Goal: Task Accomplishment & Management: Use online tool/utility

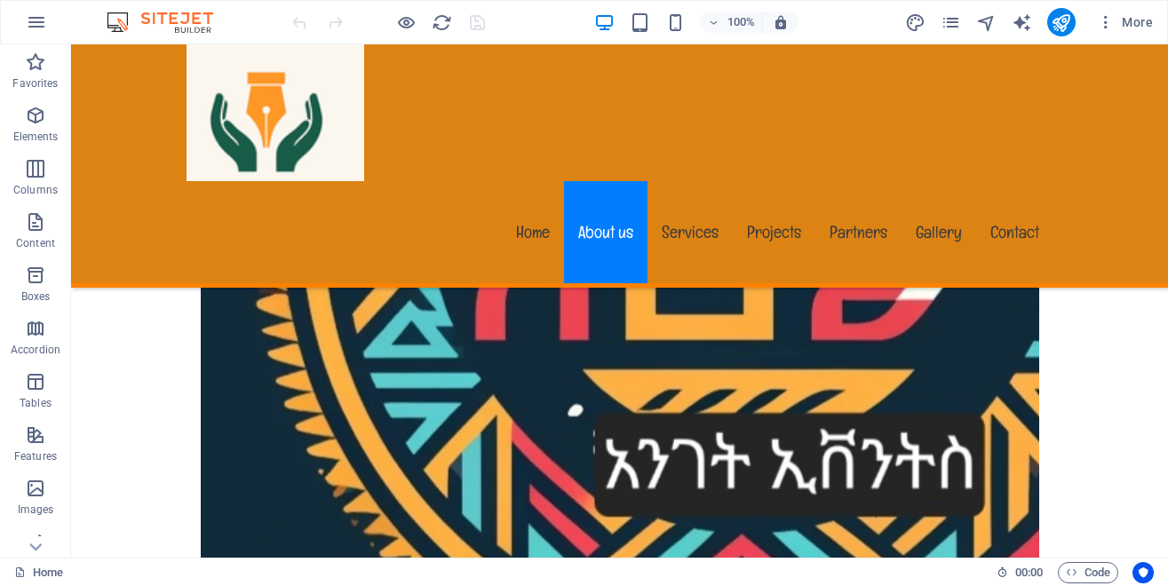
scroll to position [2084, 0]
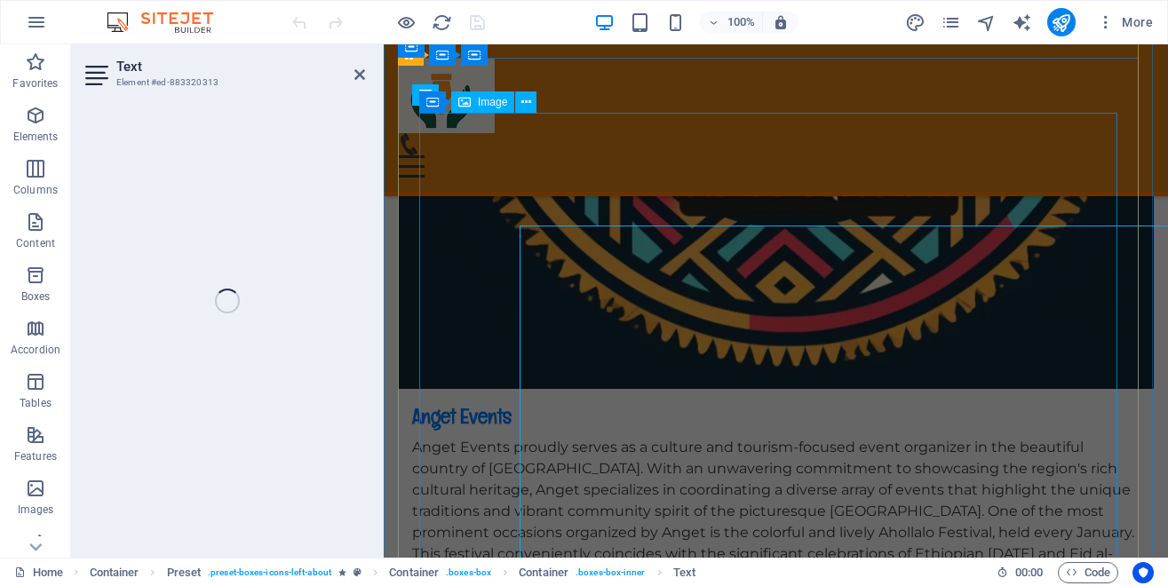
scroll to position [2020, 0]
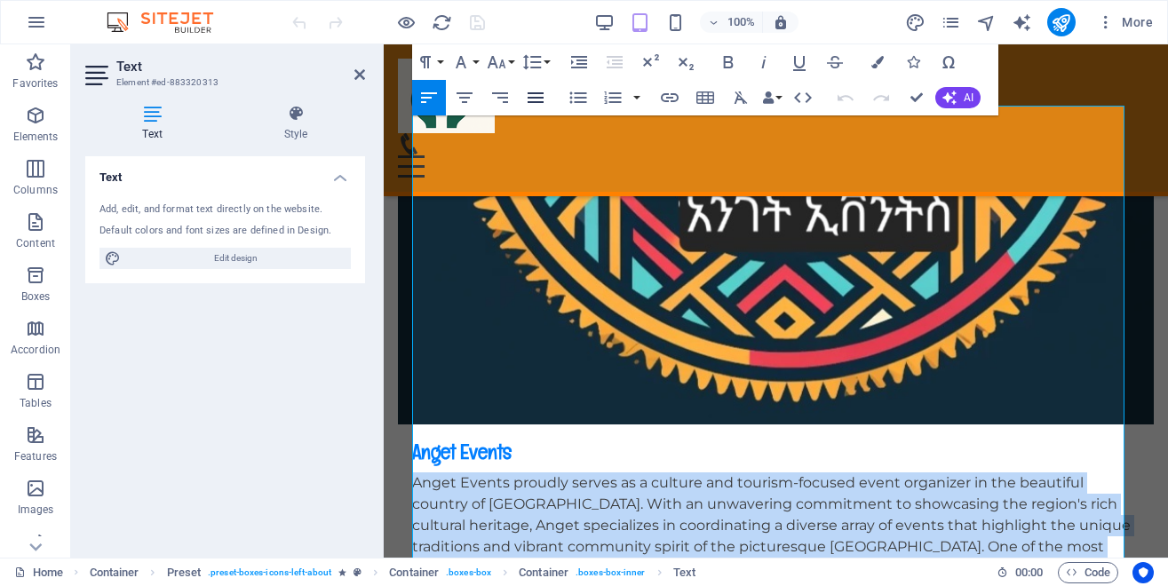
click at [536, 96] on icon "button" at bounding box center [535, 97] width 21 height 21
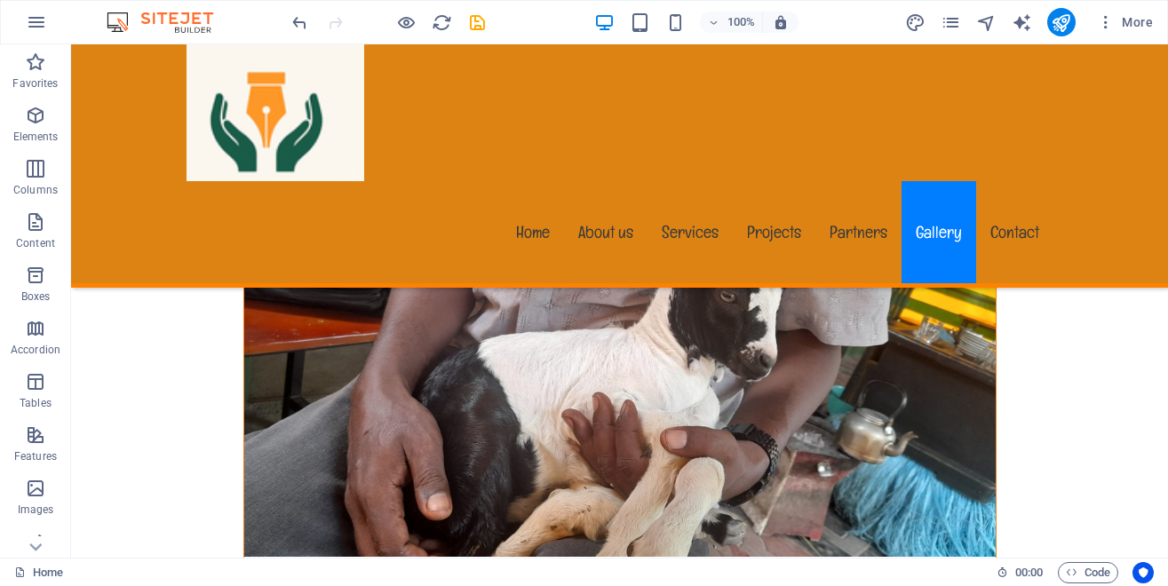
scroll to position [17802, 0]
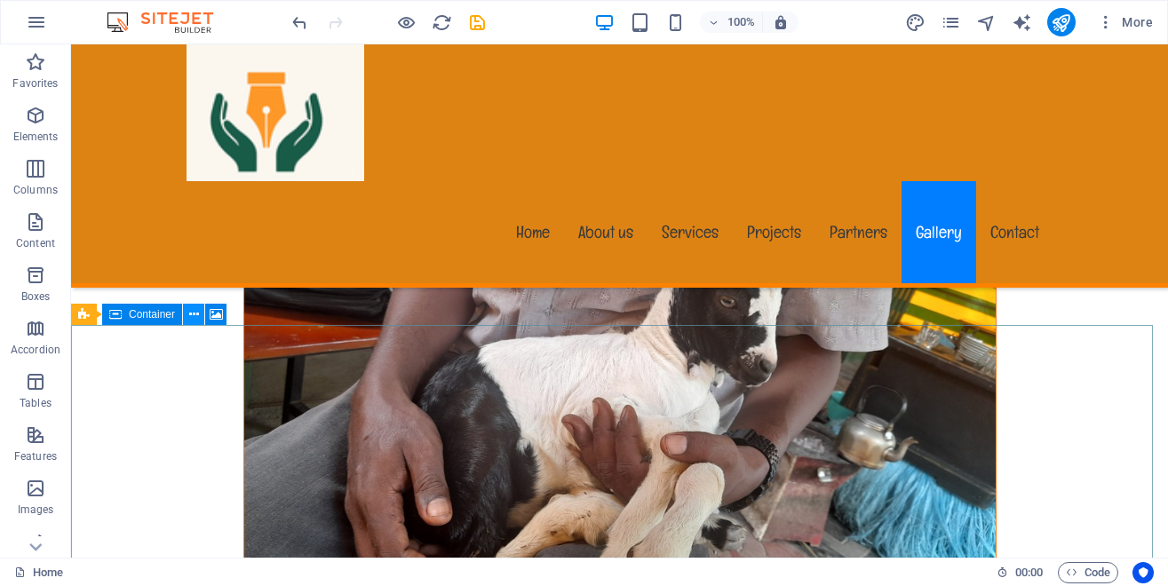
click at [195, 312] on icon at bounding box center [194, 315] width 10 height 19
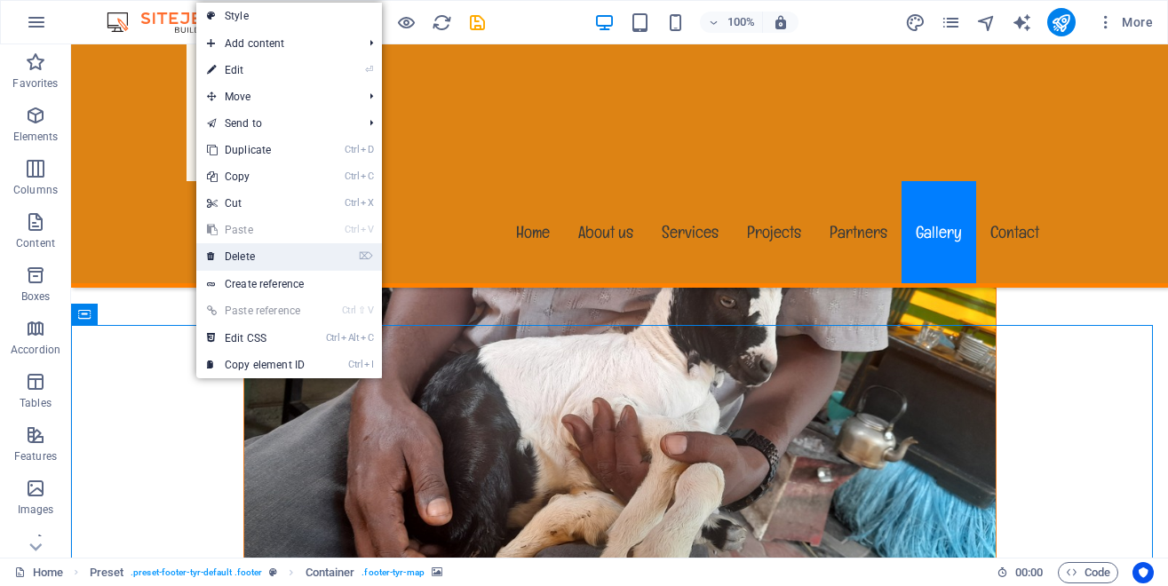
click at [239, 259] on link "⌦ Delete" at bounding box center [255, 256] width 119 height 27
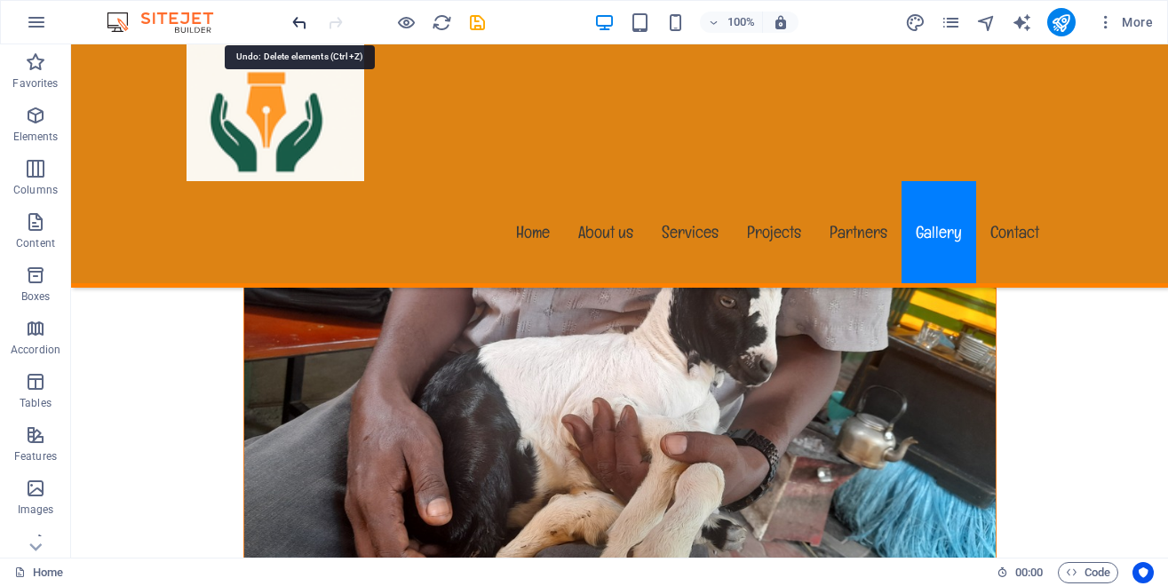
click at [300, 22] on icon "undo" at bounding box center [300, 22] width 20 height 20
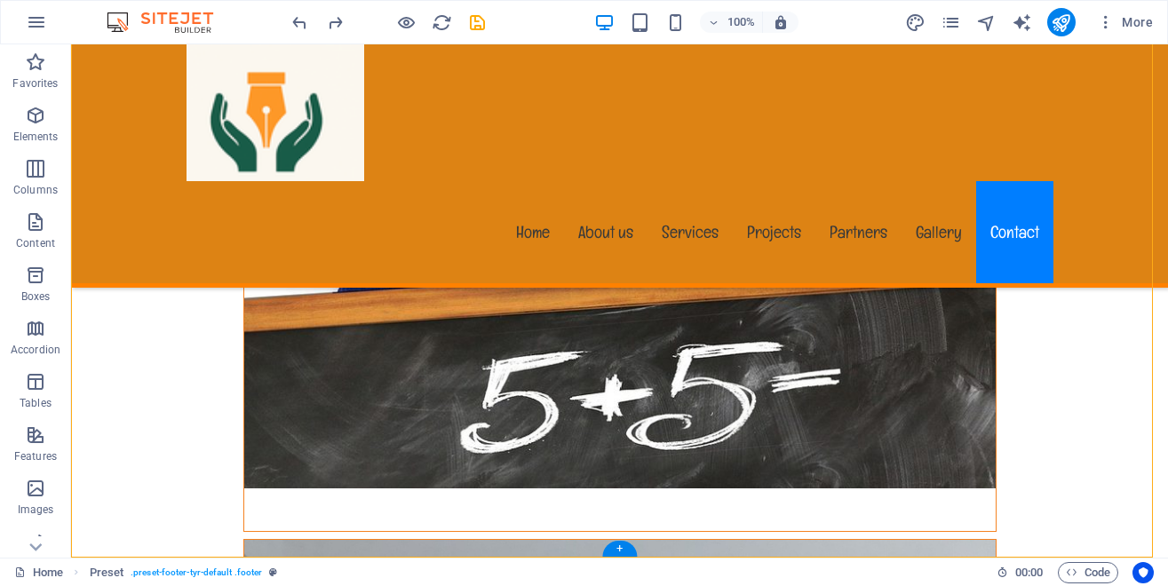
scroll to position [18481, 0]
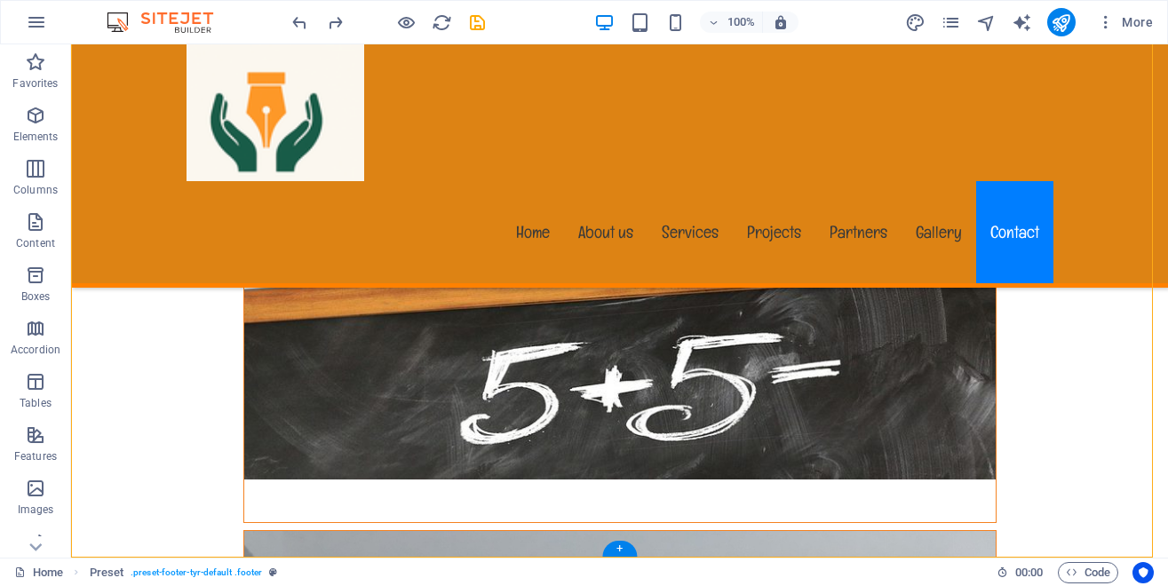
drag, startPoint x: 599, startPoint y: 353, endPoint x: 424, endPoint y: 456, distance: 203.1
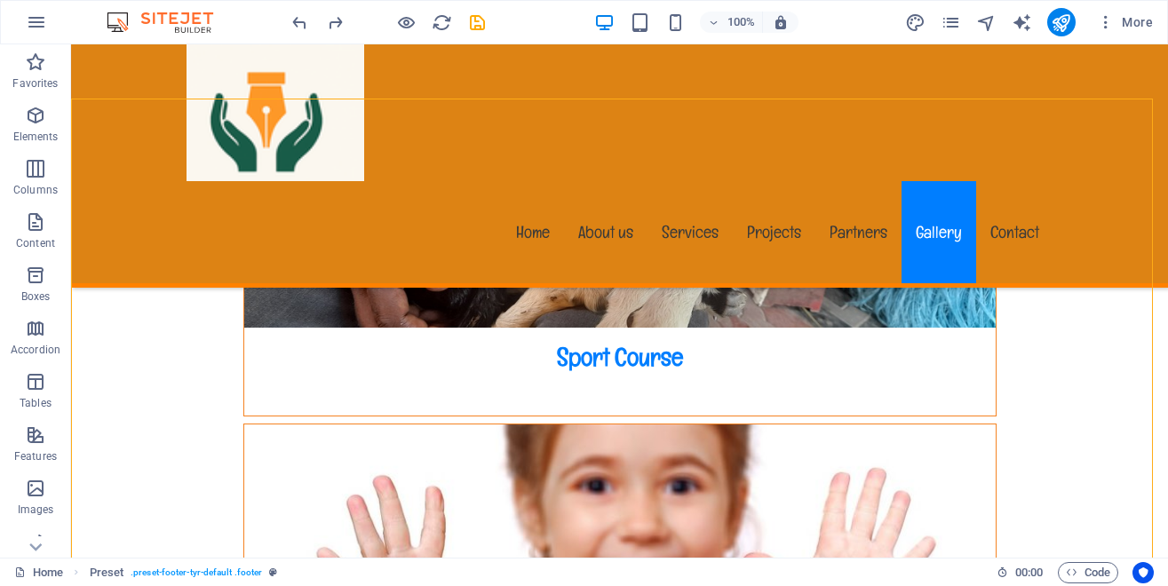
scroll to position [18028, 0]
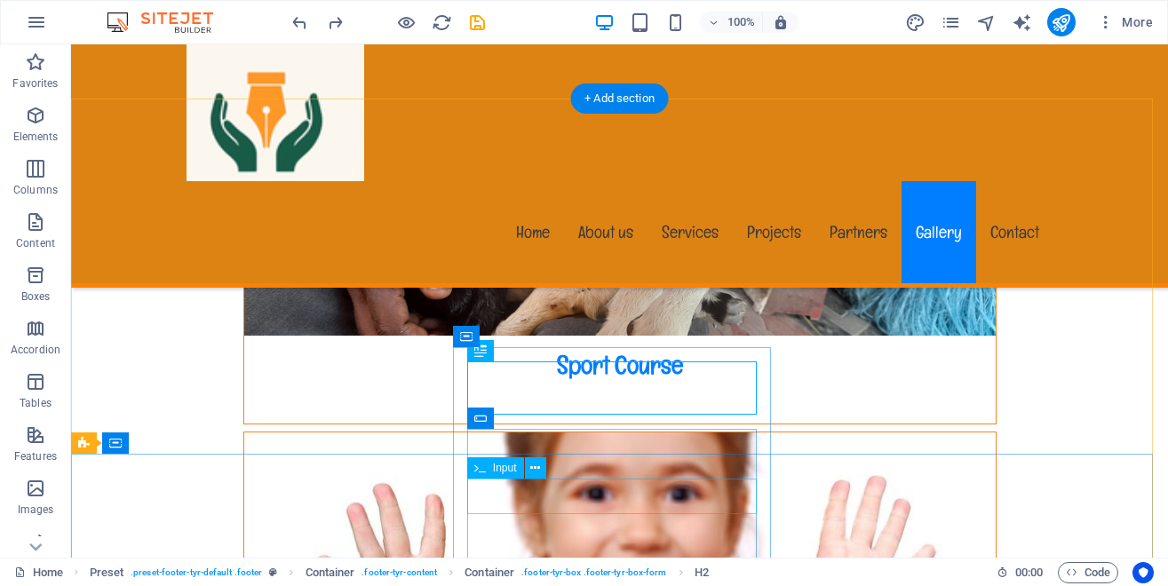
click div
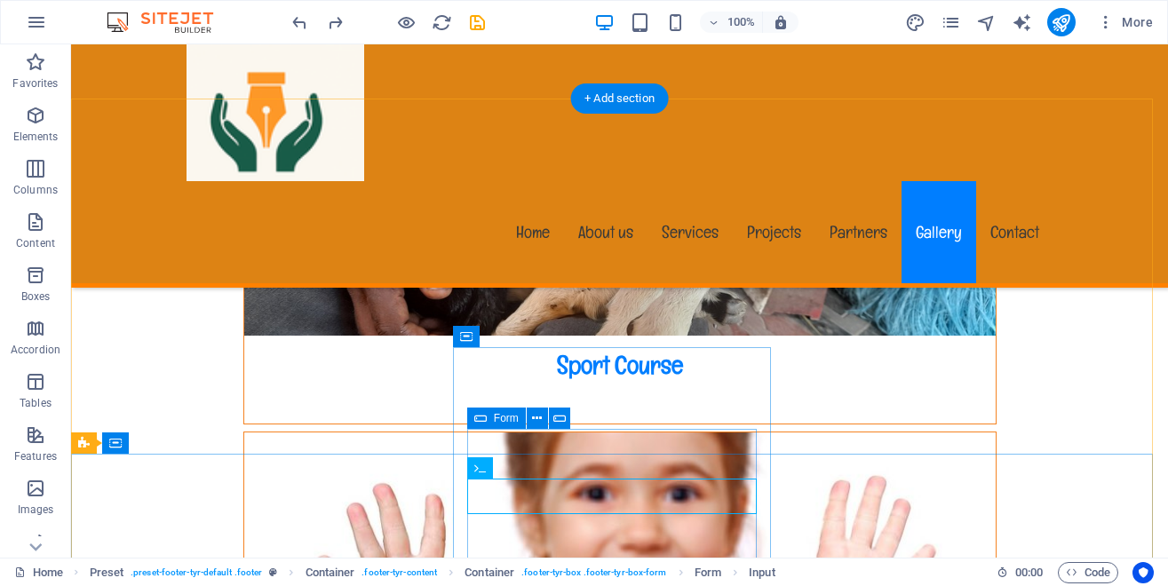
click div "I have read and understand the privacy policy. Unreadable? Load new Send"
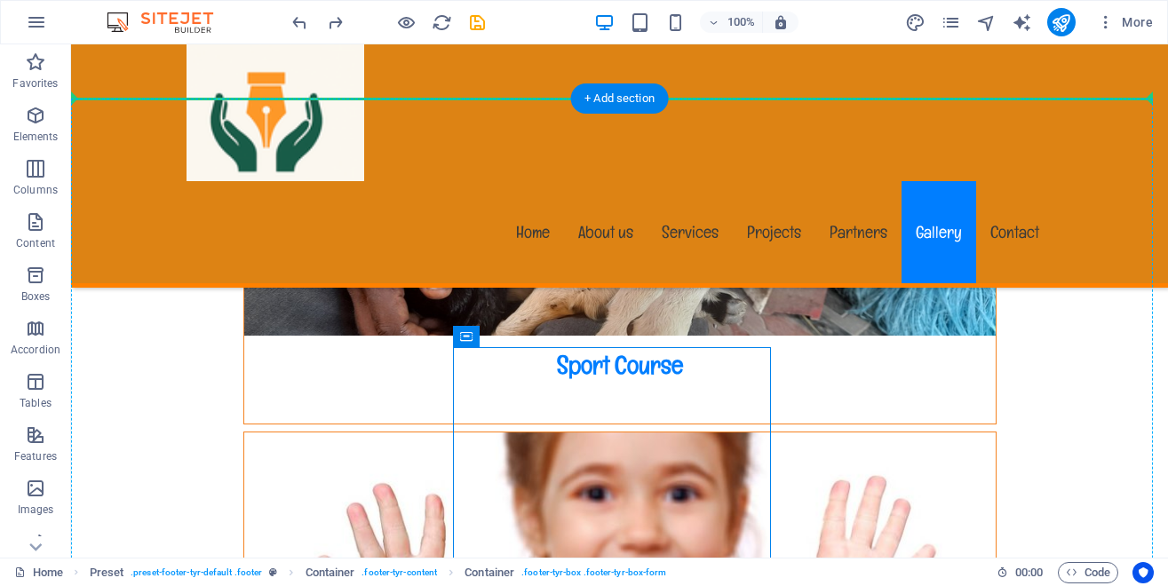
drag, startPoint x: 575, startPoint y: 374, endPoint x: 413, endPoint y: 453, distance: 180.0
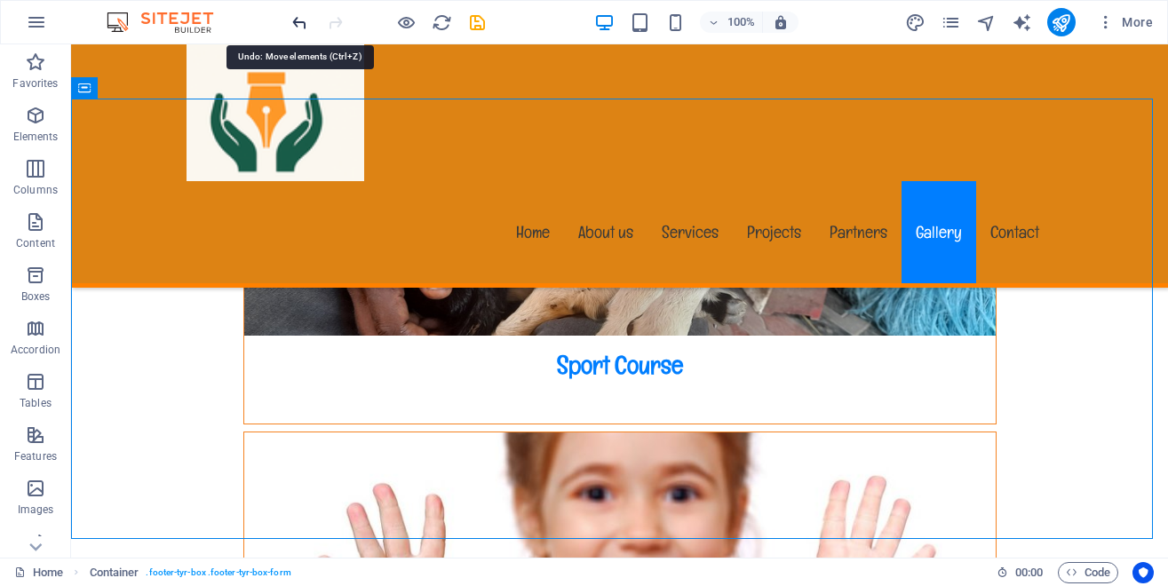
click at [299, 23] on icon "undo" at bounding box center [300, 22] width 20 height 20
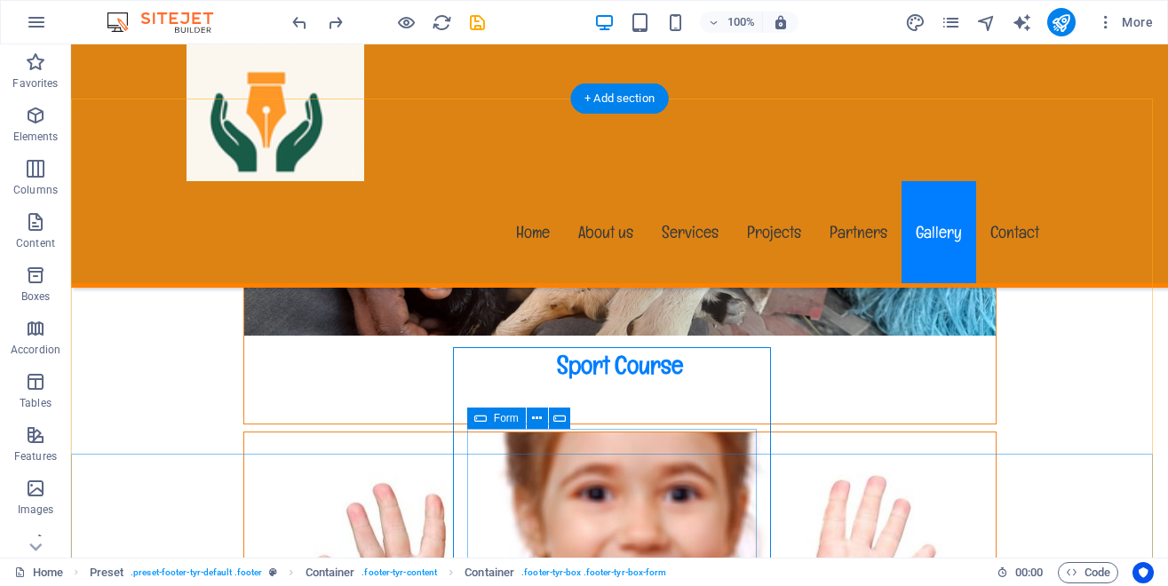
click div "I have read and understand the privacy policy. Unreadable? Load new Send"
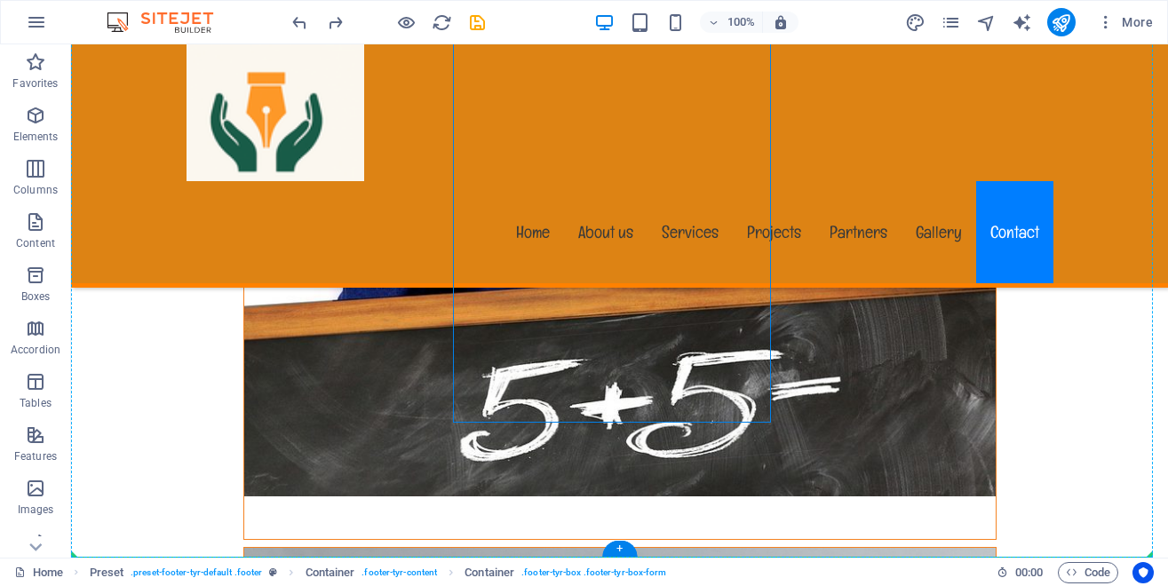
scroll to position [18481, 0]
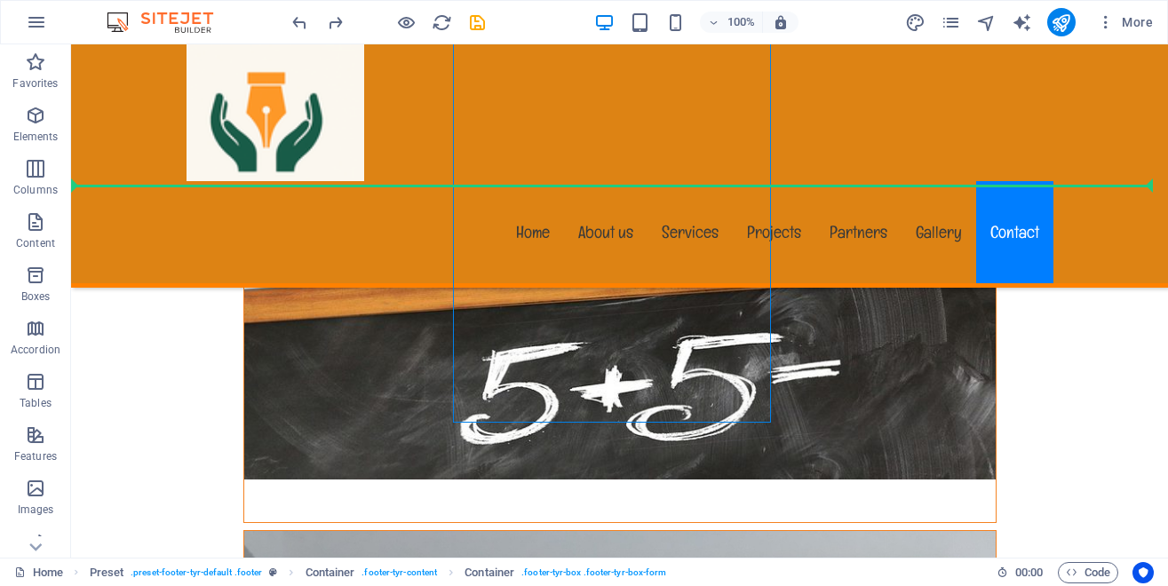
drag, startPoint x: 580, startPoint y: 378, endPoint x: 456, endPoint y: 163, distance: 248.4
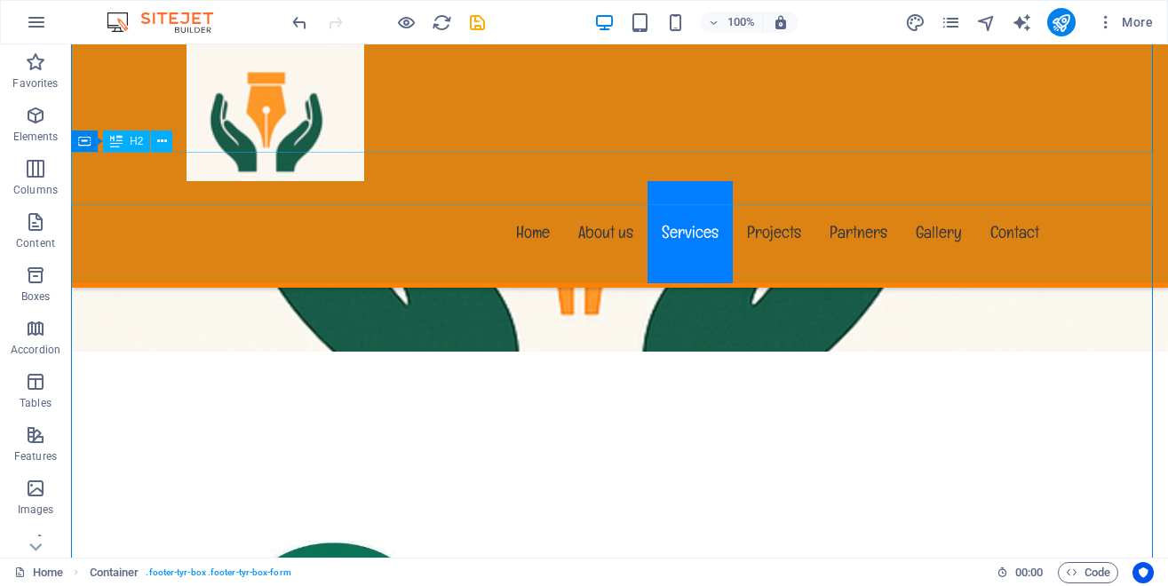
scroll to position [69, 0]
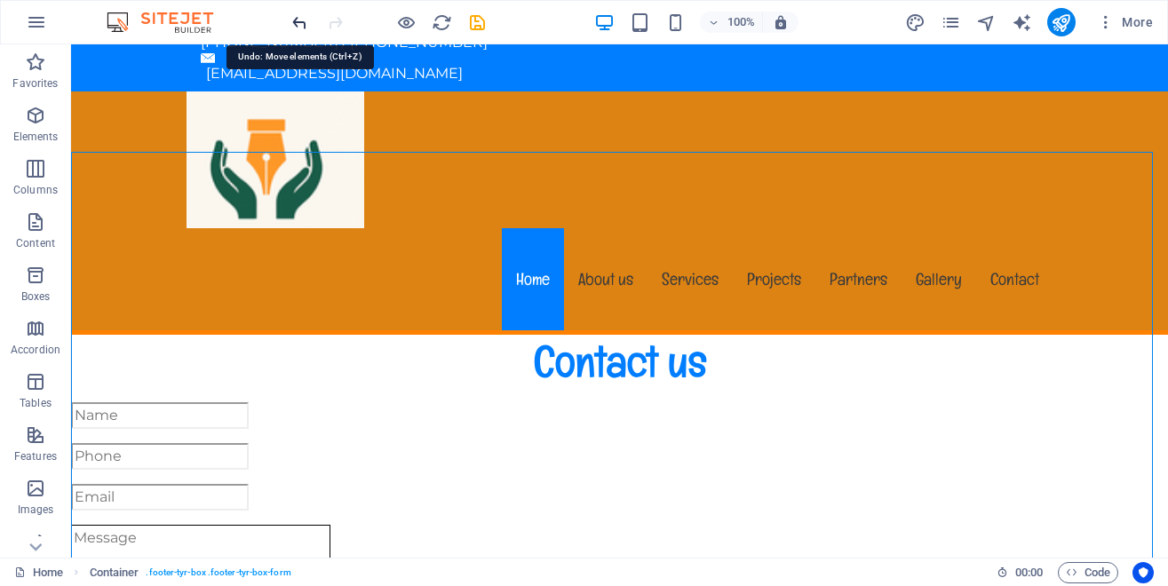
click at [300, 21] on icon "undo" at bounding box center [300, 22] width 20 height 20
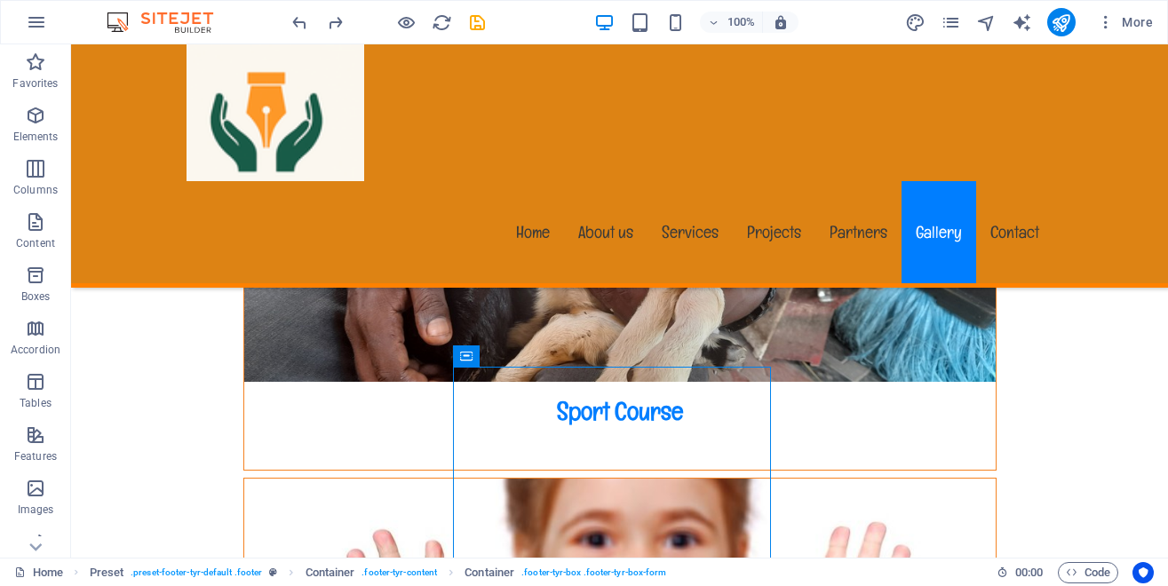
scroll to position [17977, 0]
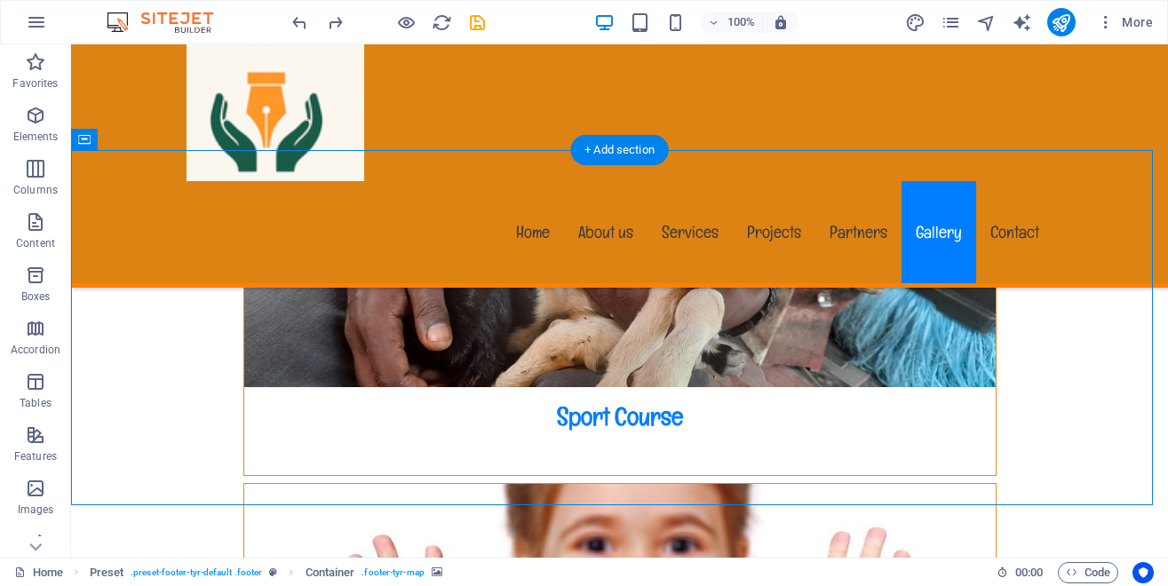
click at [142, 139] on icon at bounding box center [146, 140] width 10 height 19
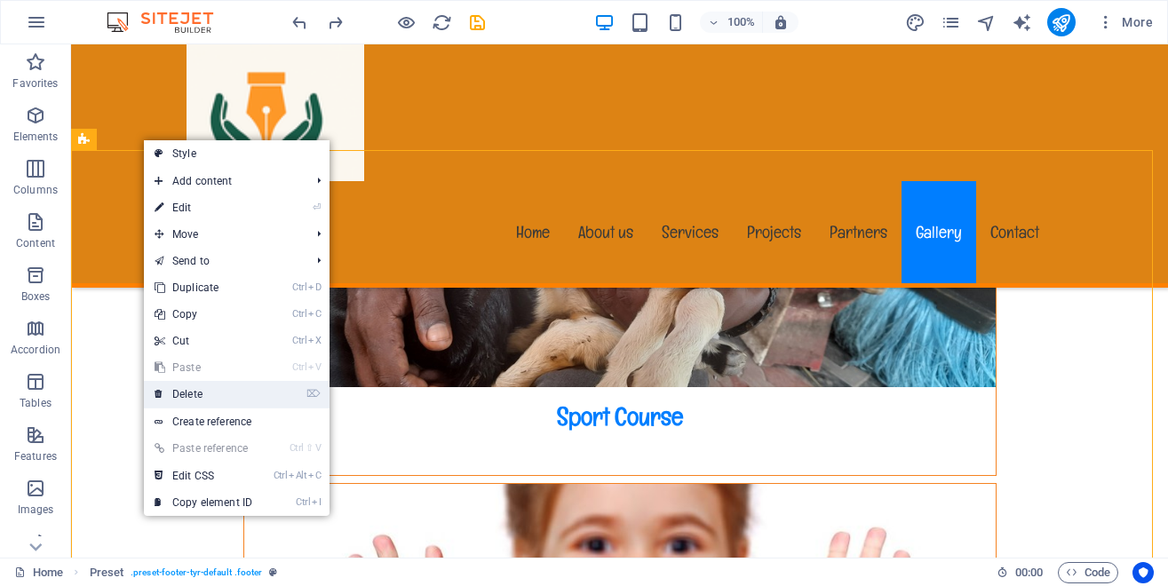
click at [187, 392] on link "⌦ Delete" at bounding box center [203, 394] width 119 height 27
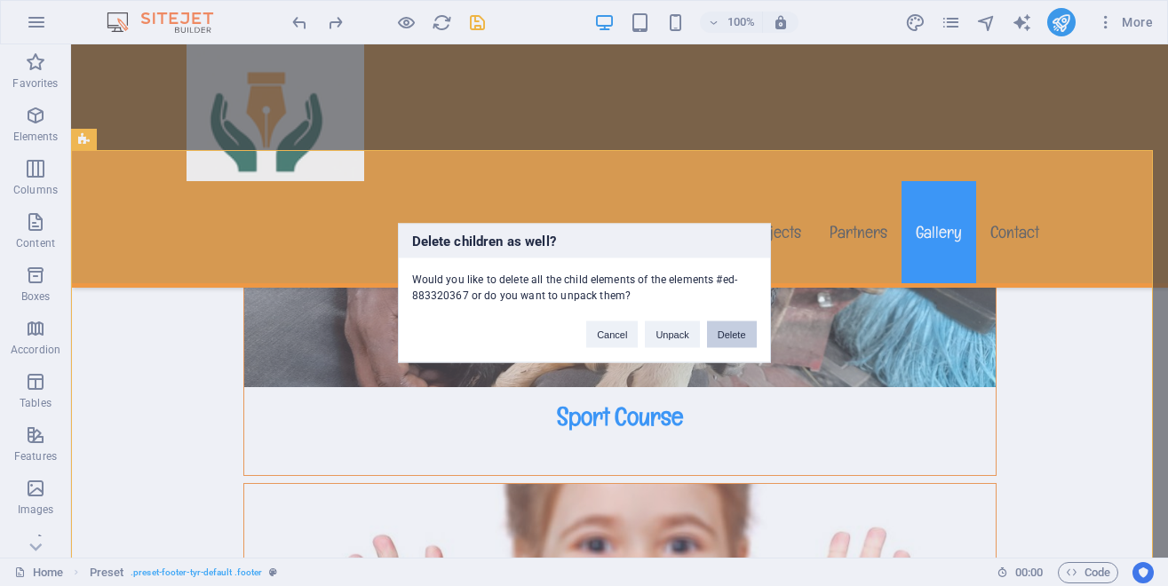
click at [730, 332] on button "Delete" at bounding box center [732, 335] width 50 height 27
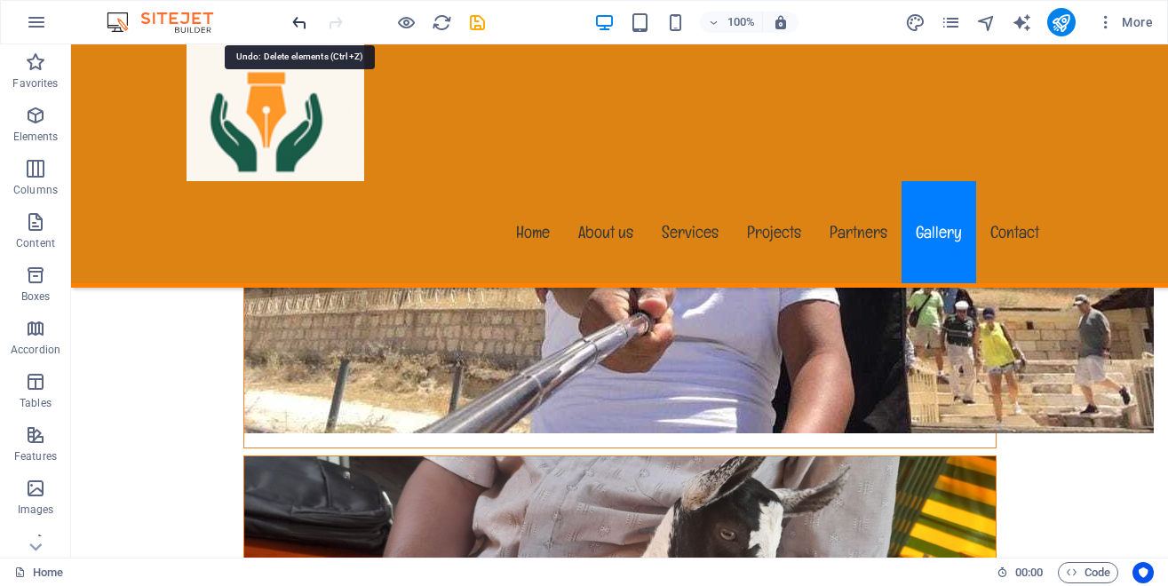
click at [299, 17] on icon "undo" at bounding box center [300, 22] width 20 height 20
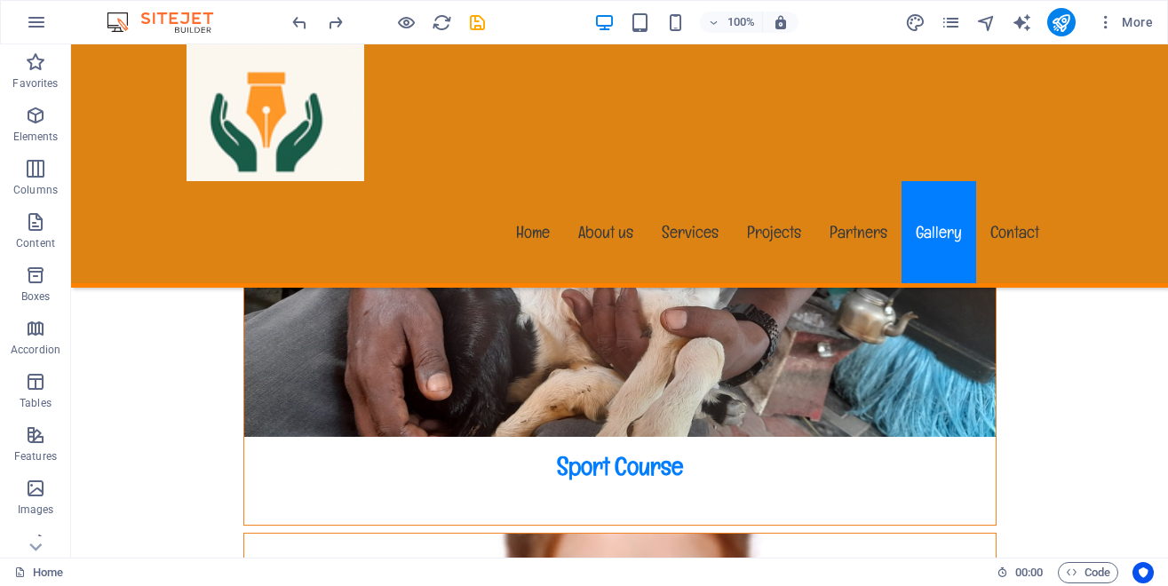
scroll to position [17920, 0]
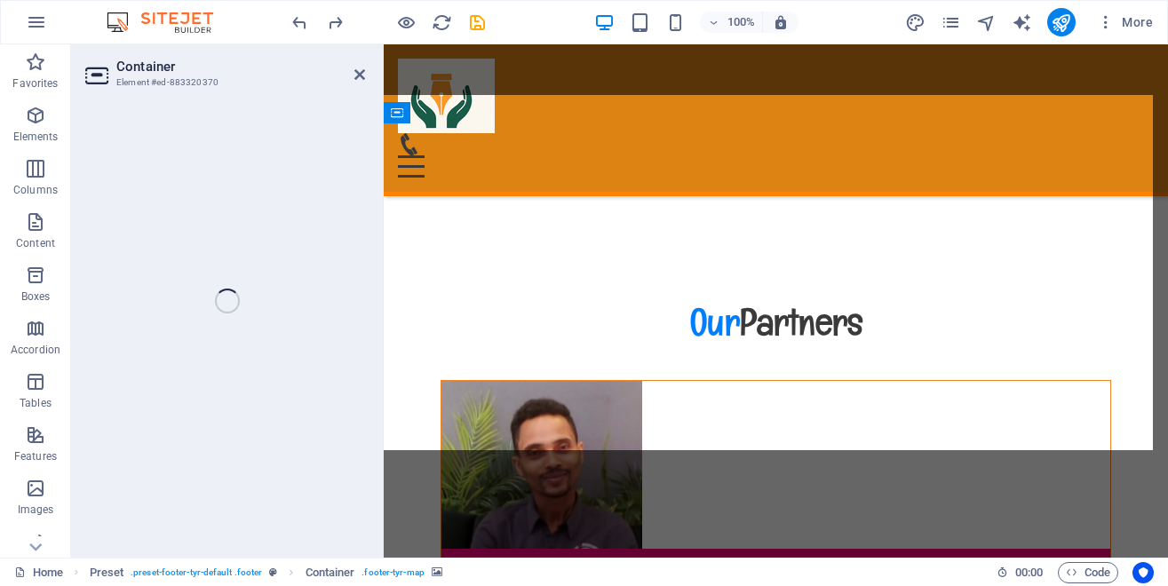
scroll to position [17194, 0]
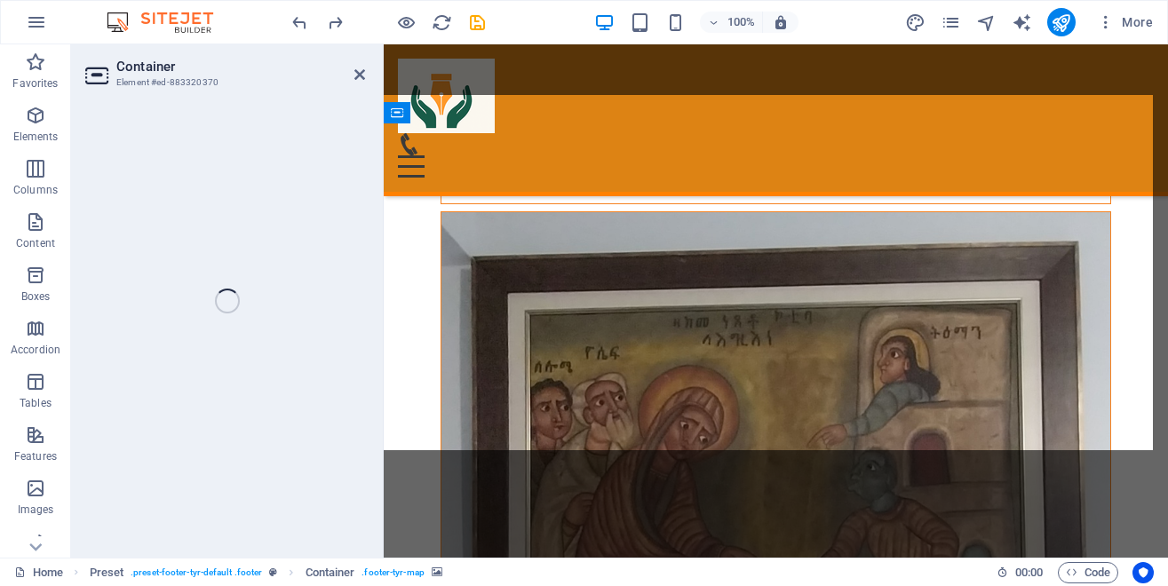
select select "px"
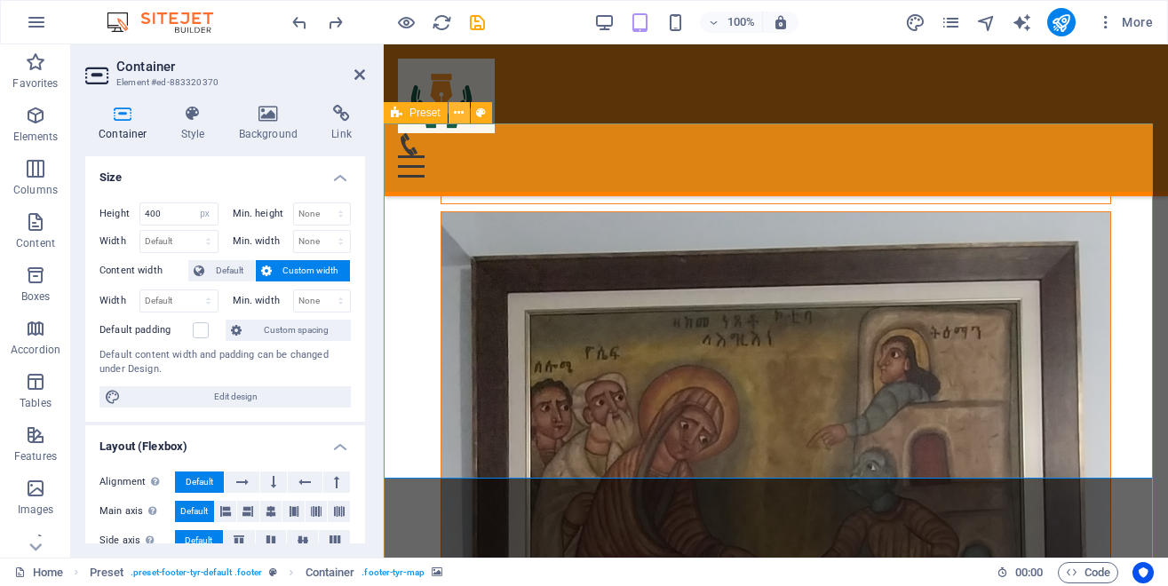
click at [458, 112] on icon at bounding box center [459, 113] width 10 height 19
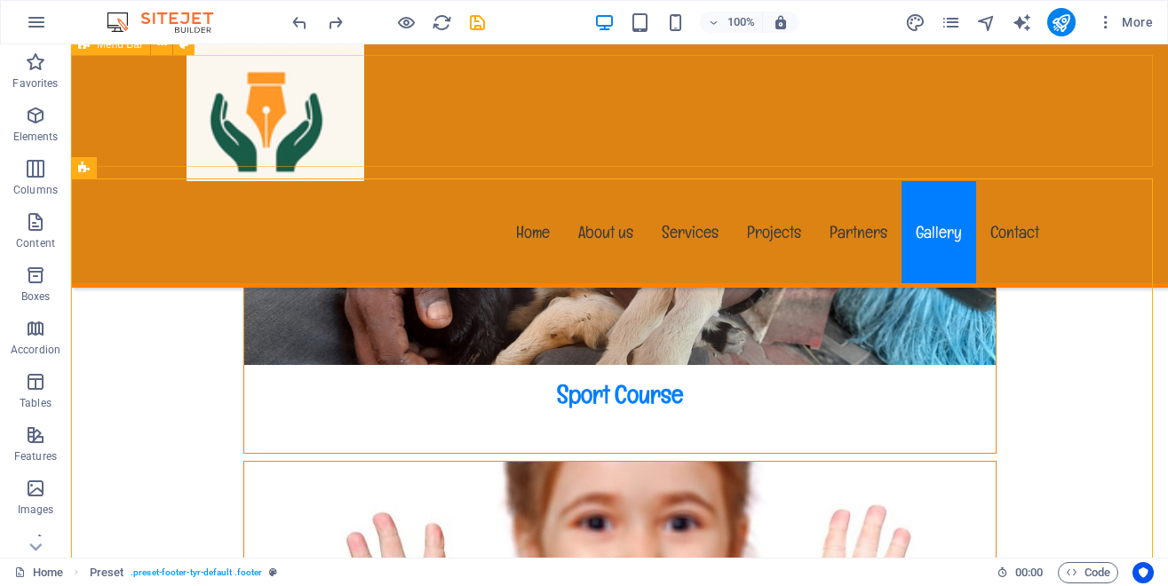
scroll to position [17960, 0]
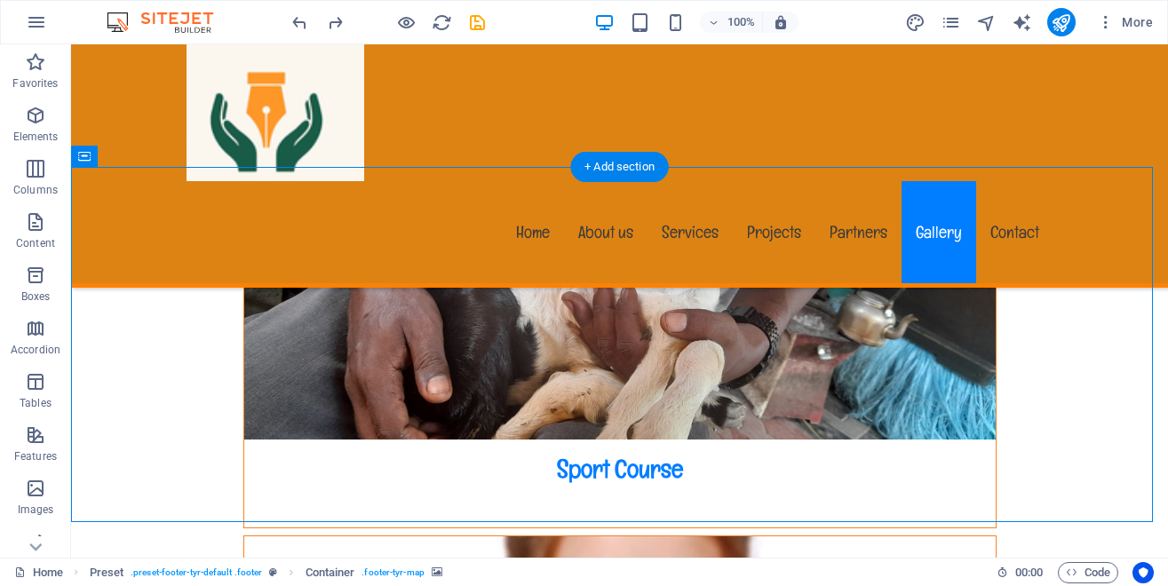
select select "px"
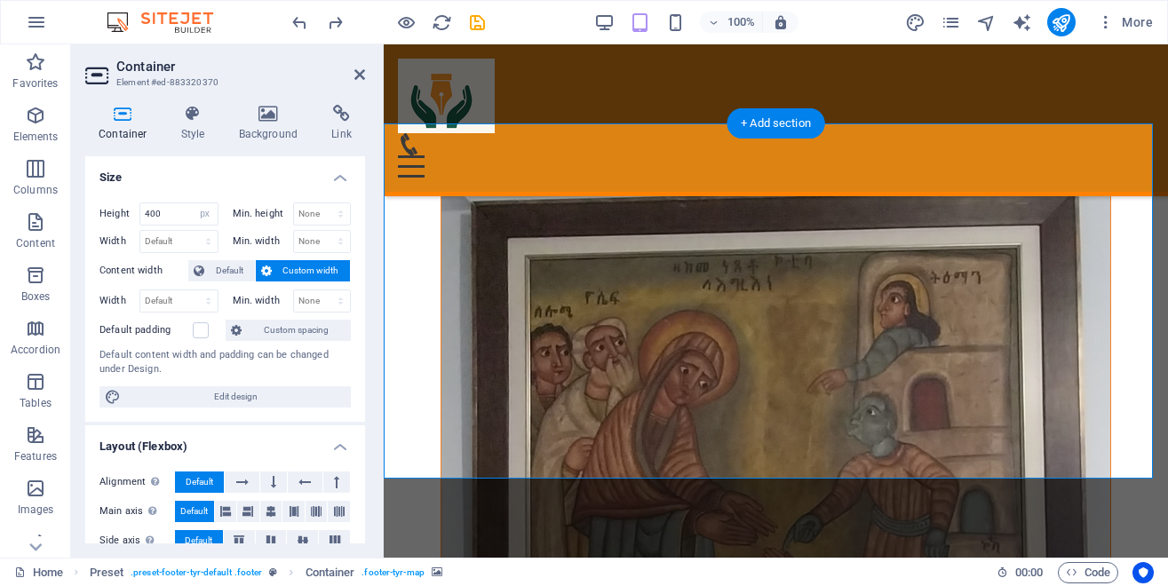
scroll to position [17194, 0]
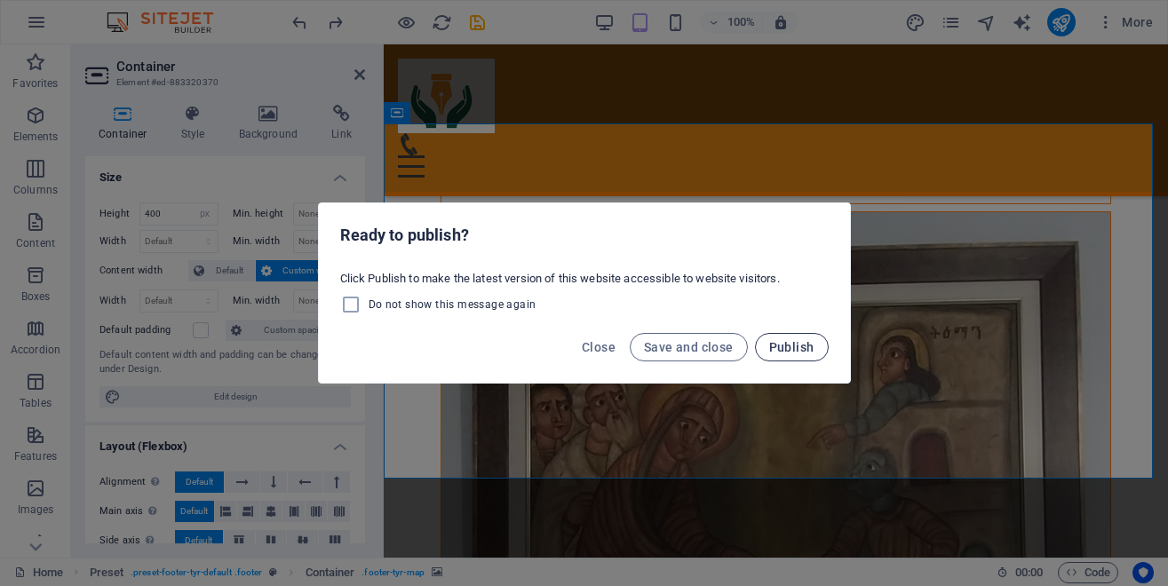
click at [788, 345] on span "Publish" at bounding box center [791, 347] width 45 height 14
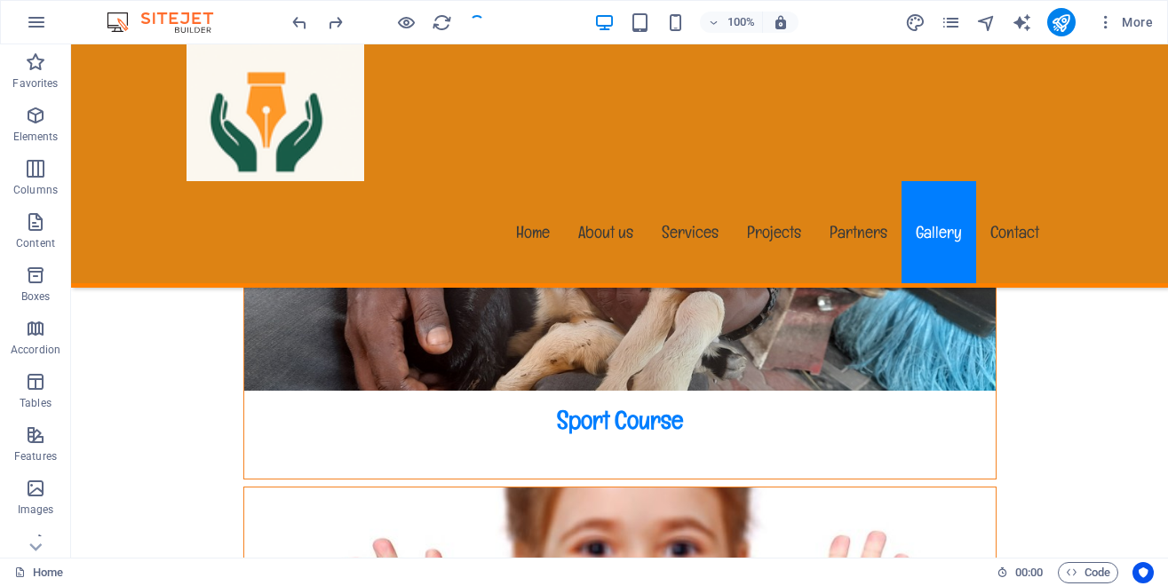
scroll to position [17960, 0]
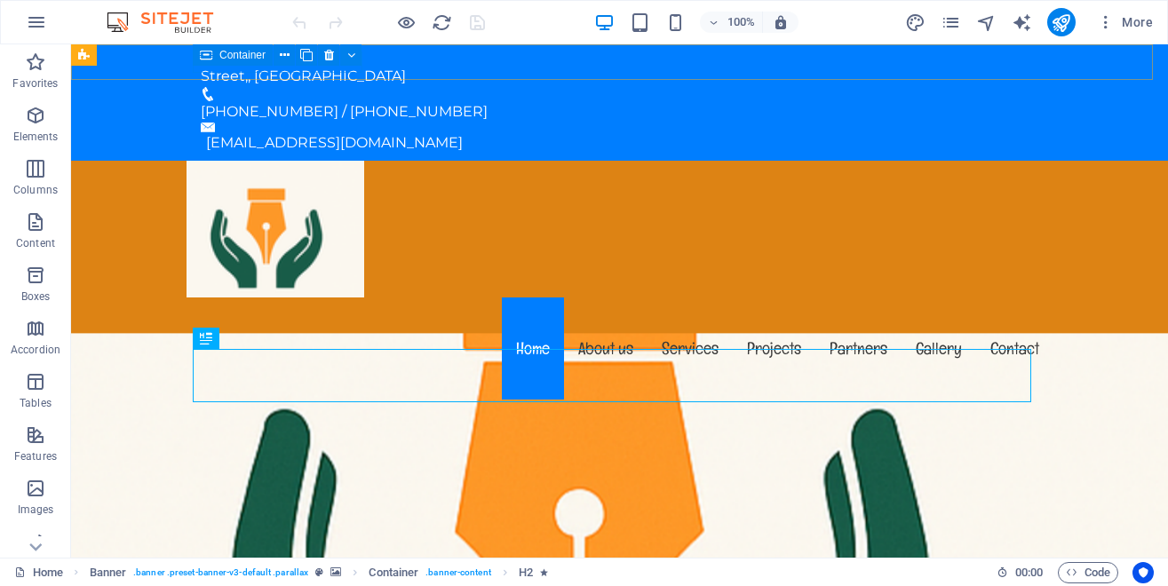
click at [211, 65] on icon at bounding box center [206, 54] width 12 height 21
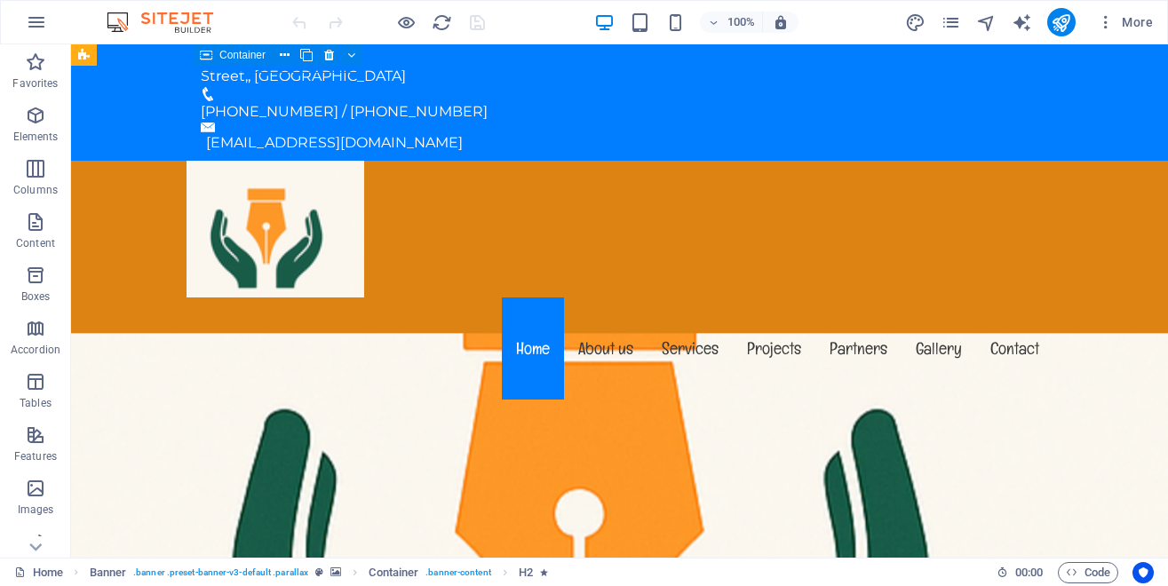
click at [211, 65] on icon at bounding box center [206, 54] width 12 height 21
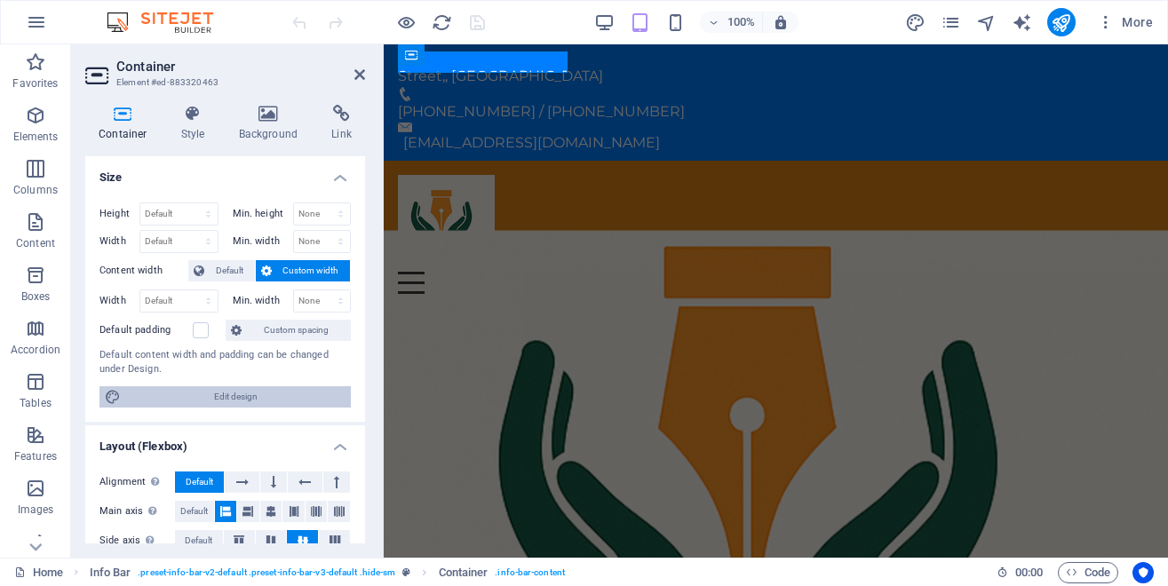
click at [220, 399] on span "Edit design" at bounding box center [235, 397] width 219 height 21
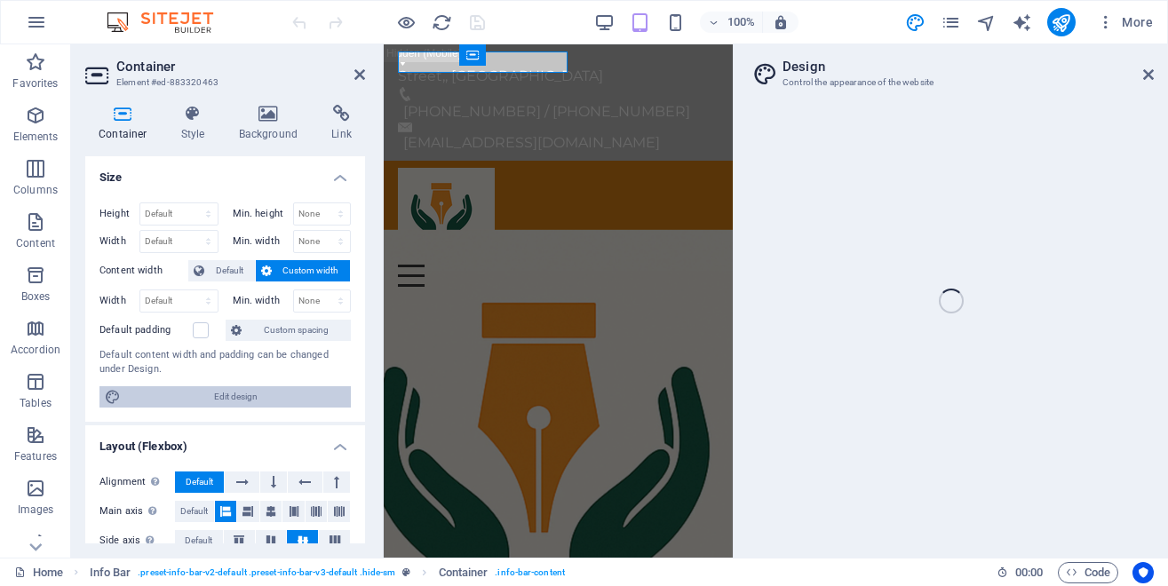
click at [220, 399] on span "Edit design" at bounding box center [235, 397] width 219 height 21
select select "rem"
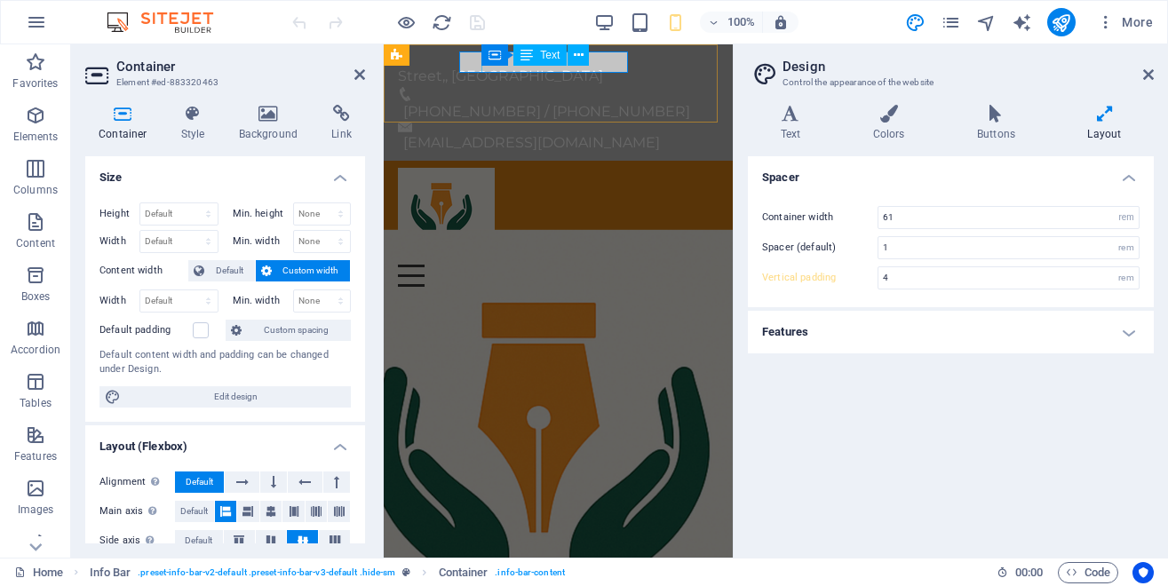
click at [533, 68] on div "Street , , Addis Ababa" at bounding box center [551, 76] width 307 height 21
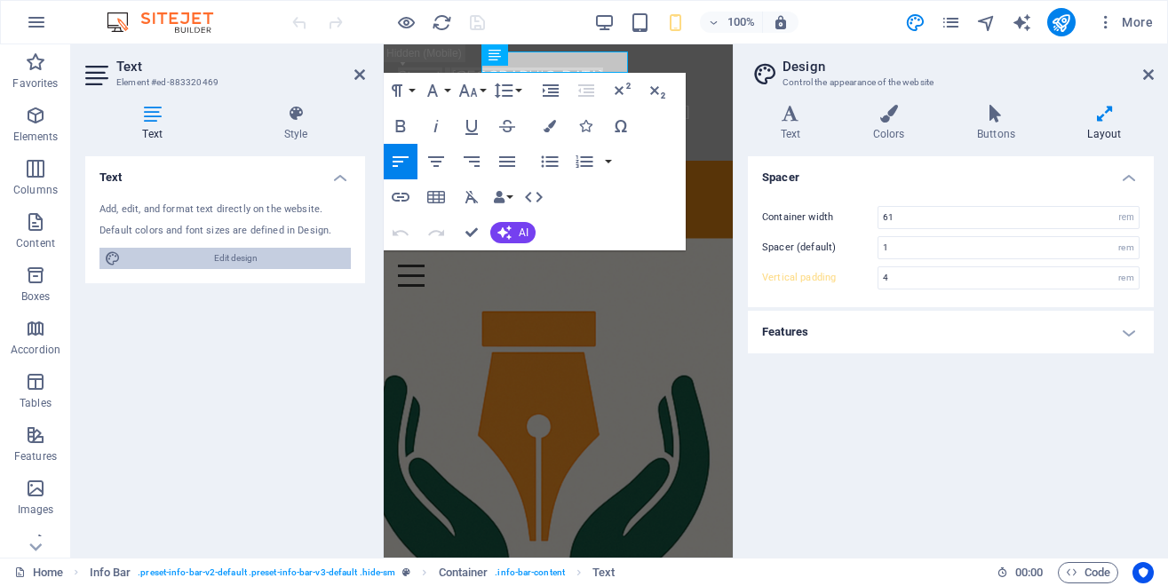
click at [230, 259] on span "Edit design" at bounding box center [235, 258] width 219 height 21
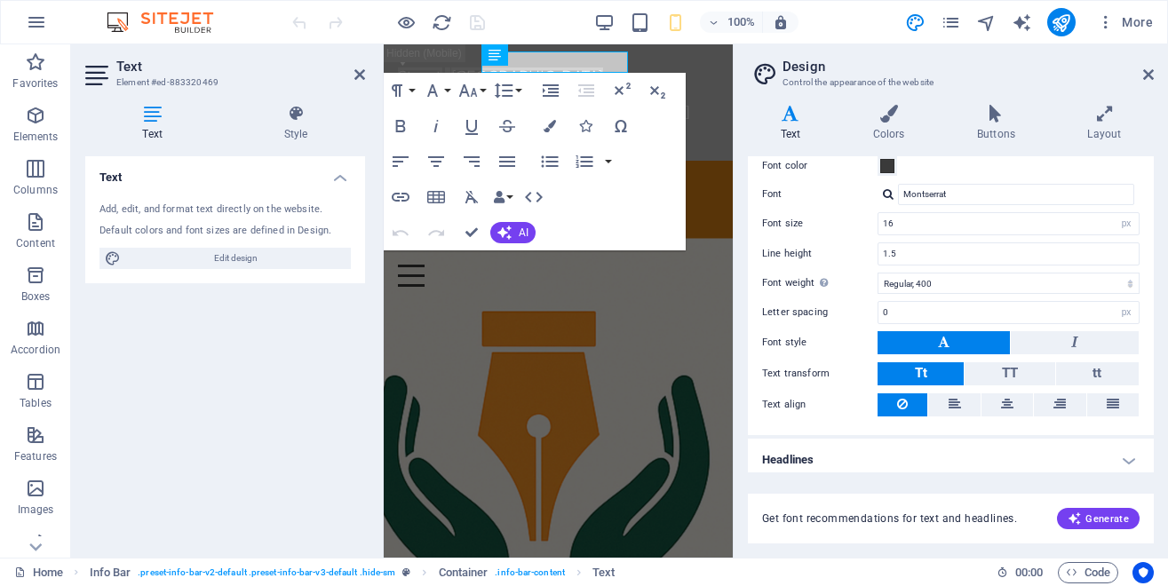
scroll to position [87, 0]
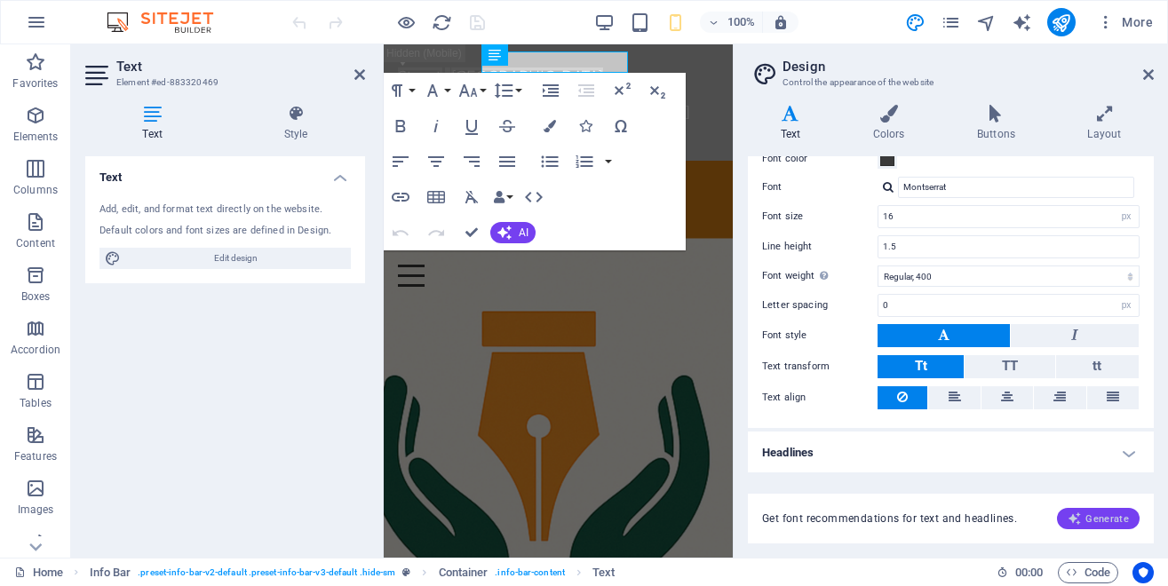
click at [1098, 518] on span "Generate" at bounding box center [1098, 519] width 61 height 14
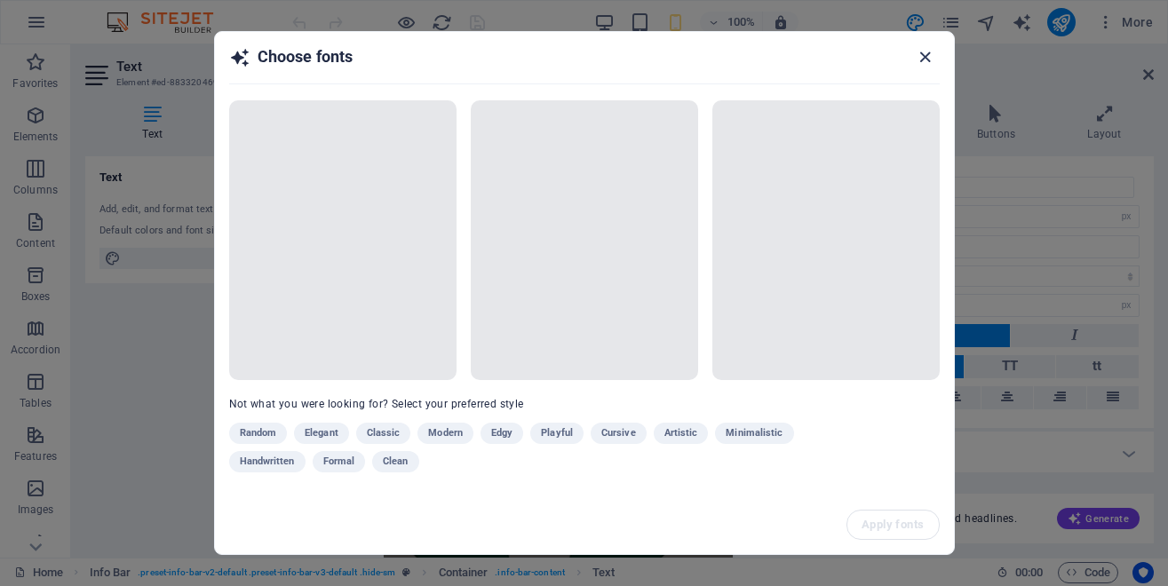
click at [921, 54] on icon "button" at bounding box center [925, 57] width 20 height 20
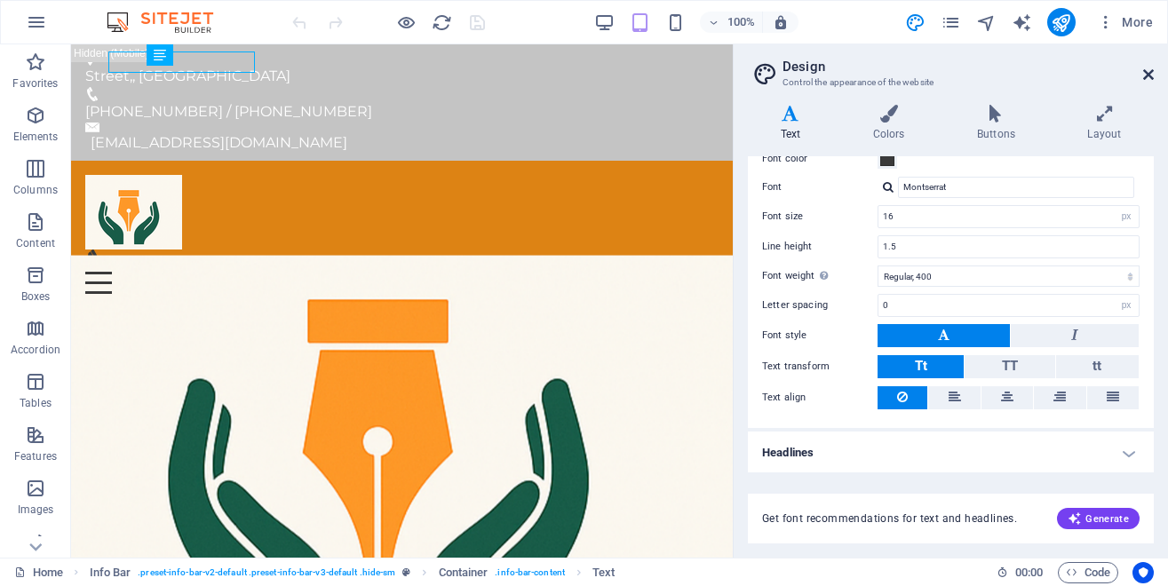
click at [1153, 74] on icon at bounding box center [1149, 75] width 11 height 14
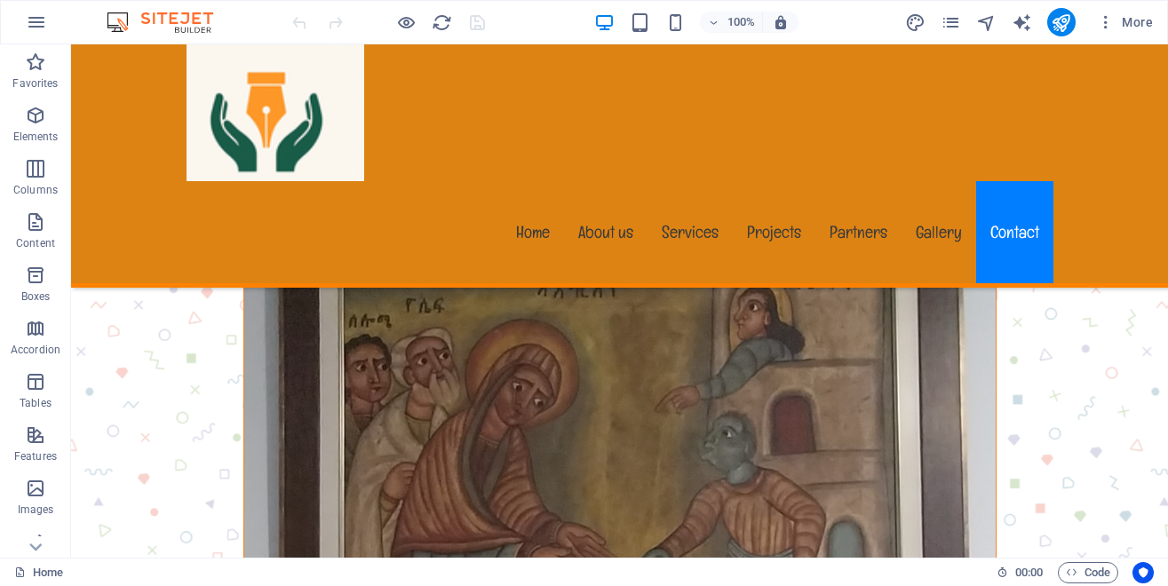
scroll to position [18236, 0]
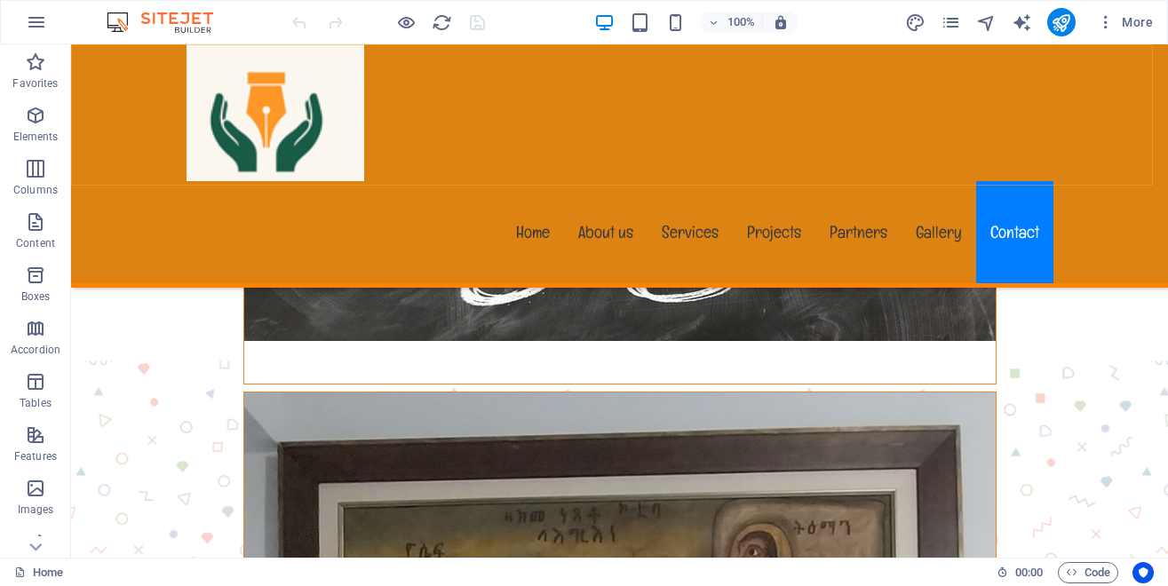
click at [492, 155] on div "Menu Home About us Services Projects Partners Gallery Contact" at bounding box center [619, 165] width 1097 height 243
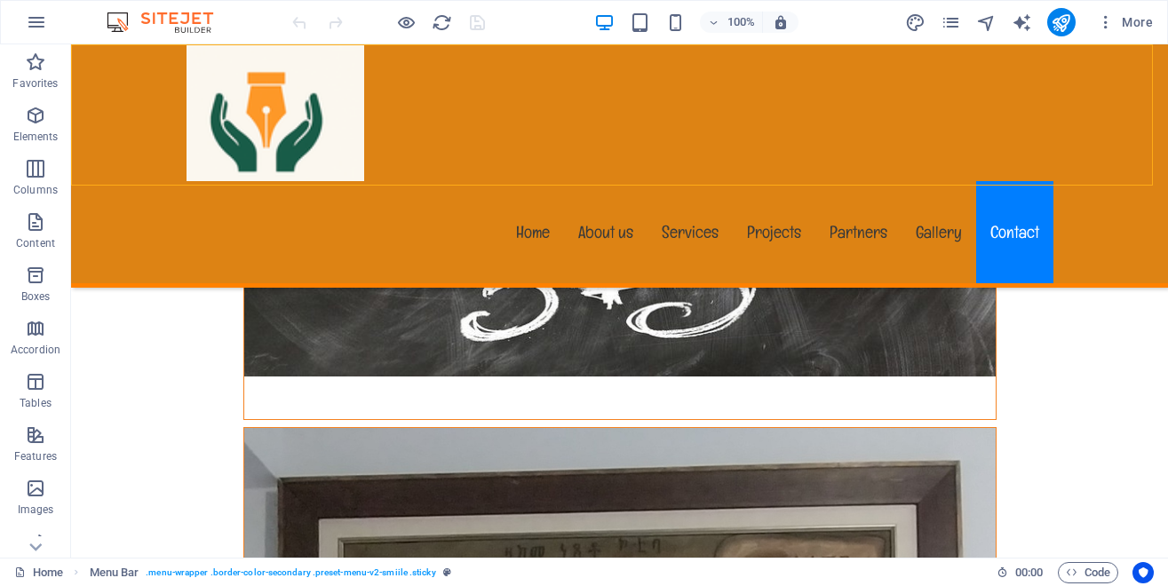
select select "header"
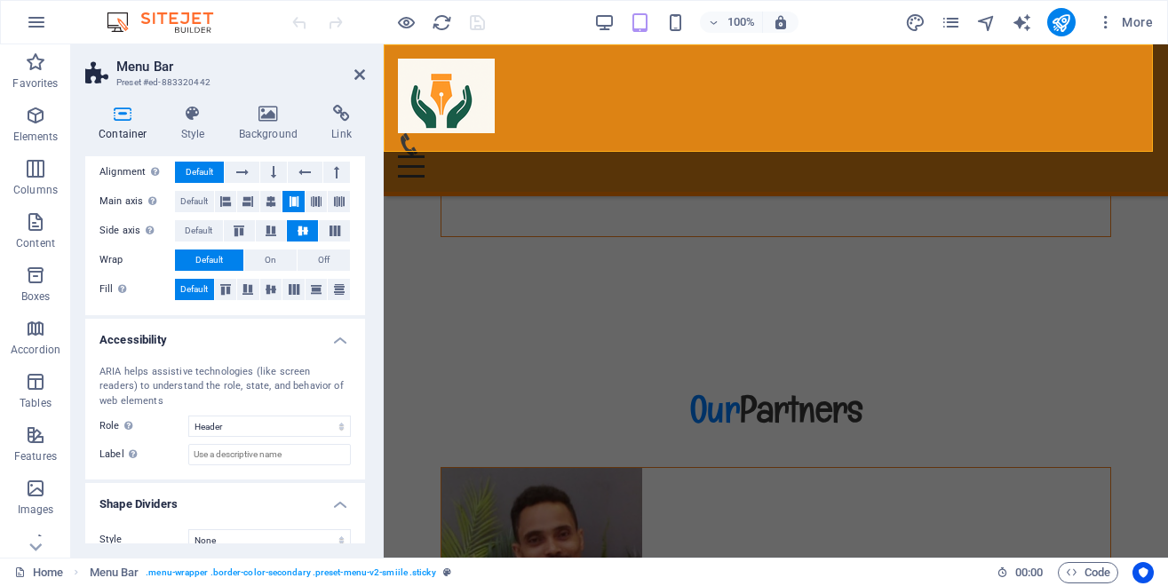
scroll to position [301, 0]
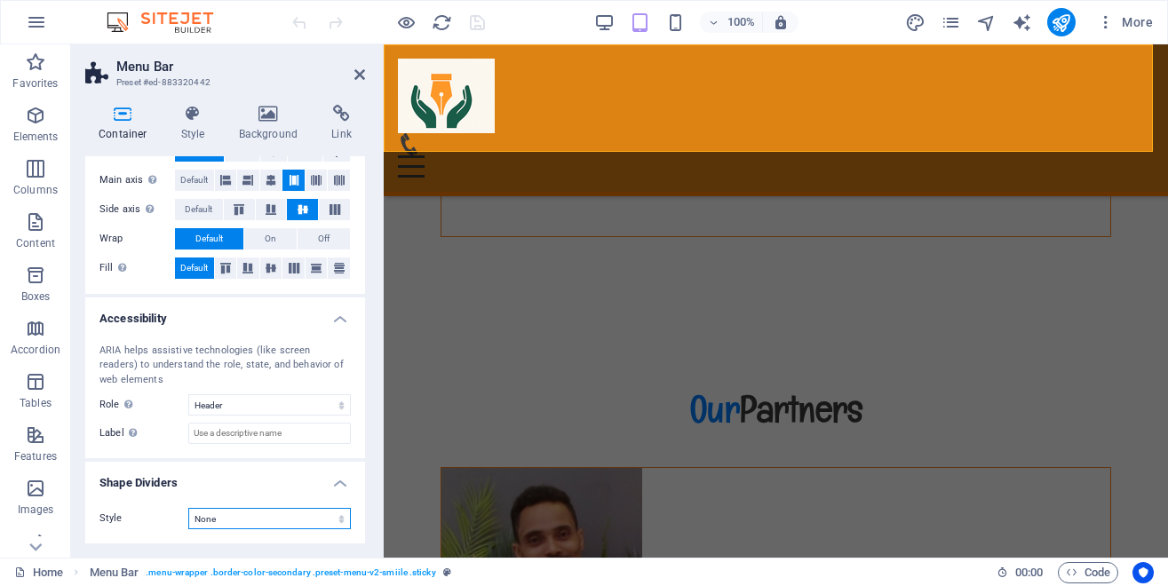
select select "triangle"
click option "Triangle" at bounding box center [0, 0] width 0 height 0
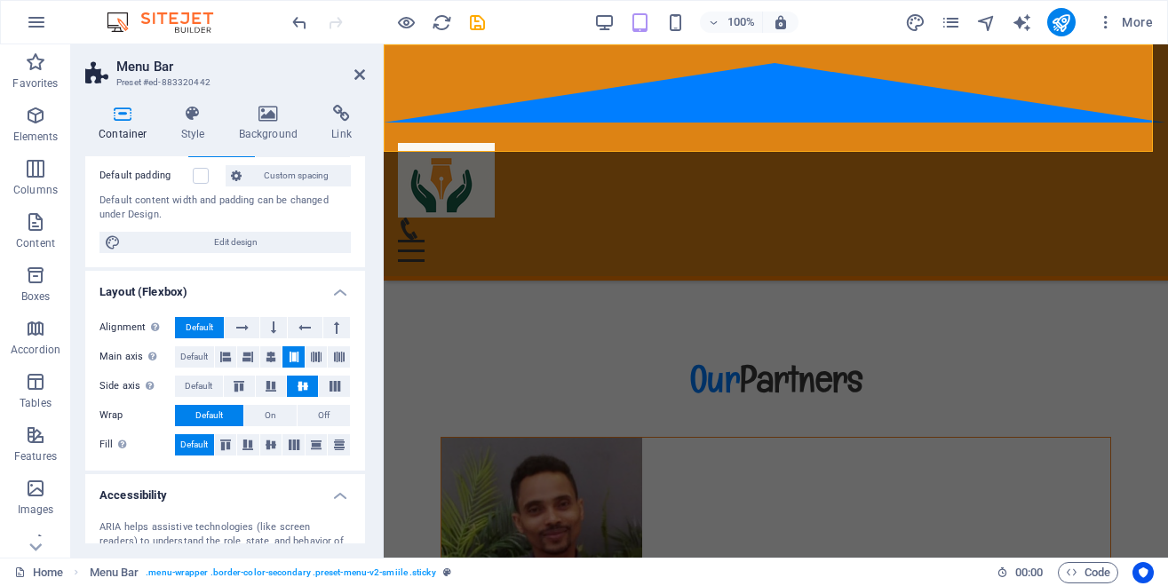
scroll to position [101, 0]
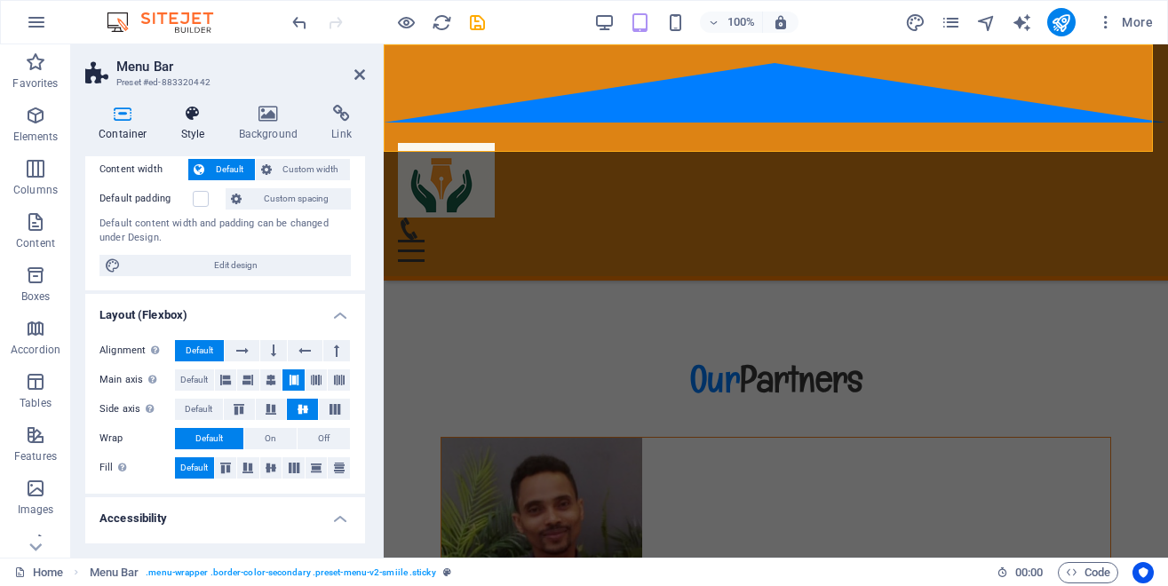
click at [193, 119] on icon at bounding box center [193, 114] width 51 height 18
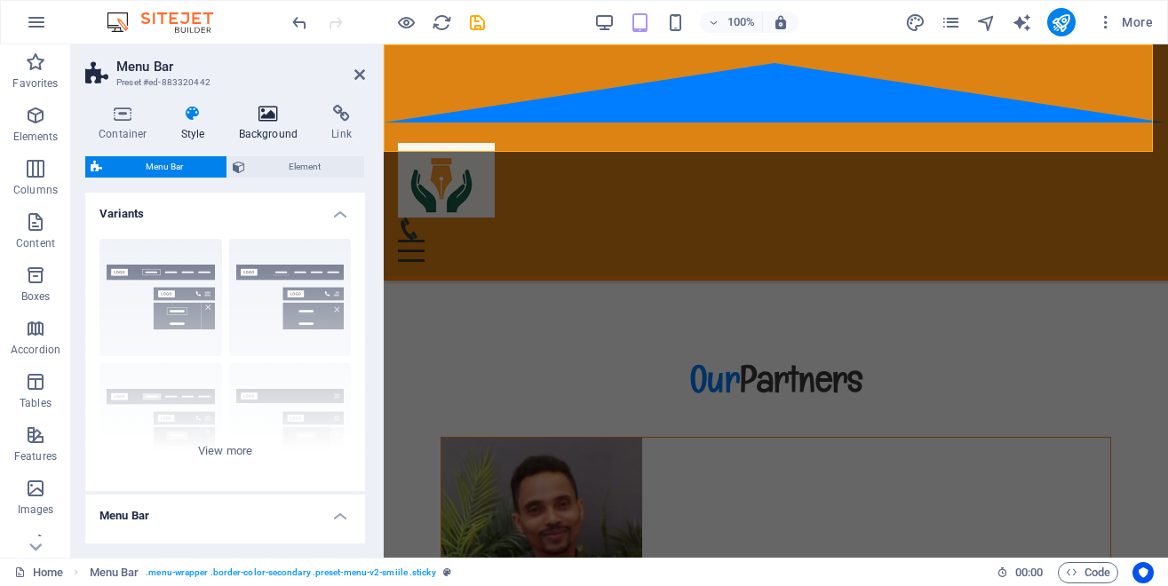
click at [265, 118] on icon at bounding box center [269, 114] width 86 height 18
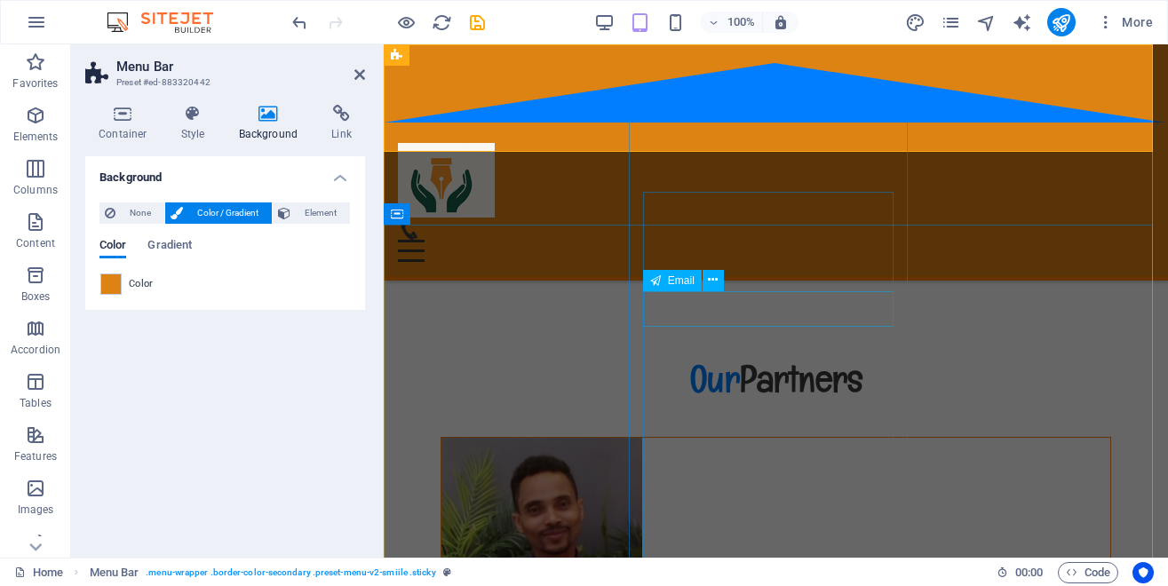
click div
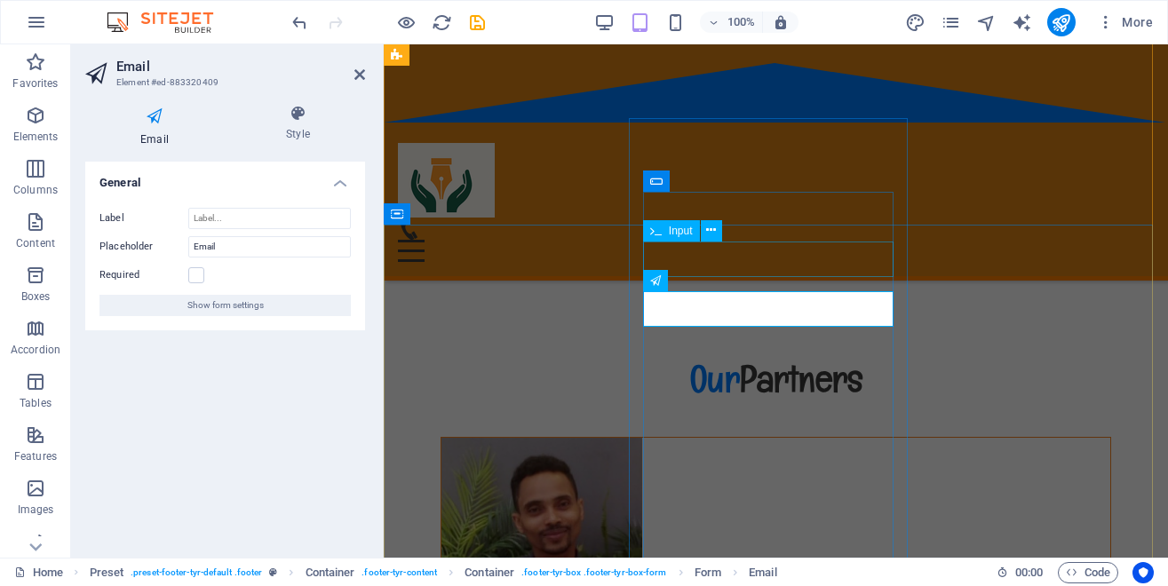
click div
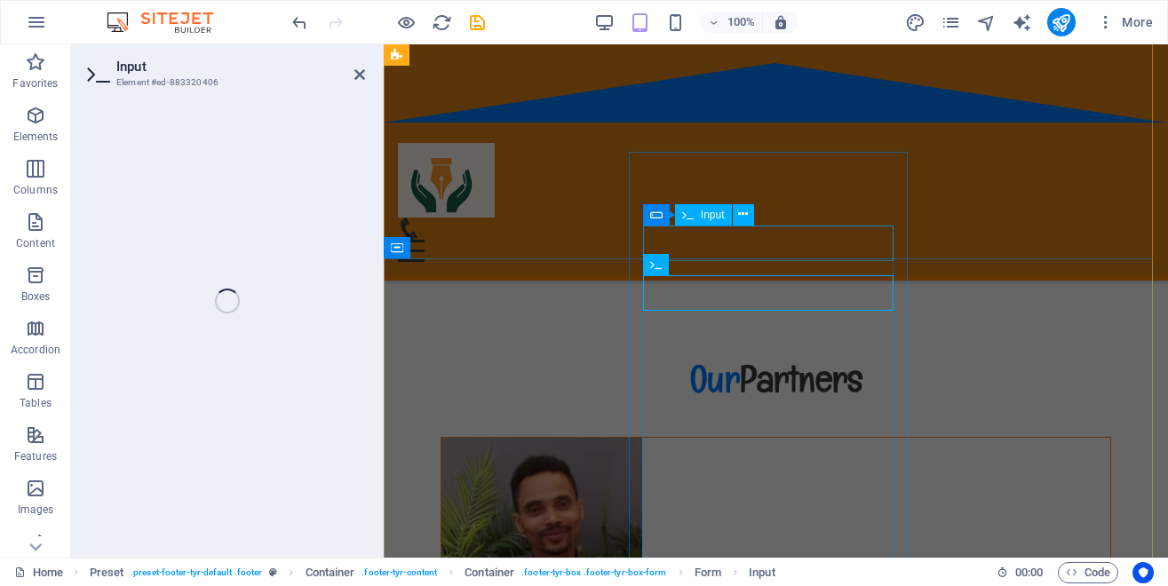
scroll to position [17415, 0]
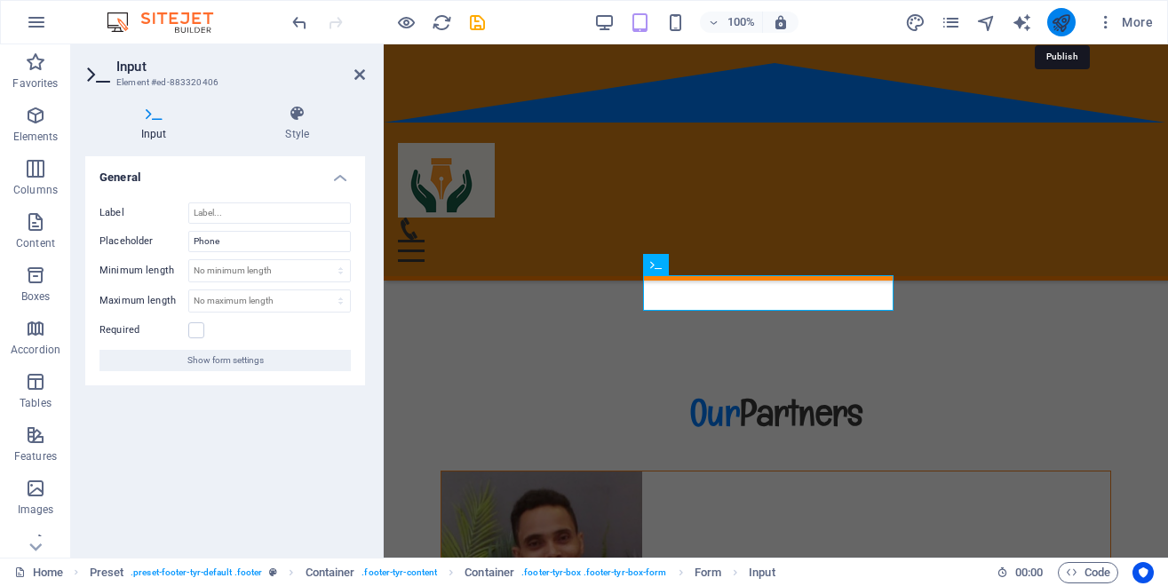
click at [1062, 16] on icon "publish" at bounding box center [1061, 22] width 20 height 20
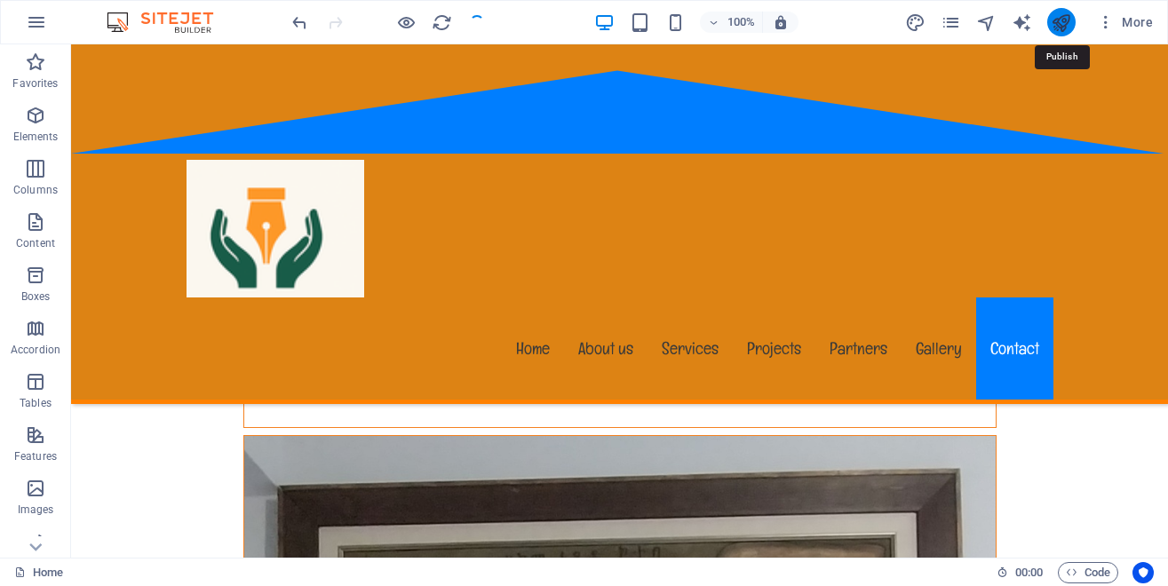
scroll to position [18192, 0]
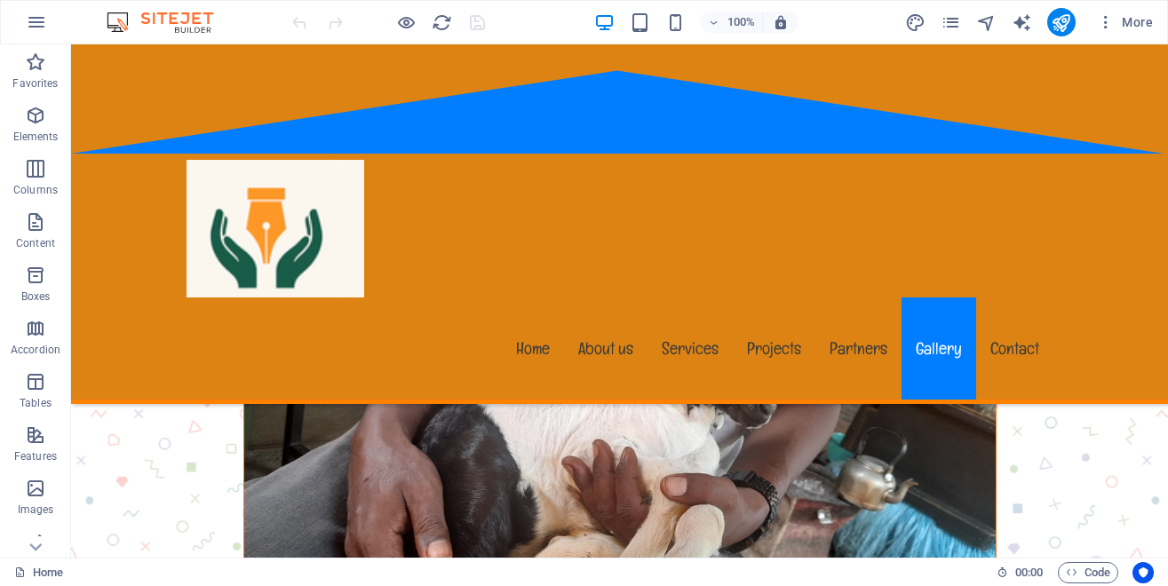
scroll to position [18030, 0]
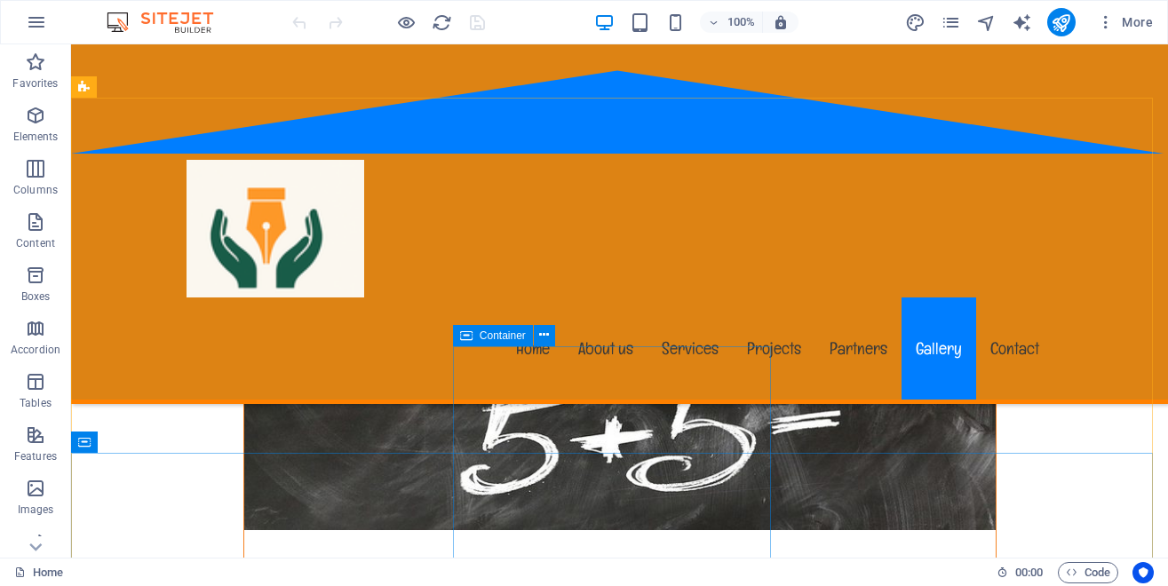
click at [515, 335] on span "Container" at bounding box center [503, 336] width 46 height 11
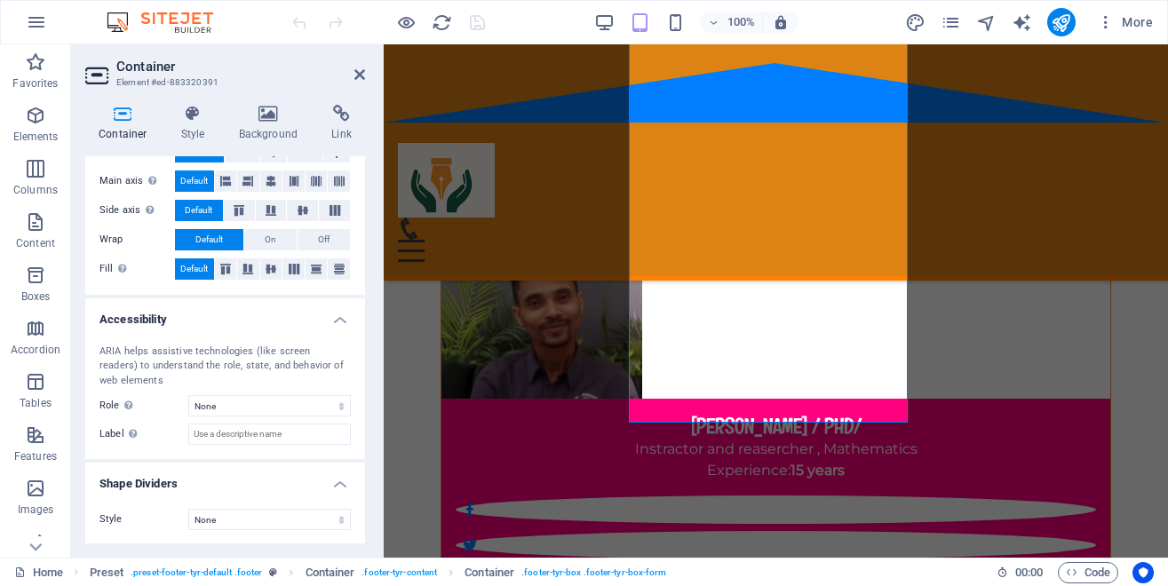
scroll to position [331, 0]
click at [188, 508] on select "None Triangle Square Diagonal Polygon 1 Polygon 2 Zigzag Multiple Zigzags Waves…" at bounding box center [269, 518] width 163 height 21
click option "None" at bounding box center [0, 0] width 0 height 0
click at [188, 395] on select "None Alert Article Banner Comment Complementary Dialog Footer Header Marquee Pr…" at bounding box center [269, 405] width 163 height 21
click at [327, 403] on select "None Alert Article Banner Comment Complementary Dialog Footer Header Marquee Pr…" at bounding box center [269, 405] width 163 height 21
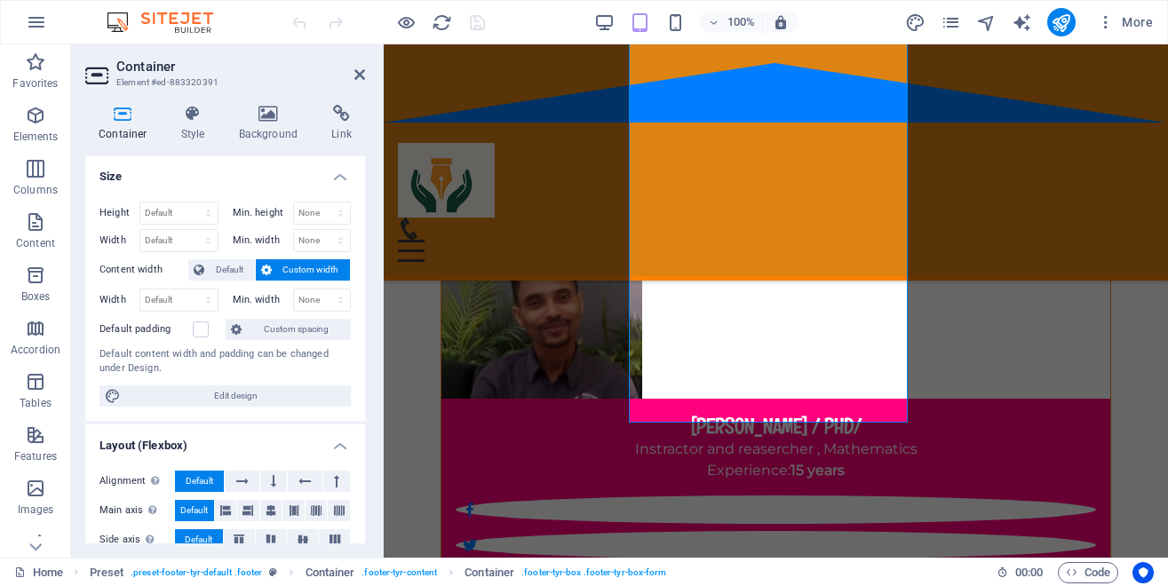
scroll to position [0, 0]
click at [221, 270] on span "Default" at bounding box center [230, 270] width 40 height 21
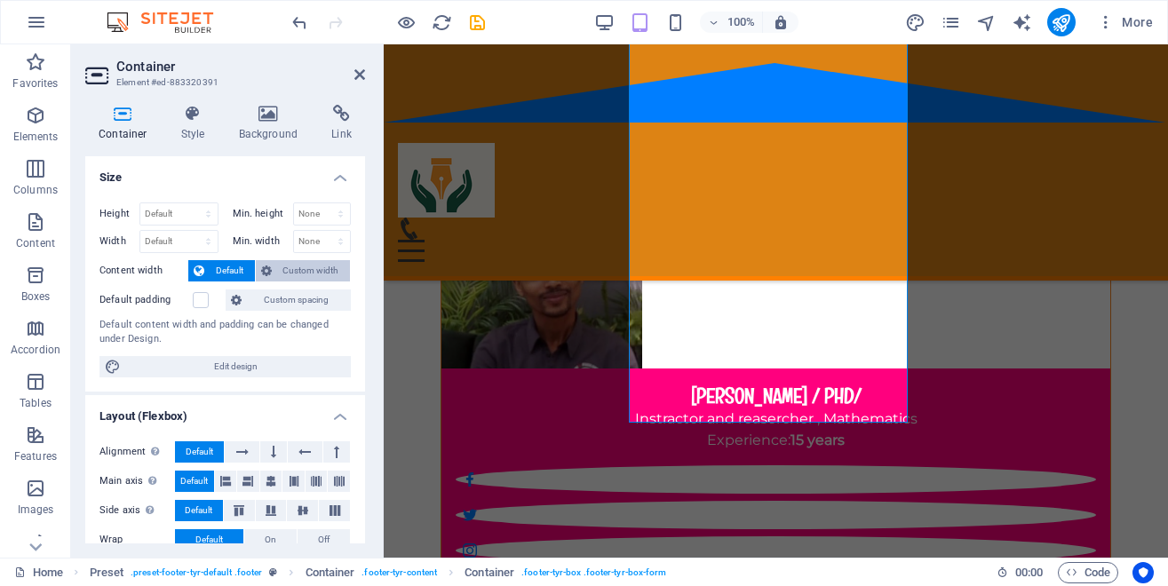
click at [299, 268] on span "Custom width" at bounding box center [311, 270] width 68 height 21
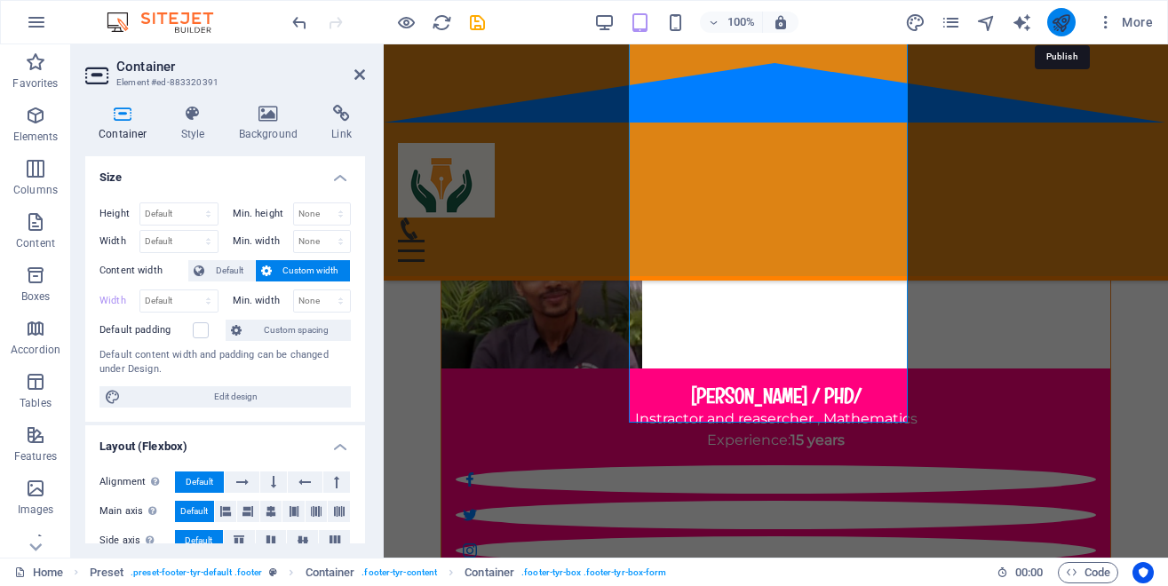
click at [1055, 17] on icon "publish" at bounding box center [1061, 22] width 20 height 20
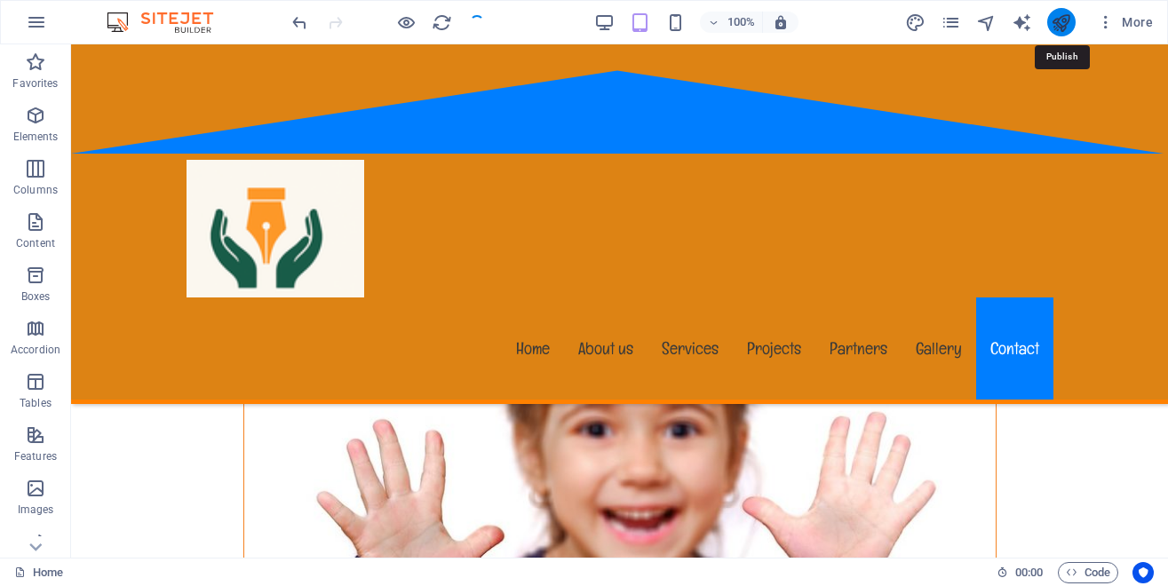
scroll to position [18481, 0]
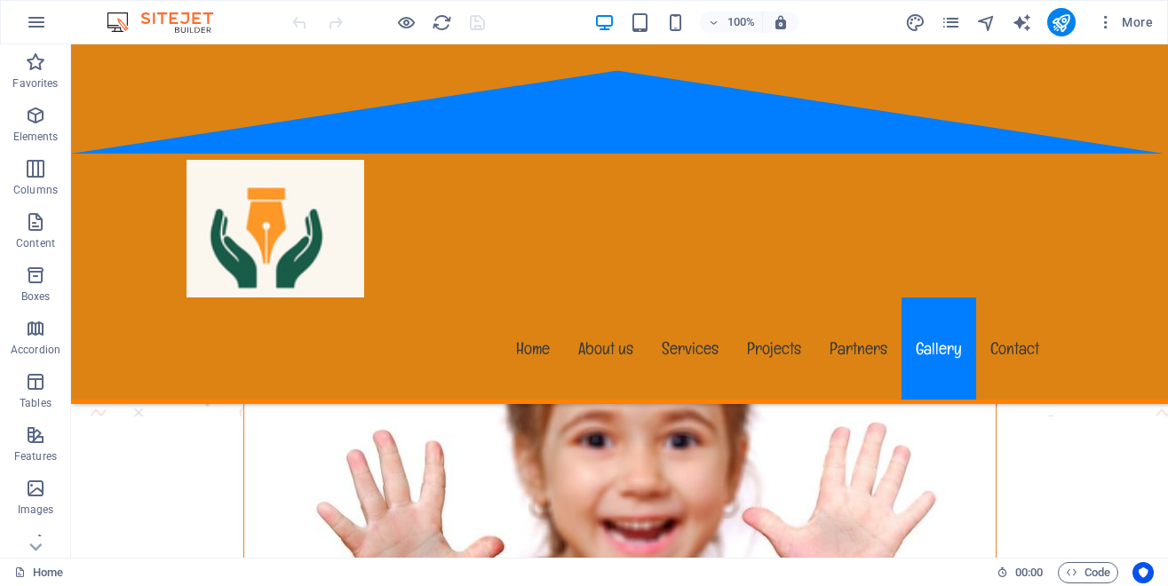
scroll to position [18136, 0]
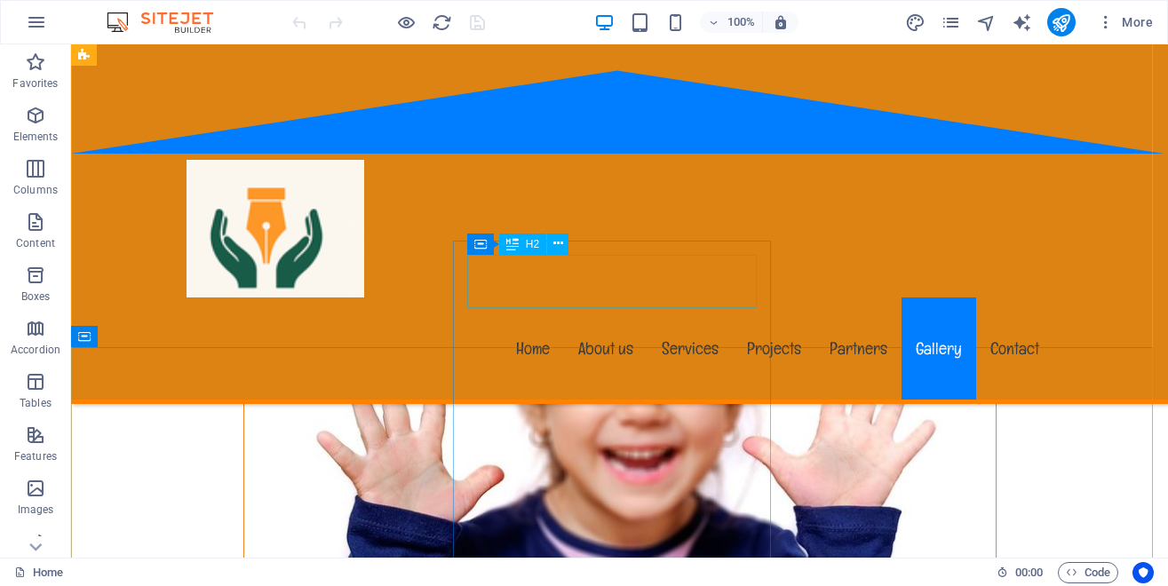
click at [518, 240] on icon at bounding box center [512, 244] width 12 height 21
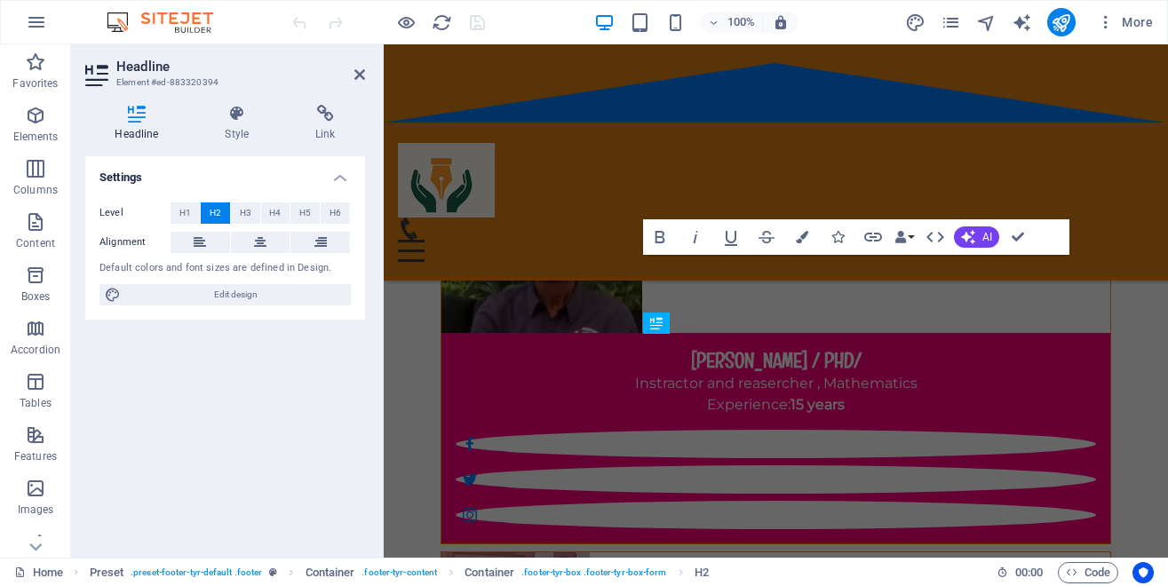
scroll to position [17326, 0]
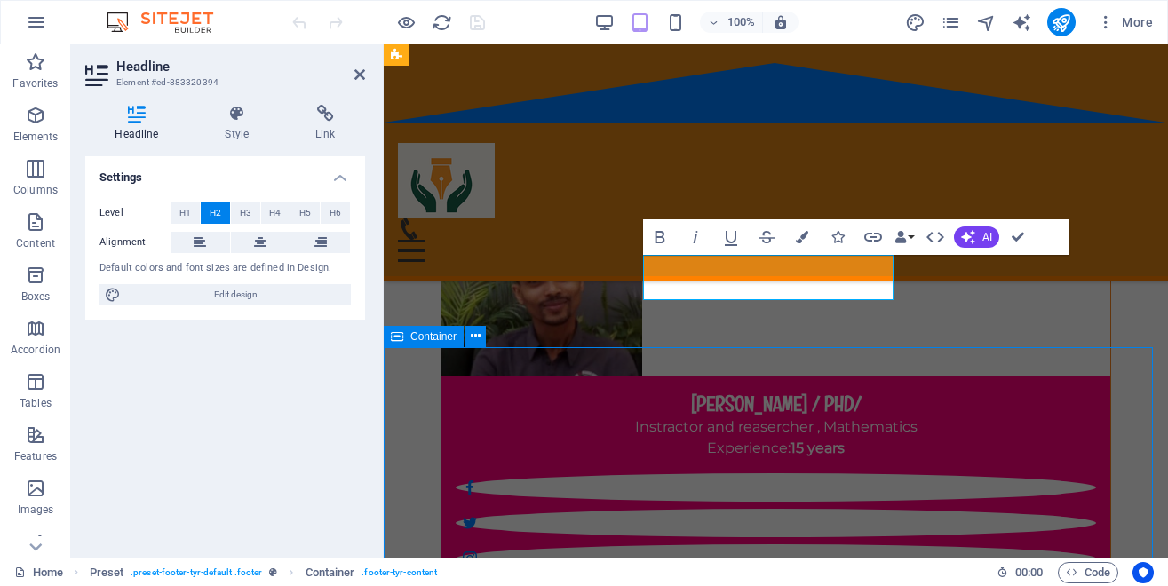
scroll to position [18088, 0]
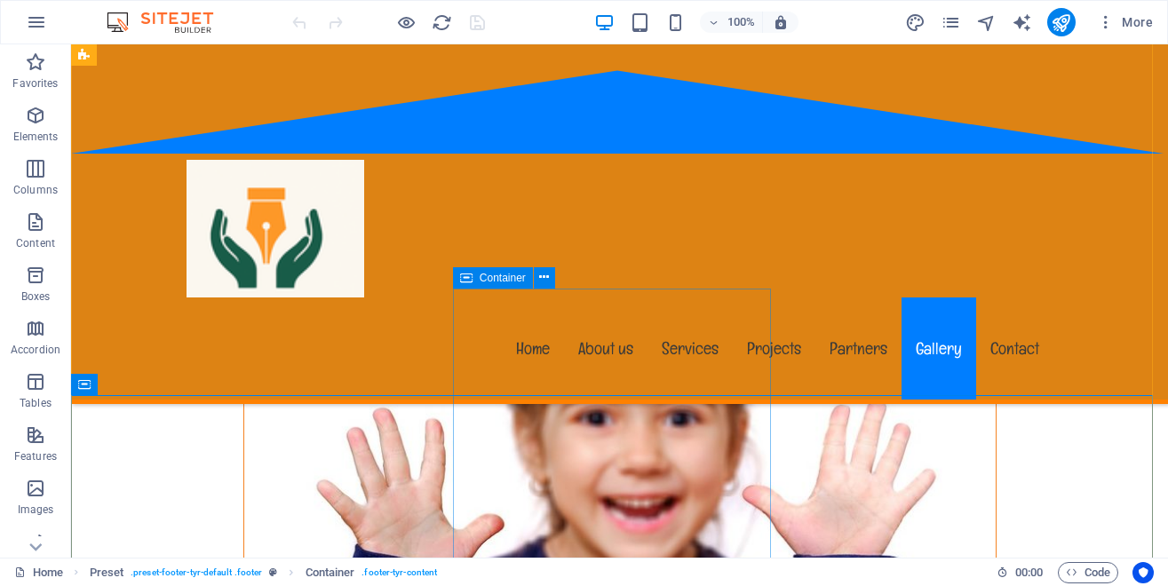
click at [518, 271] on div "Container" at bounding box center [493, 277] width 80 height 21
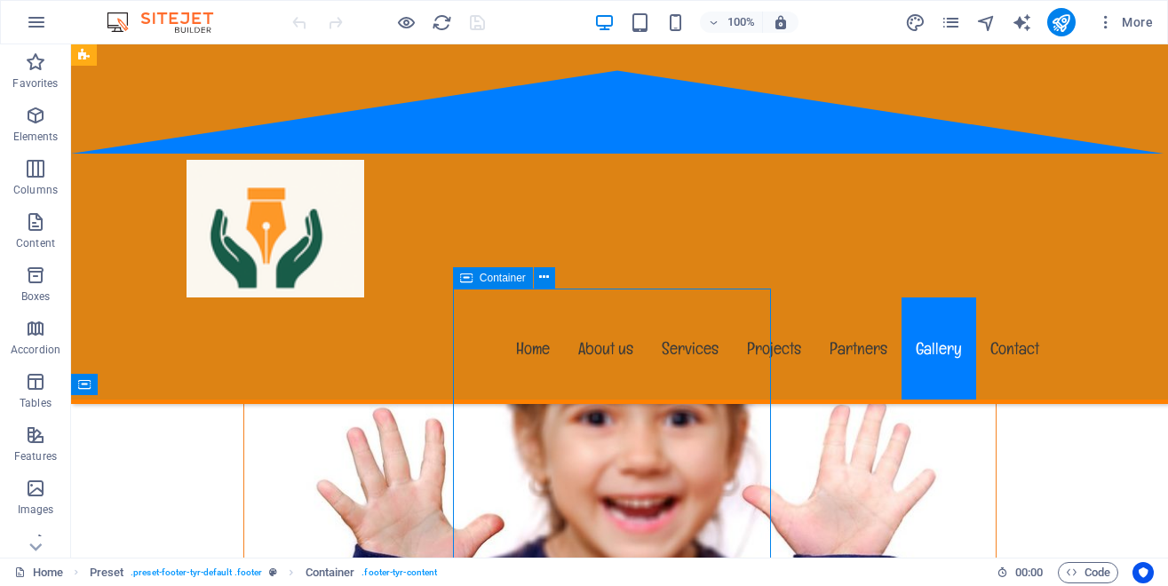
click at [518, 271] on div "Container" at bounding box center [493, 277] width 80 height 21
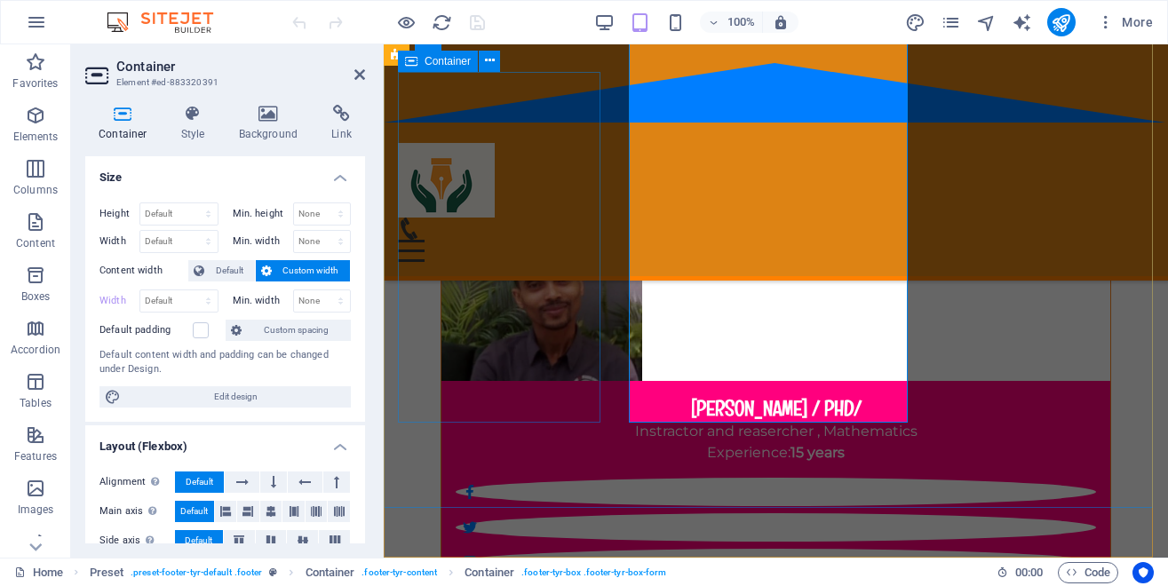
scroll to position [17687, 0]
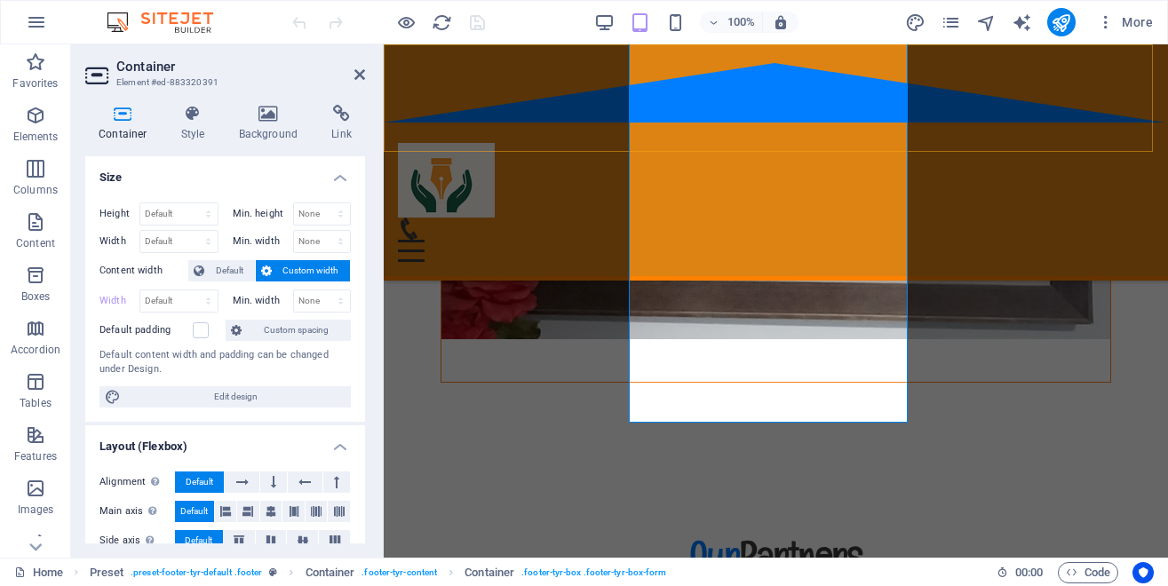
click at [772, 121] on div "Menu Home About us Services Projects Partners Gallery Contact" at bounding box center [776, 162] width 785 height 236
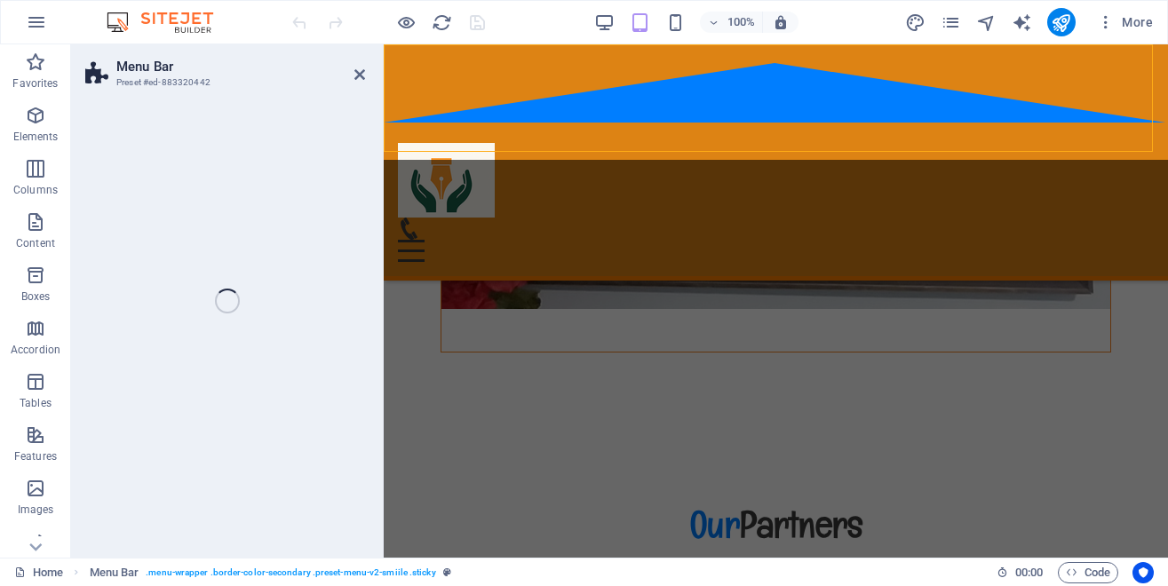
select select "header"
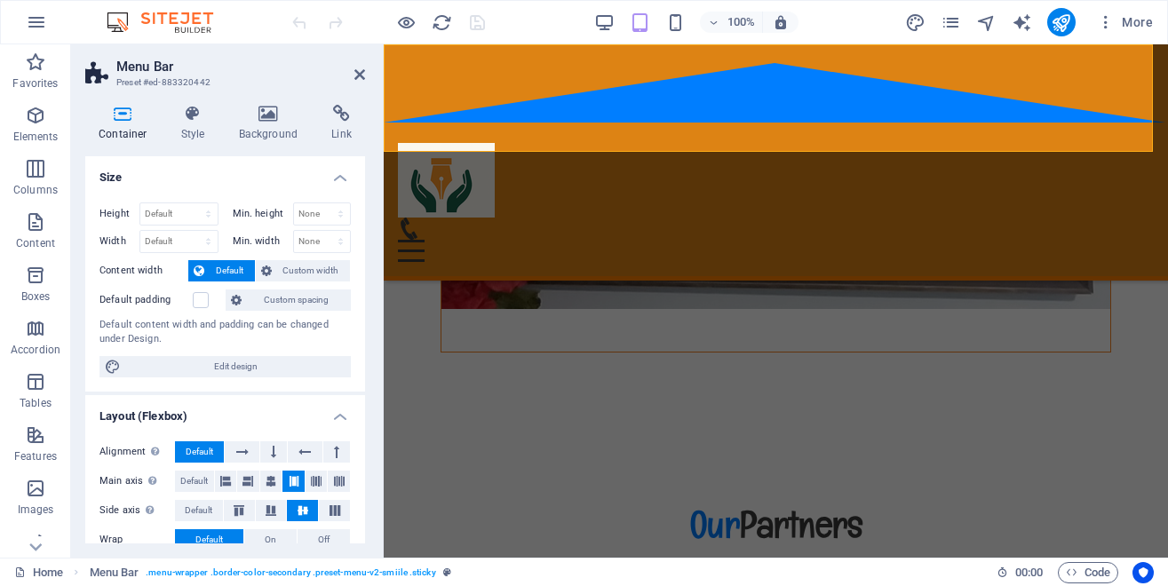
click at [734, 118] on div "Menu Home About us Services Projects Partners Gallery Contact" at bounding box center [776, 162] width 785 height 236
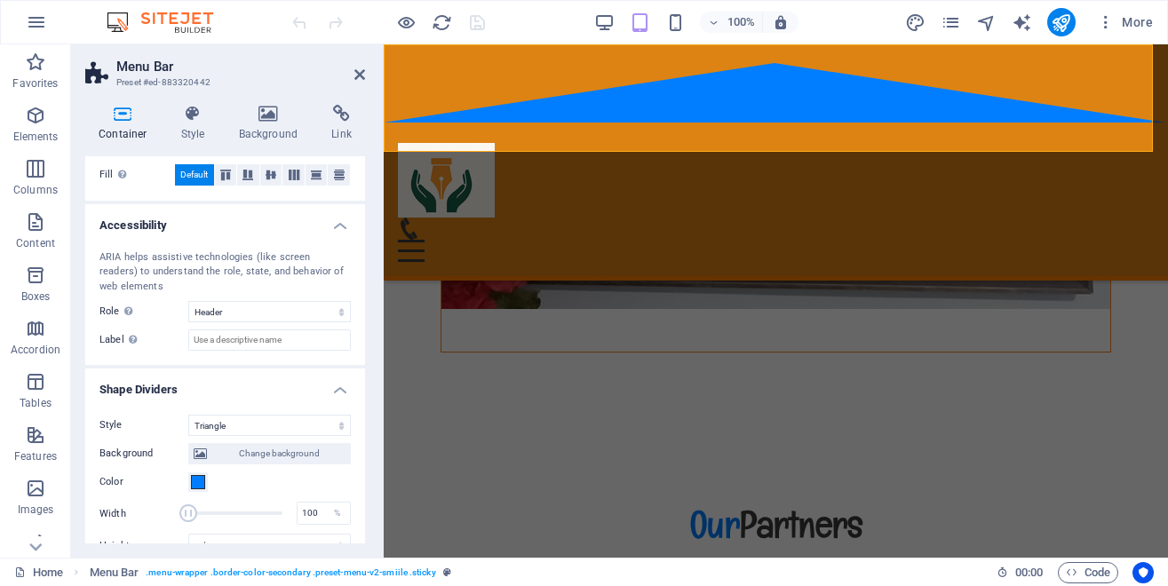
scroll to position [400, 0]
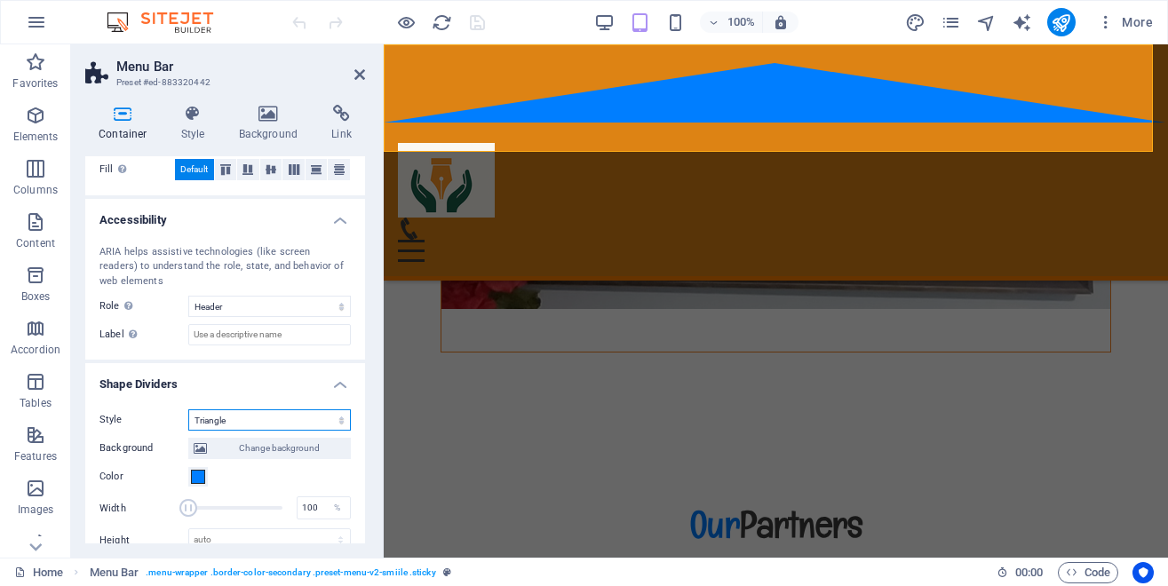
click at [188, 410] on select "None Triangle Square Diagonal Polygon 1 Polygon 2 Zigzag Multiple Zigzags Waves…" at bounding box center [269, 420] width 163 height 21
select select "none"
click option "None" at bounding box center [0, 0] width 0 height 0
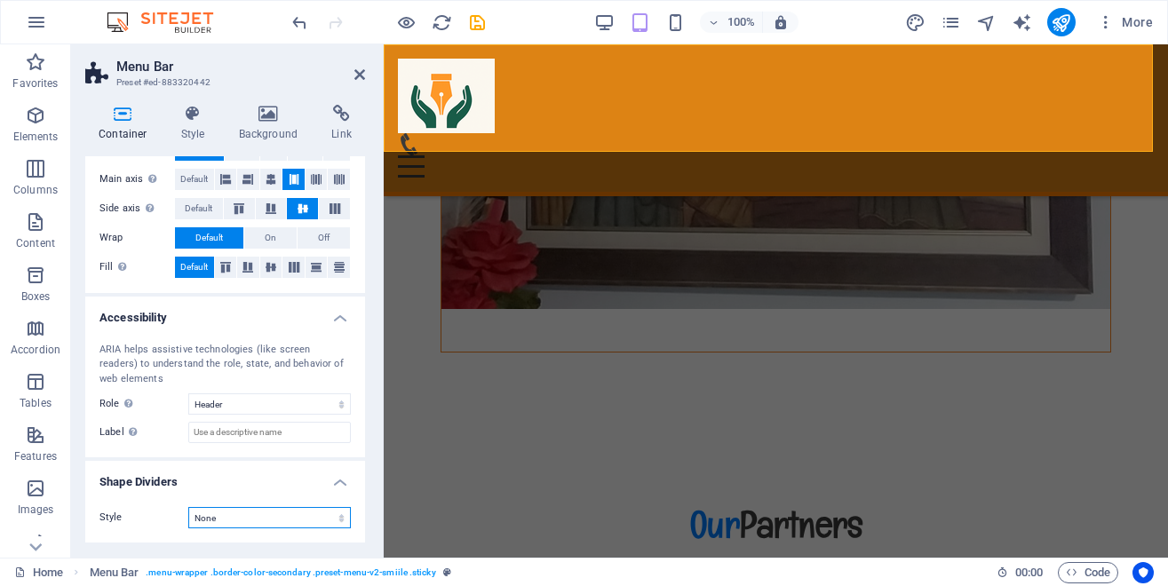
scroll to position [301, 0]
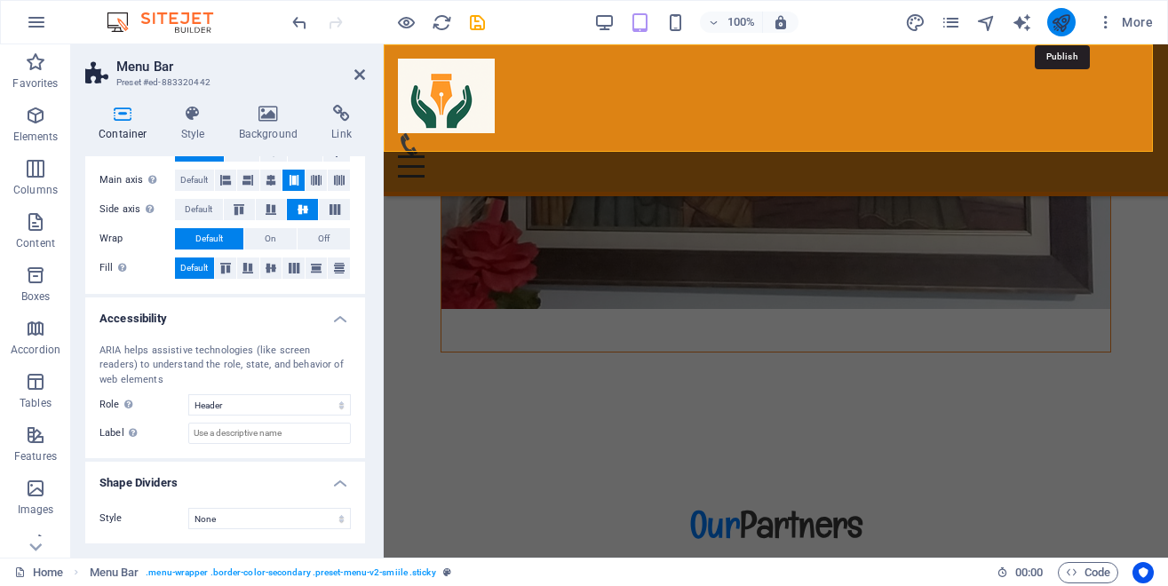
click at [1057, 19] on icon "publish" at bounding box center [1061, 22] width 20 height 20
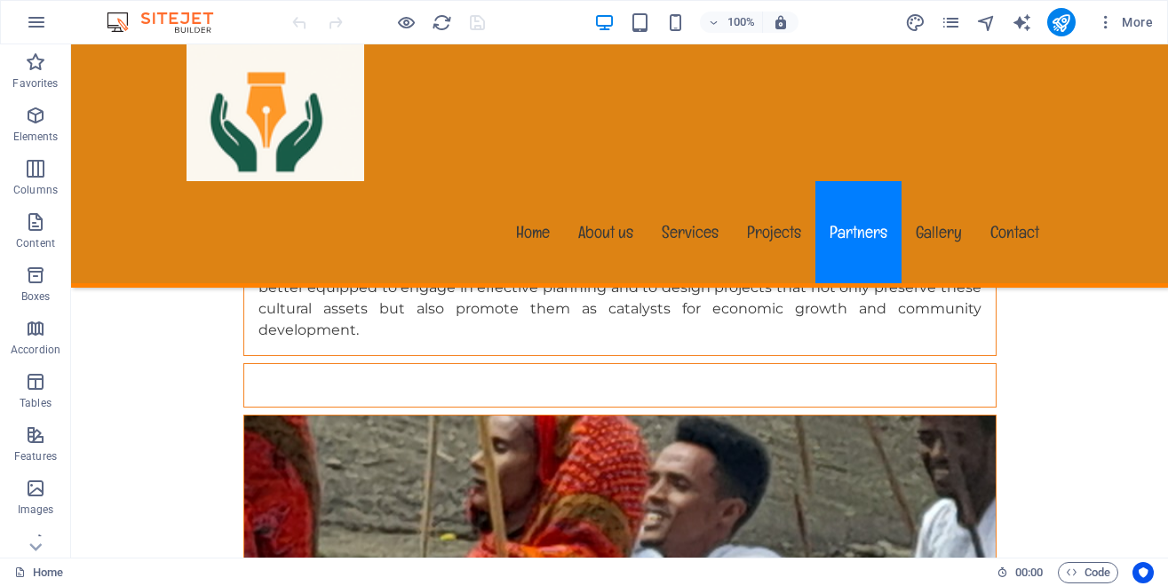
scroll to position [16265, 0]
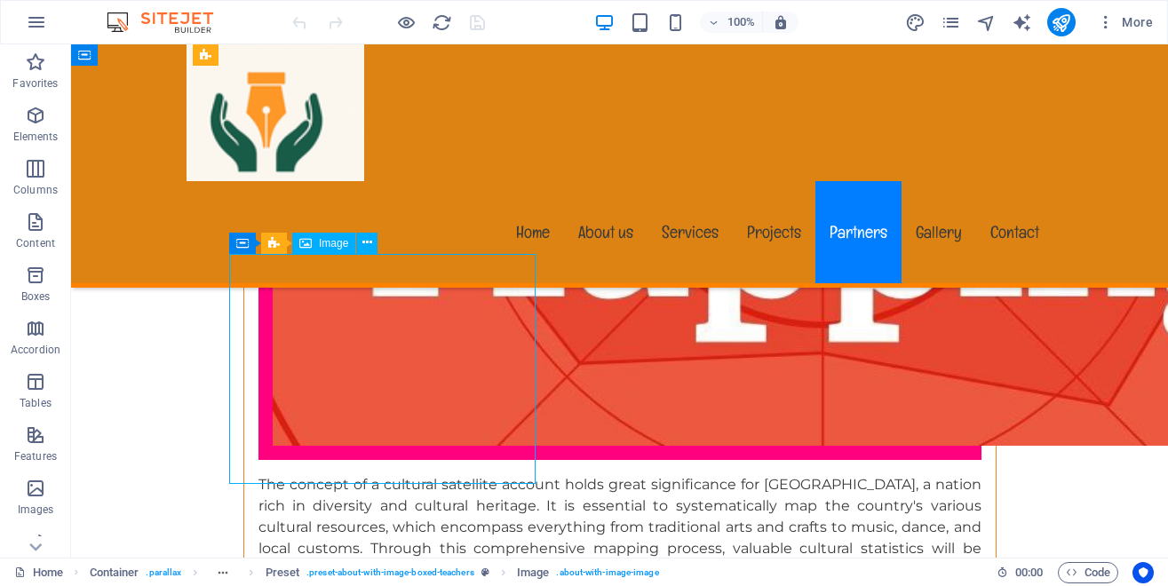
select select "%"
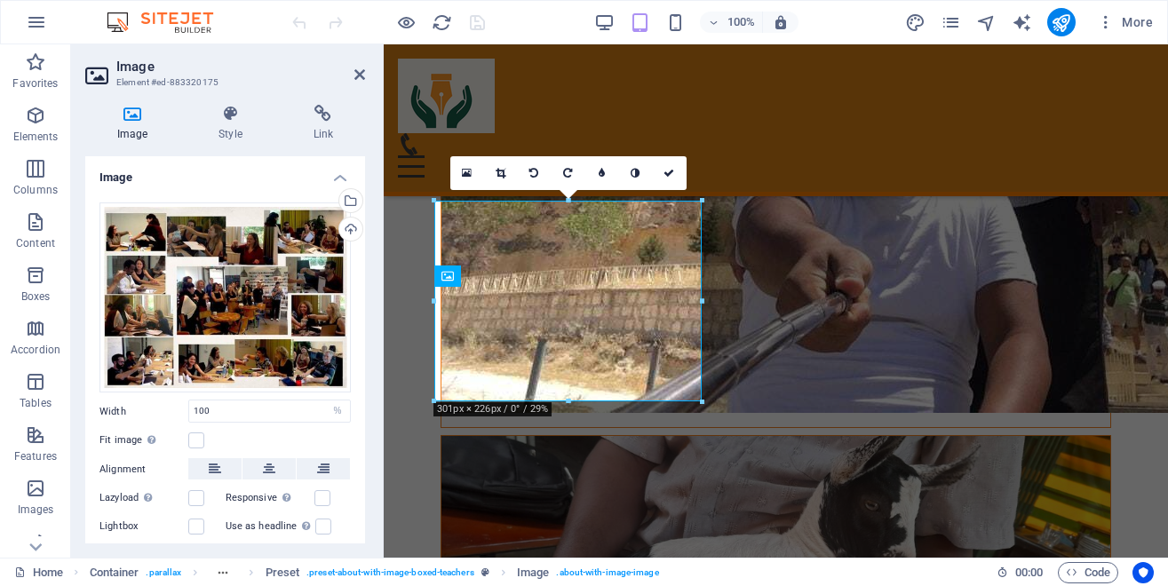
scroll to position [15647, 0]
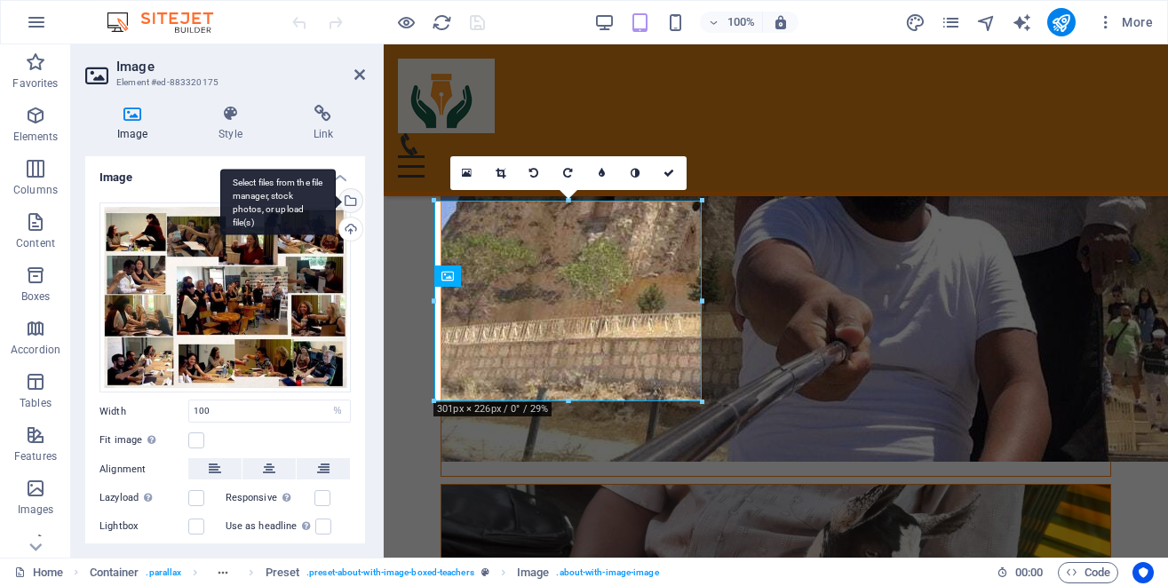
click at [336, 202] on div "Select files from the file manager, stock photos, or upload file(s)" at bounding box center [349, 202] width 27 height 27
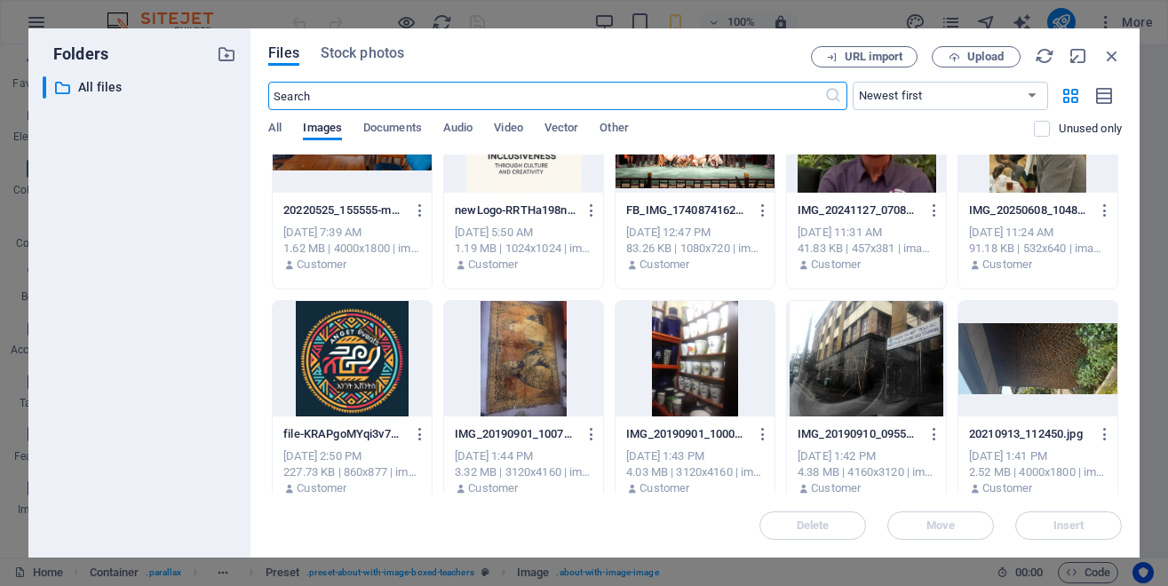
scroll to position [2623, 0]
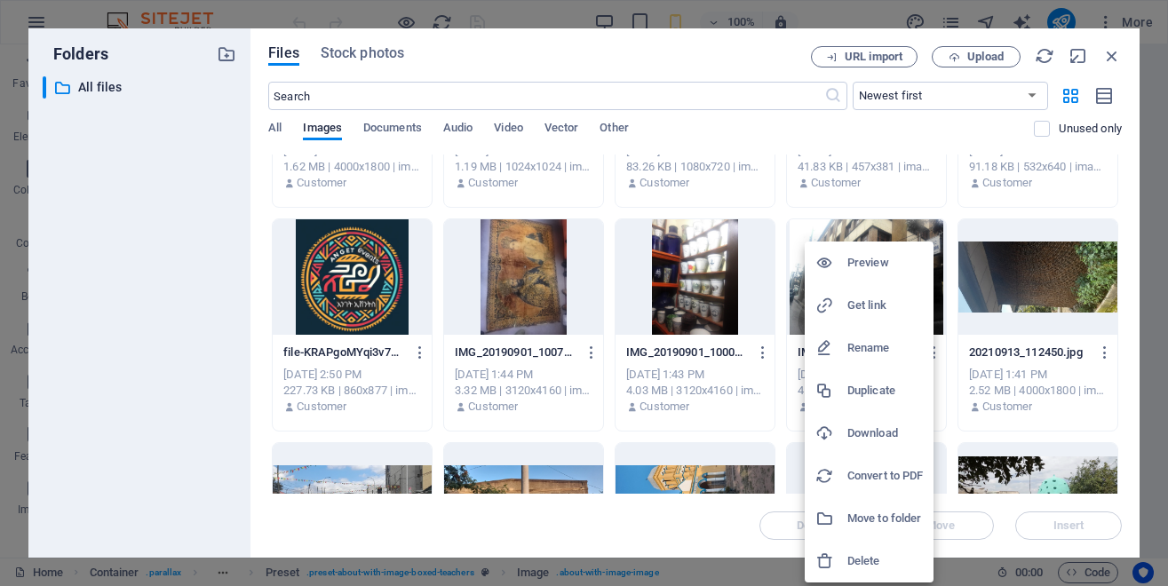
click at [864, 561] on h6 "Delete" at bounding box center [886, 561] width 76 height 21
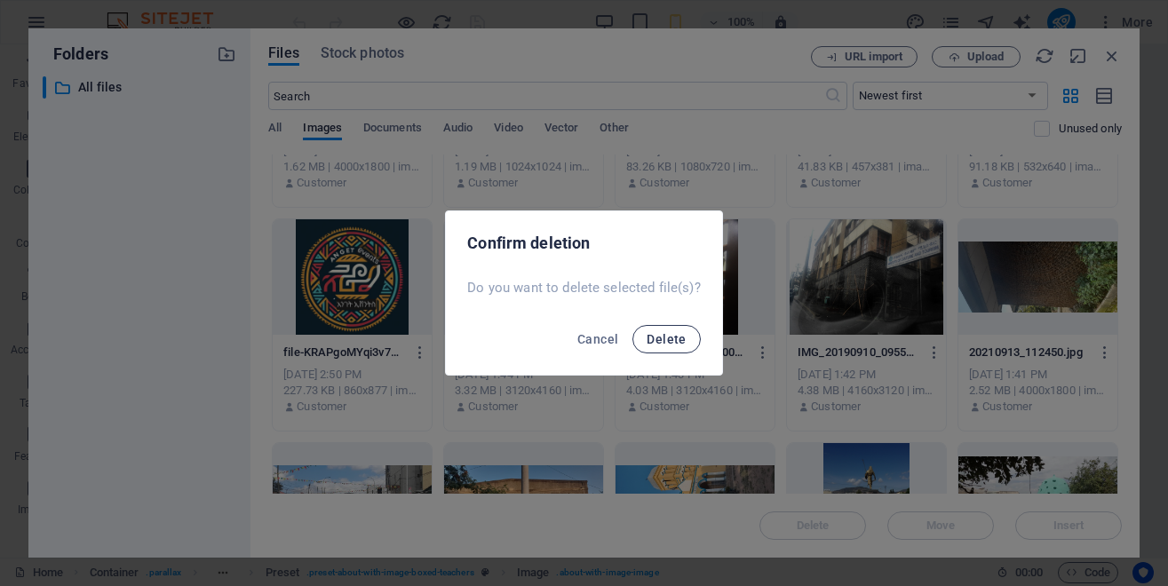
click at [672, 340] on span "Delete" at bounding box center [666, 339] width 39 height 14
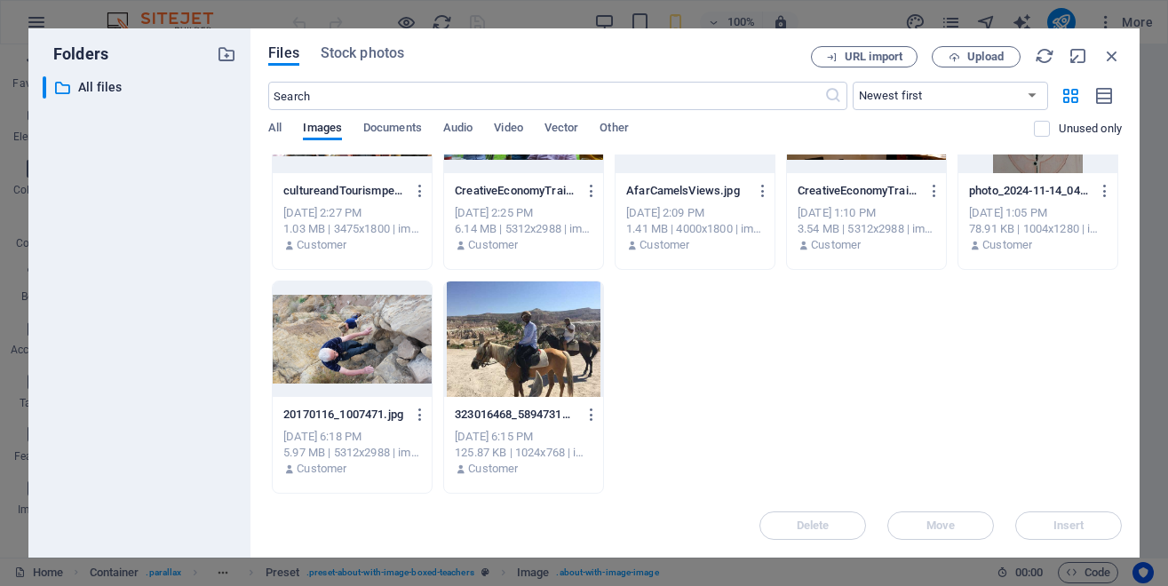
scroll to position [5695, 0]
click at [1097, 199] on icon "button" at bounding box center [1105, 191] width 17 height 16
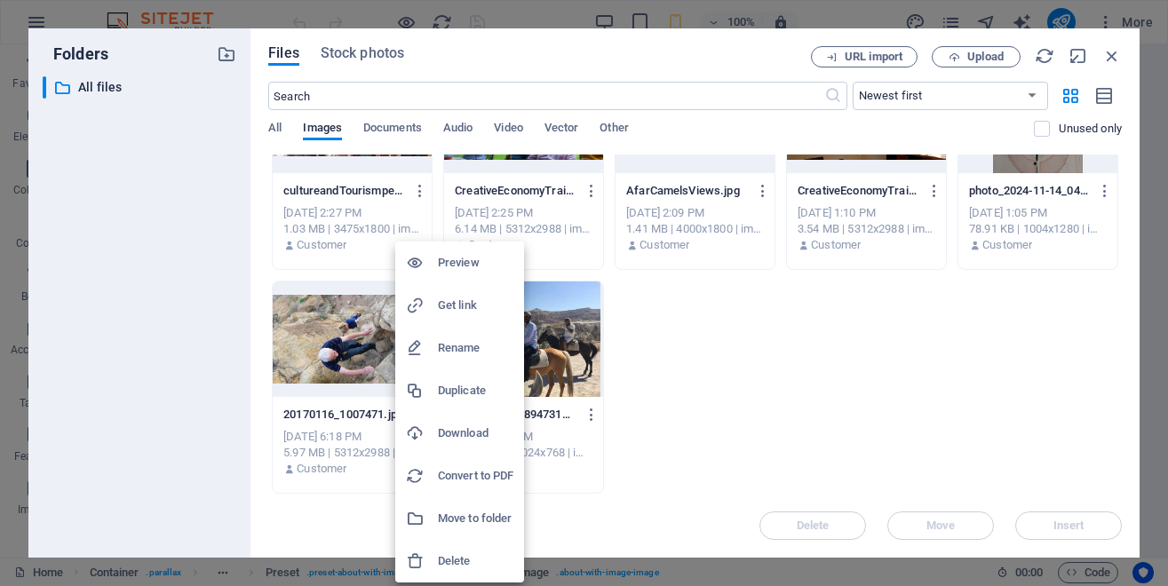
click at [467, 564] on h6 "Delete" at bounding box center [476, 561] width 76 height 21
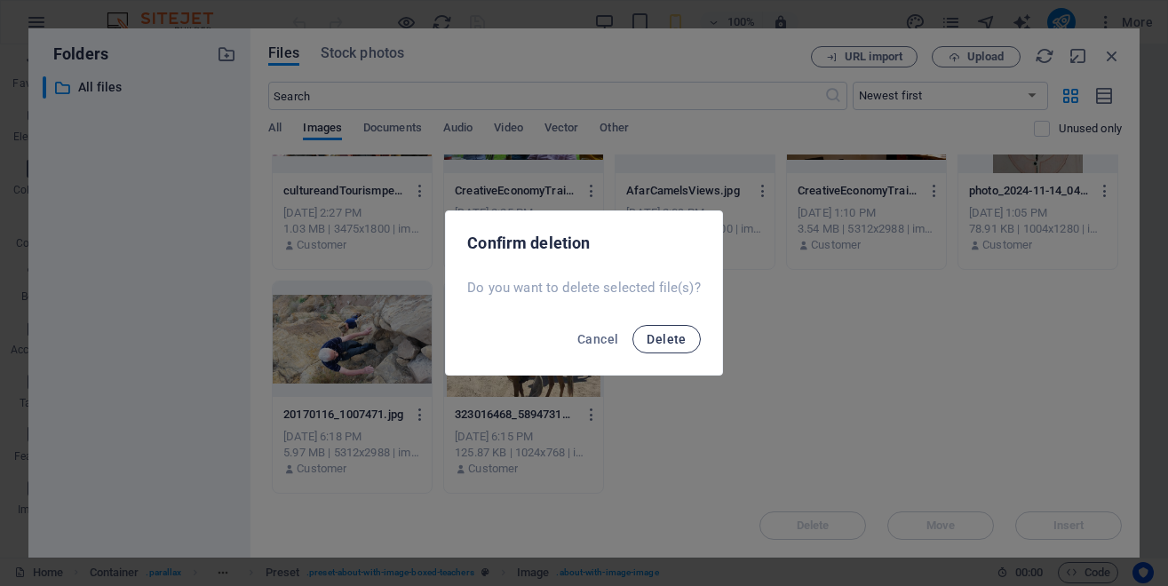
click at [666, 334] on span "Delete" at bounding box center [666, 339] width 39 height 14
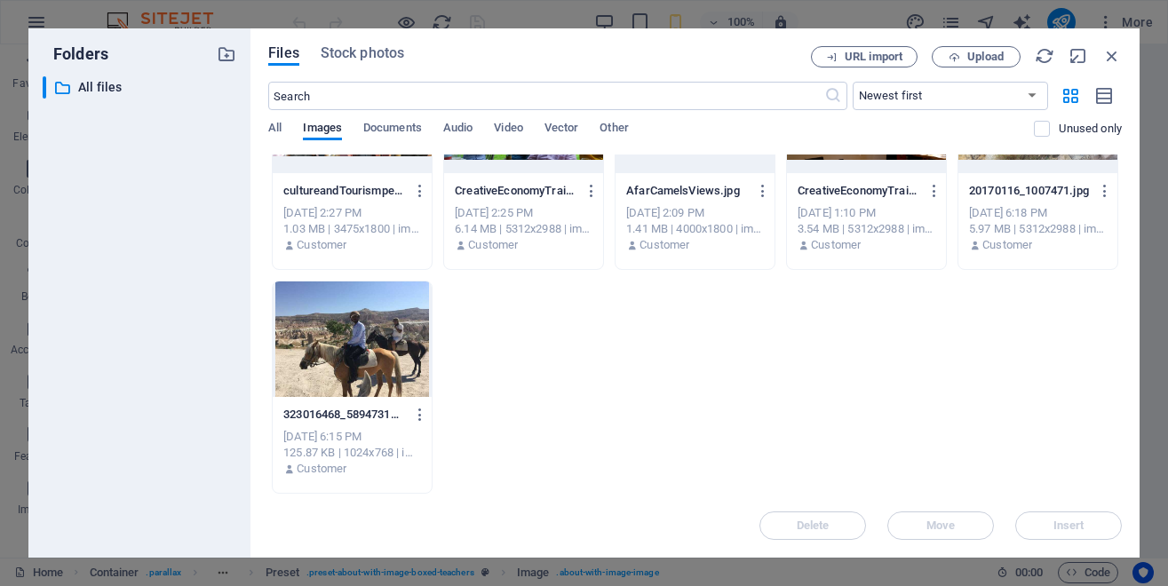
scroll to position [4696, 0]
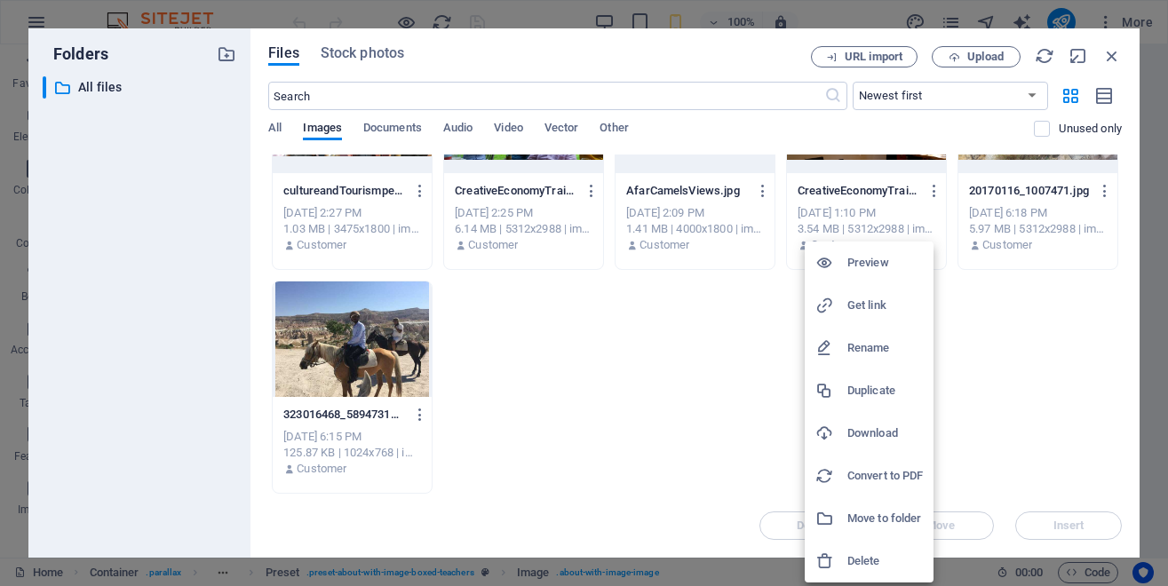
click at [865, 558] on h6 "Delete" at bounding box center [886, 561] width 76 height 21
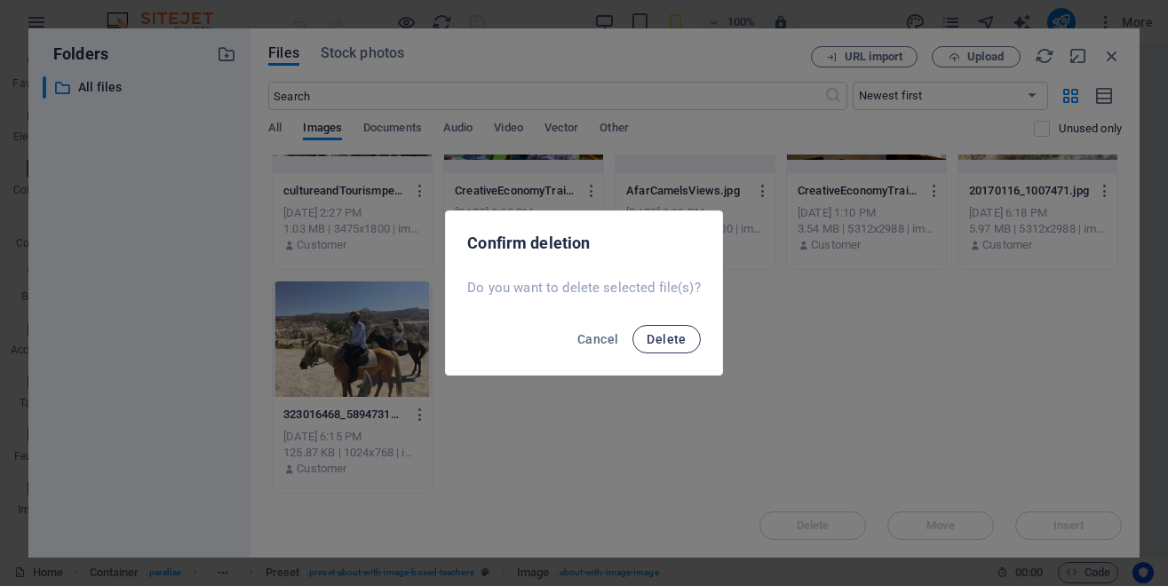
click at [674, 336] on span "Delete" at bounding box center [666, 339] width 39 height 14
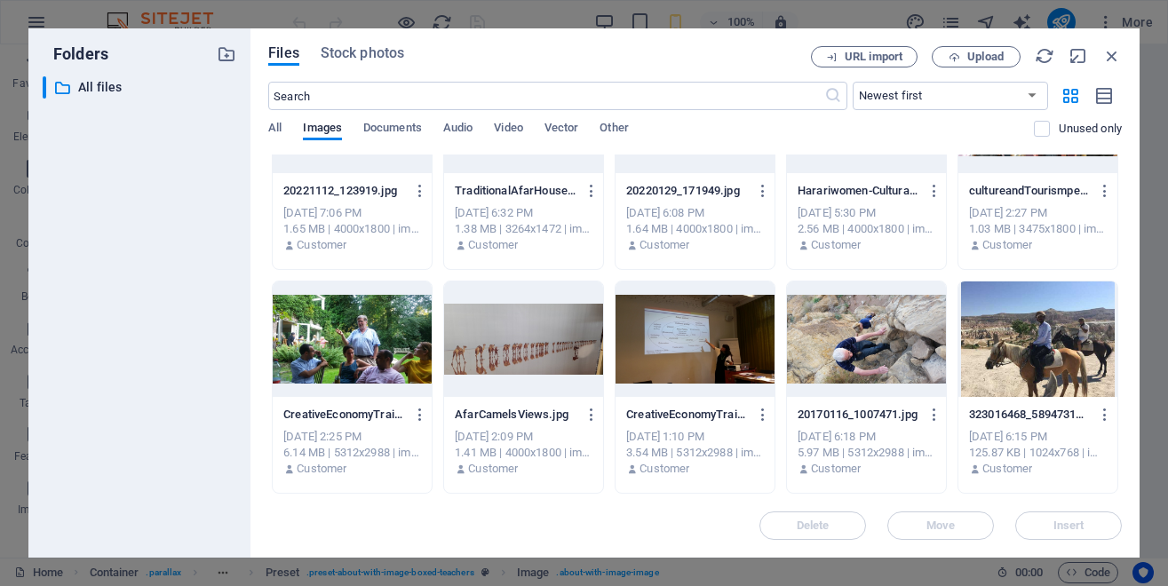
scroll to position [5256, 0]
click at [927, 199] on icon "button" at bounding box center [935, 191] width 17 height 16
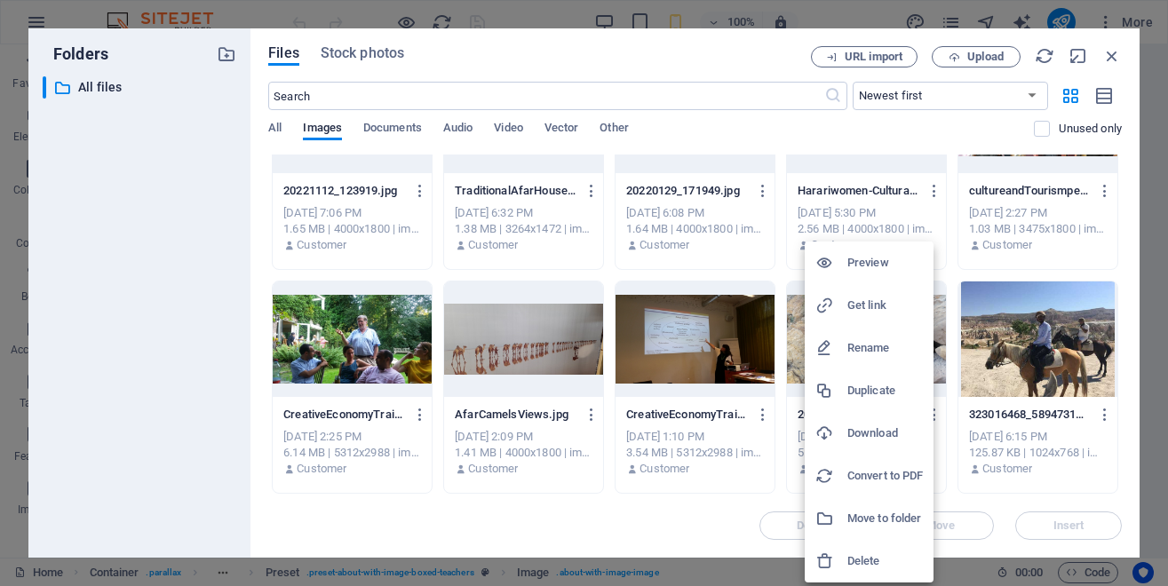
click at [865, 557] on h6 "Delete" at bounding box center [886, 561] width 76 height 21
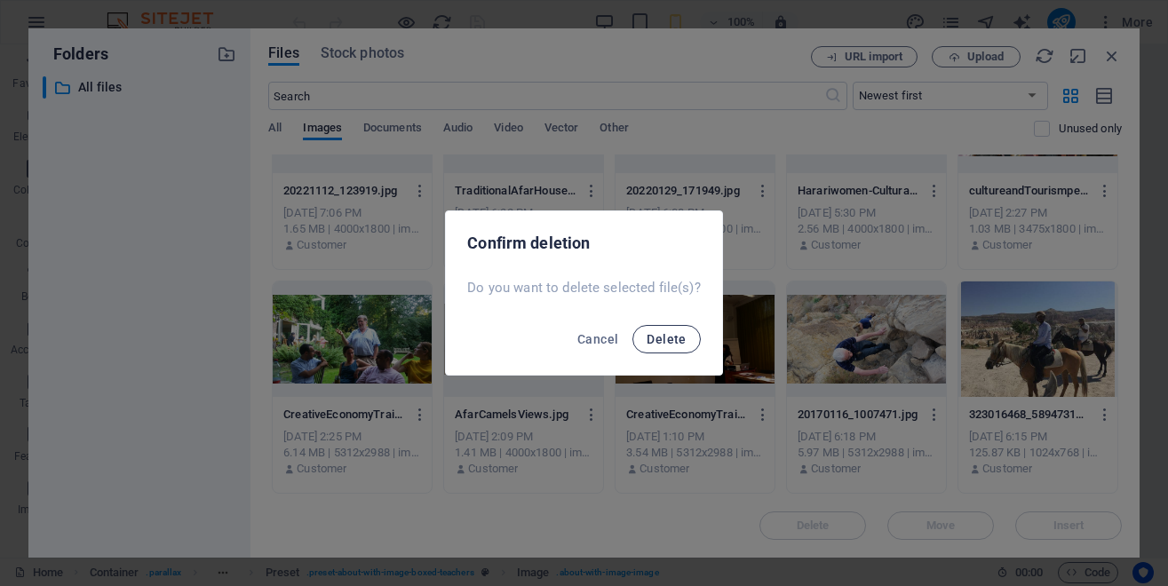
click at [658, 337] on span "Delete" at bounding box center [666, 339] width 39 height 14
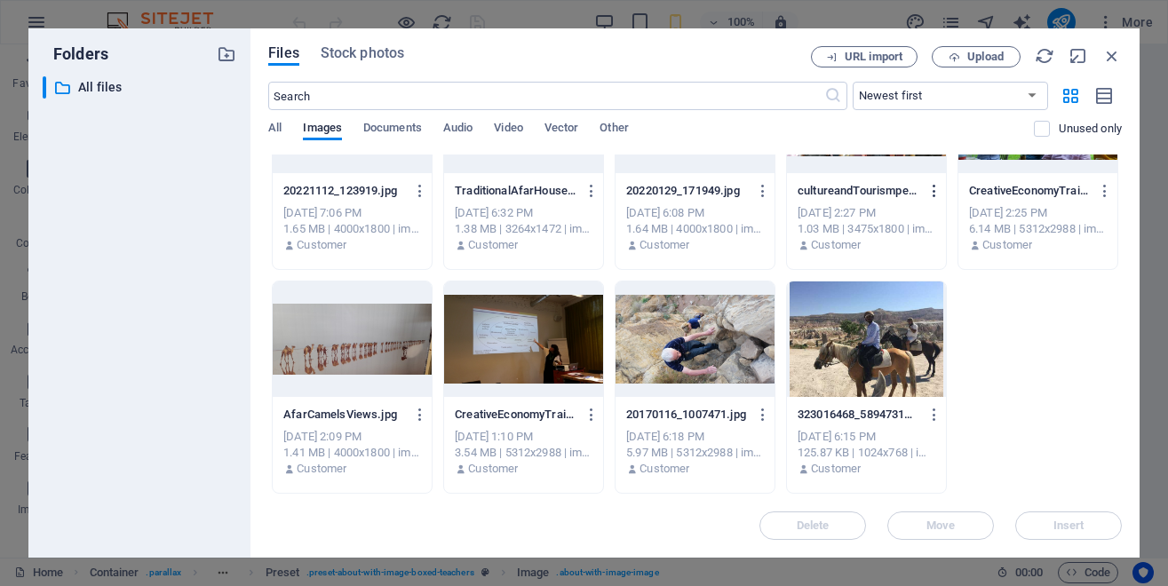
click at [927, 199] on icon "button" at bounding box center [935, 191] width 17 height 16
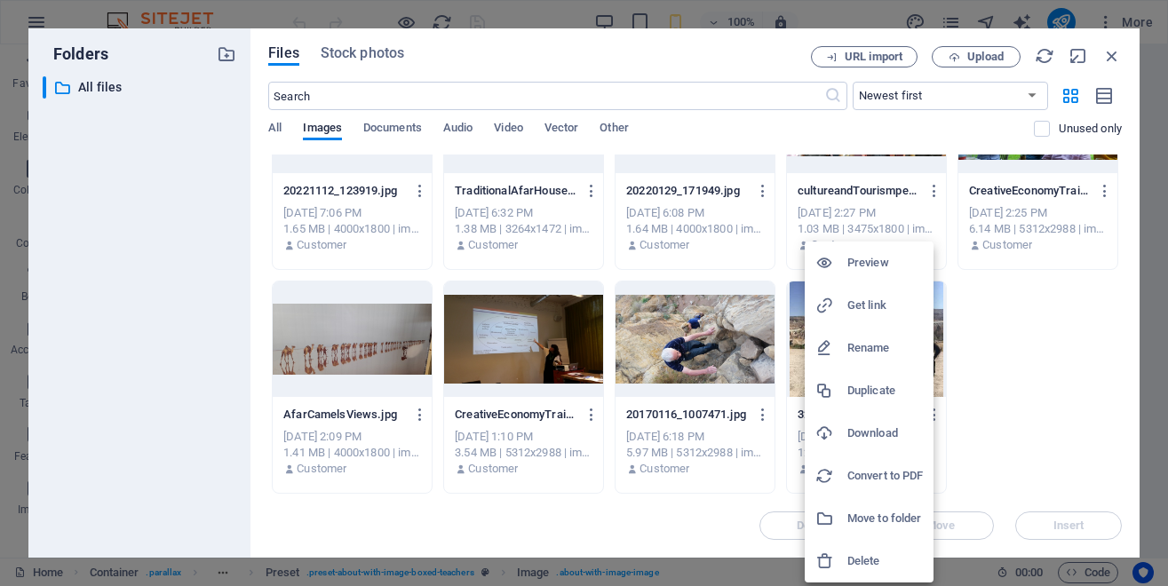
click at [868, 557] on h6 "Delete" at bounding box center [886, 561] width 76 height 21
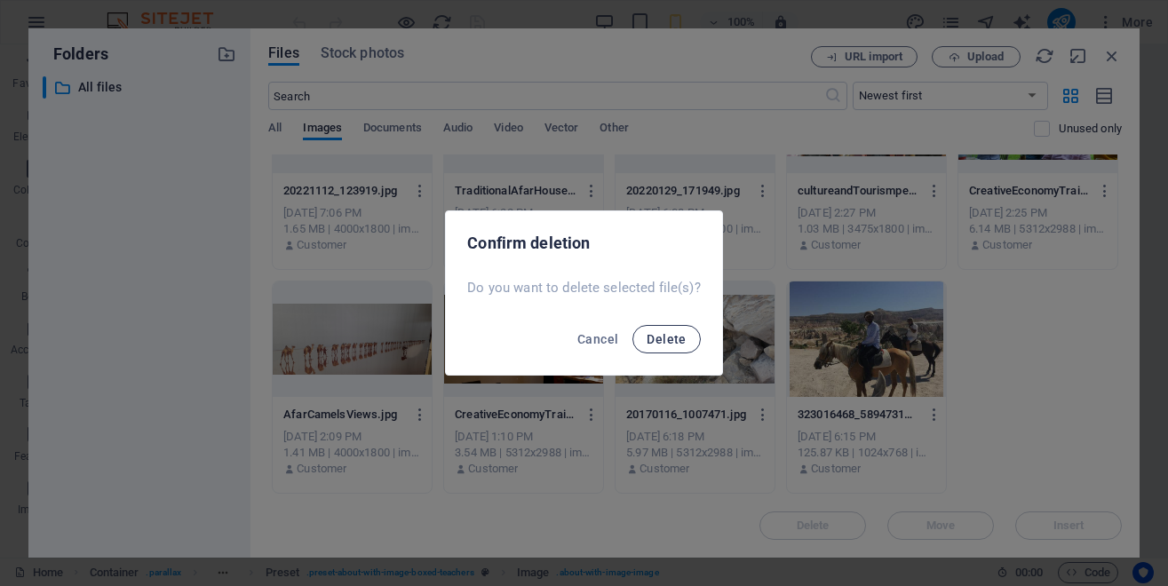
click at [680, 338] on span "Delete" at bounding box center [666, 339] width 39 height 14
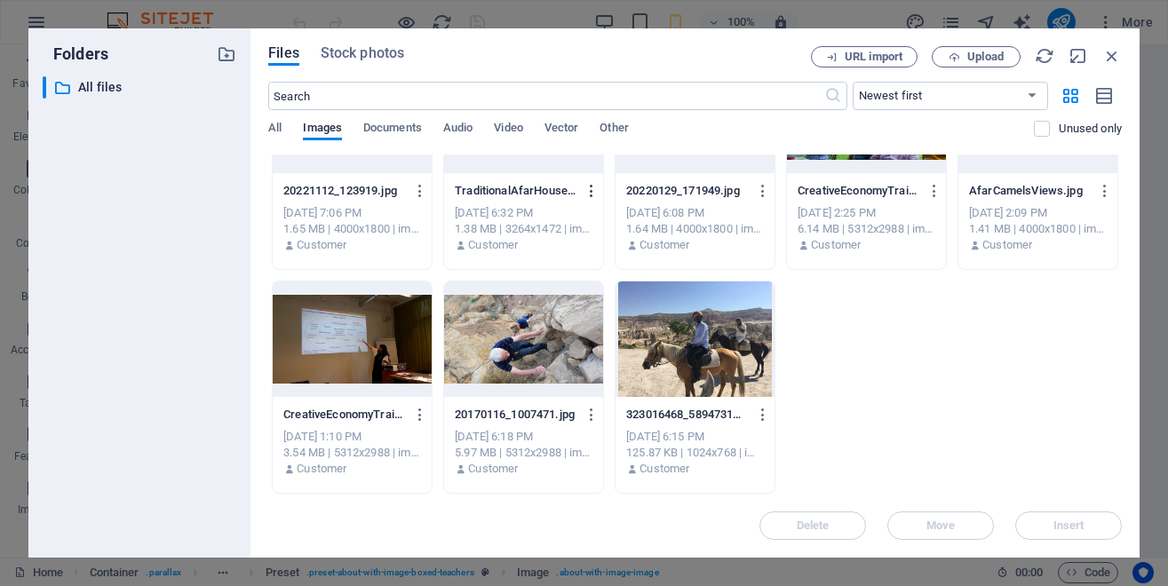
click at [584, 199] on icon "button" at bounding box center [592, 191] width 17 height 16
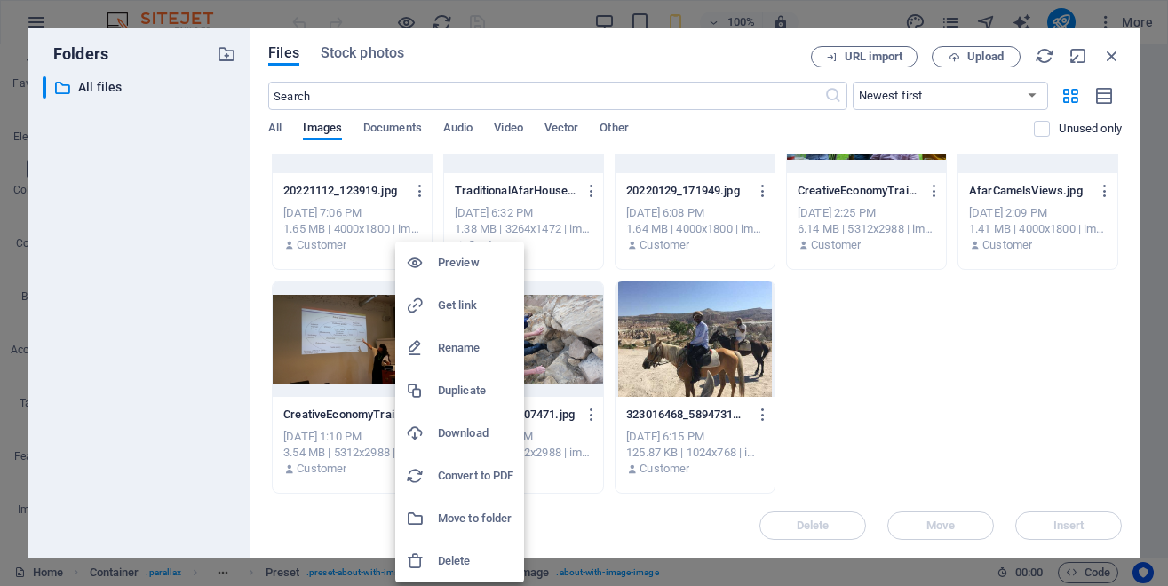
click at [463, 554] on h6 "Delete" at bounding box center [476, 561] width 76 height 21
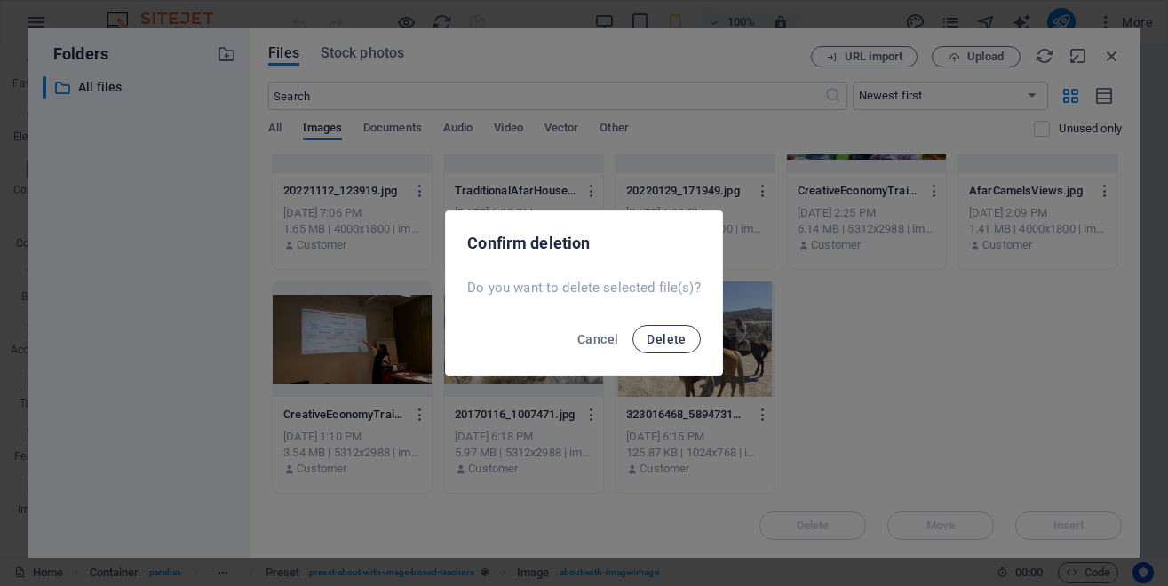
click at [667, 335] on span "Delete" at bounding box center [666, 339] width 39 height 14
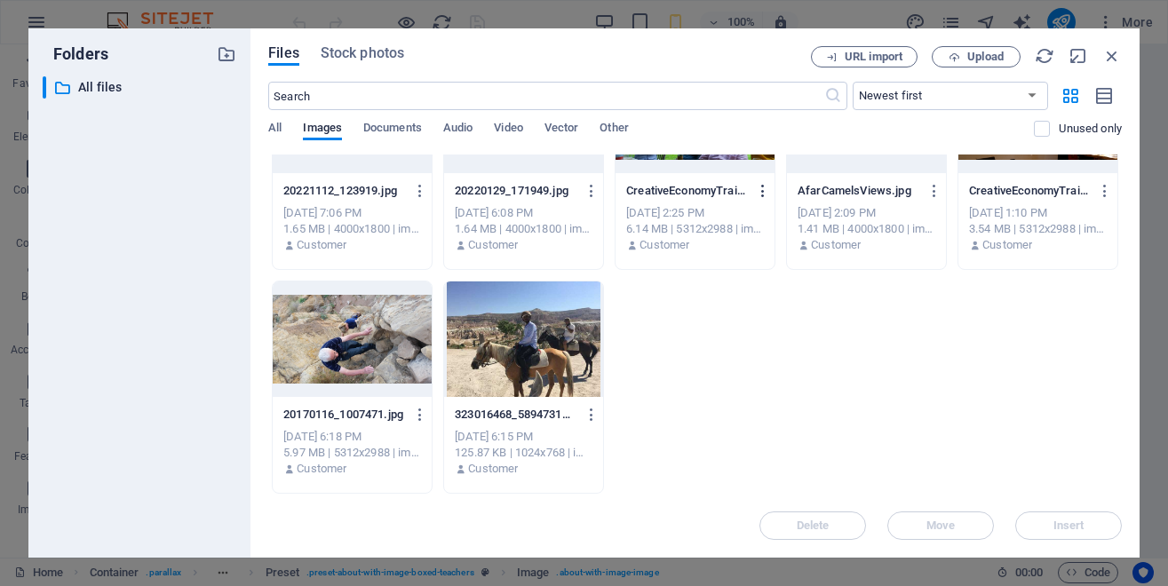
click at [755, 199] on icon "button" at bounding box center [763, 191] width 17 height 16
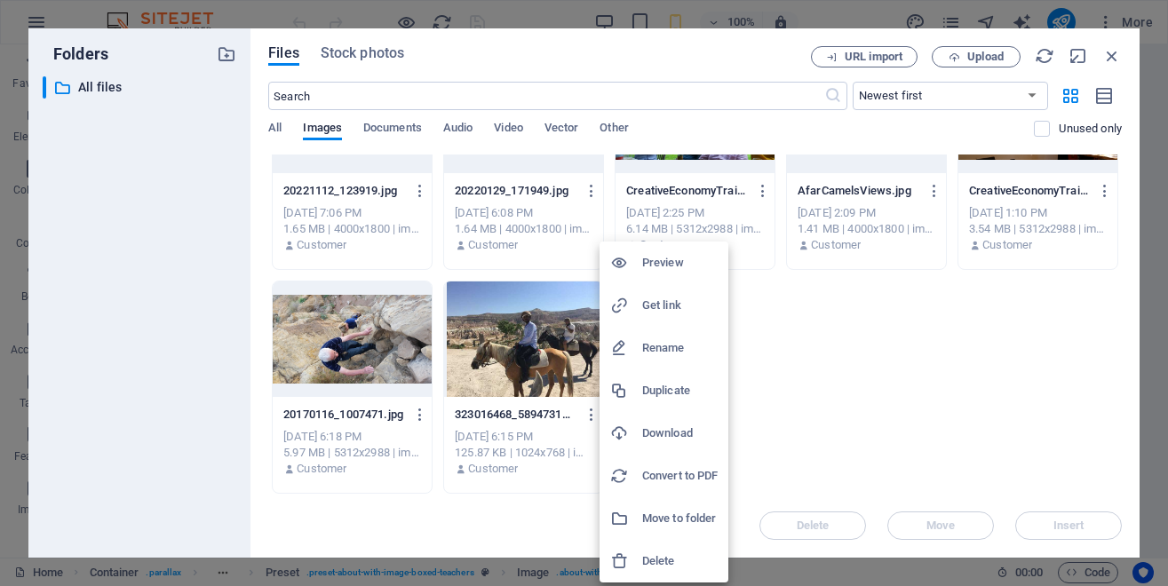
click at [662, 561] on h6 "Delete" at bounding box center [680, 561] width 76 height 21
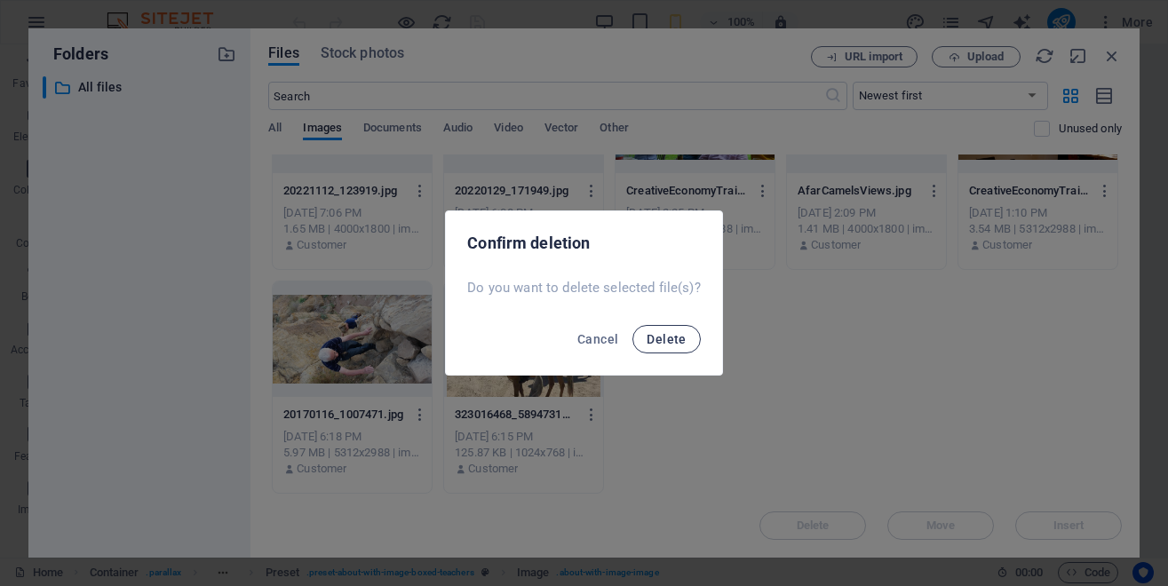
click at [674, 338] on span "Delete" at bounding box center [666, 339] width 39 height 14
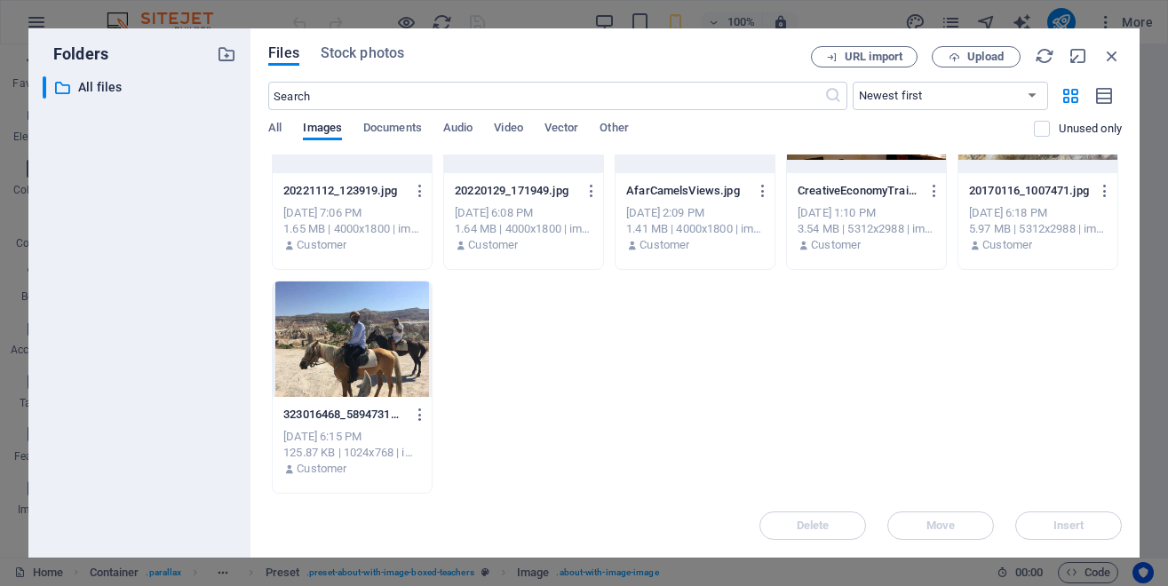
scroll to position [4576, 0]
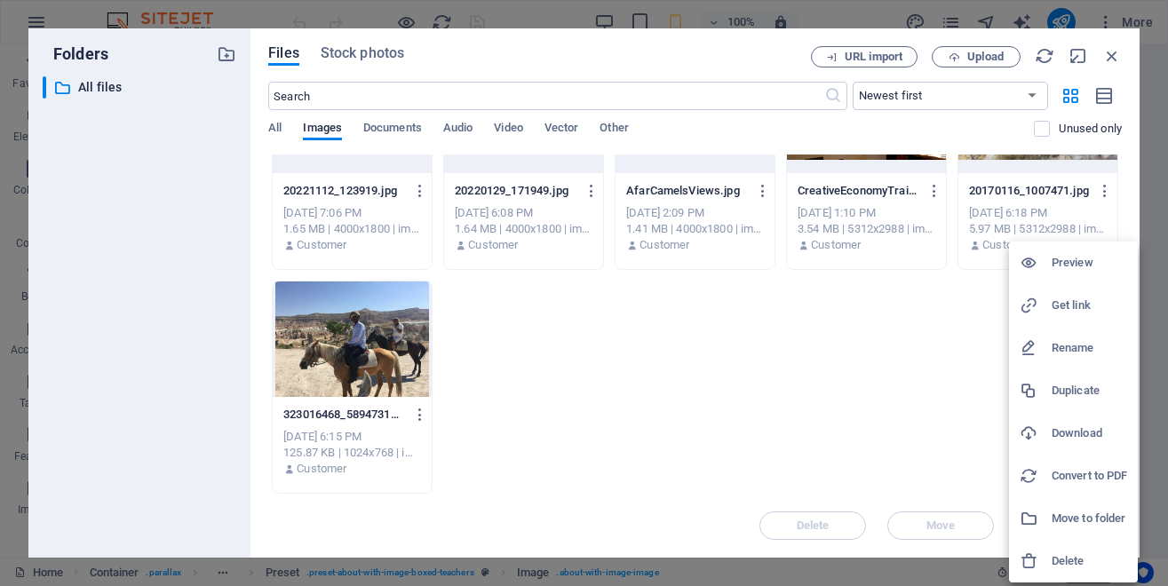
click at [1076, 556] on h6 "Delete" at bounding box center [1090, 561] width 76 height 21
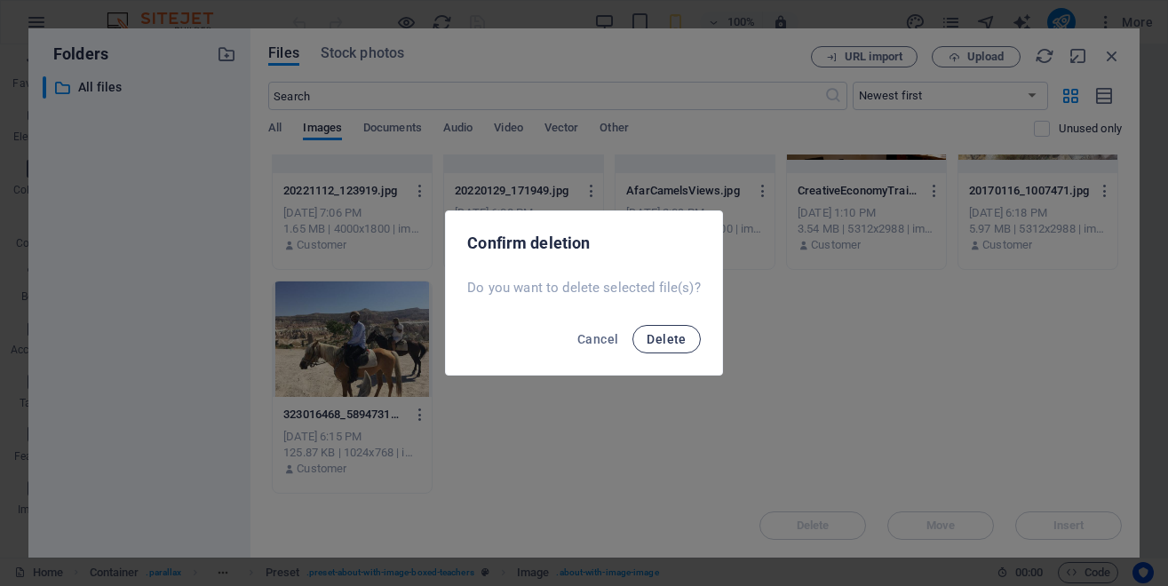
click at [668, 332] on span "Delete" at bounding box center [666, 339] width 39 height 14
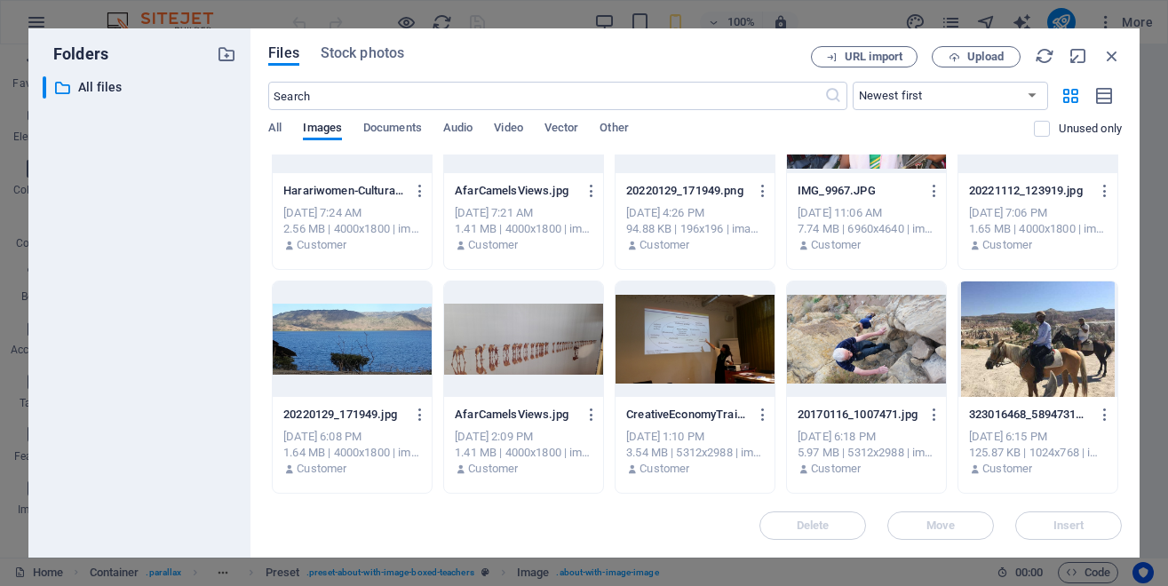
scroll to position [5248, 0]
click at [755, 415] on icon "button" at bounding box center [763, 415] width 17 height 16
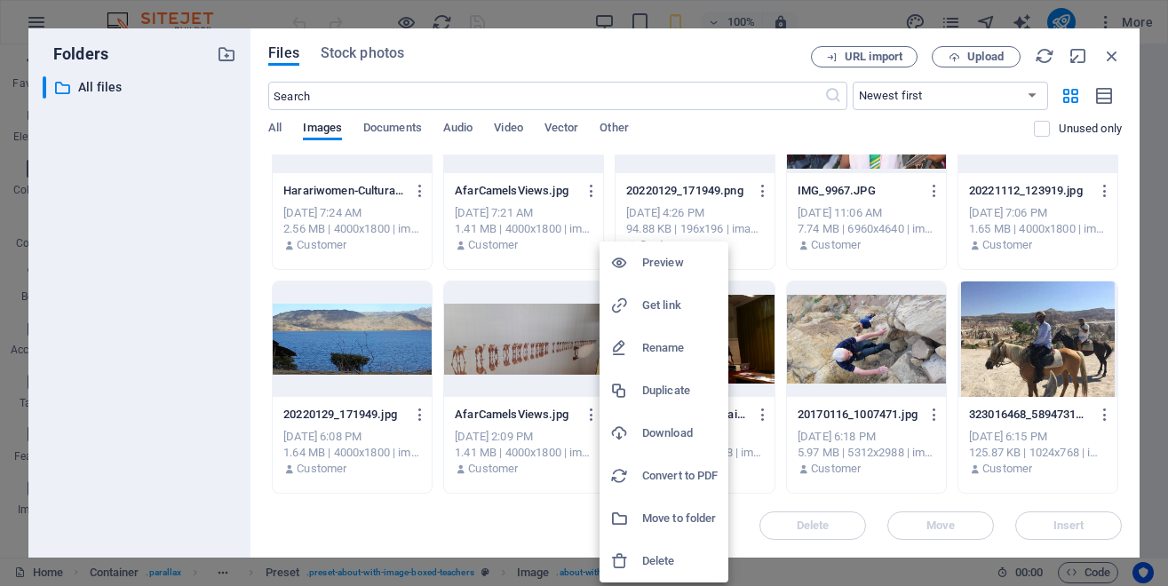
click at [655, 562] on h6 "Delete" at bounding box center [680, 561] width 76 height 21
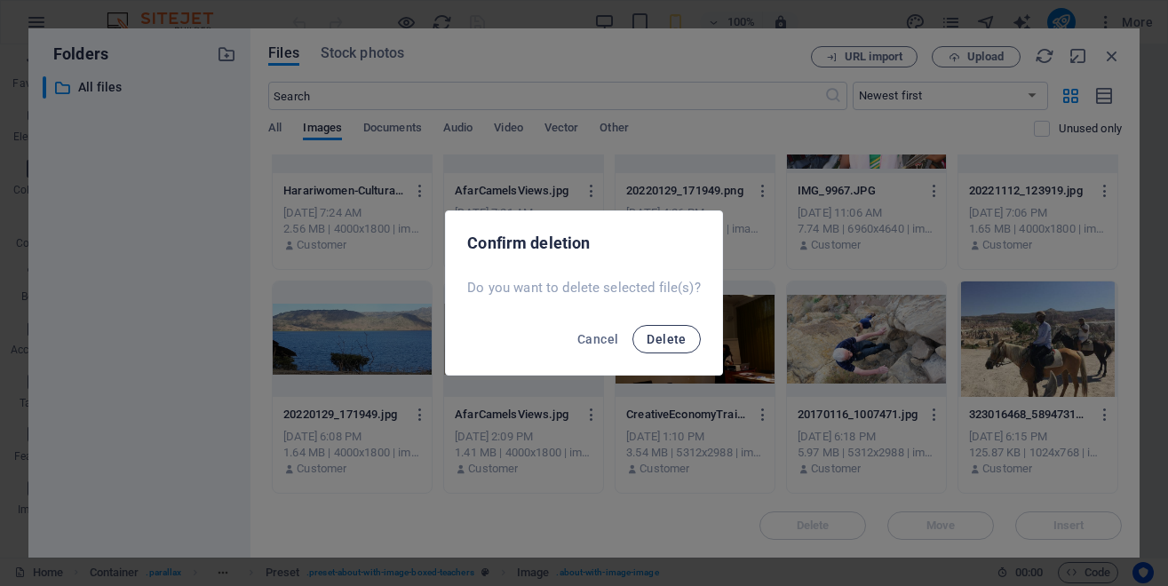
click at [665, 338] on span "Delete" at bounding box center [666, 339] width 39 height 14
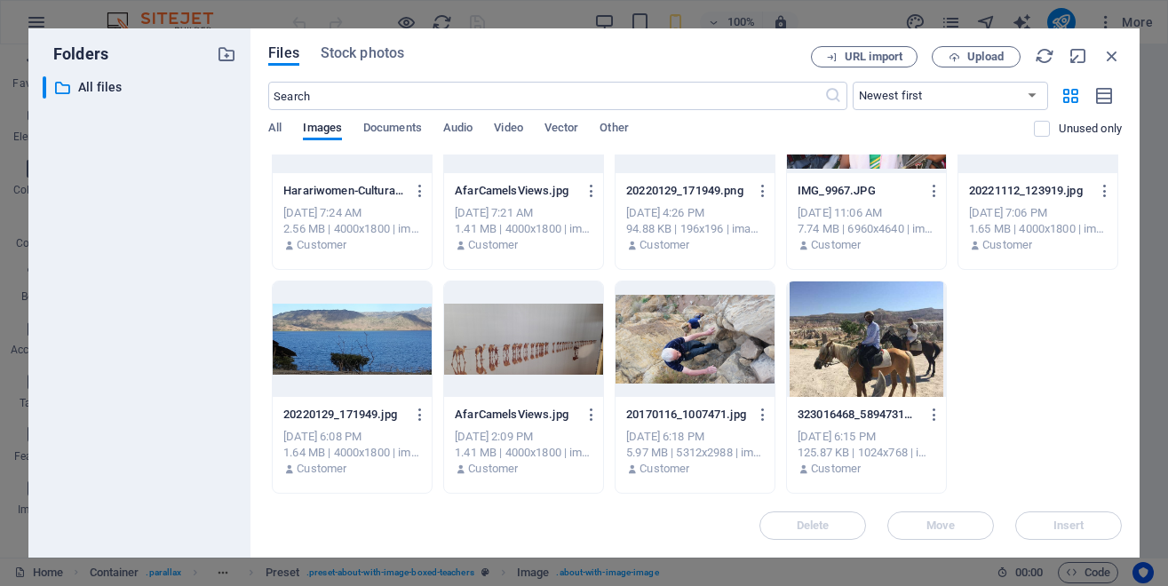
scroll to position [5008, 0]
click at [755, 199] on icon "button" at bounding box center [763, 191] width 17 height 16
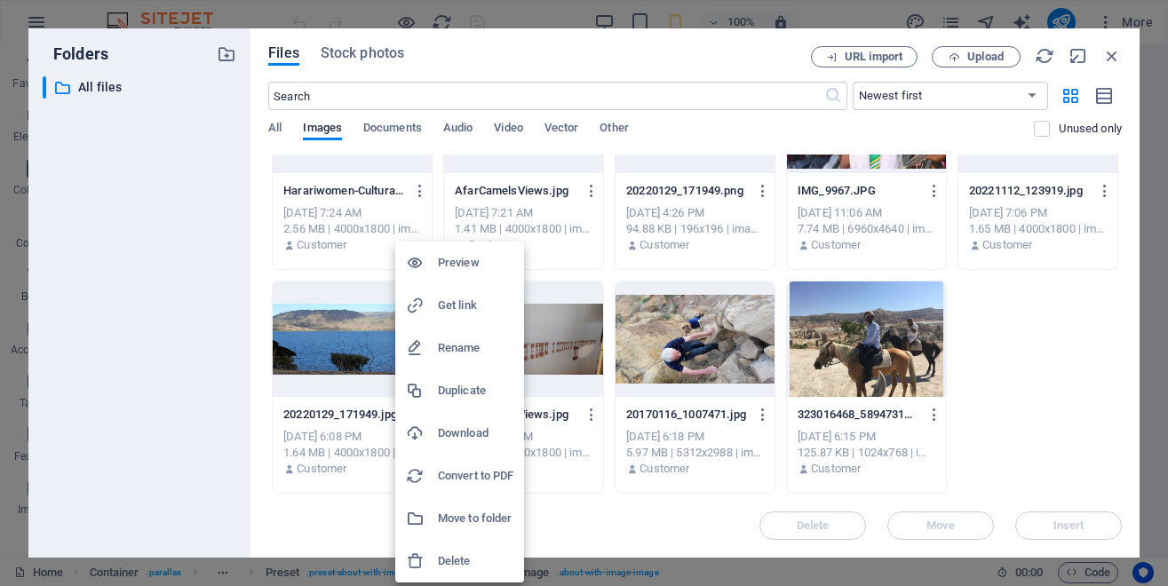
click at [454, 559] on h6 "Delete" at bounding box center [476, 561] width 76 height 21
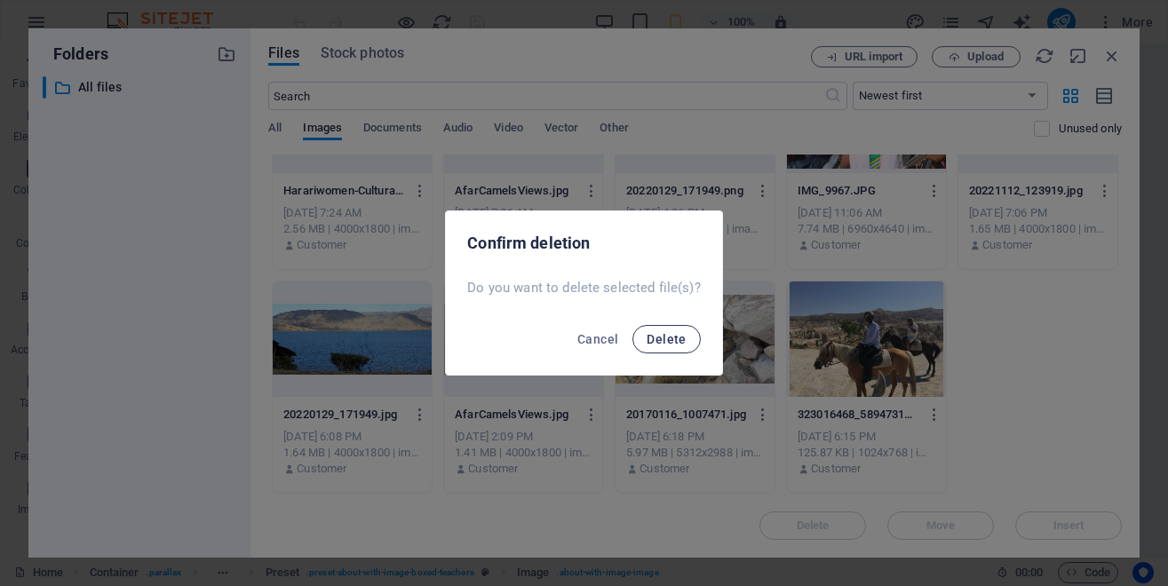
click at [664, 344] on span "Delete" at bounding box center [666, 339] width 39 height 14
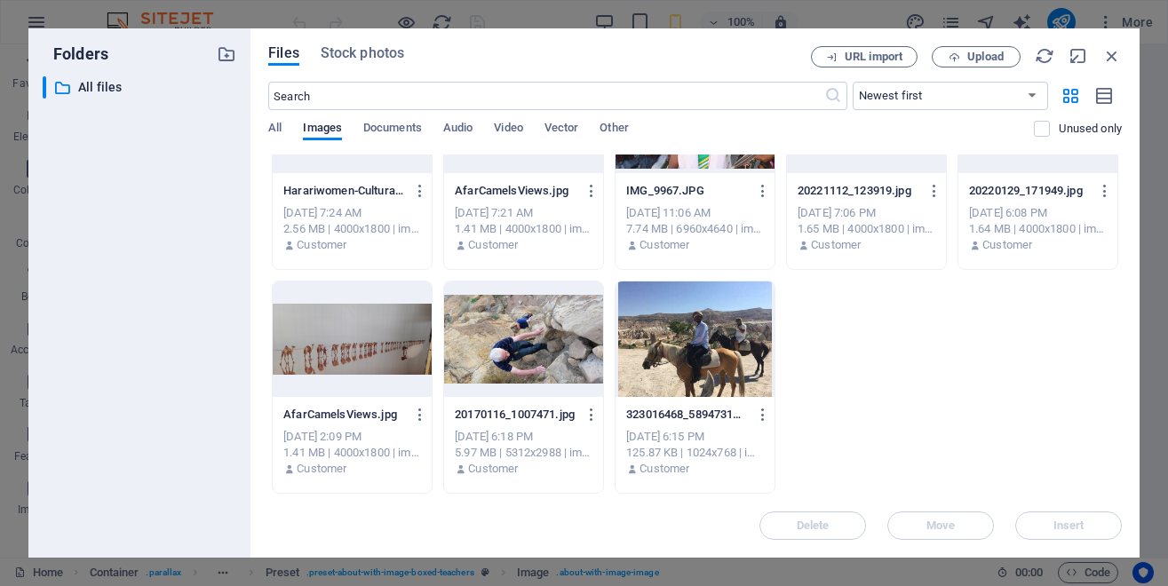
scroll to position [4888, 0]
click at [601, 199] on icon "button" at bounding box center [592, 191] width 17 height 16
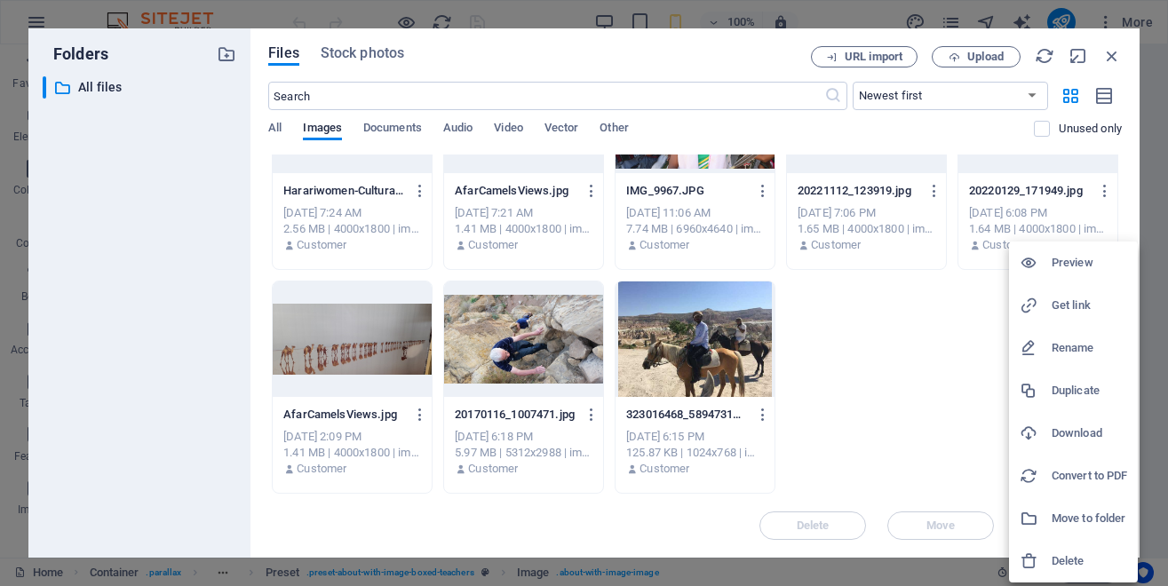
click at [1059, 562] on h6 "Delete" at bounding box center [1090, 561] width 76 height 21
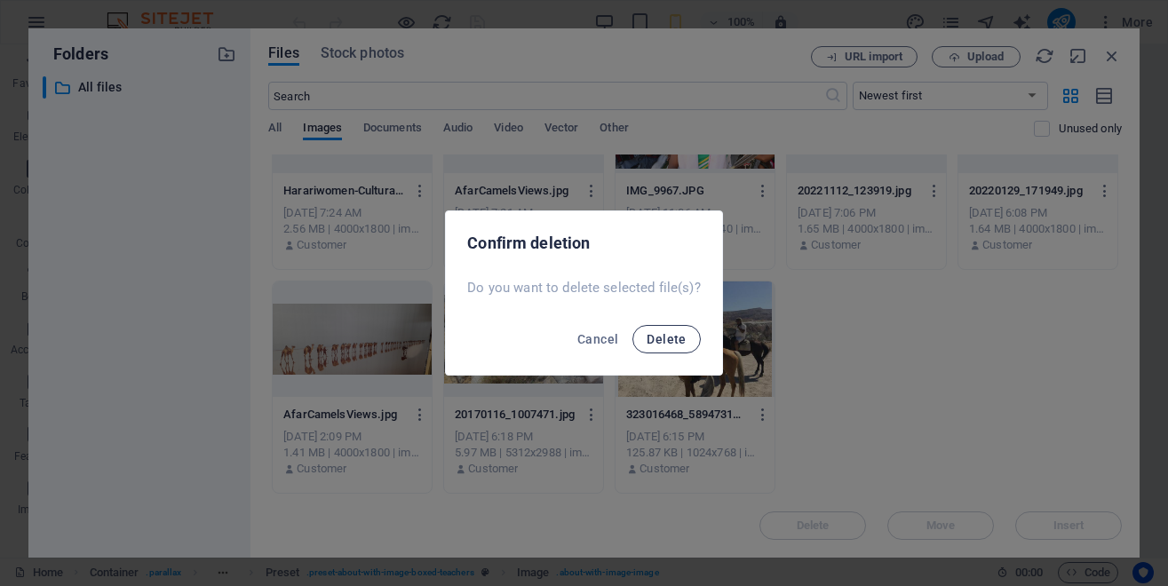
click at [673, 339] on span "Delete" at bounding box center [666, 339] width 39 height 14
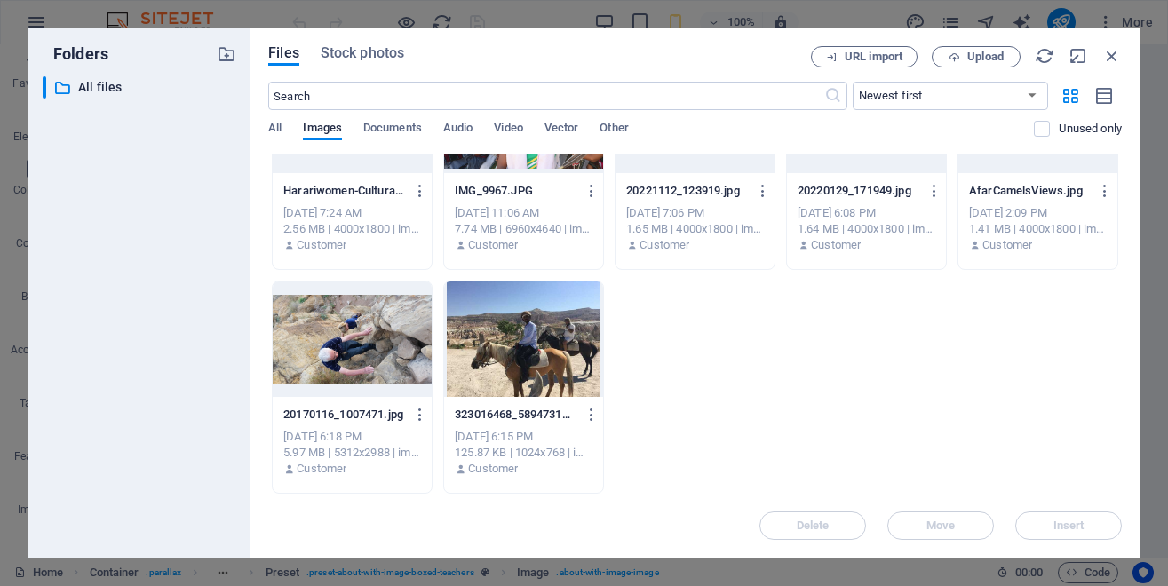
scroll to position [4368, 0]
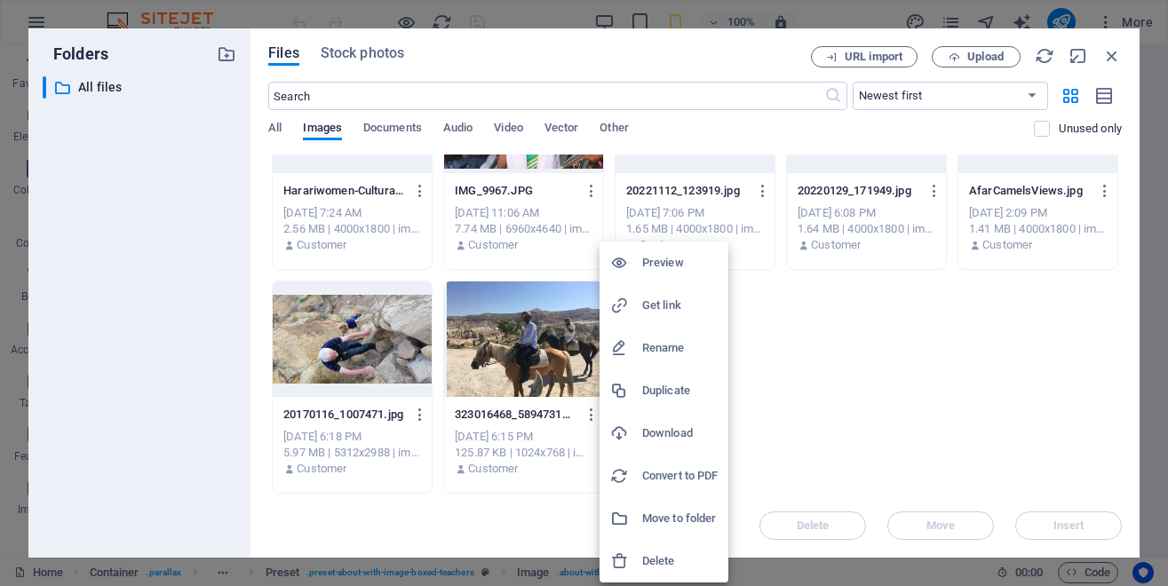
click at [665, 568] on h6 "Delete" at bounding box center [680, 561] width 76 height 21
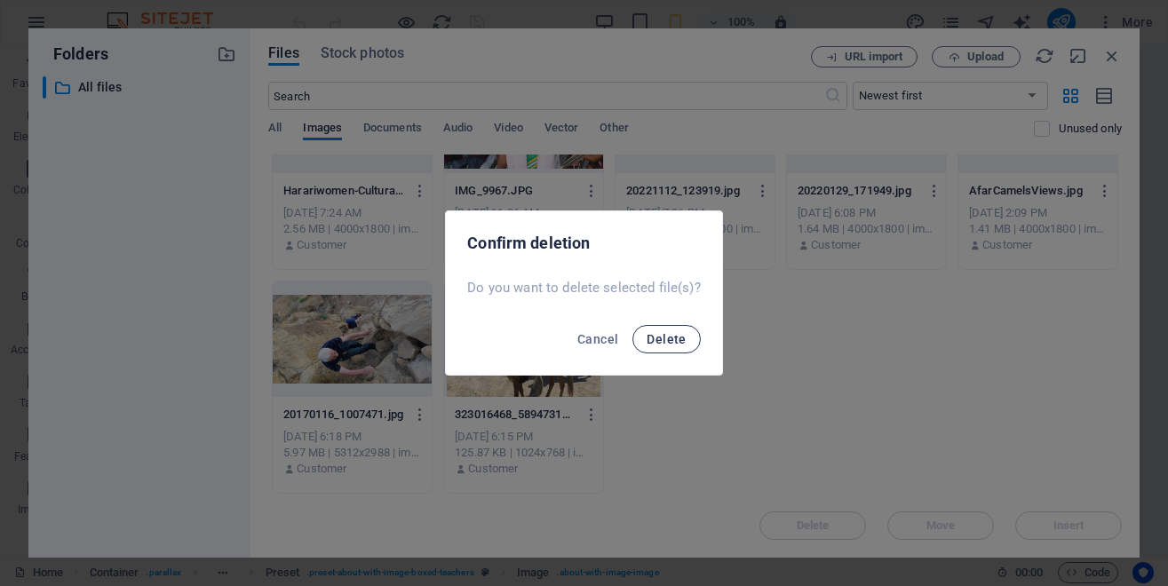
click at [671, 342] on span "Delete" at bounding box center [666, 339] width 39 height 14
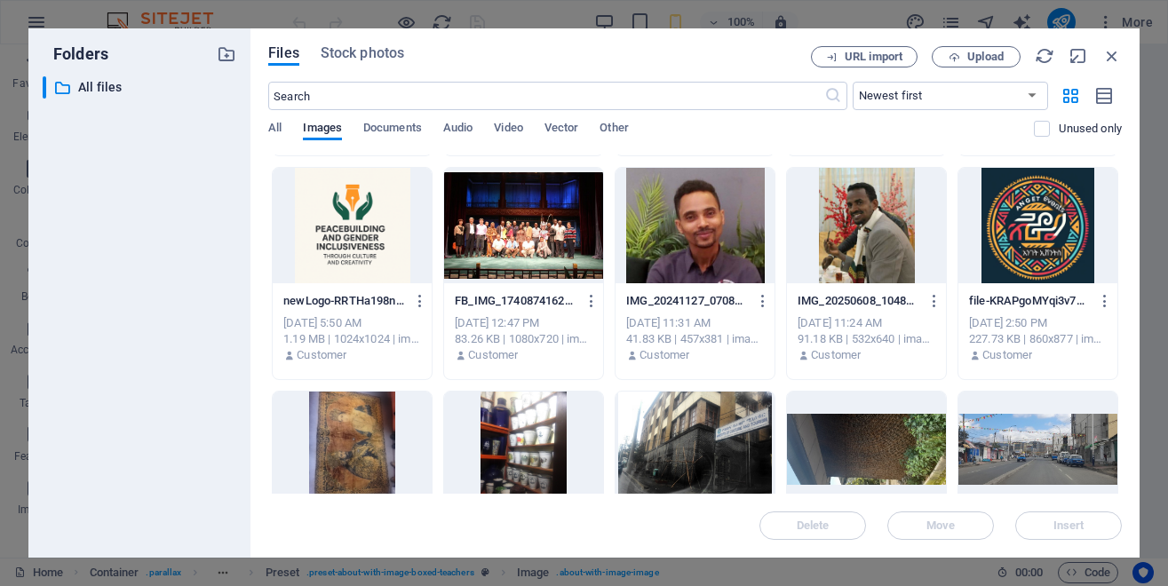
scroll to position [2449, 0]
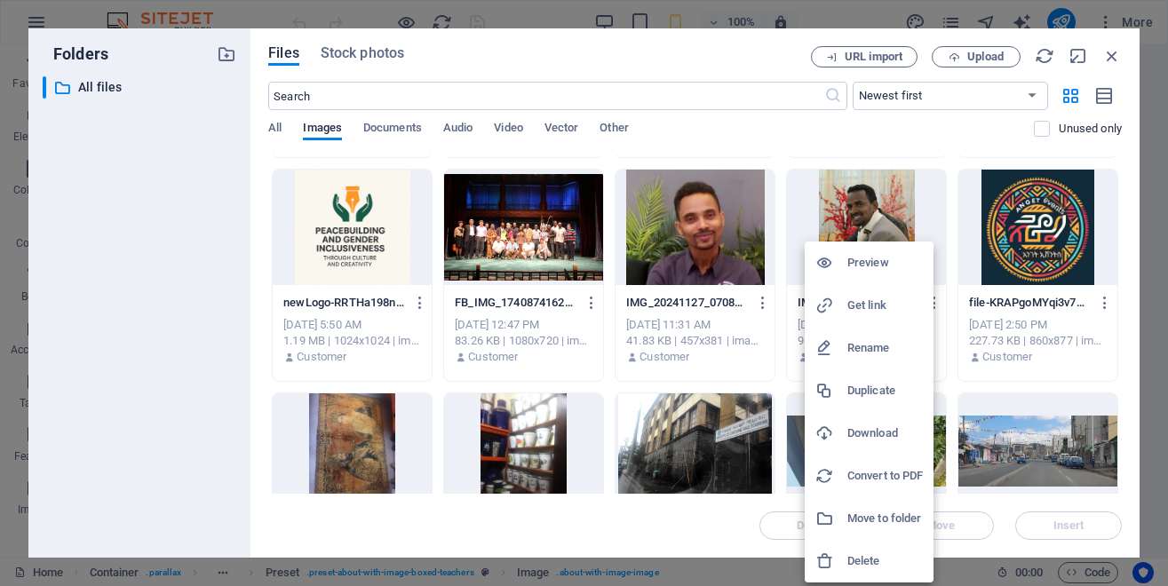
click at [857, 565] on h6 "Delete" at bounding box center [886, 561] width 76 height 21
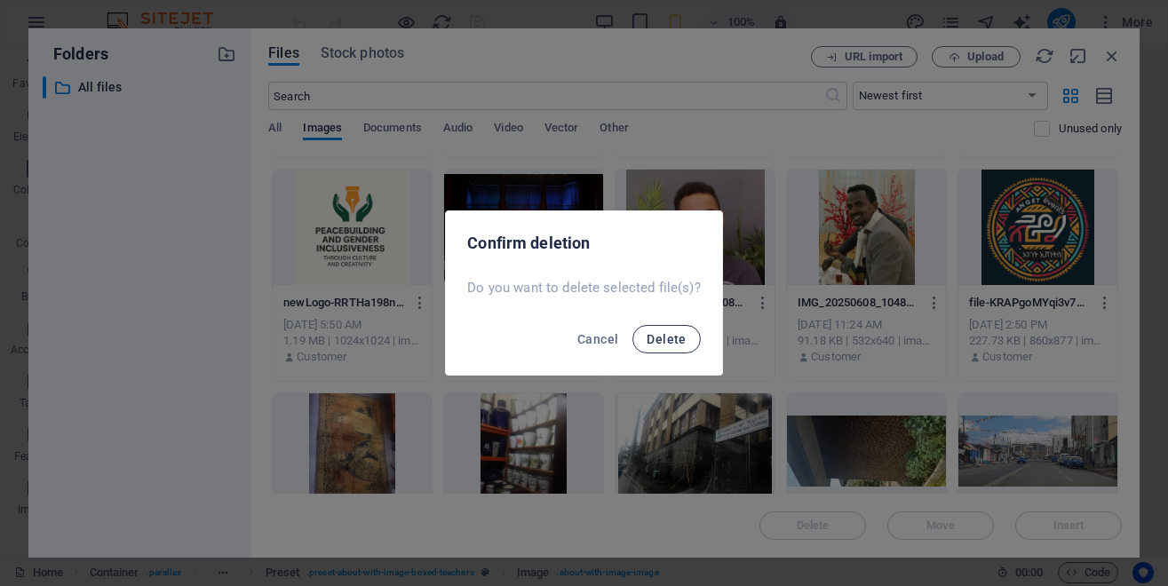
click at [663, 334] on span "Delete" at bounding box center [666, 339] width 39 height 14
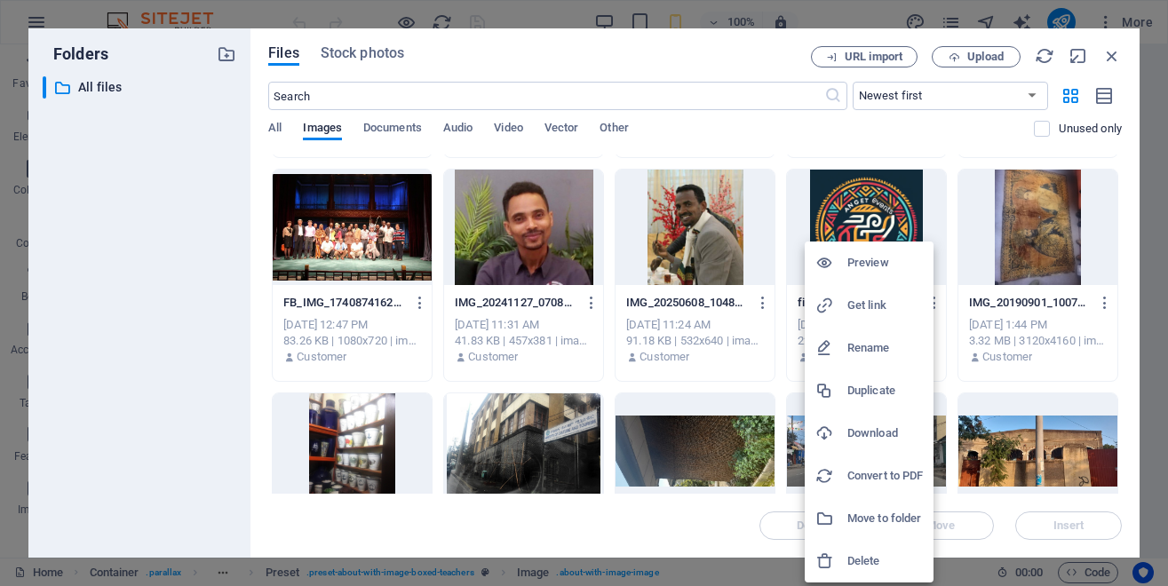
click at [862, 559] on h6 "Delete" at bounding box center [886, 561] width 76 height 21
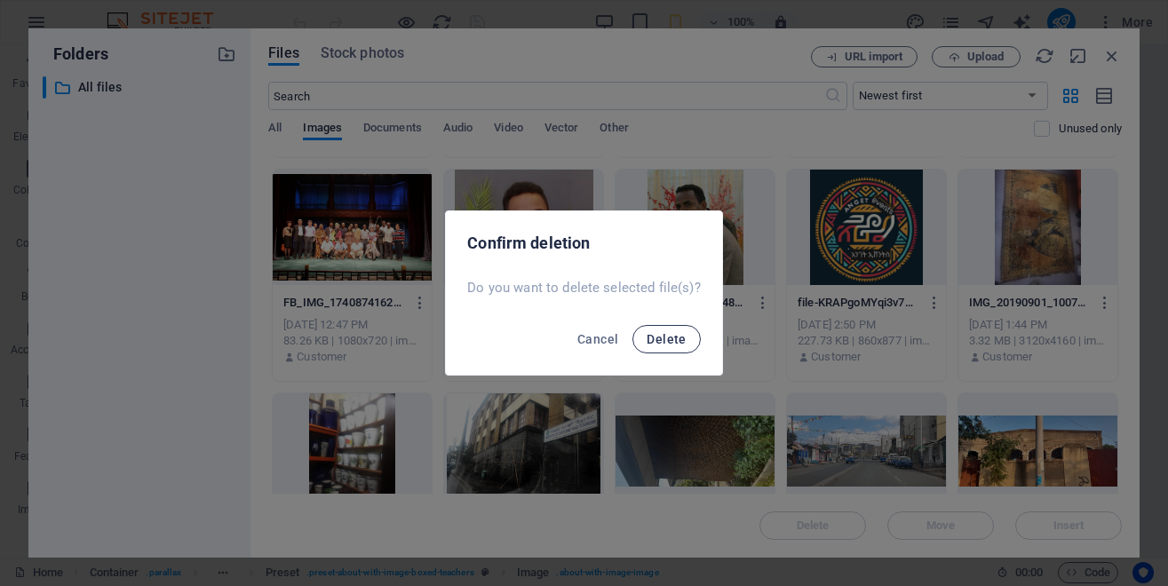
click at [666, 336] on span "Delete" at bounding box center [666, 339] width 39 height 14
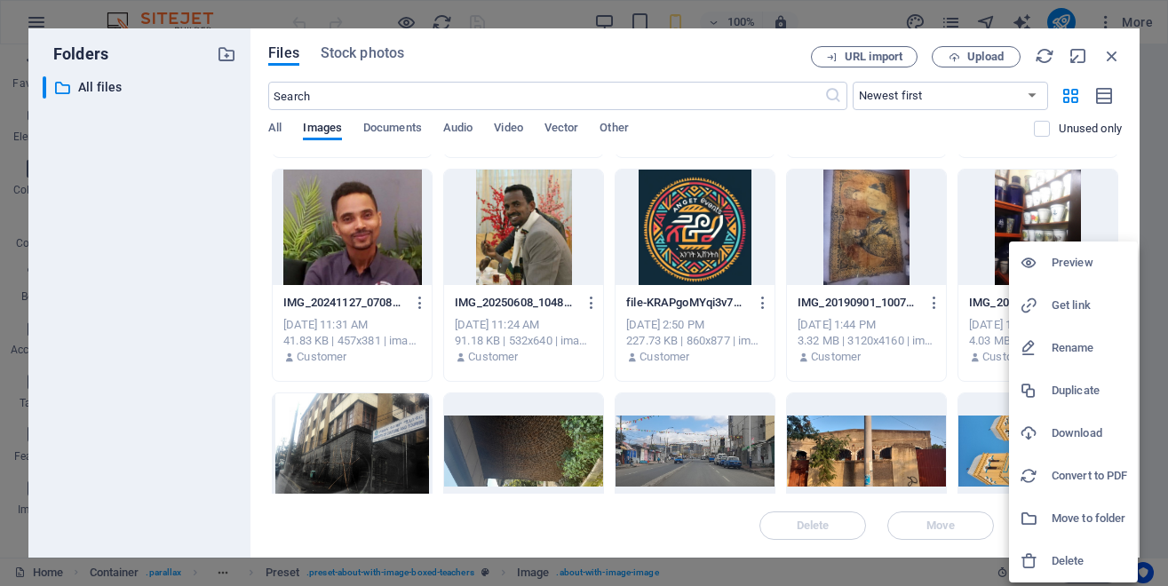
click at [1068, 561] on h6 "Delete" at bounding box center [1090, 561] width 76 height 21
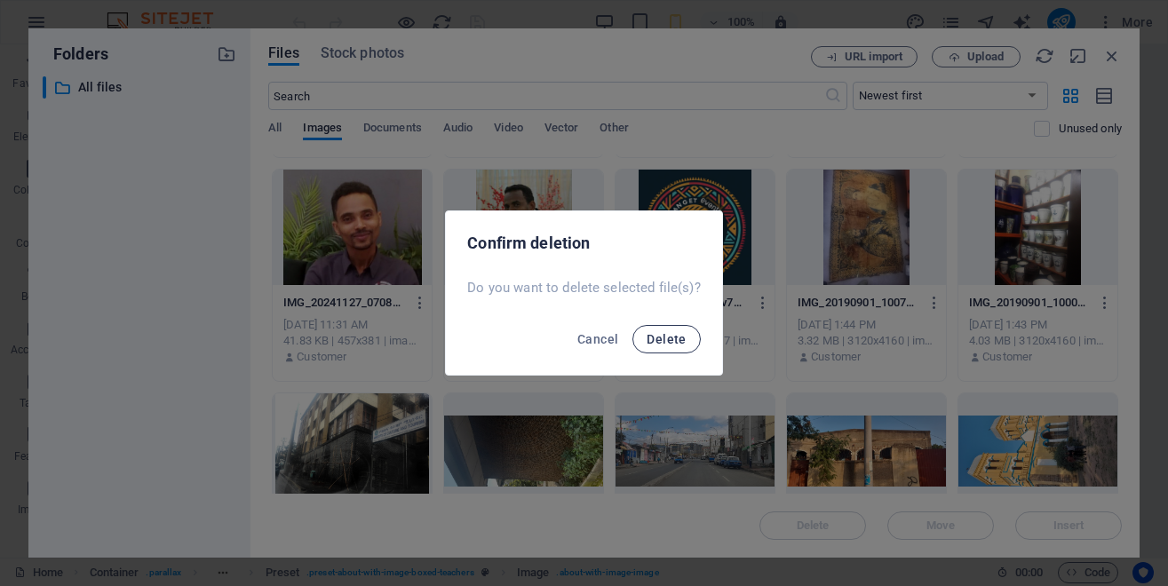
click at [672, 336] on span "Delete" at bounding box center [666, 339] width 39 height 14
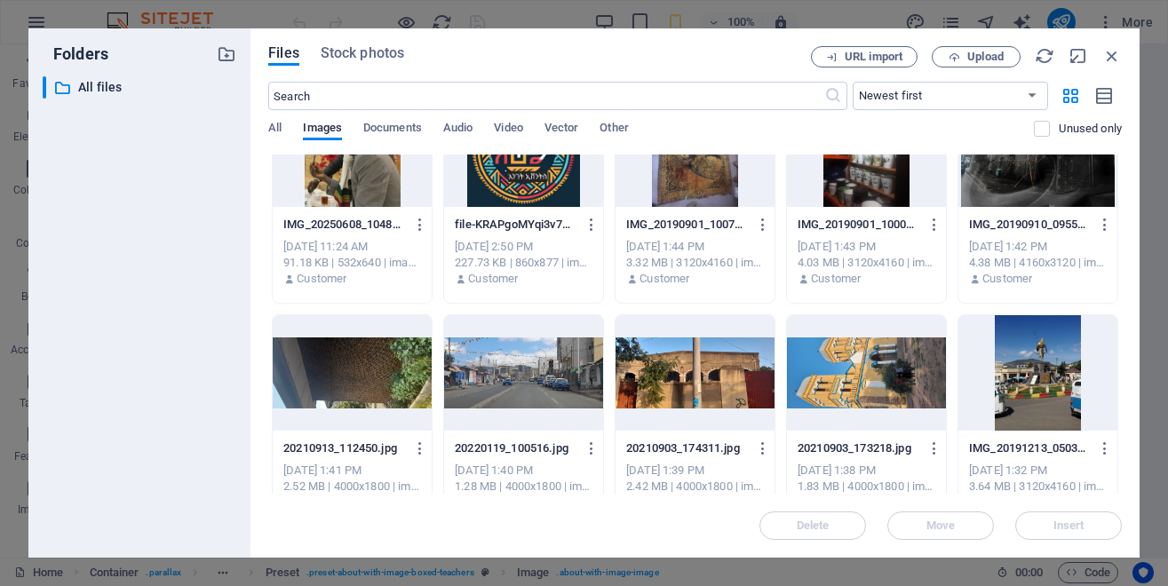
scroll to position [2529, 0]
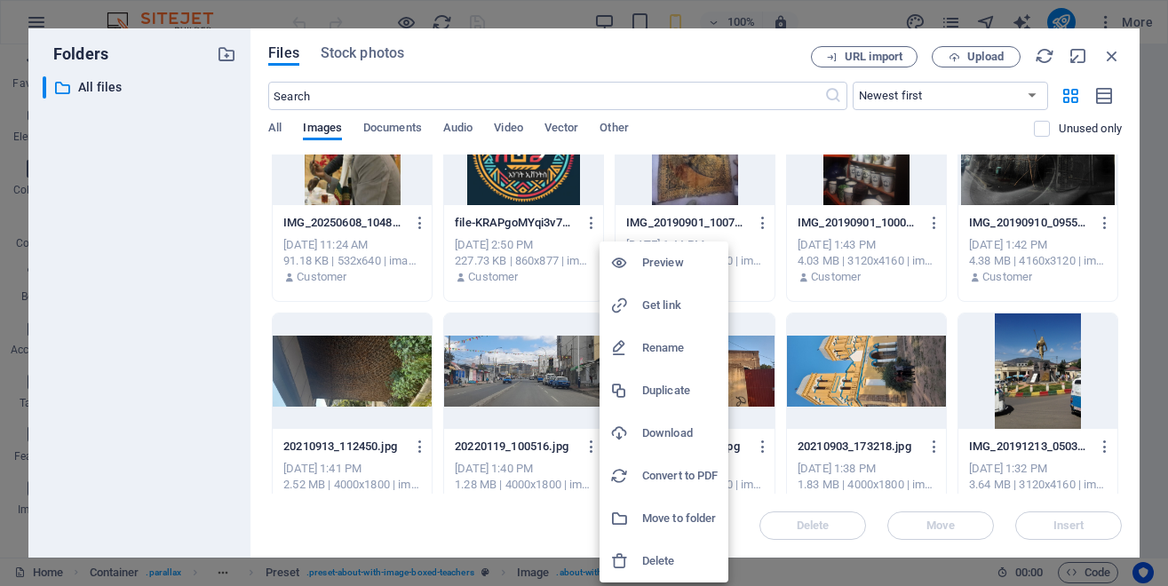
click at [656, 553] on h6 "Delete" at bounding box center [680, 561] width 76 height 21
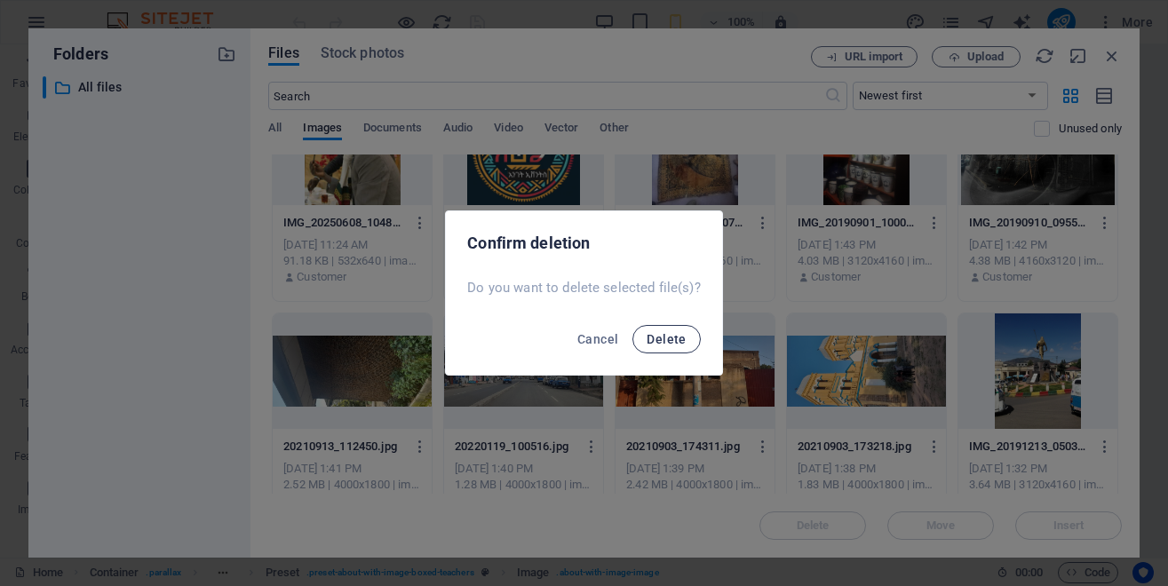
click at [668, 339] on span "Delete" at bounding box center [666, 339] width 39 height 14
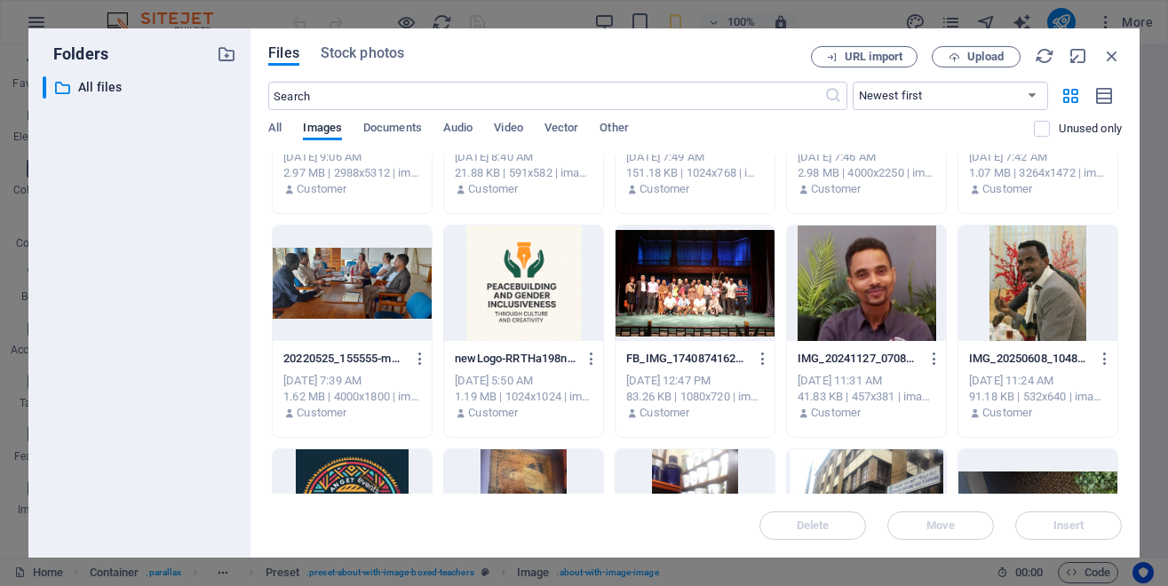
scroll to position [2129, 0]
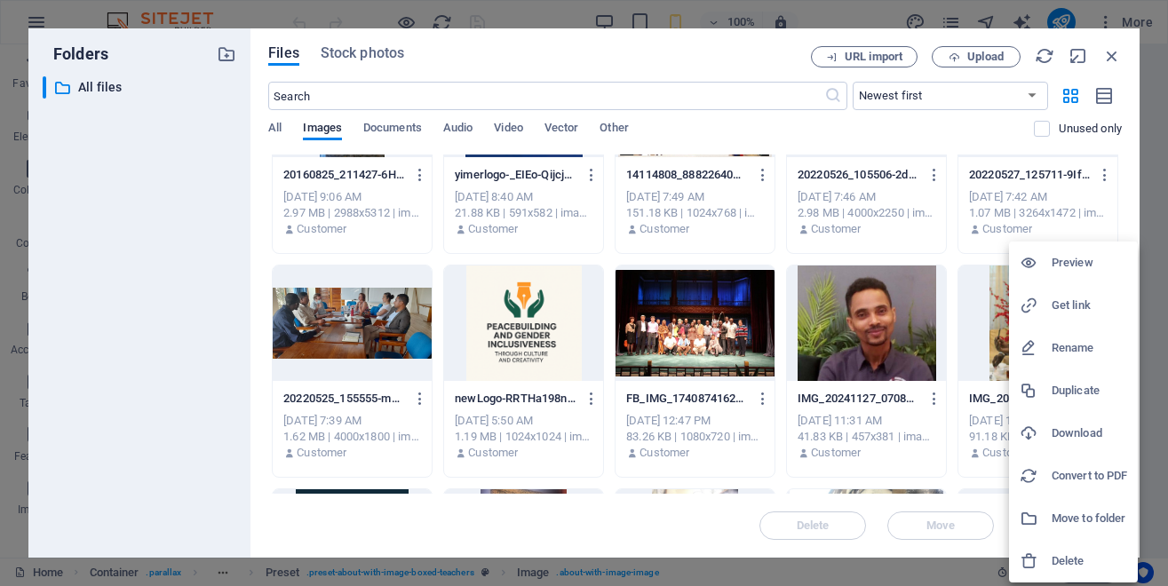
click at [894, 417] on div at bounding box center [584, 293] width 1168 height 586
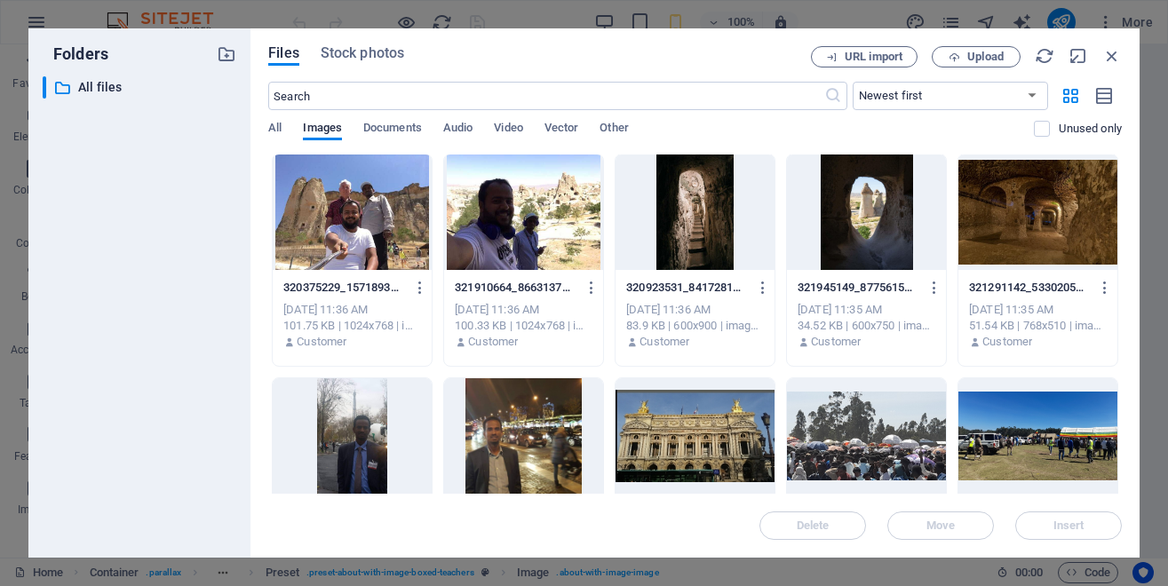
scroll to position [0, 0]
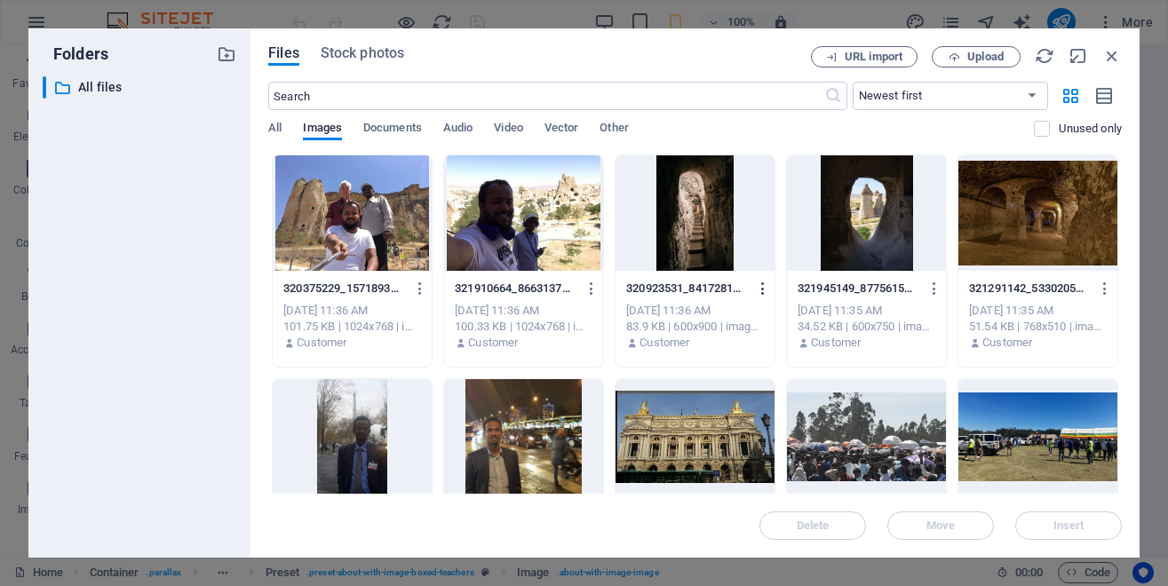
click at [772, 289] on icon "button" at bounding box center [763, 289] width 17 height 16
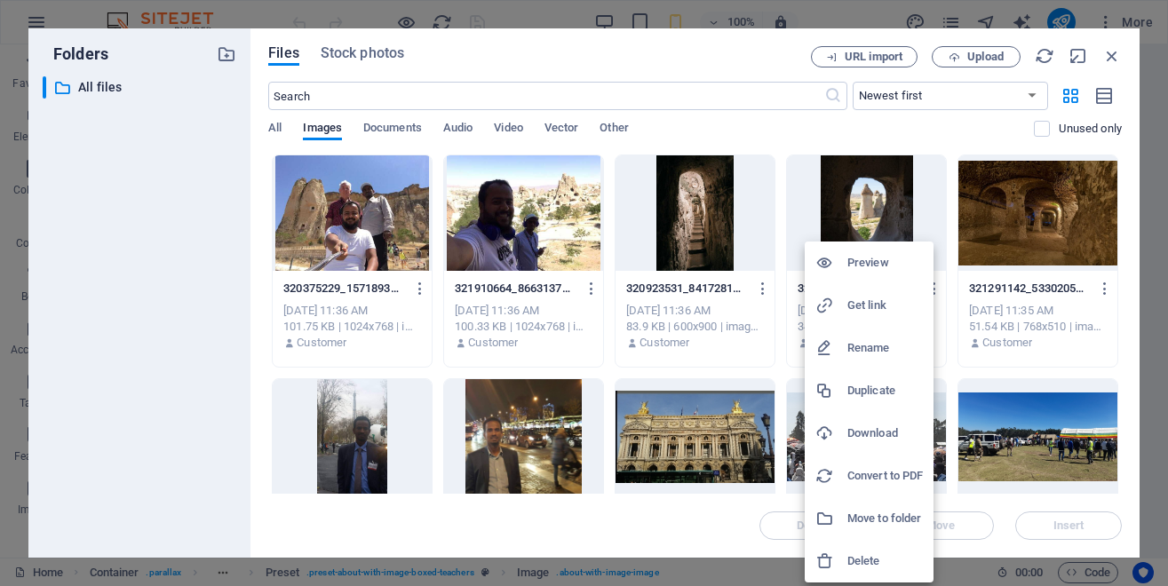
click at [857, 554] on h6 "Delete" at bounding box center [886, 561] width 76 height 21
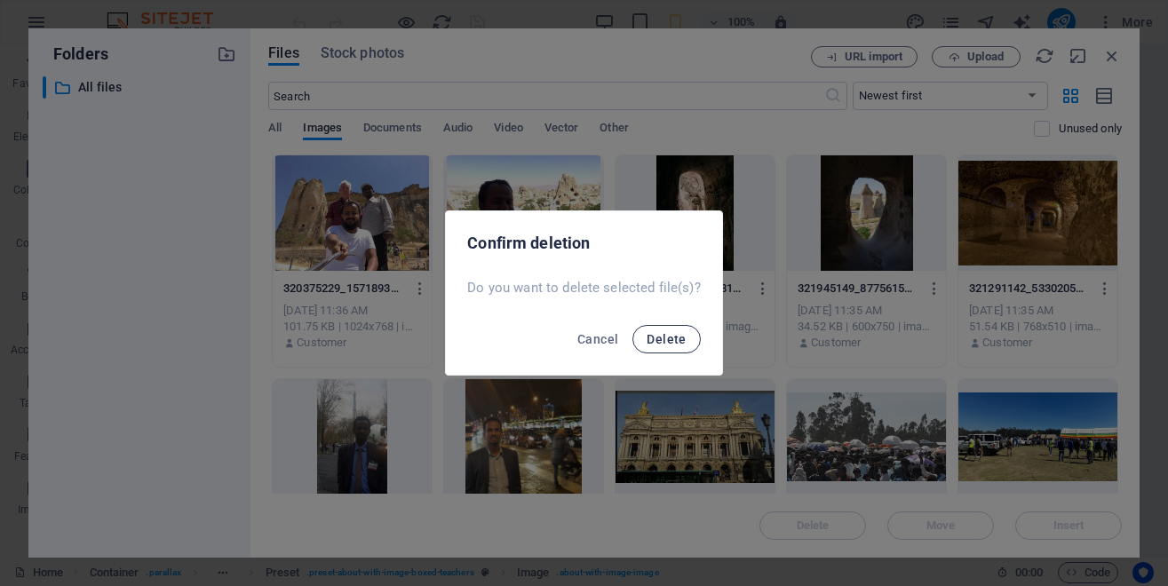
click at [656, 335] on span "Delete" at bounding box center [666, 339] width 39 height 14
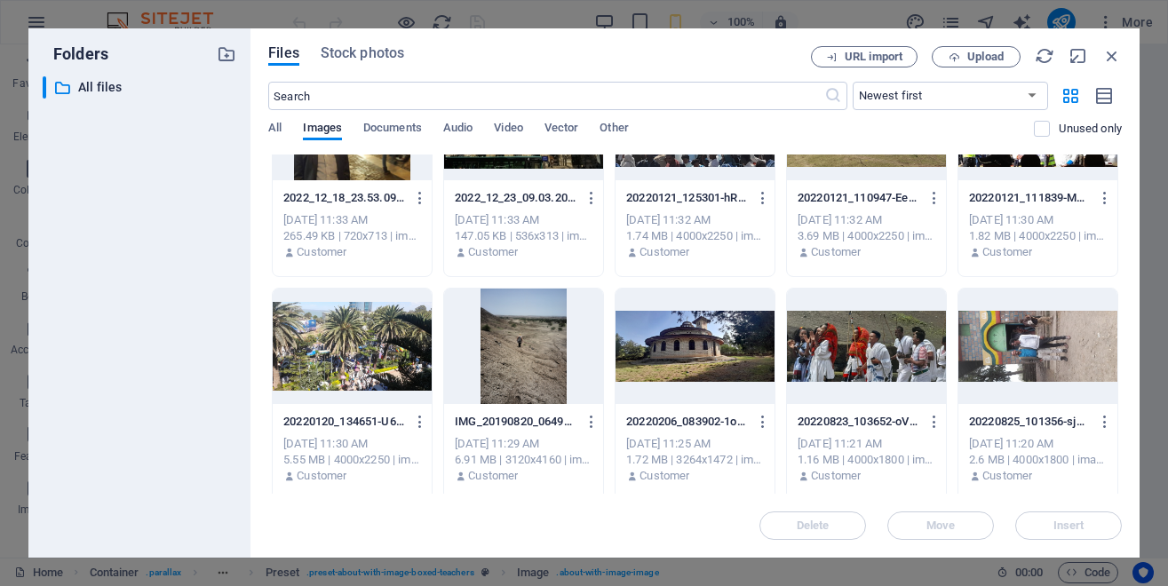
scroll to position [320, 0]
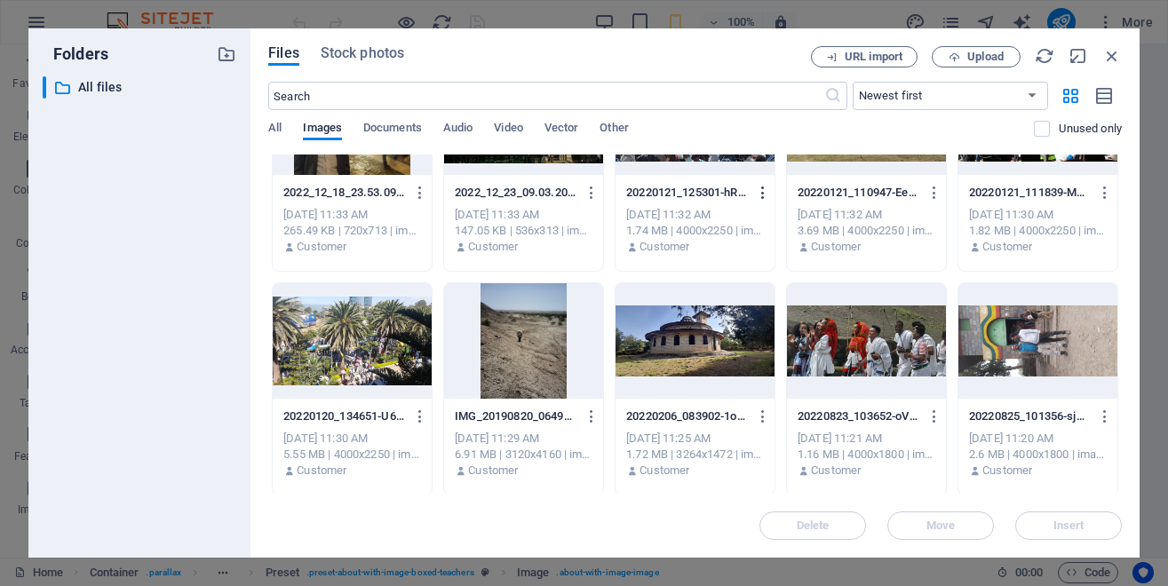
click at [772, 192] on icon "button" at bounding box center [763, 193] width 17 height 16
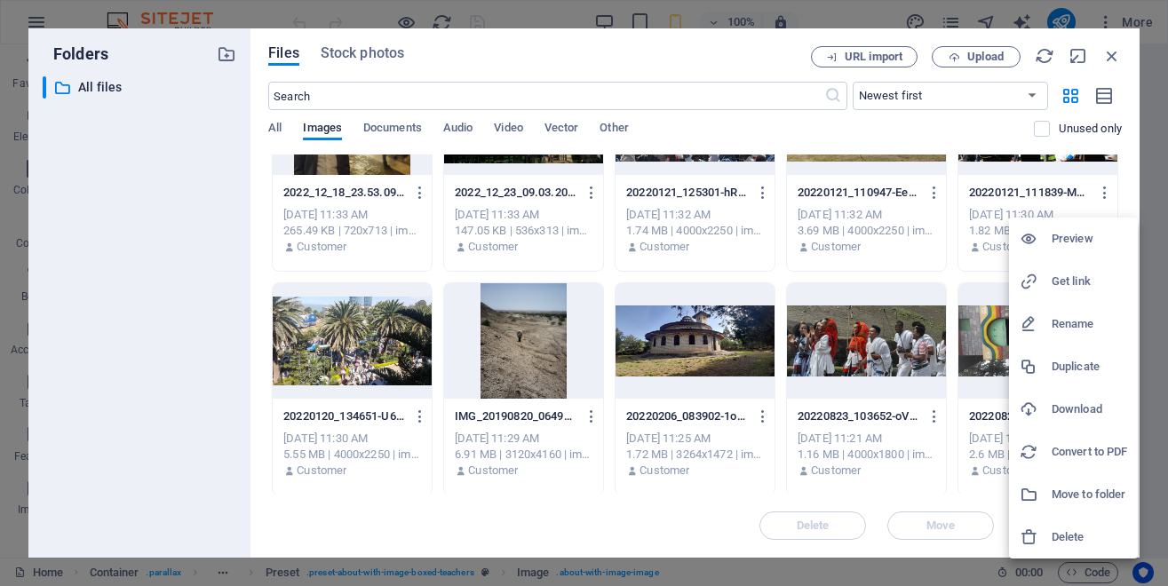
click at [1065, 323] on h6 "Rename" at bounding box center [1090, 324] width 76 height 21
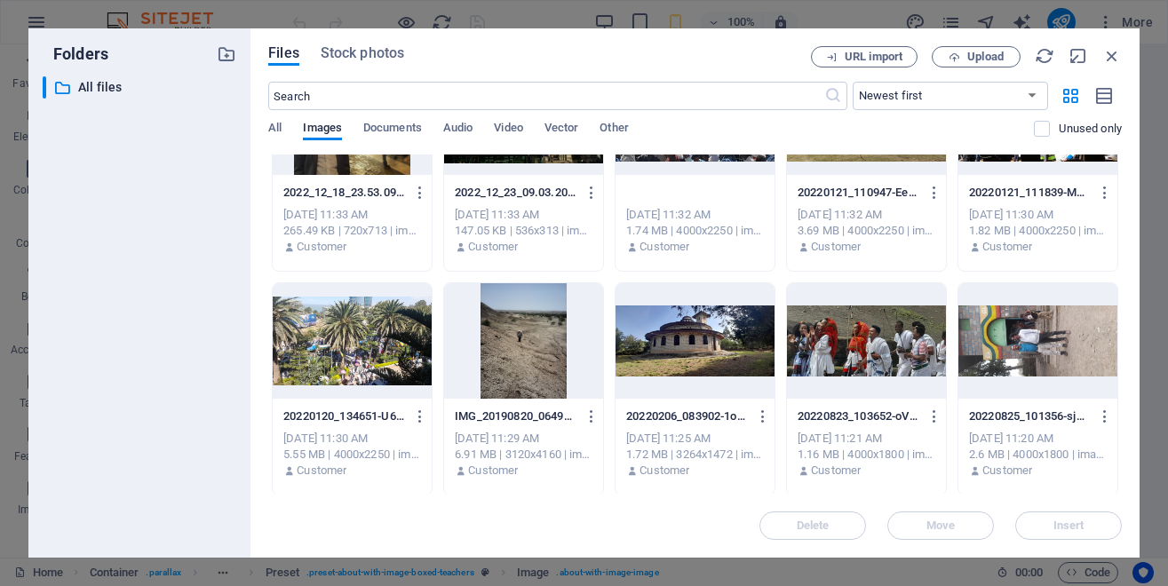
scroll to position [0, 0]
type input "Timket.jpg"
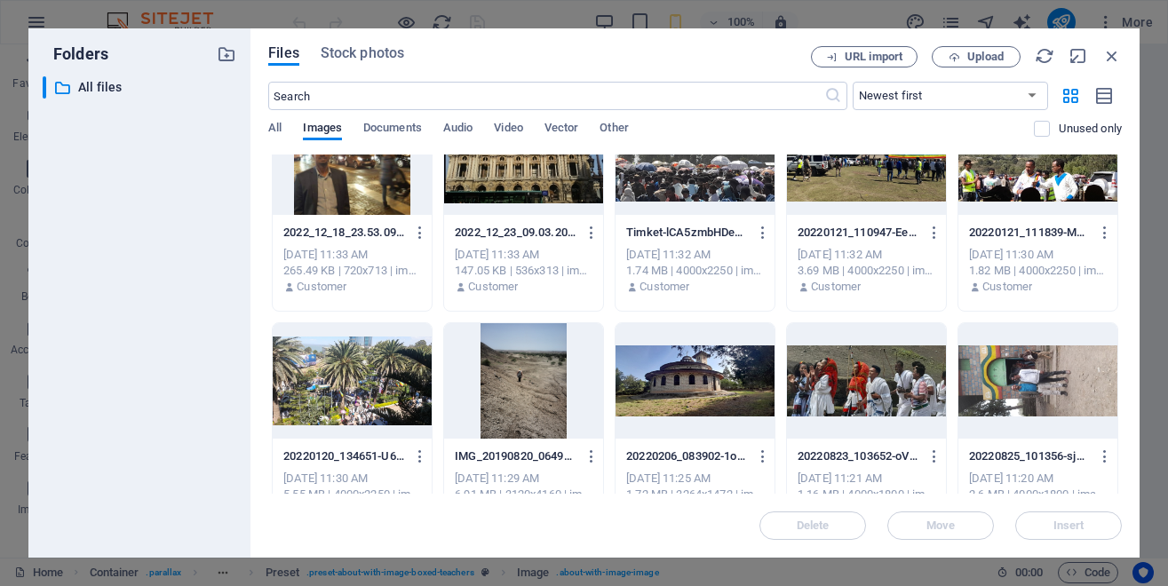
scroll to position [240, 0]
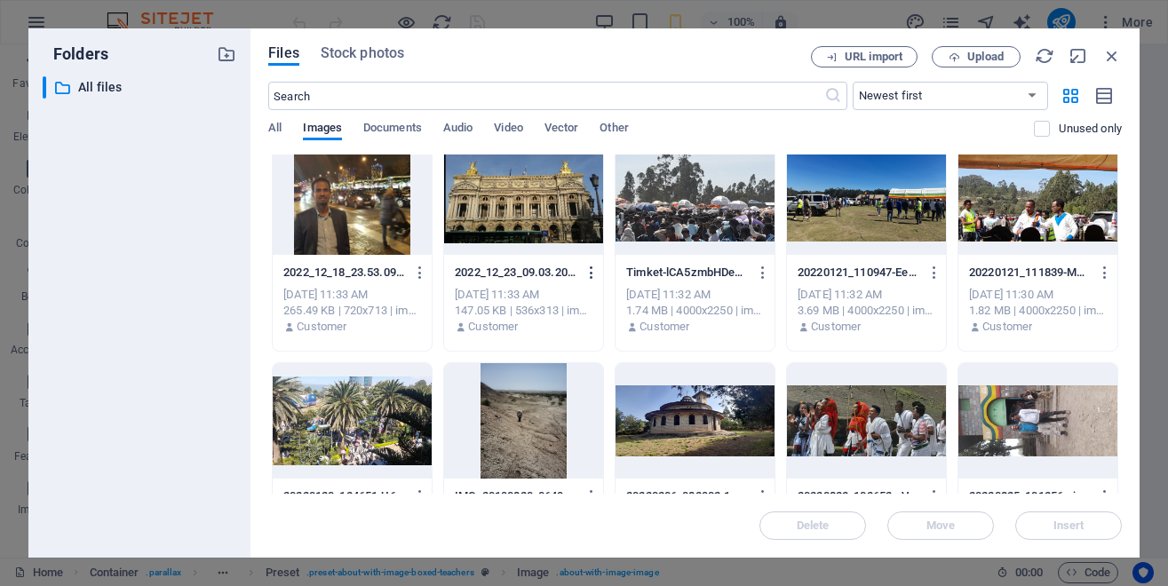
click at [601, 273] on icon "button" at bounding box center [592, 273] width 17 height 16
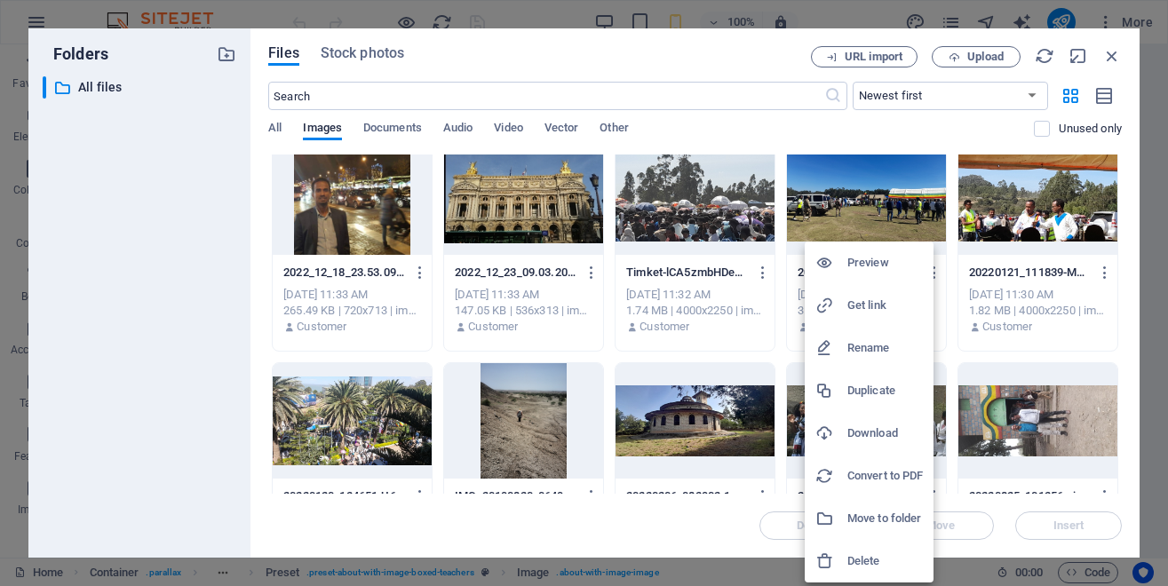
click at [867, 347] on h6 "Rename" at bounding box center [886, 348] width 76 height 21
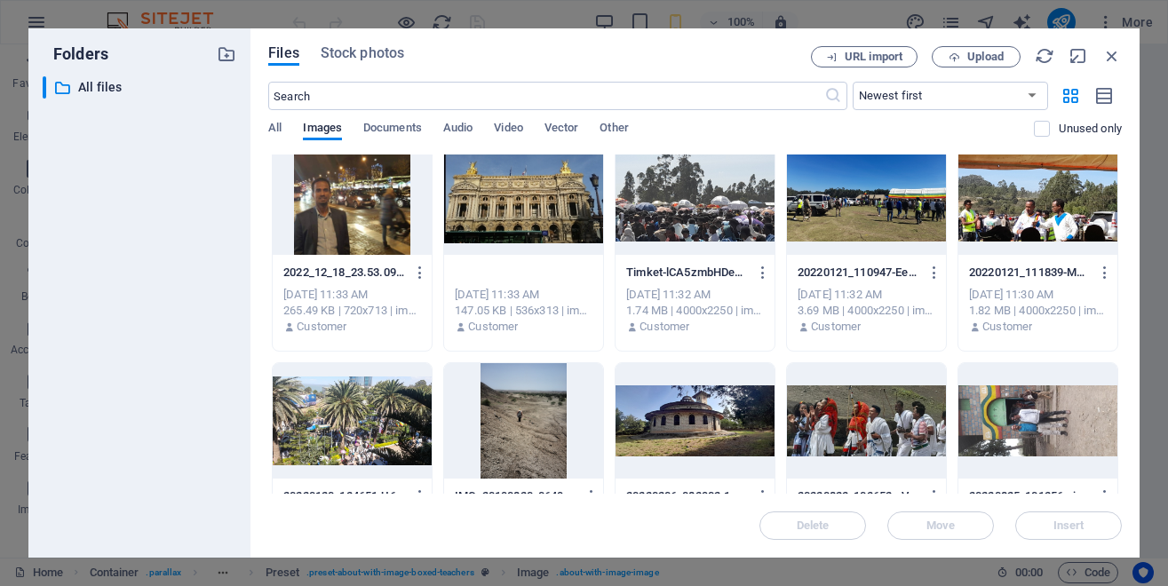
scroll to position [0, 0]
type input "paris Opera House.jpg"
click at [593, 334] on div "Customer" at bounding box center [524, 327] width 138 height 16
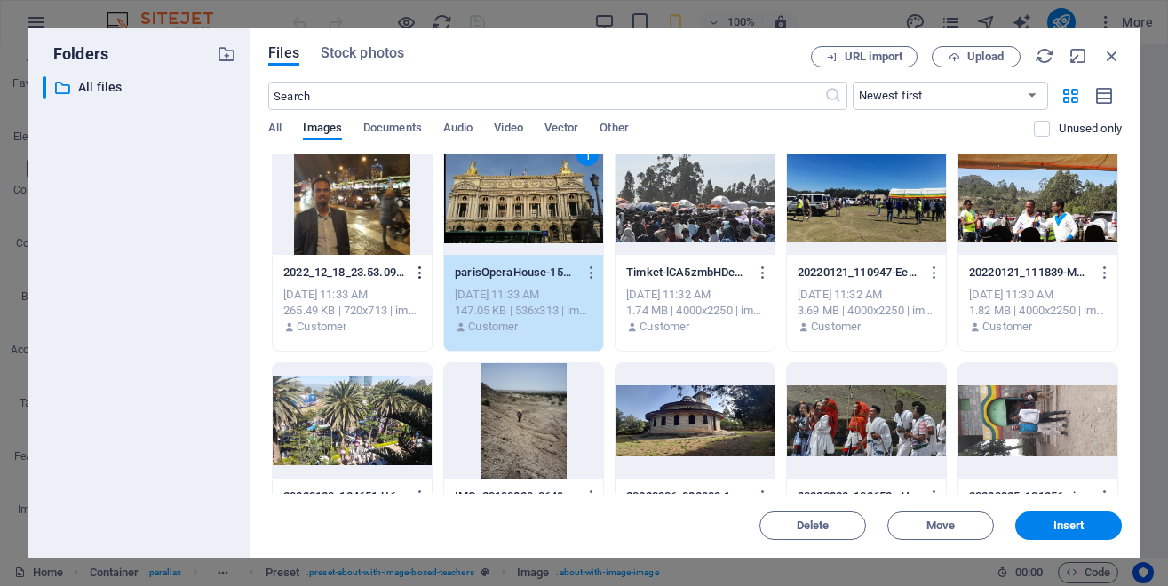
click at [429, 273] on icon "button" at bounding box center [420, 273] width 17 height 16
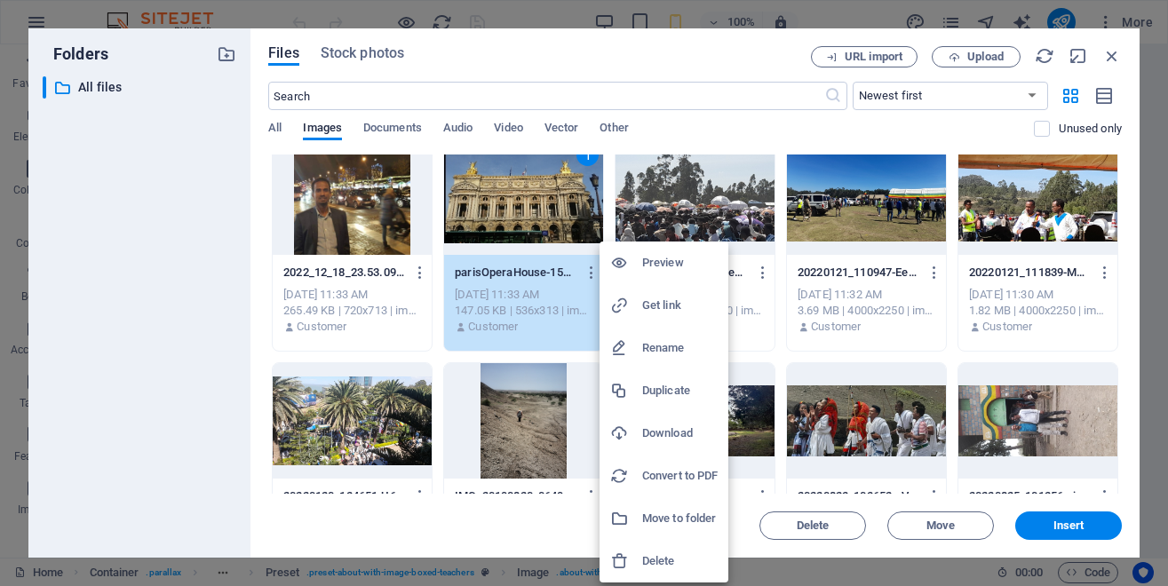
click at [657, 347] on h6 "Rename" at bounding box center [680, 348] width 76 height 21
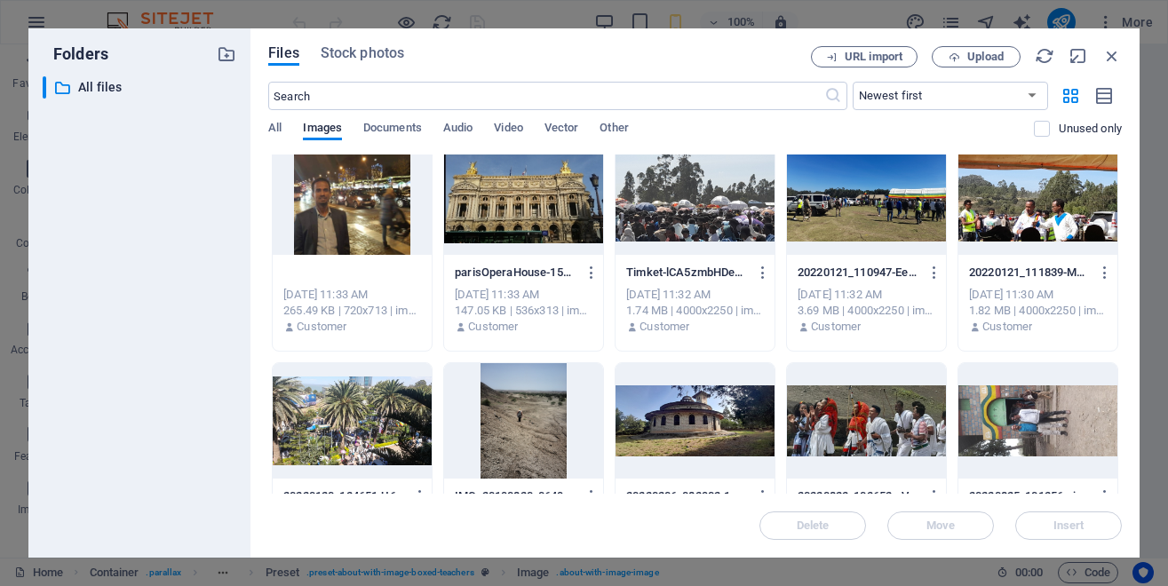
type input "Paris sanzalize.jpg"
click at [1097, 57] on icon "button" at bounding box center [1105, 49] width 17 height 16
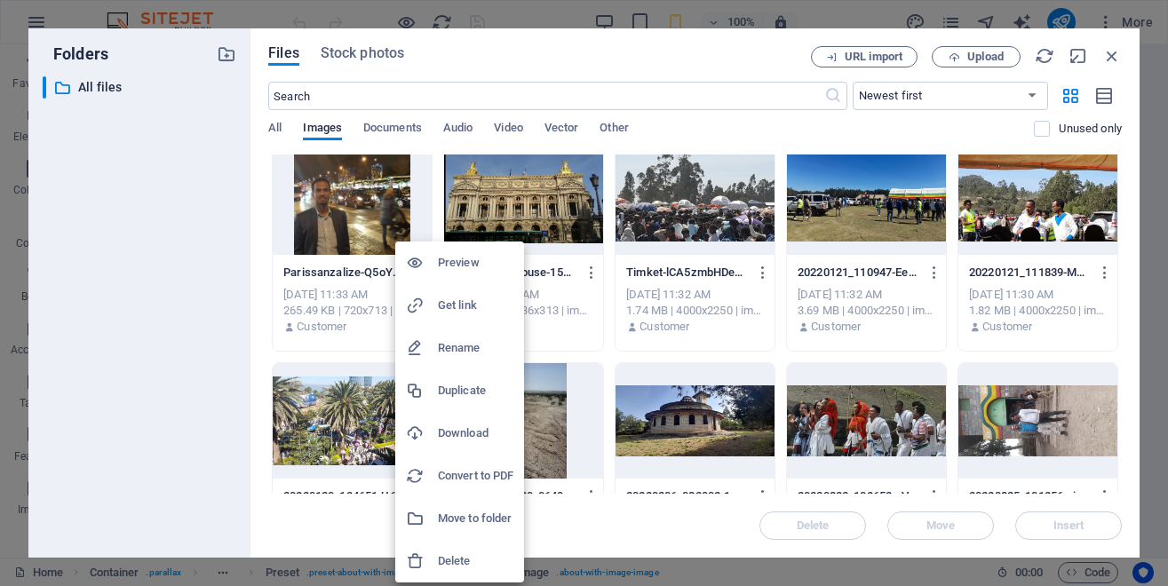
click at [453, 347] on h6 "Rename" at bounding box center [476, 348] width 76 height 21
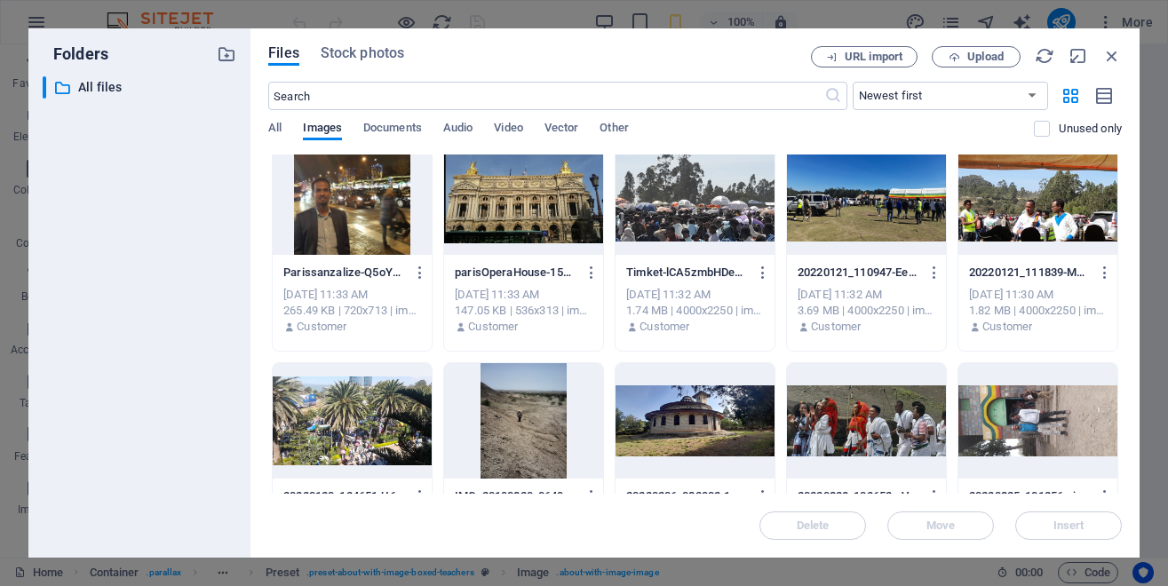
type input "paris UNESCO HQ.jpg"
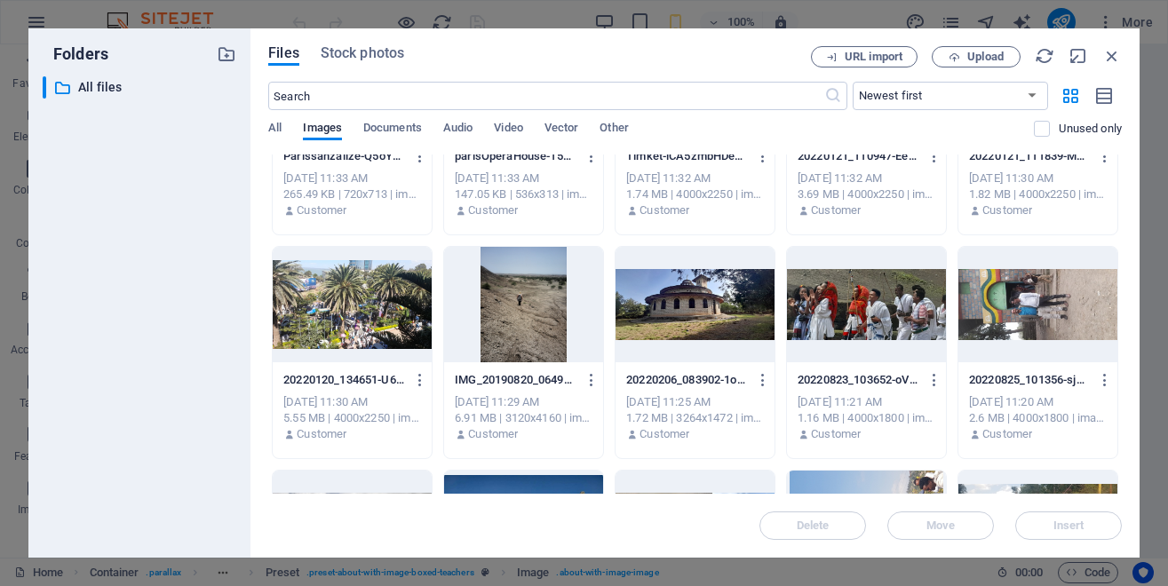
scroll to position [360, 0]
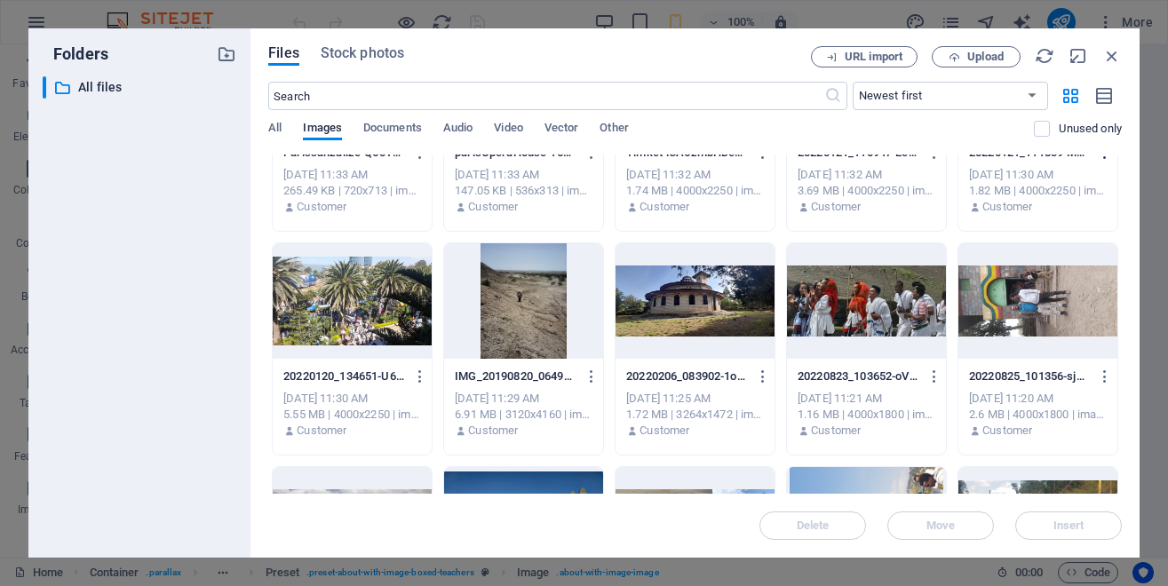
click at [1097, 161] on icon "button" at bounding box center [1105, 153] width 17 height 16
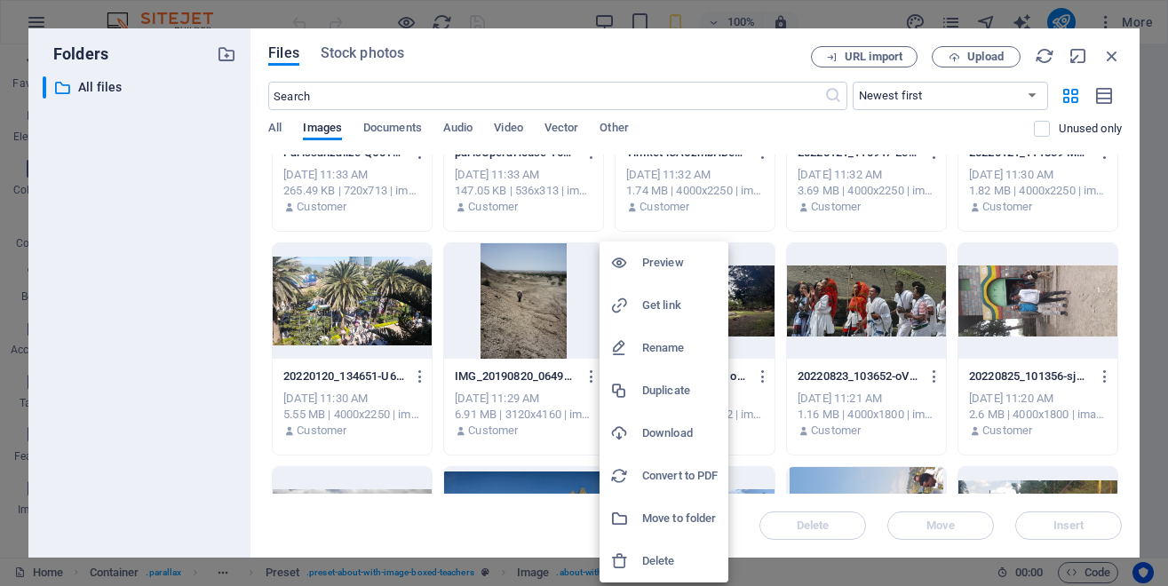
click at [666, 349] on h6 "Rename" at bounding box center [680, 348] width 76 height 21
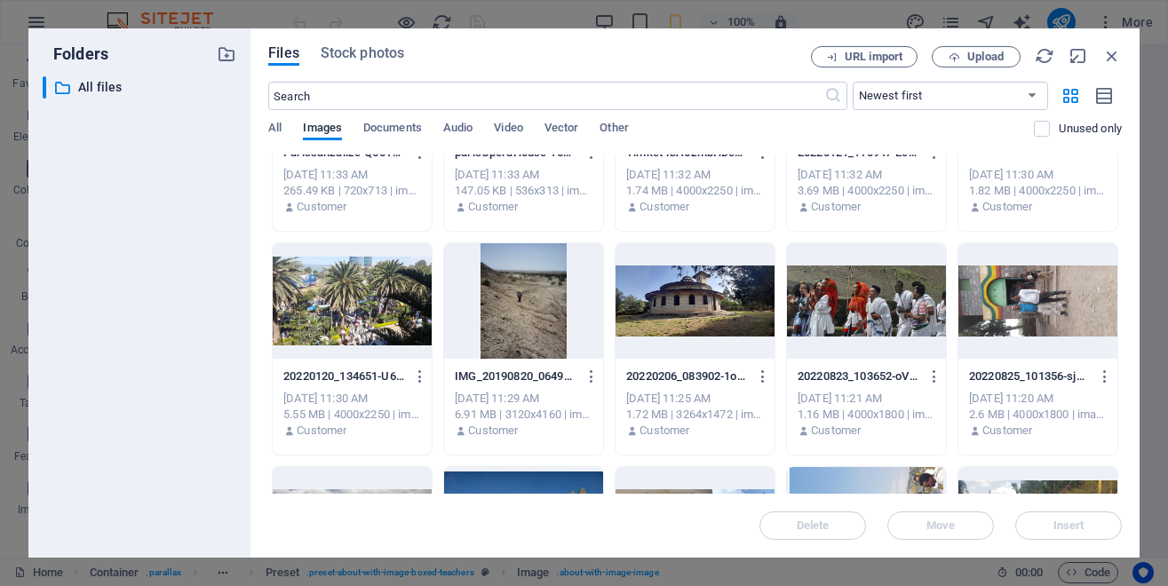
scroll to position [0, 0]
type input "Sekela.jpg"
click at [927, 161] on icon "button" at bounding box center [935, 153] width 17 height 16
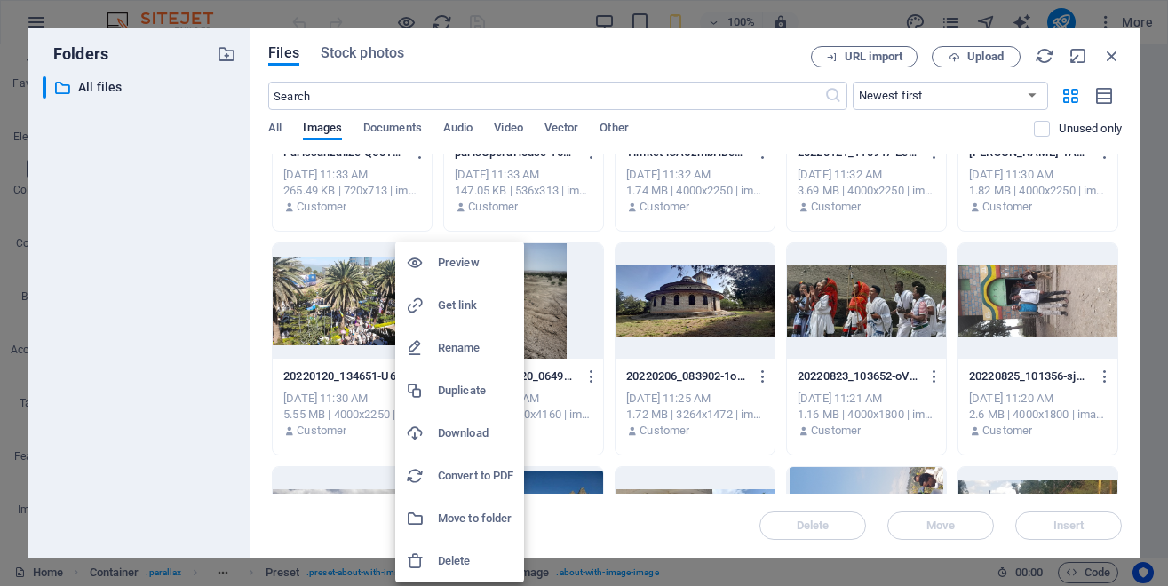
click at [460, 354] on h6 "Rename" at bounding box center [476, 348] width 76 height 21
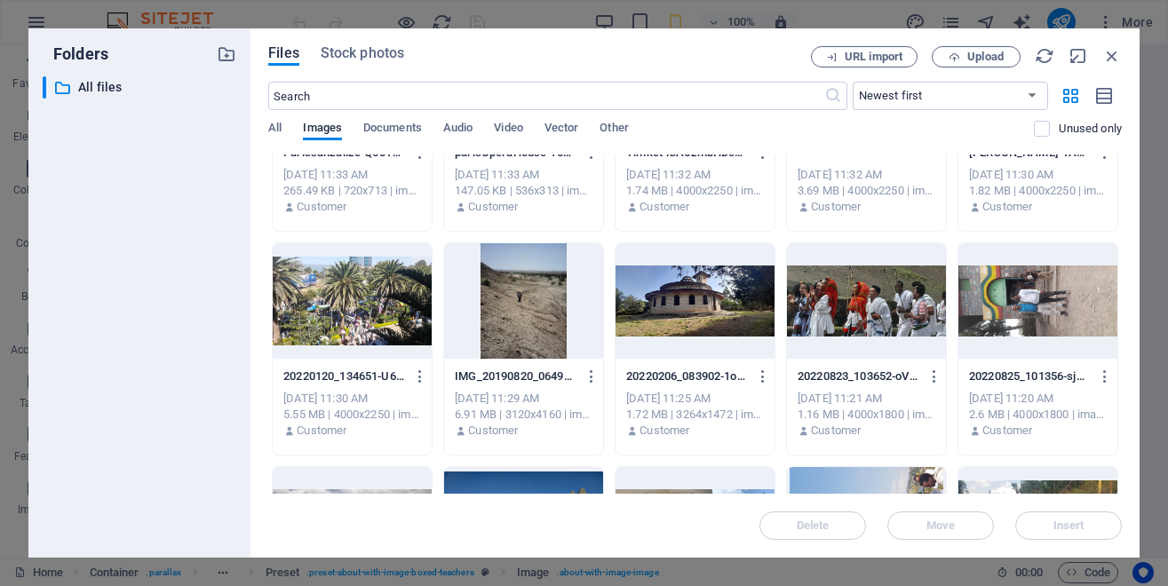
type input "Sekela.jpg"
click at [429, 379] on icon "button" at bounding box center [420, 377] width 17 height 16
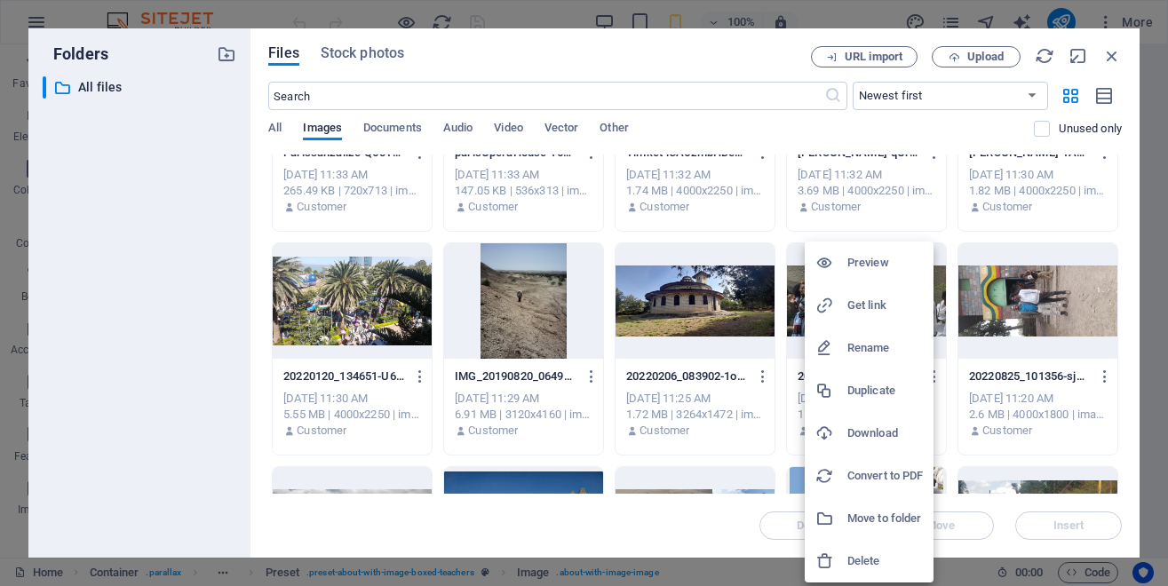
click at [873, 347] on h6 "Rename" at bounding box center [886, 348] width 76 height 21
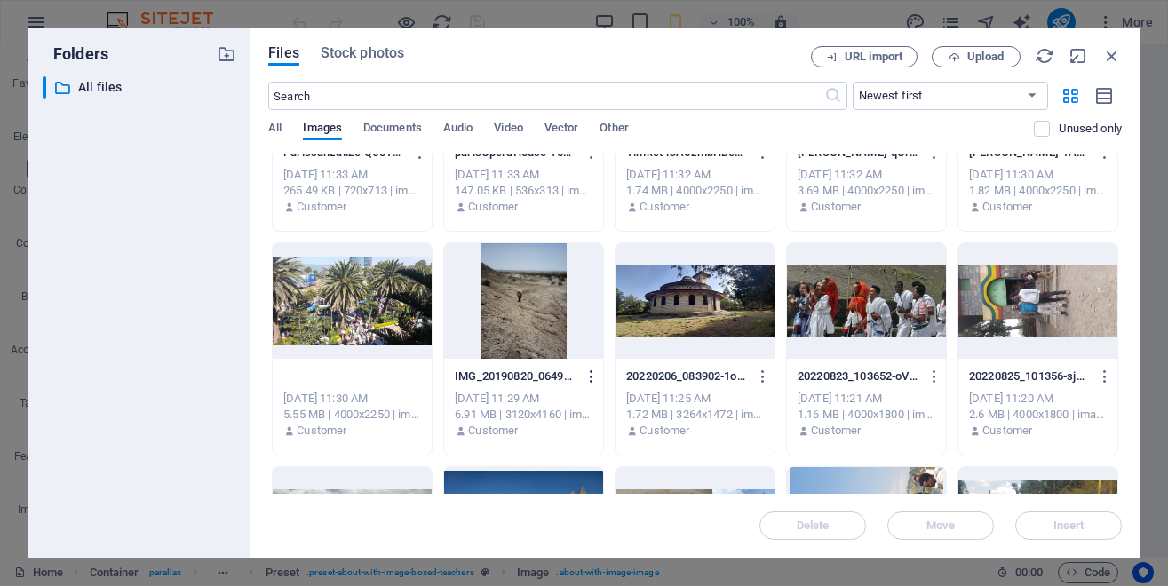
type input "bahirdar Timket.jpg"
click at [601, 379] on icon "button" at bounding box center [592, 377] width 17 height 16
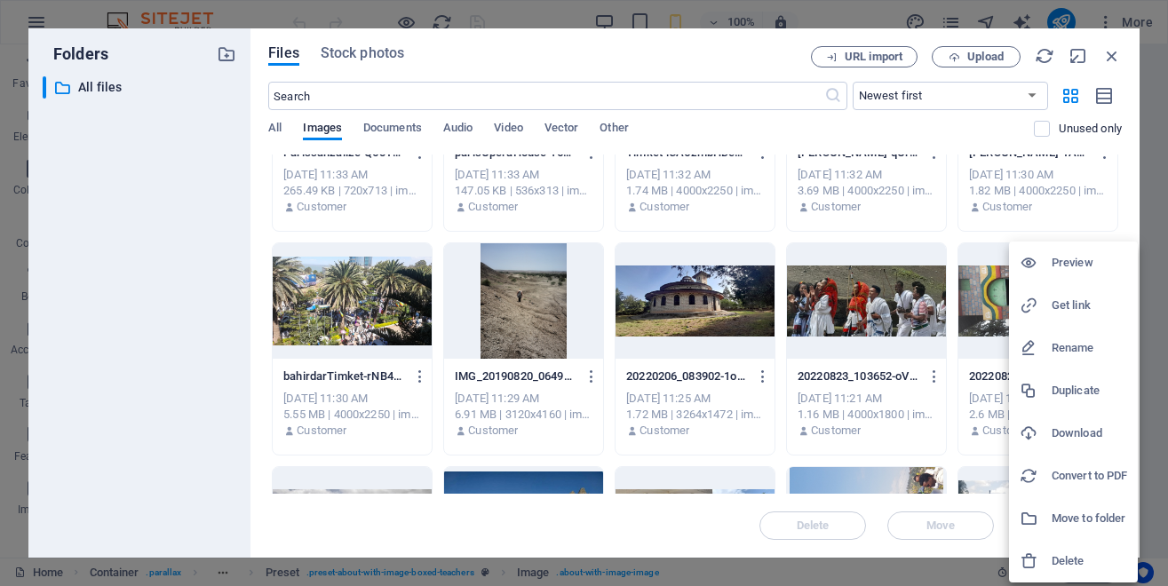
click at [1080, 342] on h6 "Rename" at bounding box center [1090, 348] width 76 height 21
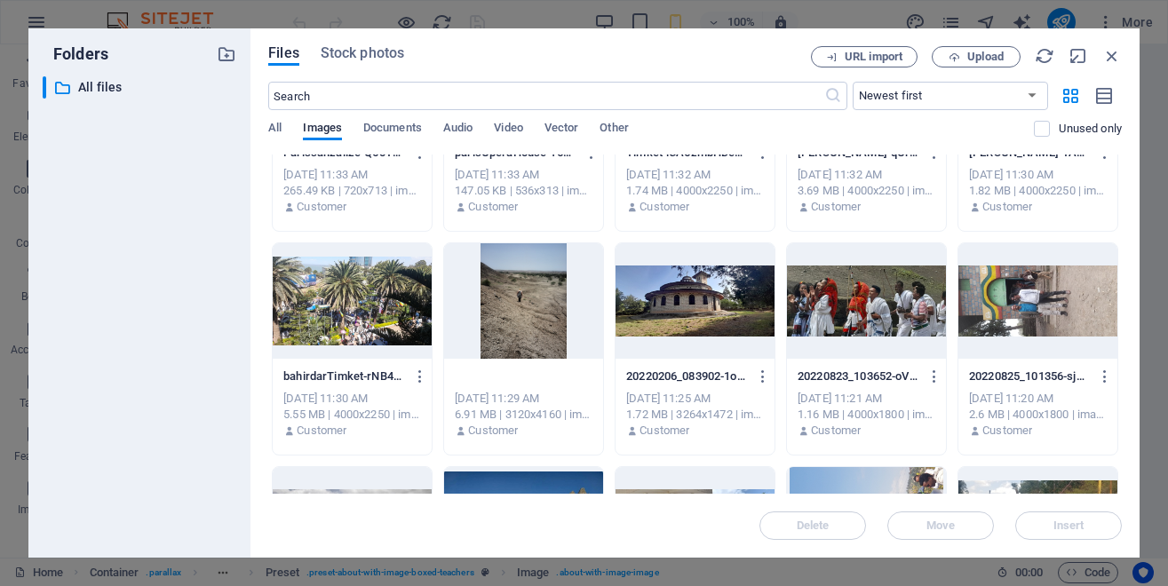
type input "Lucy Site.jpg"
click at [603, 442] on div "Lucy Site.jpg IMG_20190820_064952-2Ptl_J4je3VD3YEy5bx4Kg.jpg Aug 28, 2025 11:29…" at bounding box center [523, 404] width 159 height 91
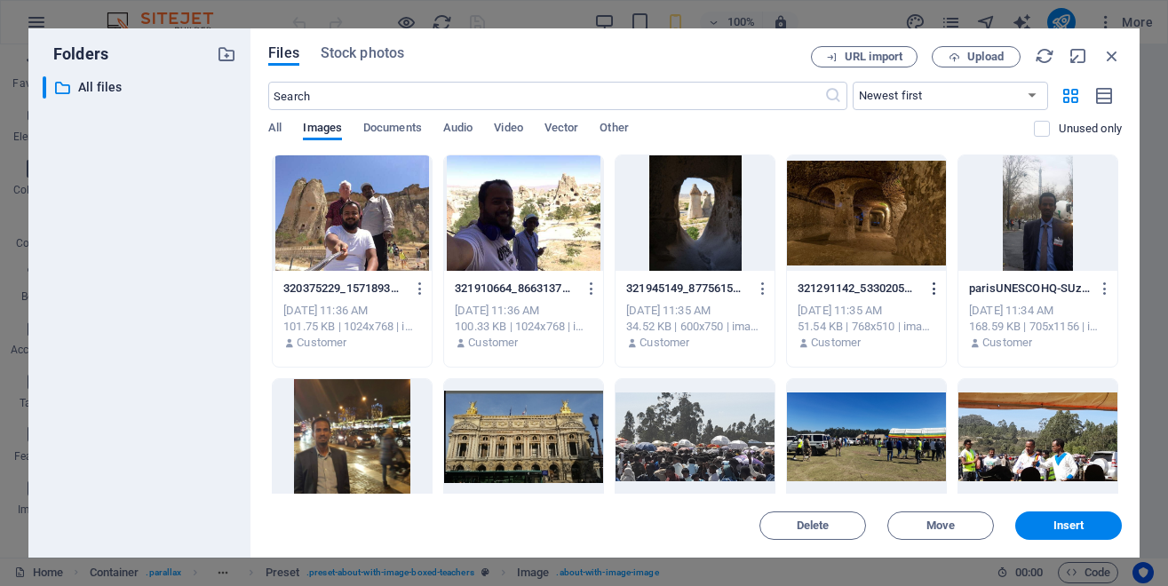
click at [944, 291] on icon "button" at bounding box center [935, 289] width 17 height 16
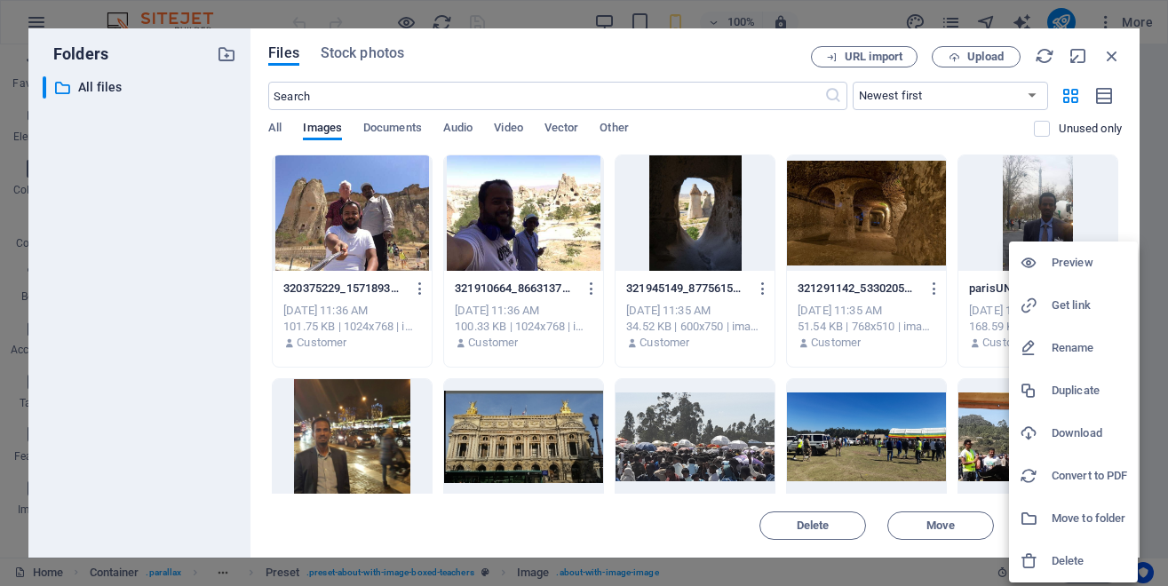
click at [1071, 349] on h6 "Rename" at bounding box center [1090, 348] width 76 height 21
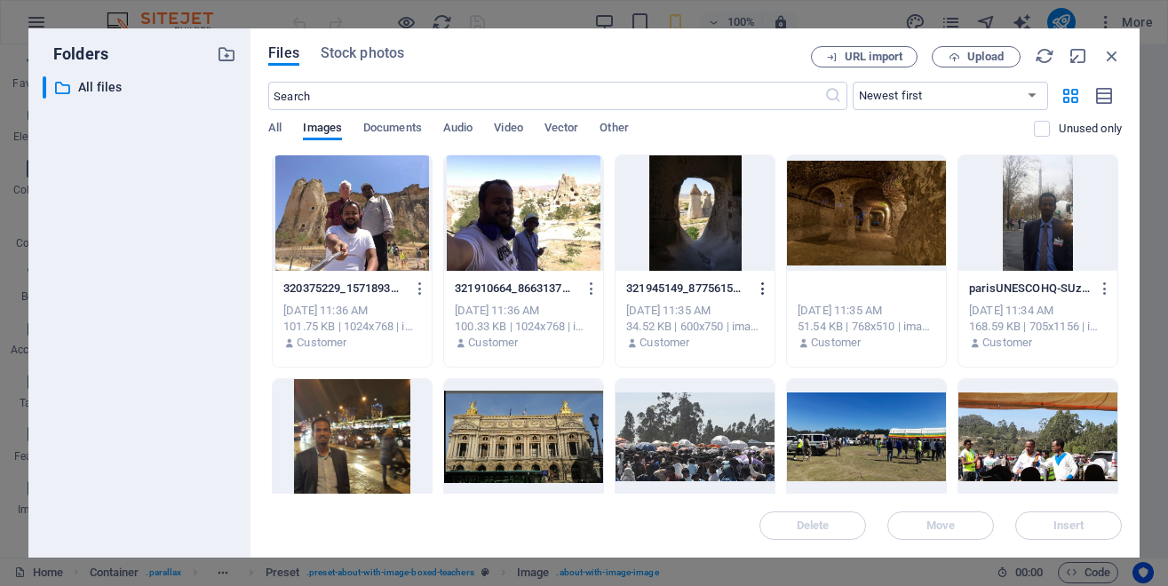
type input "capadushia cave hotel.jpg"
click at [772, 288] on icon "button" at bounding box center [763, 289] width 17 height 16
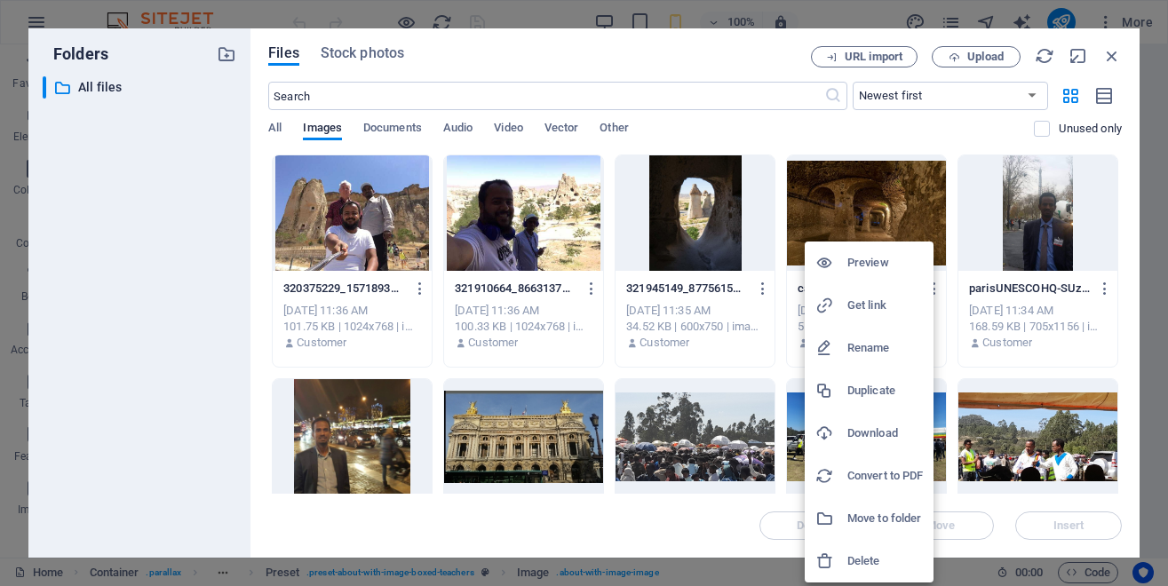
click at [868, 352] on h6 "Rename" at bounding box center [886, 348] width 76 height 21
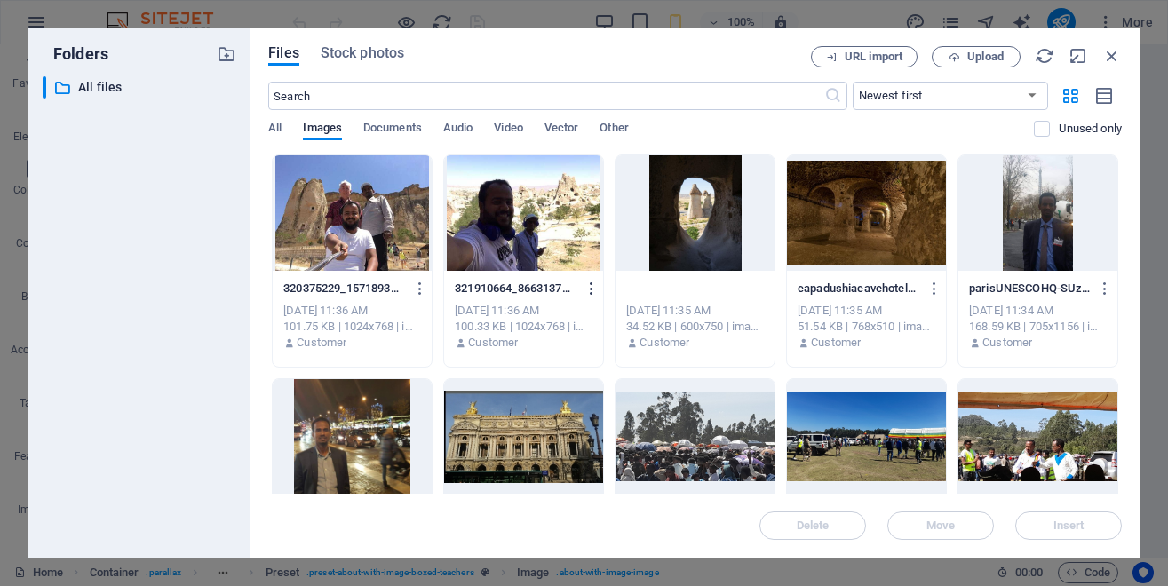
type input "capadushia view.jpg"
click at [601, 290] on icon "button" at bounding box center [592, 289] width 17 height 16
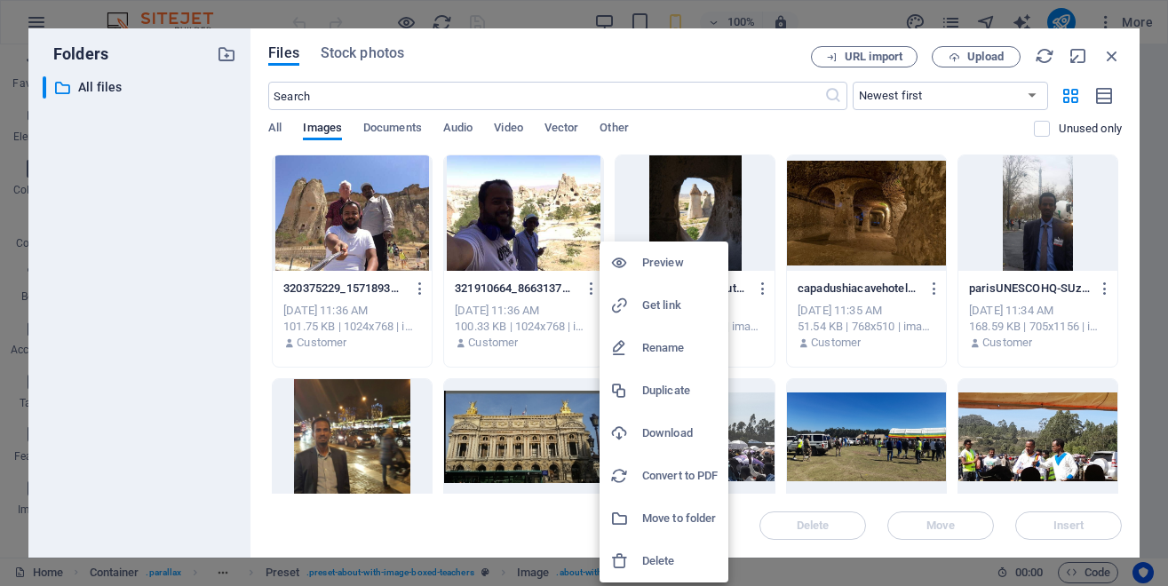
click at [662, 344] on h6 "Rename" at bounding box center [680, 348] width 76 height 21
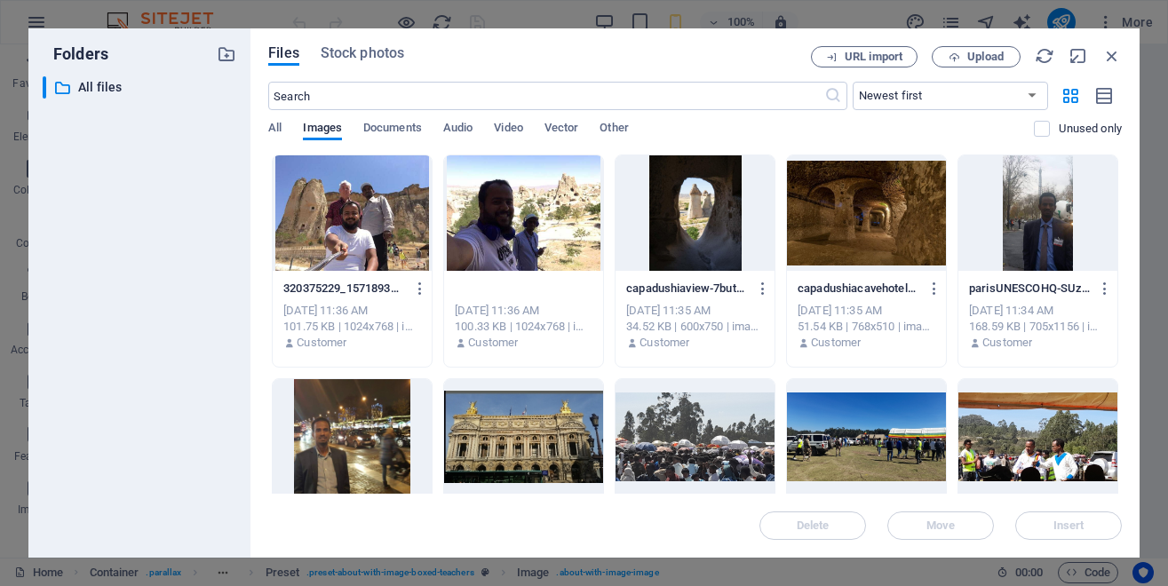
type input "capadushia view.jpg"
click at [429, 288] on icon "button" at bounding box center [420, 289] width 17 height 16
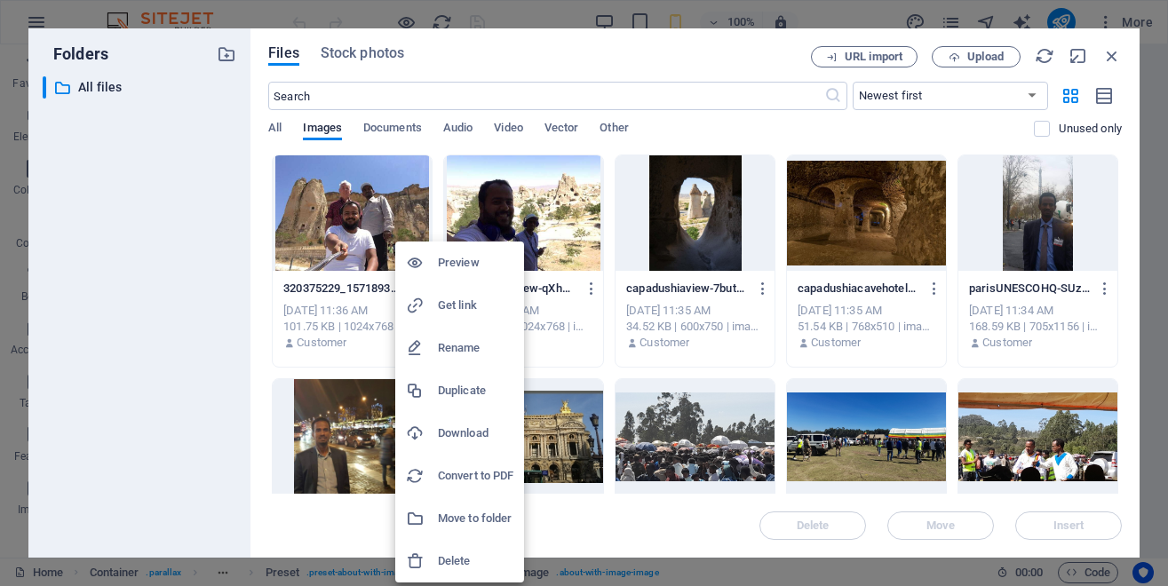
click at [463, 354] on h6 "Rename" at bounding box center [476, 348] width 76 height 21
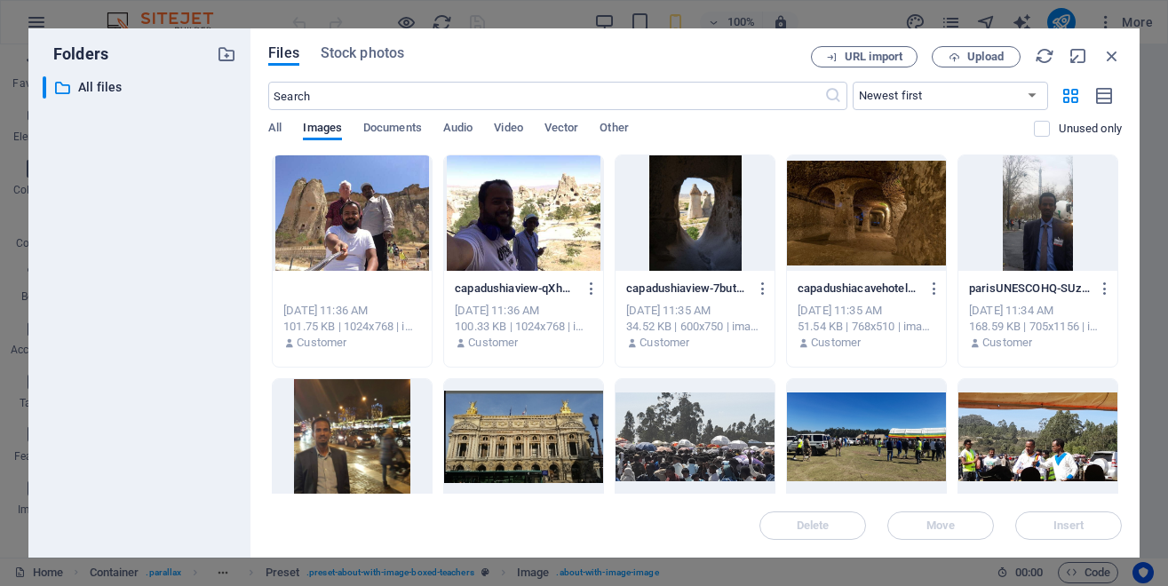
type input "capadushia view.jpg"
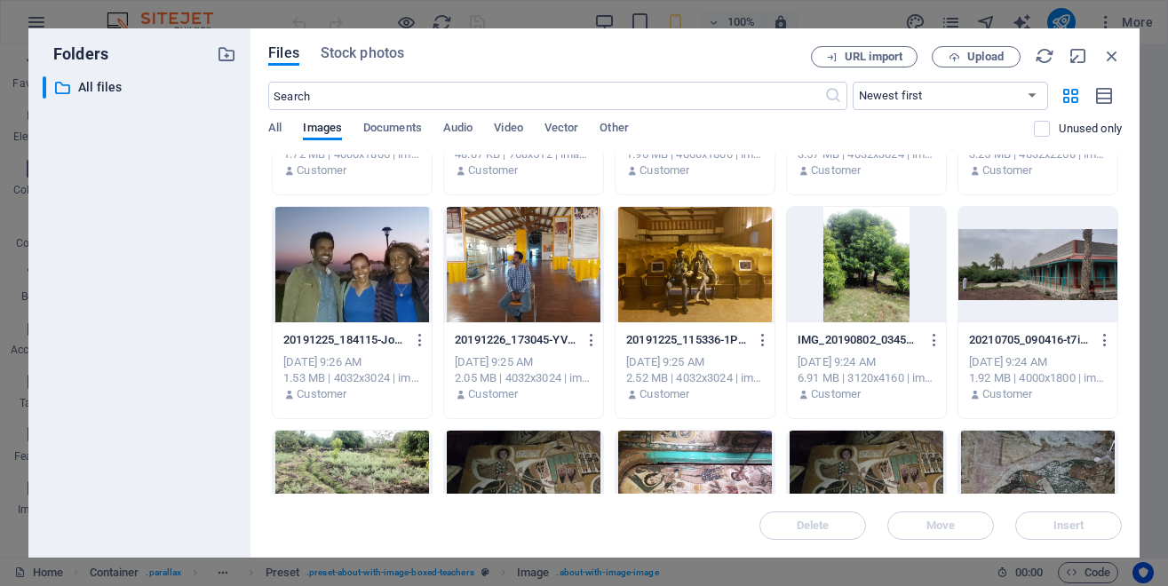
scroll to position [880, 0]
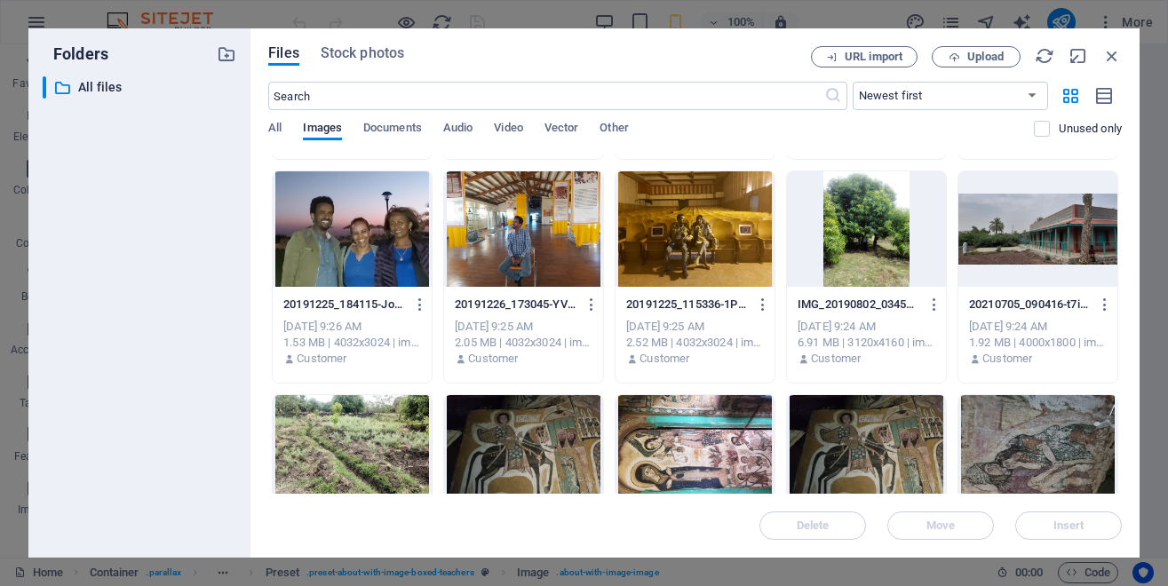
click at [584, 89] on icon "button" at bounding box center [592, 81] width 17 height 16
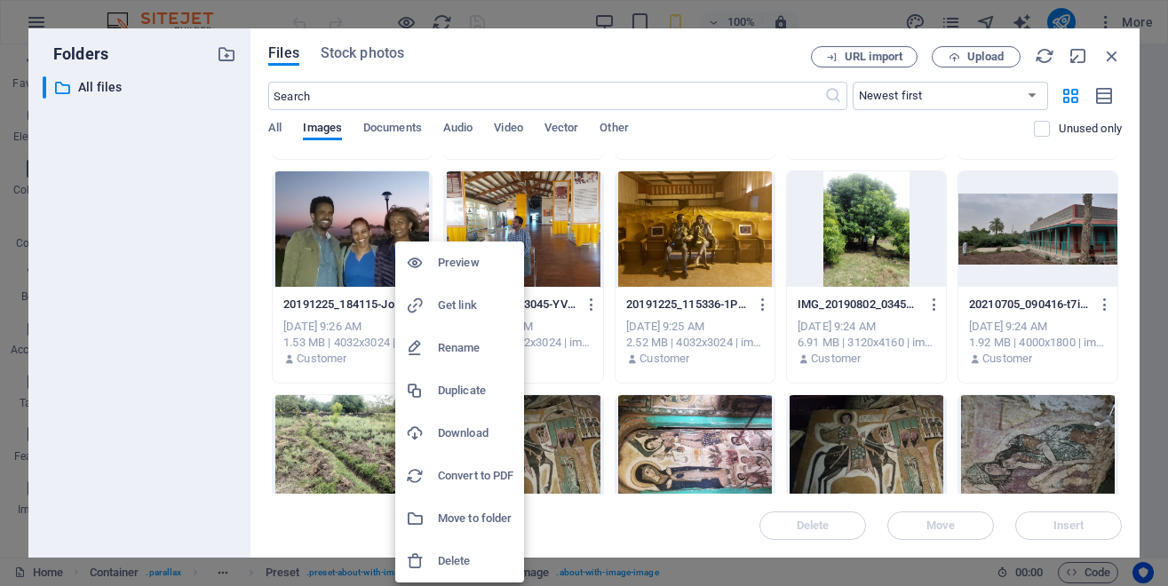
click at [455, 349] on h6 "Rename" at bounding box center [476, 348] width 76 height 21
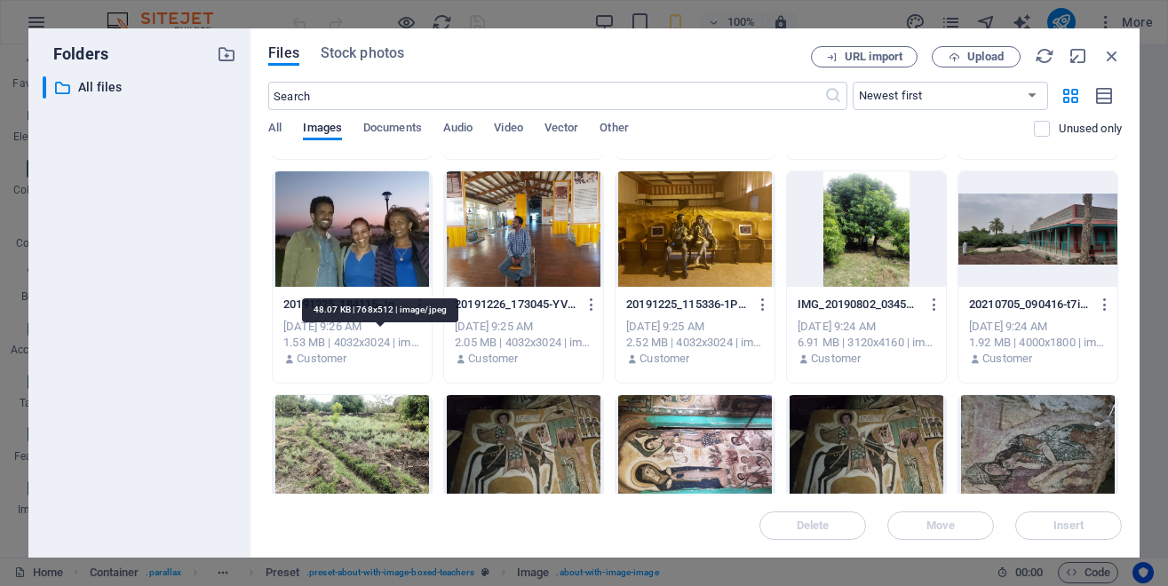
scroll to position [0, 0]
type input "capadushia view .jpg"
click at [444, 63] on div at bounding box center [523, 6] width 159 height 116
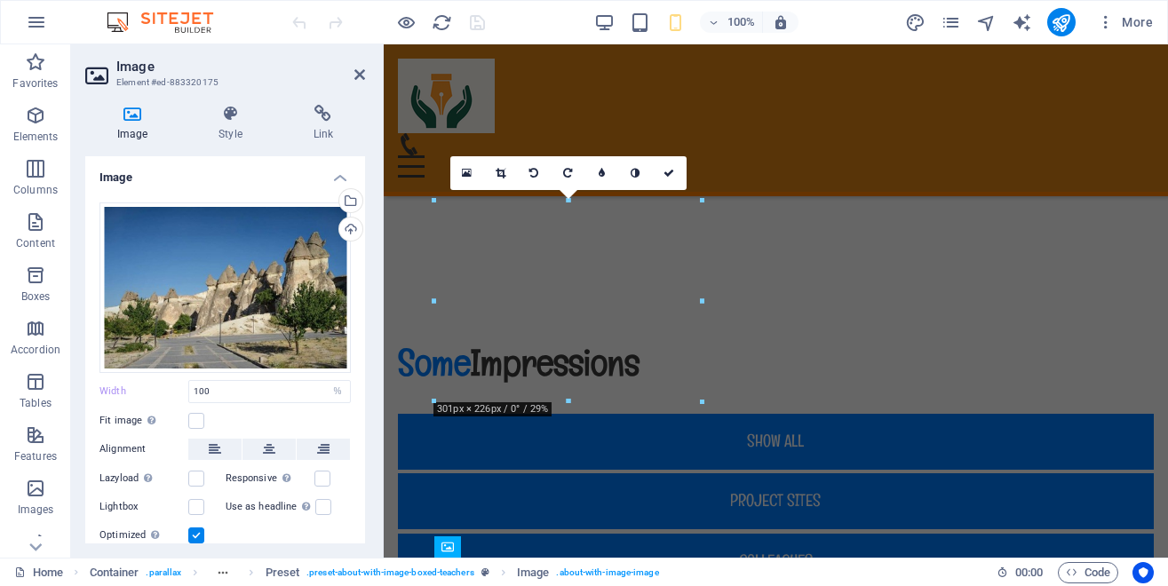
scroll to position [15647, 0]
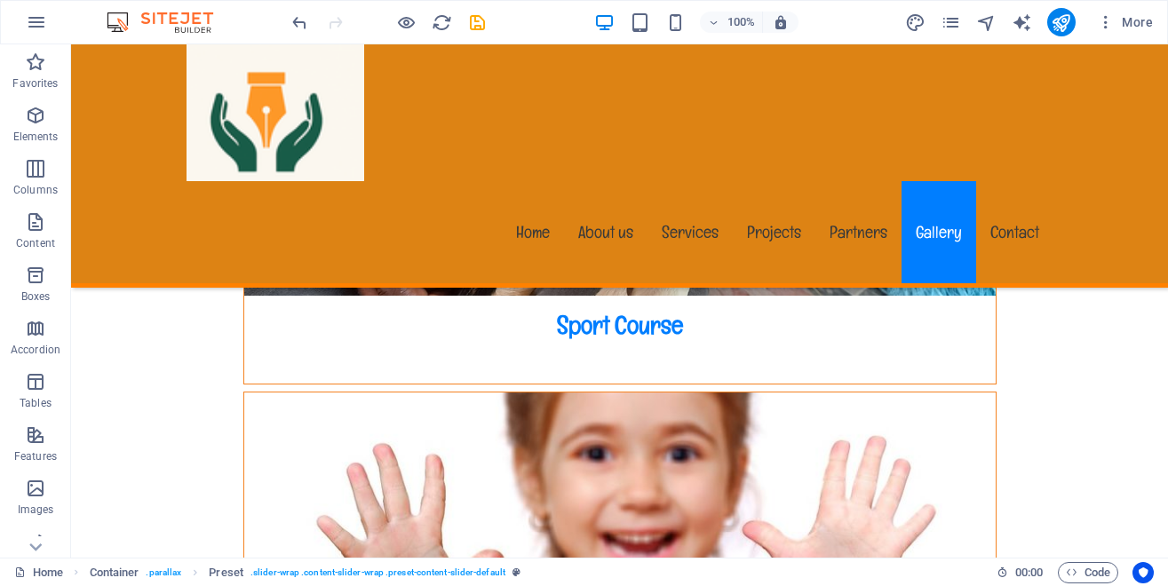
scroll to position [17718, 0]
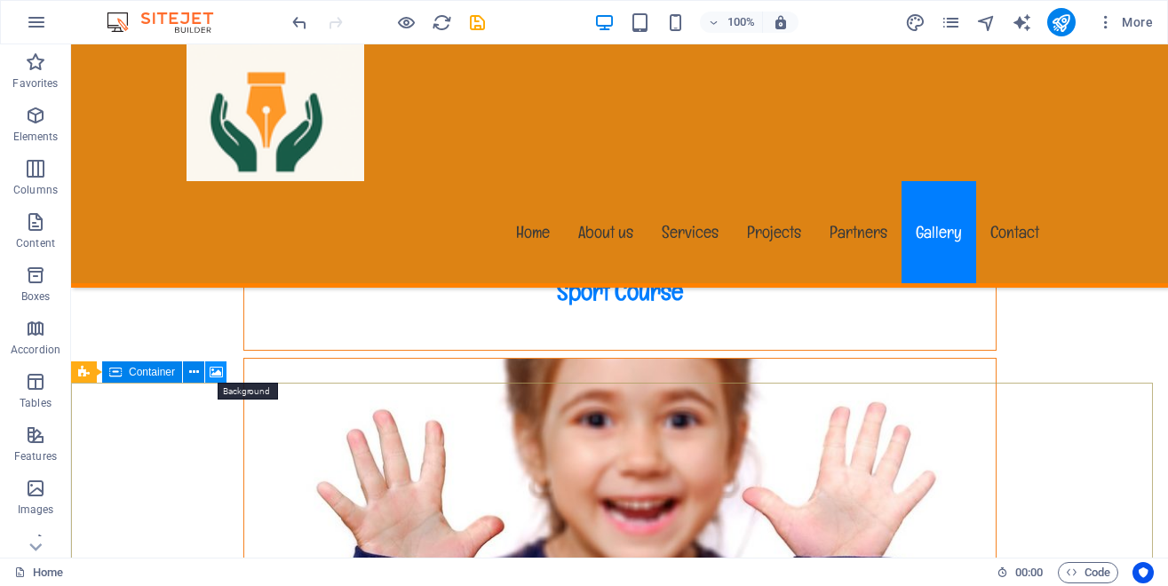
click at [217, 371] on icon at bounding box center [216, 372] width 13 height 19
click at [217, 371] on div "Drag here to replace the existing content. Press “Ctrl” if you want to create a…" at bounding box center [619, 301] width 1097 height 514
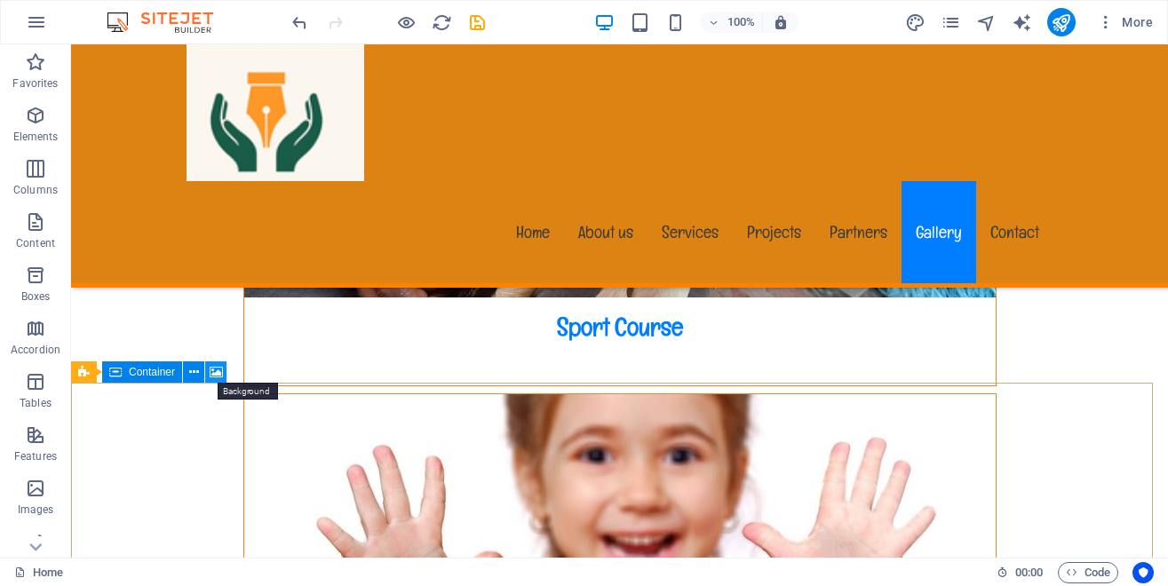
scroll to position [17021, 0]
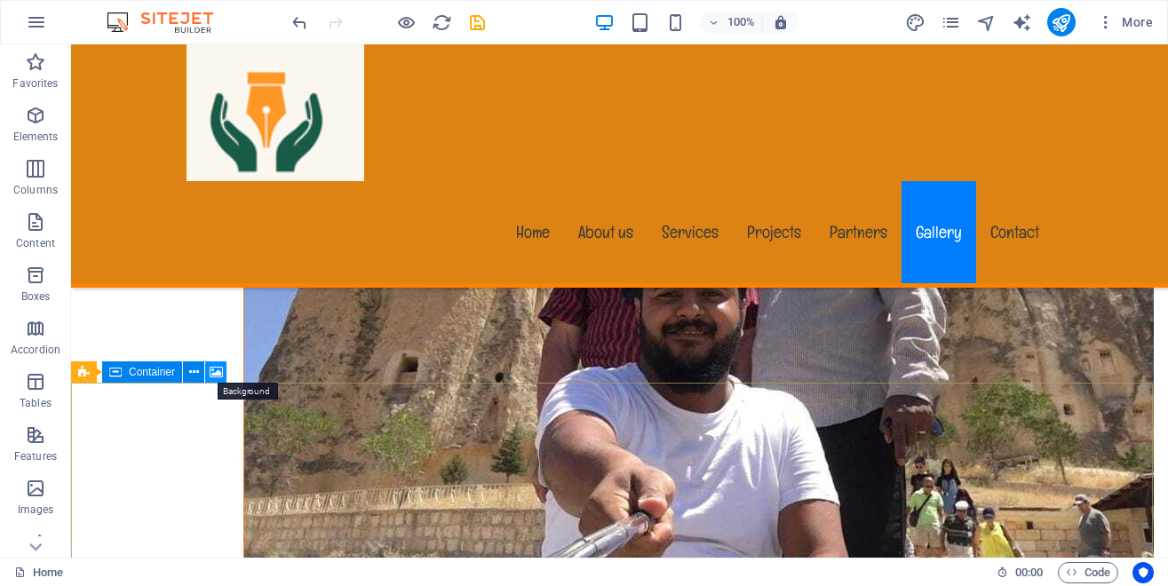
select select "1"
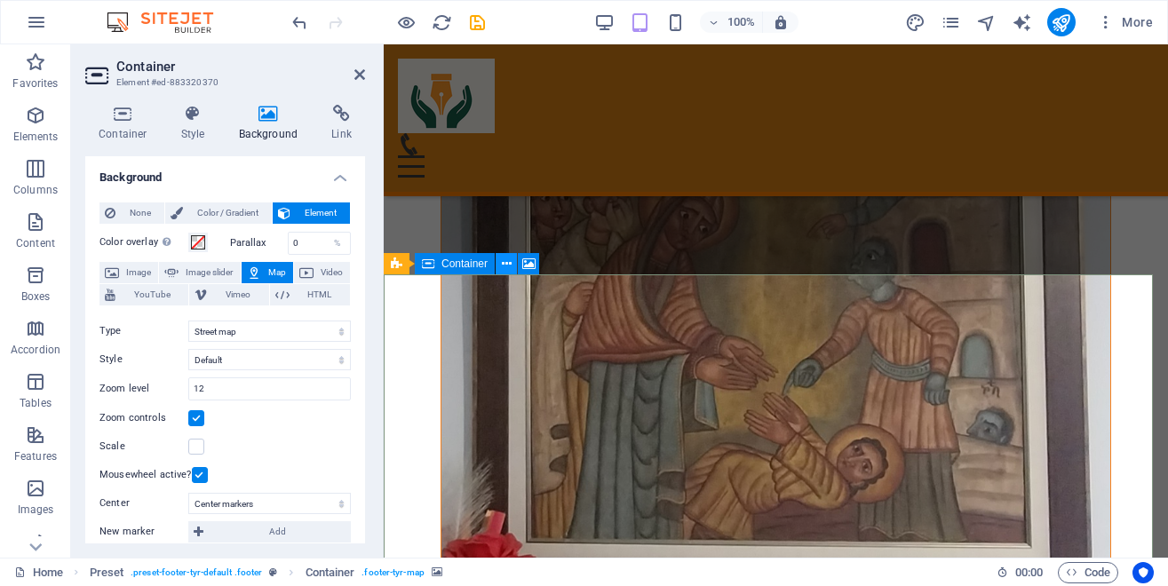
click at [509, 261] on icon at bounding box center [507, 264] width 10 height 19
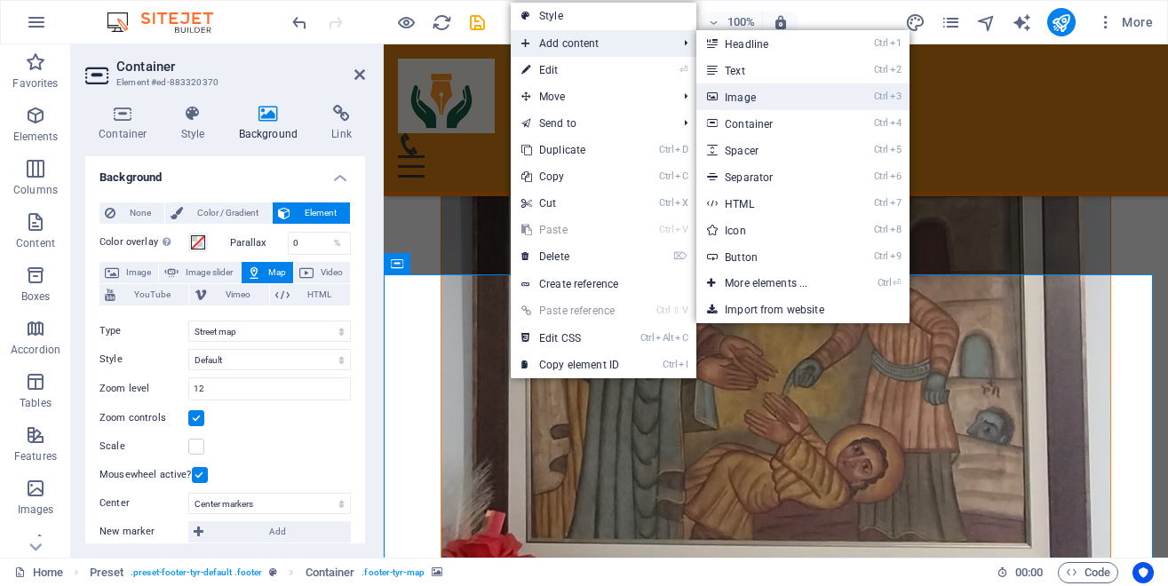
click at [750, 89] on link "Ctrl 3 Image" at bounding box center [770, 97] width 147 height 27
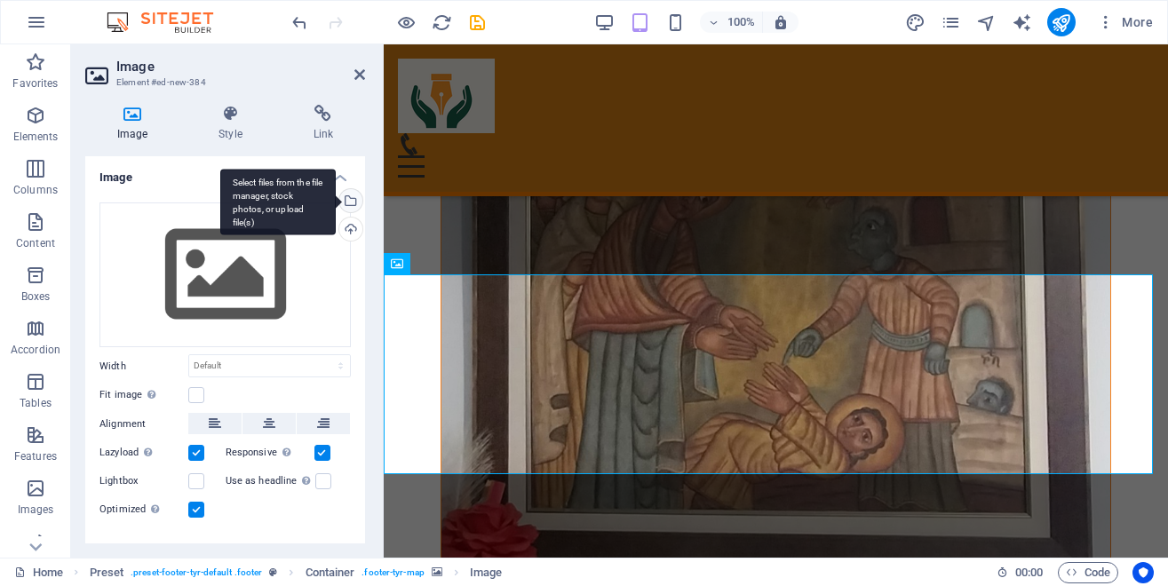
click at [337, 205] on div "Select files from the file manager, stock photos, or upload file(s)" at bounding box center [349, 202] width 27 height 27
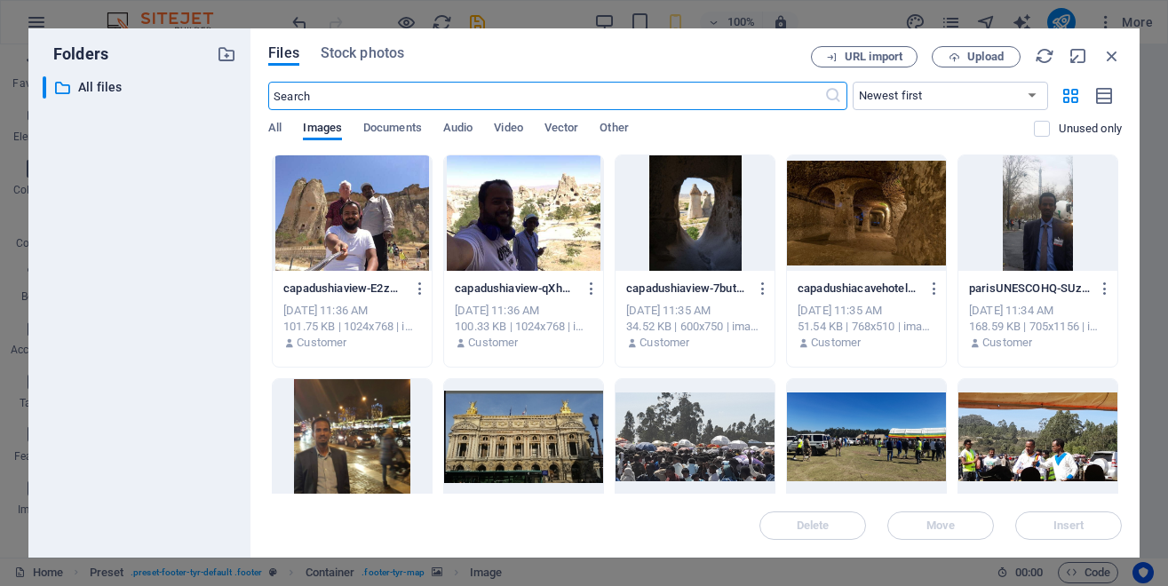
scroll to position [21721, 0]
click at [570, 231] on div at bounding box center [523, 213] width 159 height 116
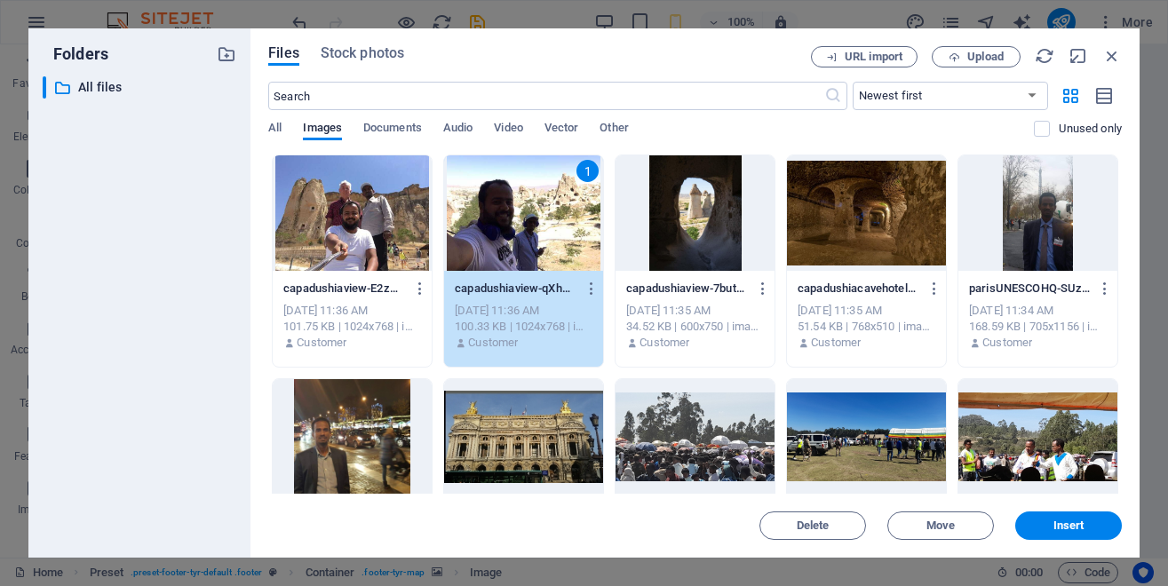
click at [946, 204] on div at bounding box center [866, 213] width 159 height 116
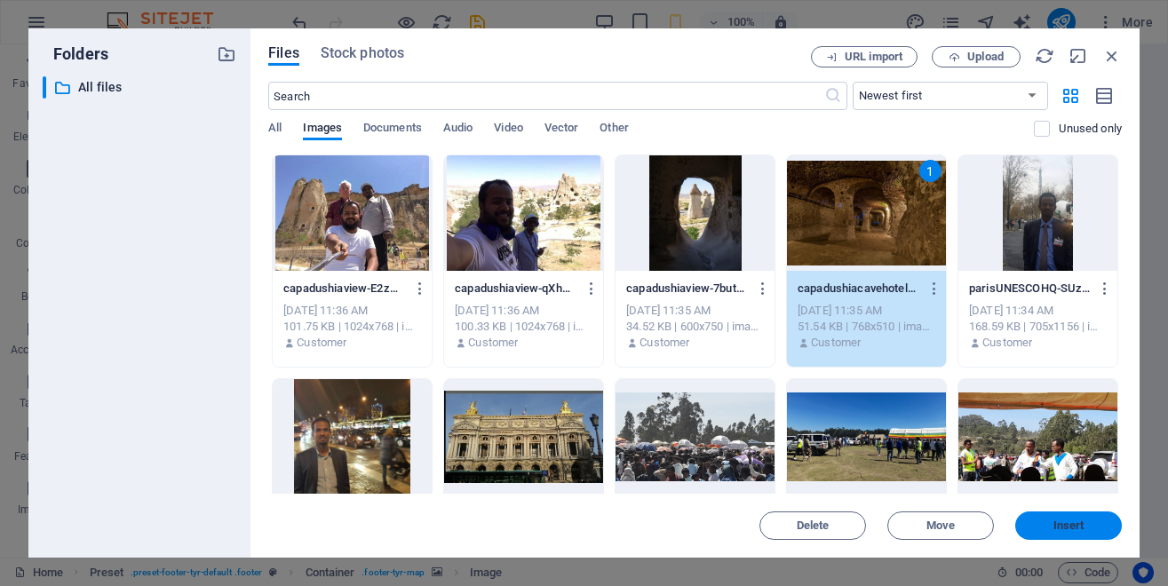
click at [1064, 521] on span "Insert" at bounding box center [1069, 526] width 31 height 11
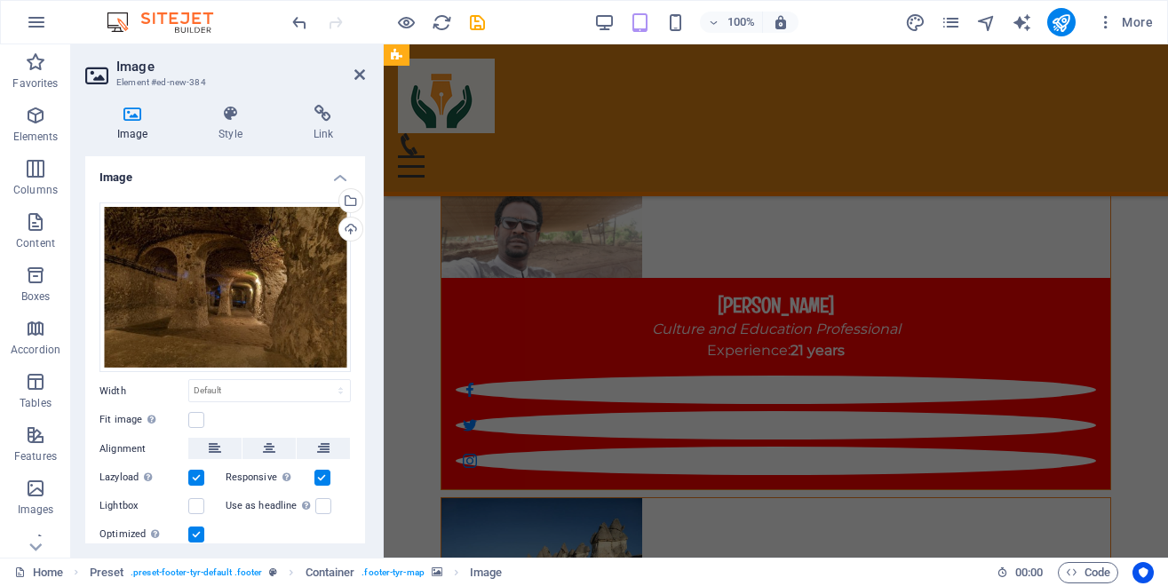
scroll to position [17280, 0]
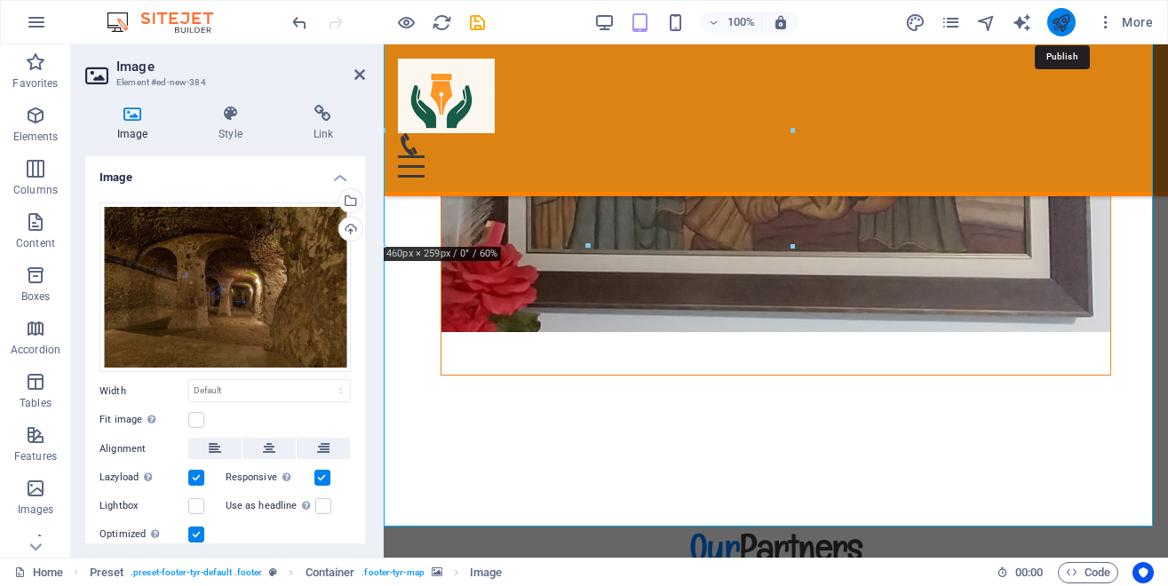
click at [1070, 20] on icon "publish" at bounding box center [1061, 22] width 20 height 20
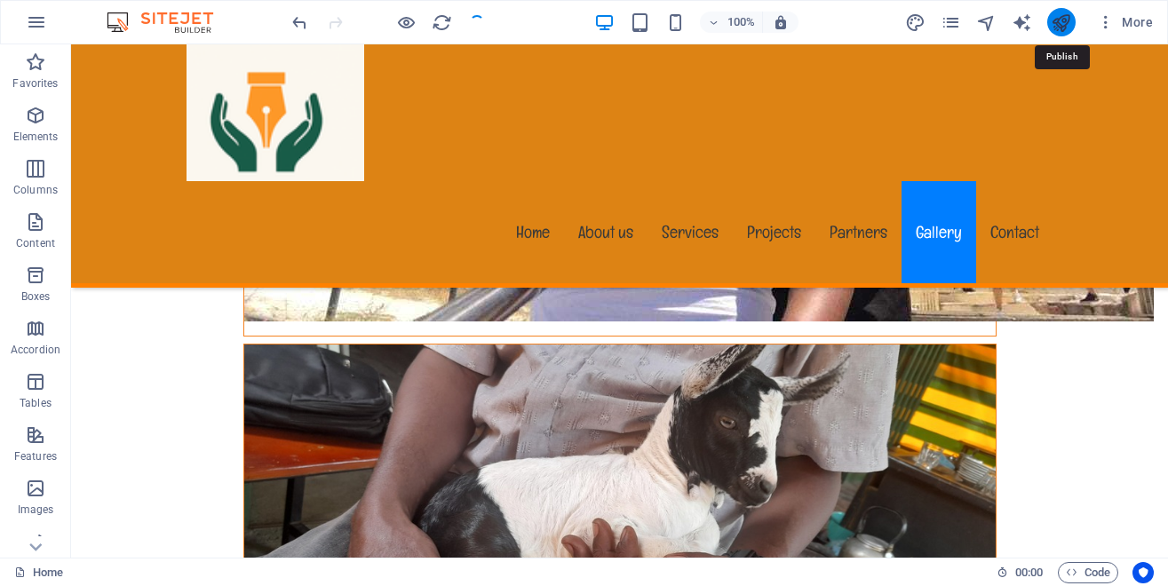
scroll to position [18077, 0]
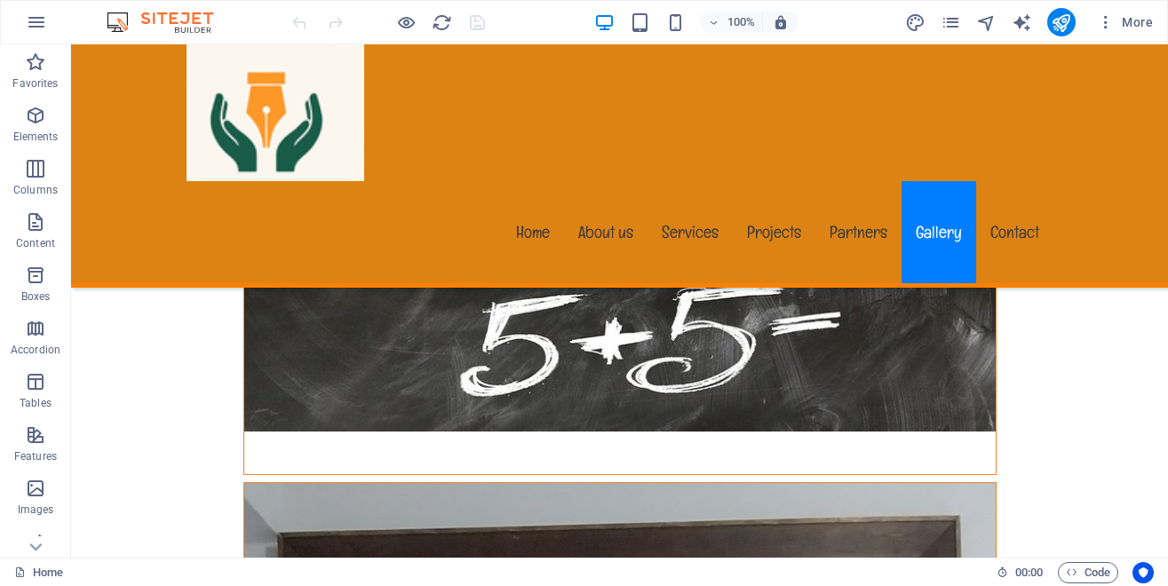
scroll to position [18181, 0]
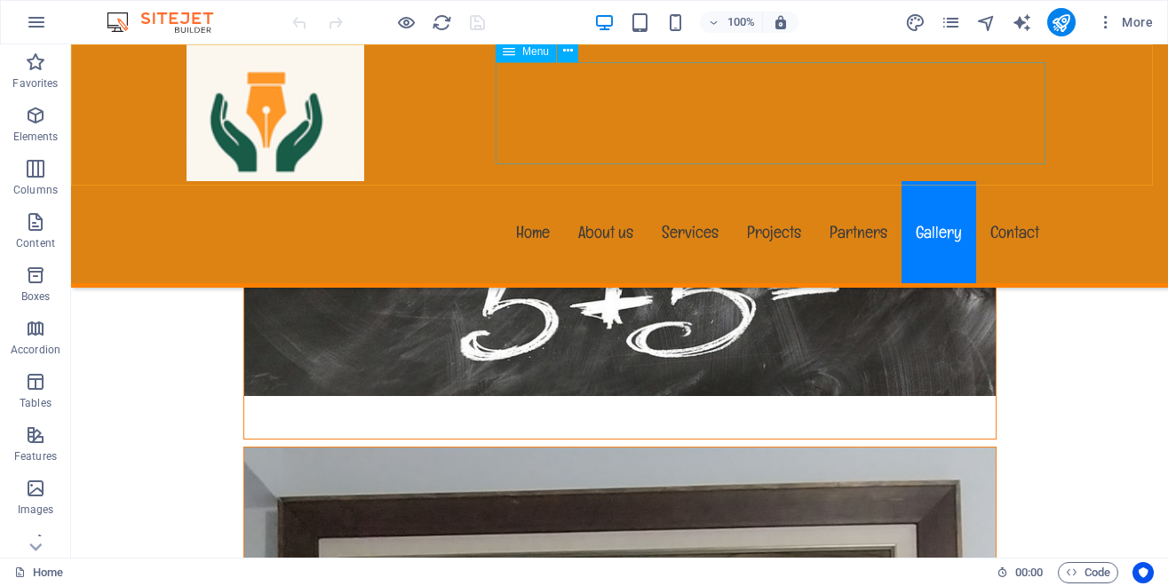
click at [1000, 181] on nav "Home About us Services Projects Partners Gallery Contact" at bounding box center [620, 232] width 867 height 102
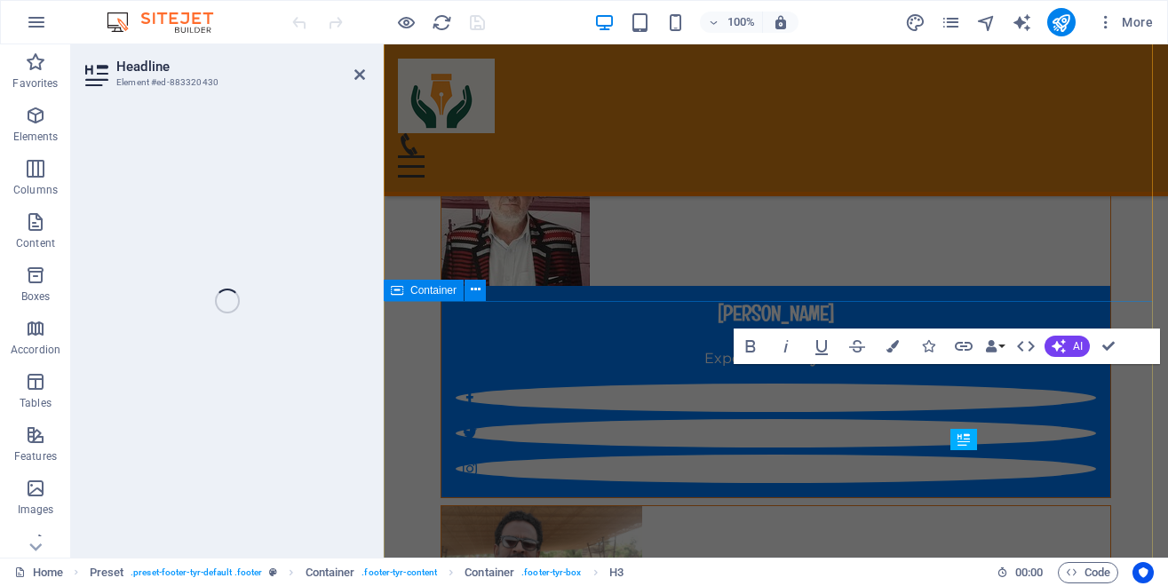
scroll to position [17390, 0]
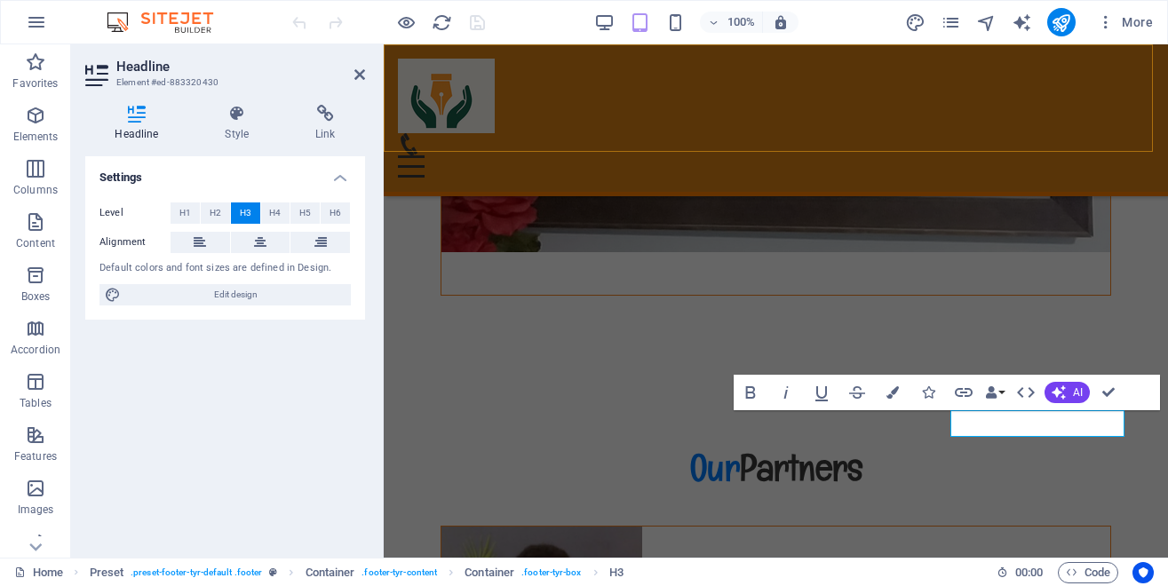
click at [1113, 150] on div "Menu Home About us Services Projects Partners Gallery Contact" at bounding box center [776, 120] width 785 height 152
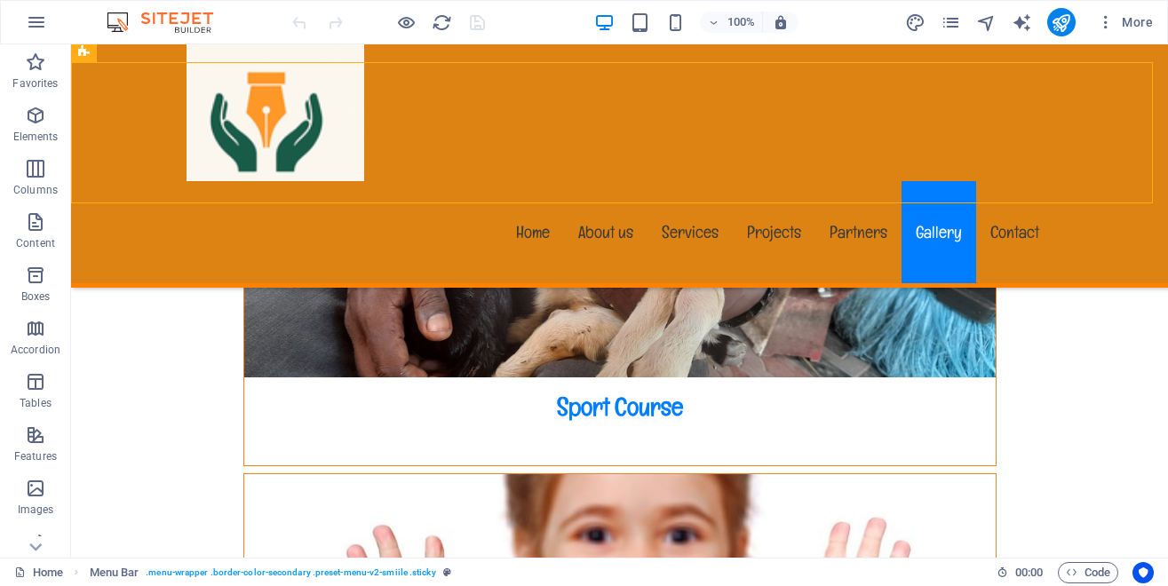
scroll to position [17557, 0]
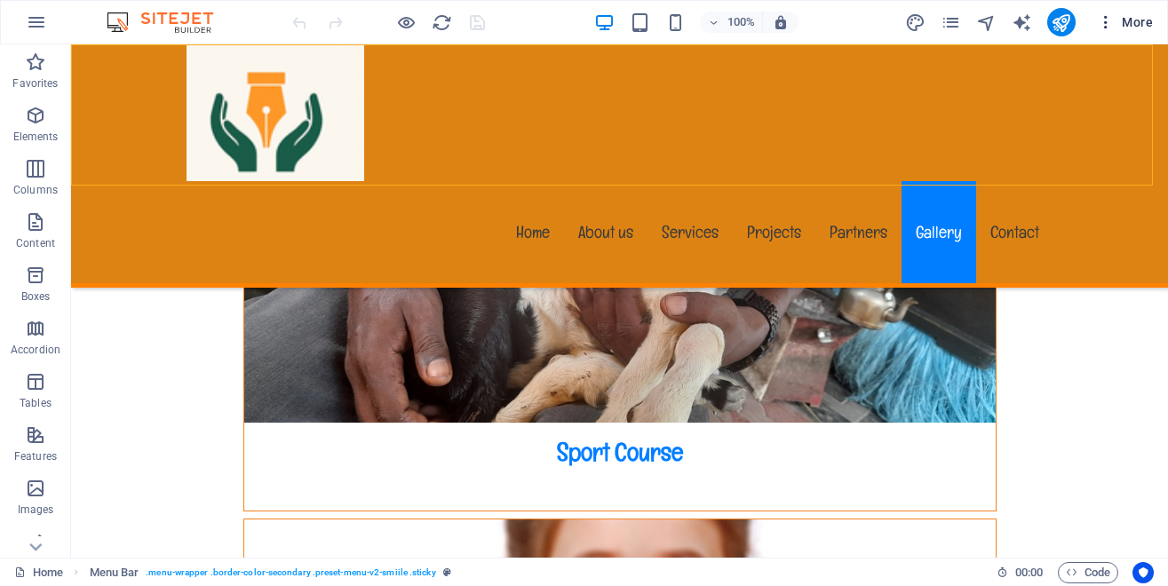
click at [1109, 22] on icon "button" at bounding box center [1106, 22] width 18 height 18
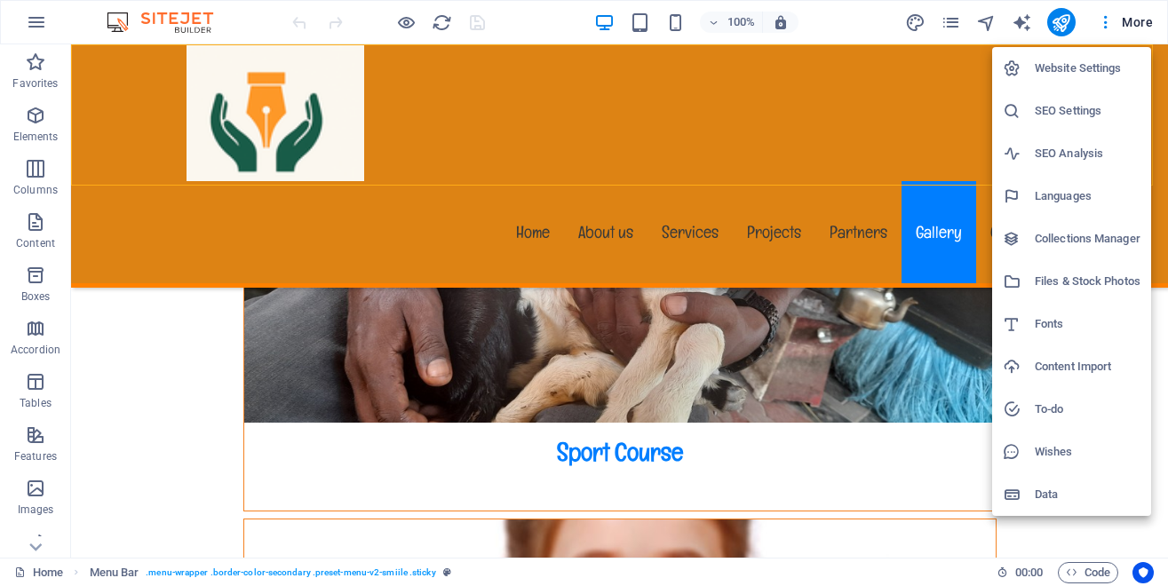
click at [1084, 284] on h6 "Files & Stock Photos" at bounding box center [1088, 281] width 106 height 21
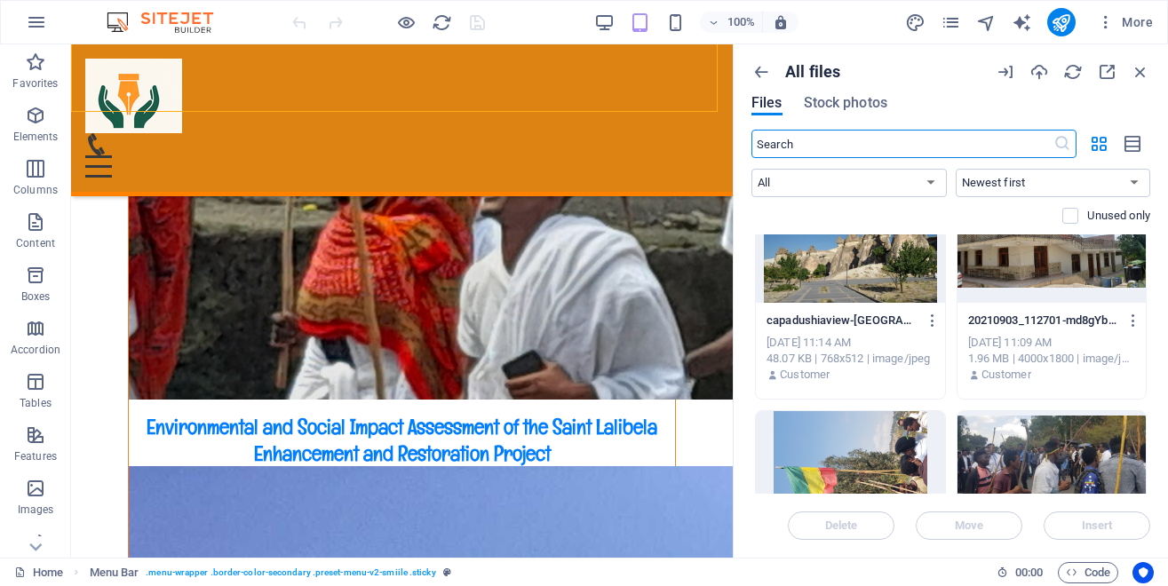
scroll to position [14646, 0]
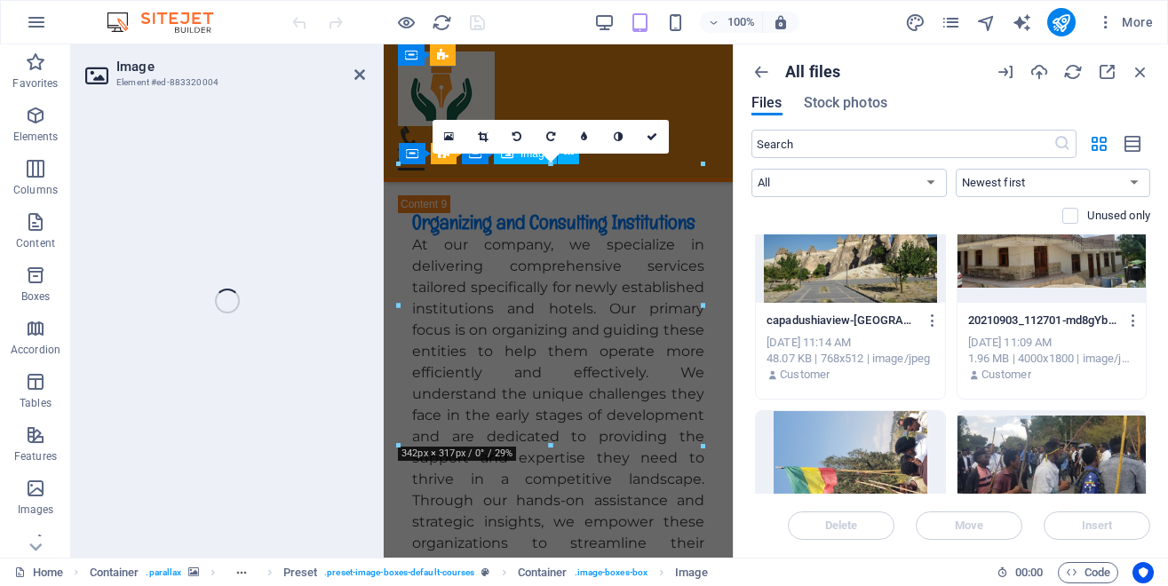
scroll to position [18224, 0]
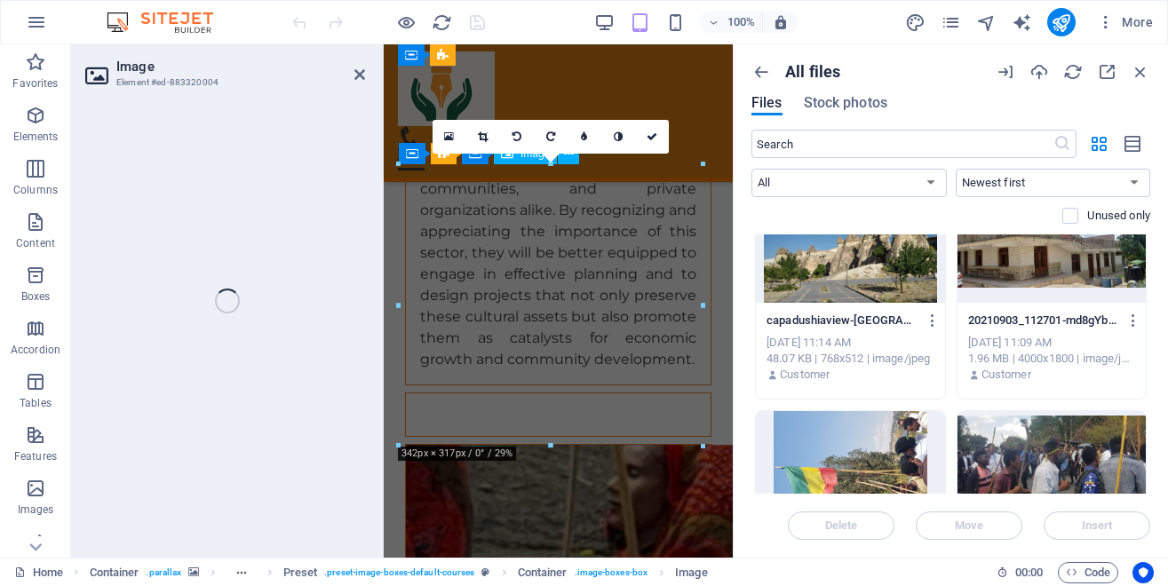
select select "%"
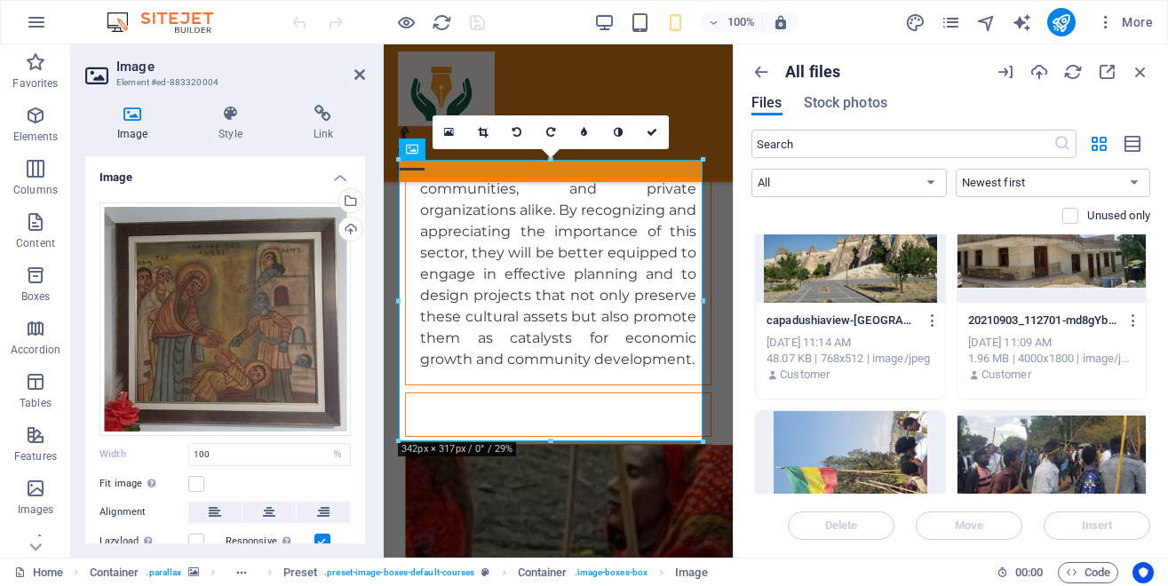
click at [1037, 462] on div at bounding box center [1052, 469] width 189 height 116
click at [1097, 529] on span "Insert" at bounding box center [1097, 526] width 31 height 11
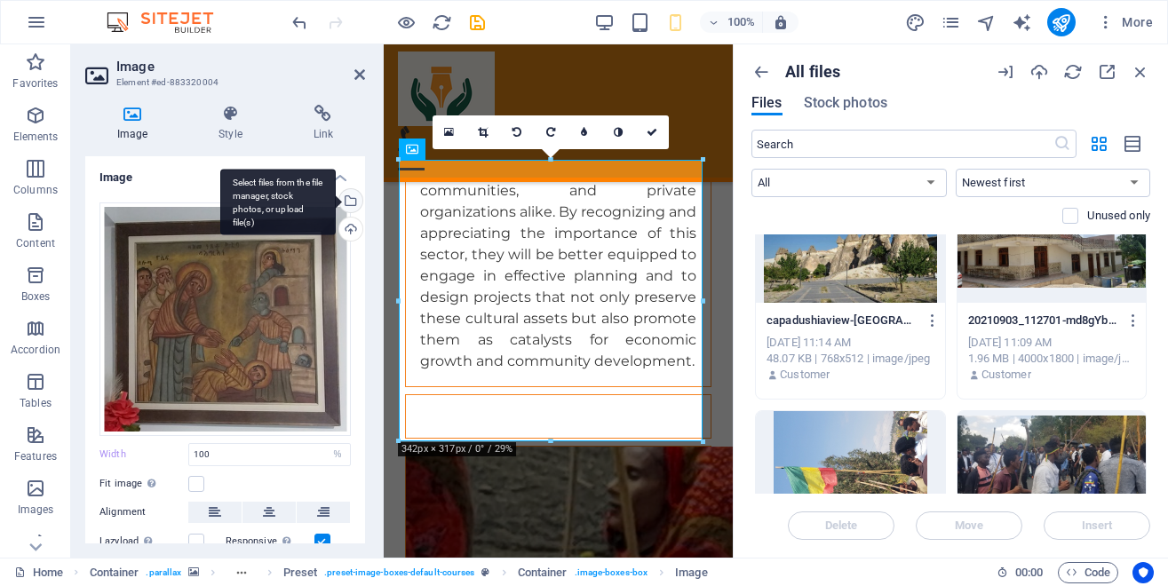
click at [332, 202] on div "Select files from the file manager, stock photos, or upload file(s)" at bounding box center [278, 202] width 116 height 67
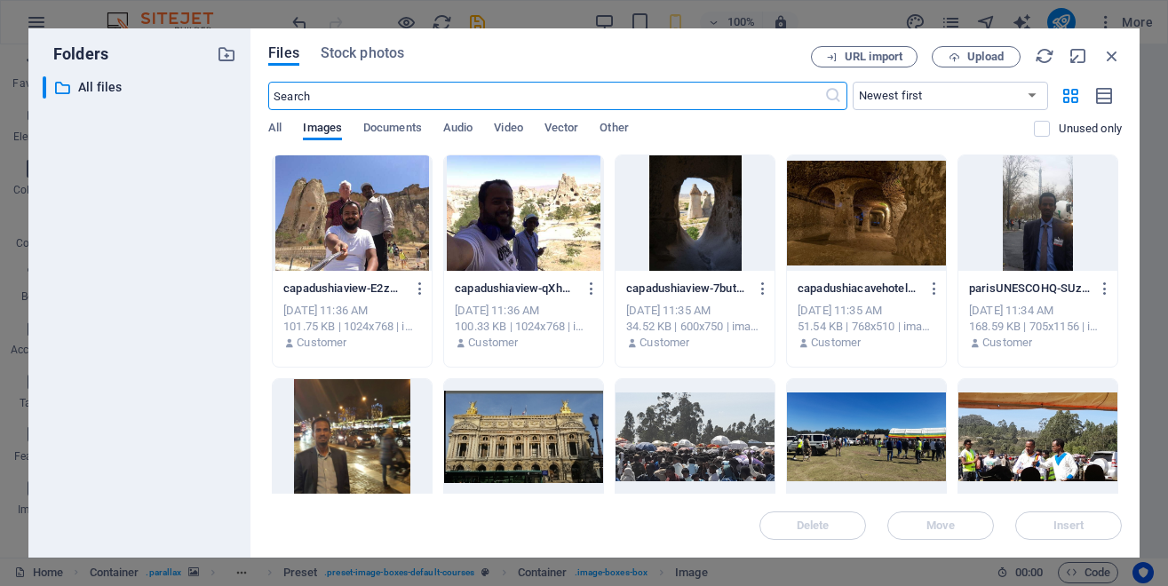
click at [775, 455] on div at bounding box center [695, 437] width 159 height 116
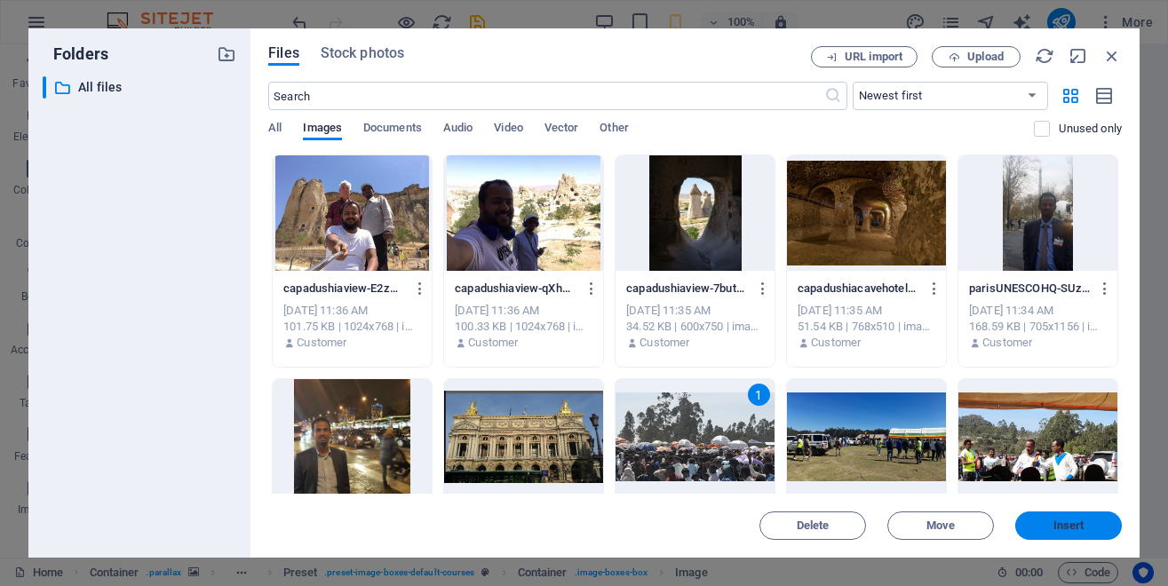
click at [1070, 522] on span "Insert" at bounding box center [1069, 526] width 31 height 11
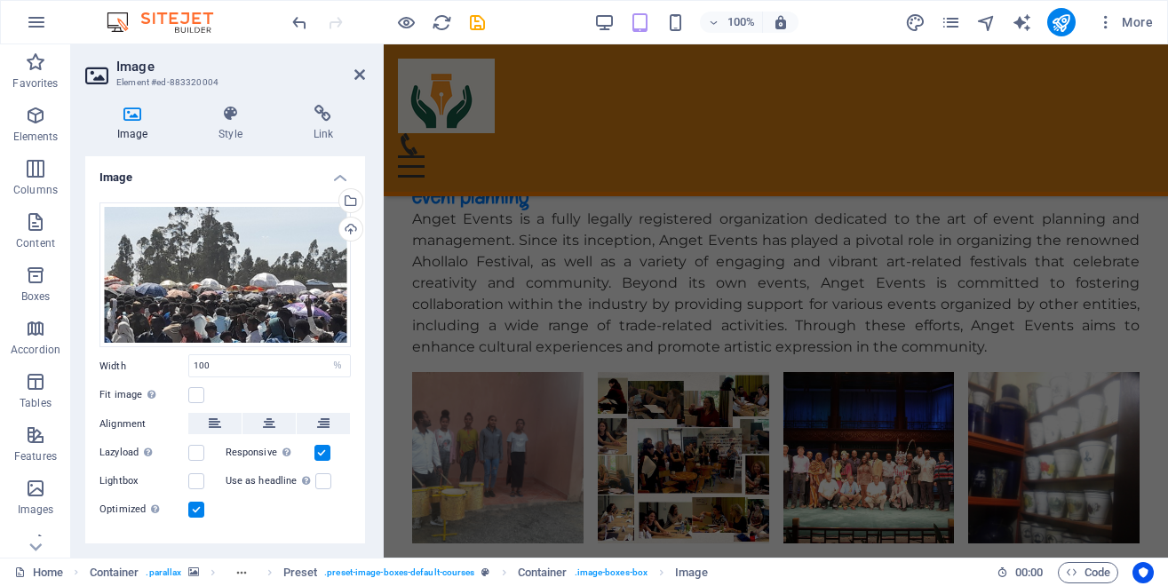
scroll to position [10105, 0]
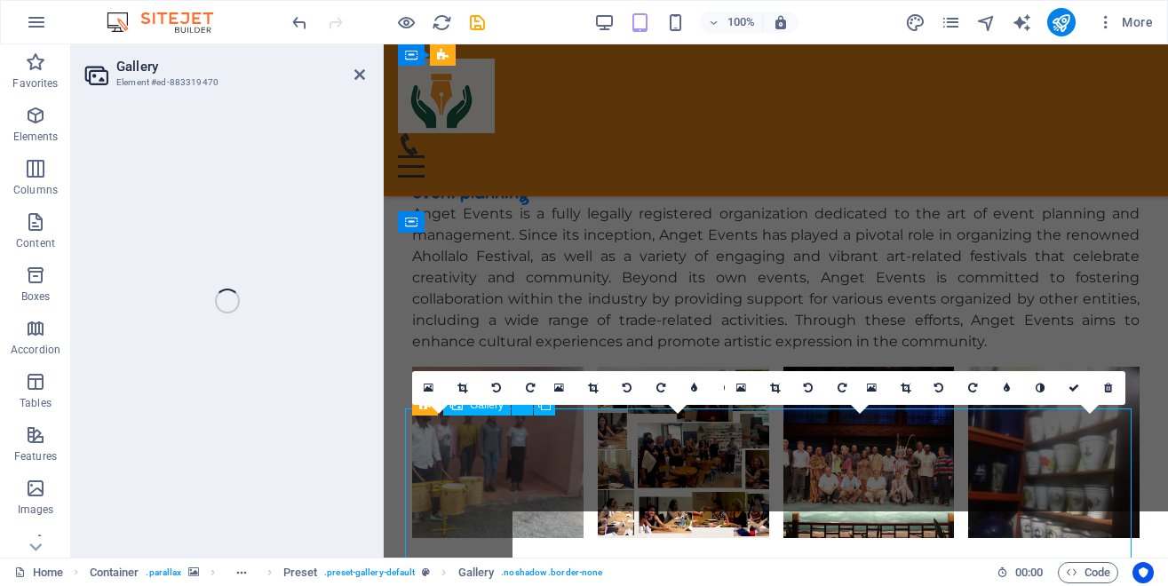
scroll to position [10067, 0]
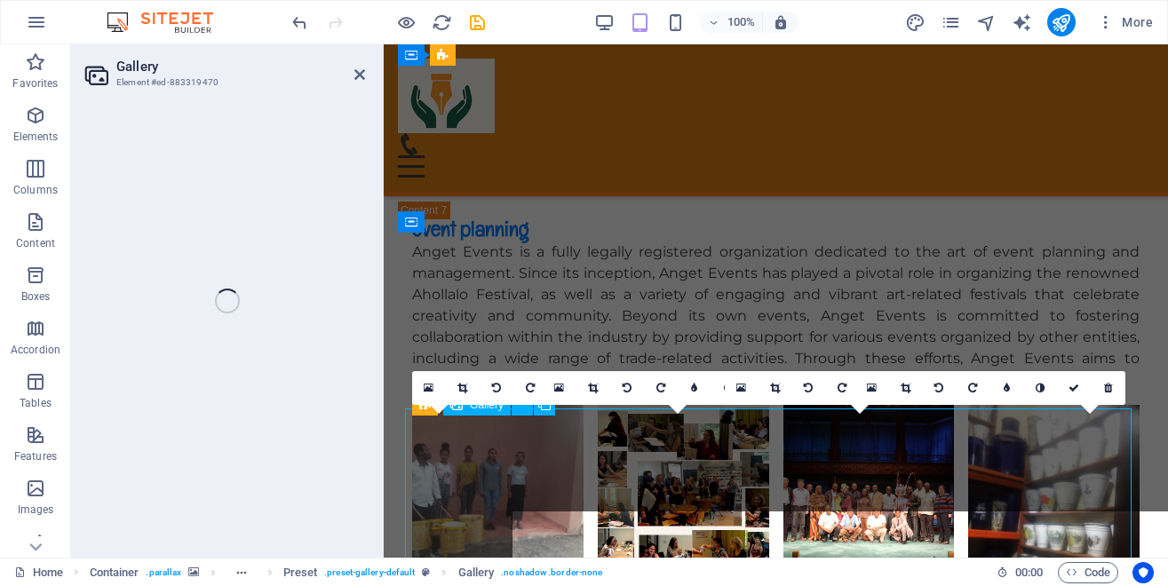
select select "4"
select select "px"
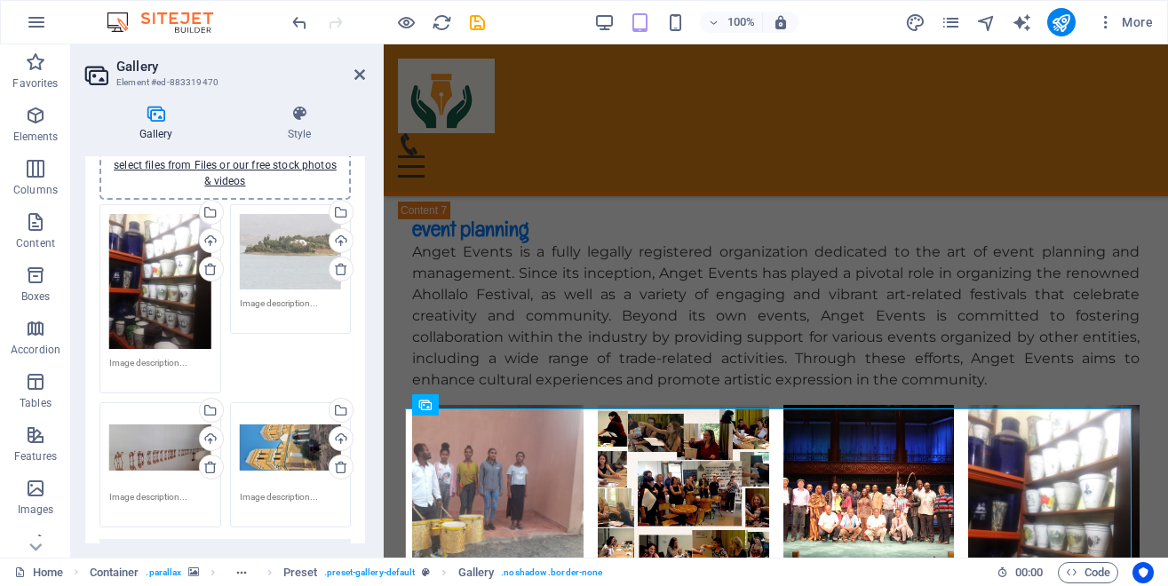
scroll to position [80, 0]
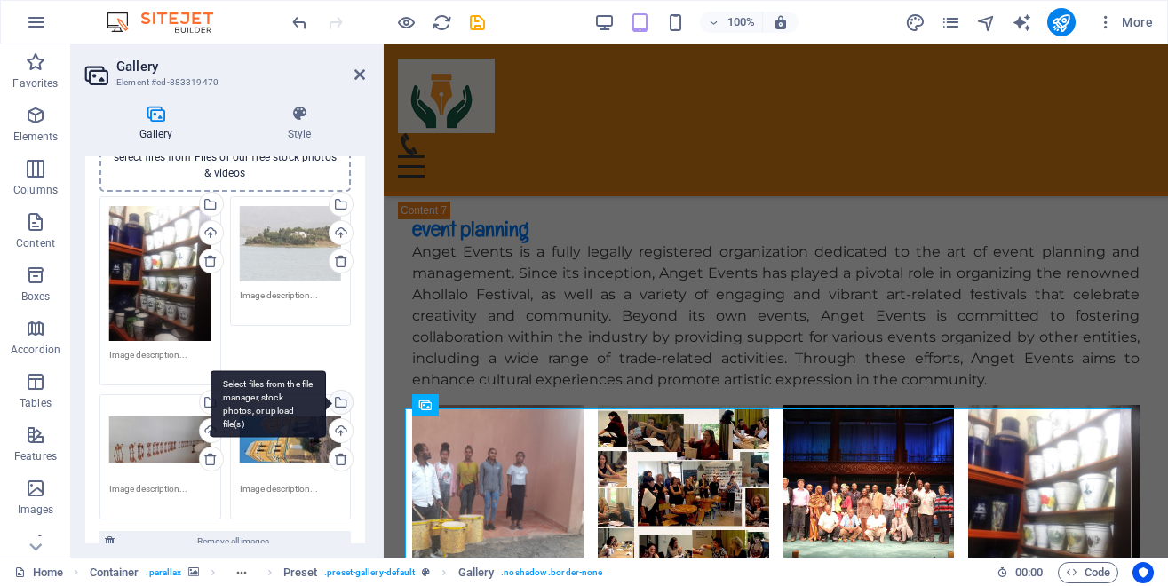
click at [326, 393] on div "Select files from the file manager, stock photos, or upload file(s)" at bounding box center [339, 404] width 27 height 27
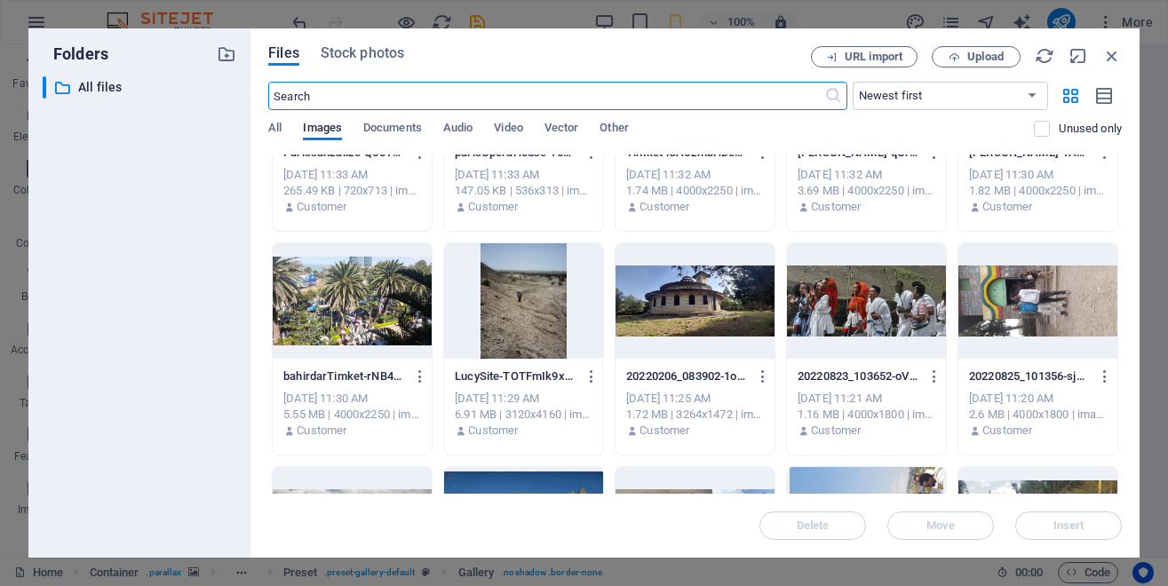
scroll to position [400, 0]
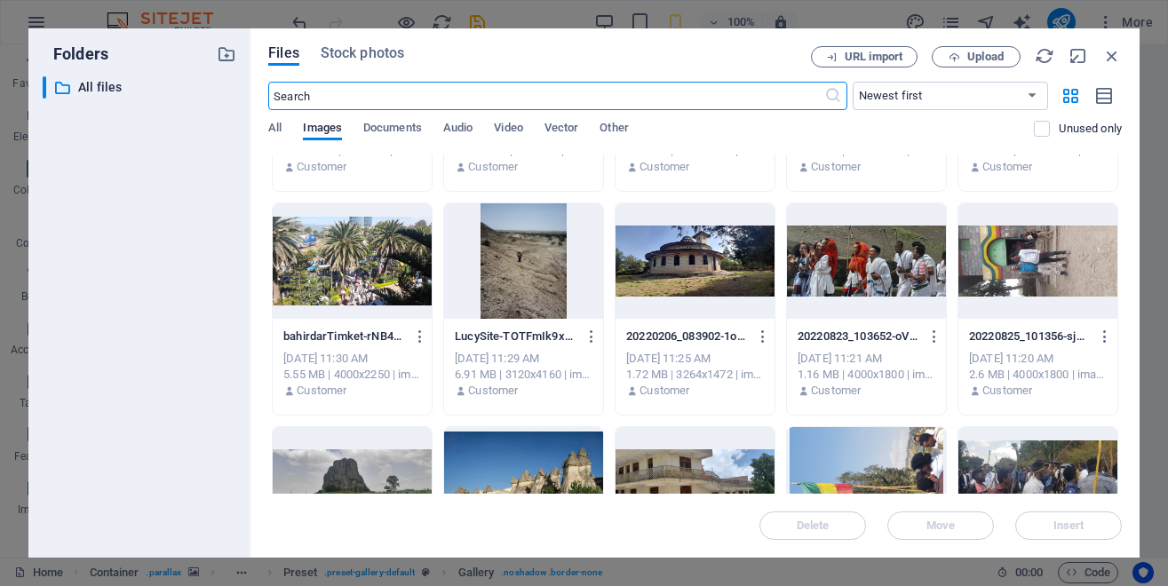
click at [432, 247] on div at bounding box center [352, 261] width 159 height 116
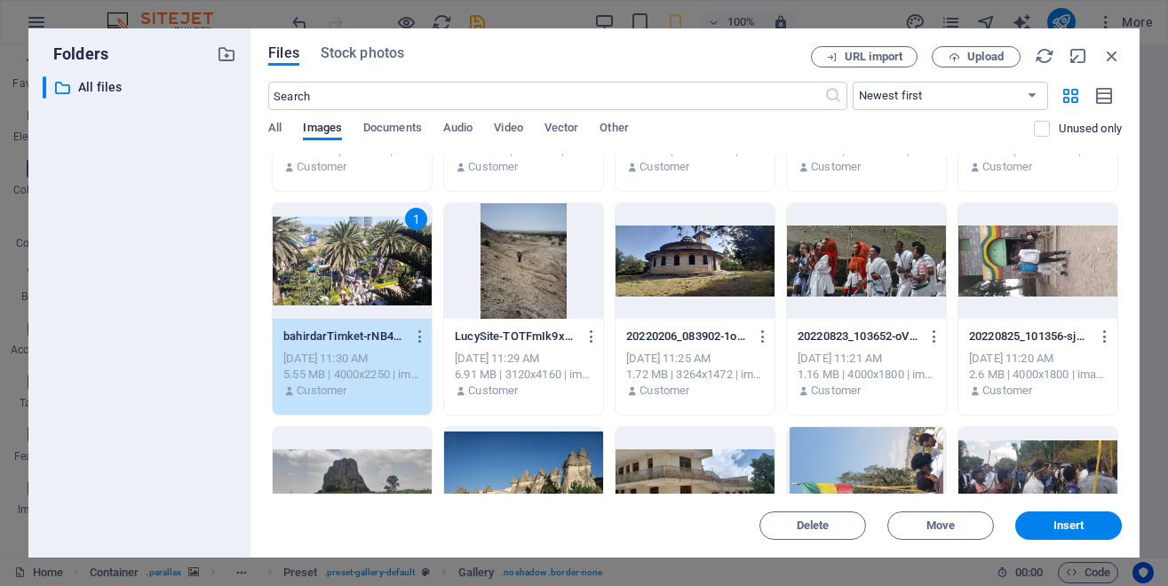
click at [603, 258] on div at bounding box center [523, 261] width 159 height 116
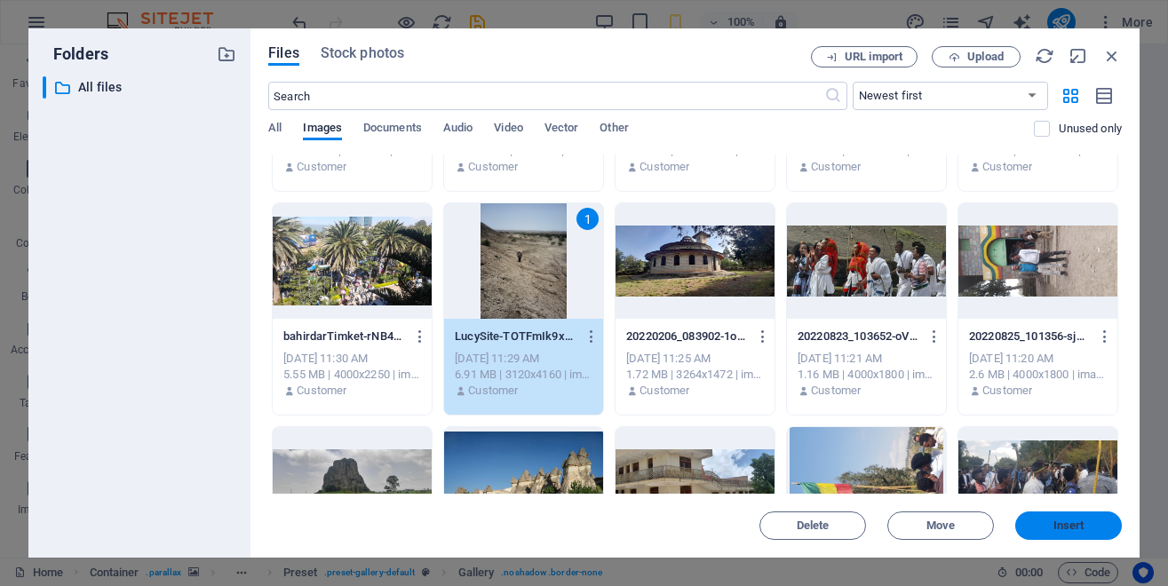
click at [1072, 526] on span "Insert" at bounding box center [1069, 526] width 31 height 11
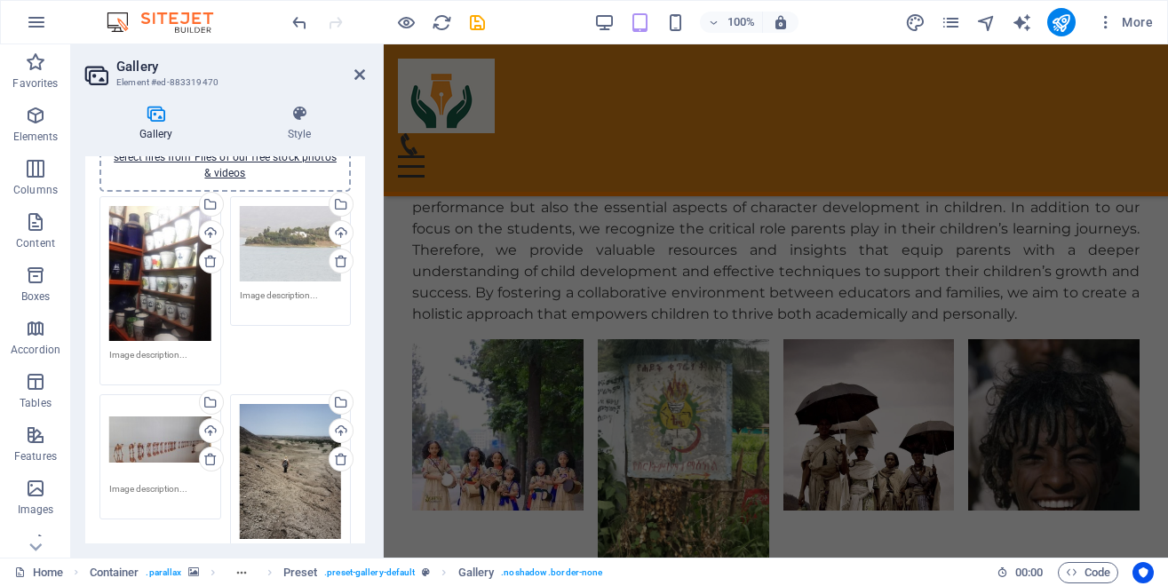
scroll to position [9054, 0]
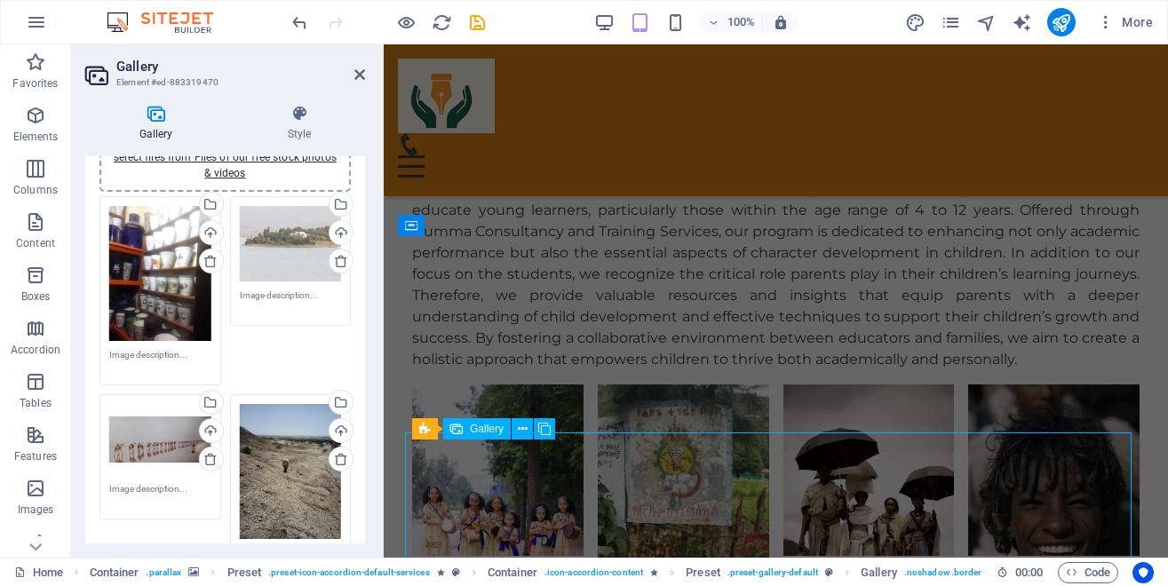
select select "4"
select select "px"
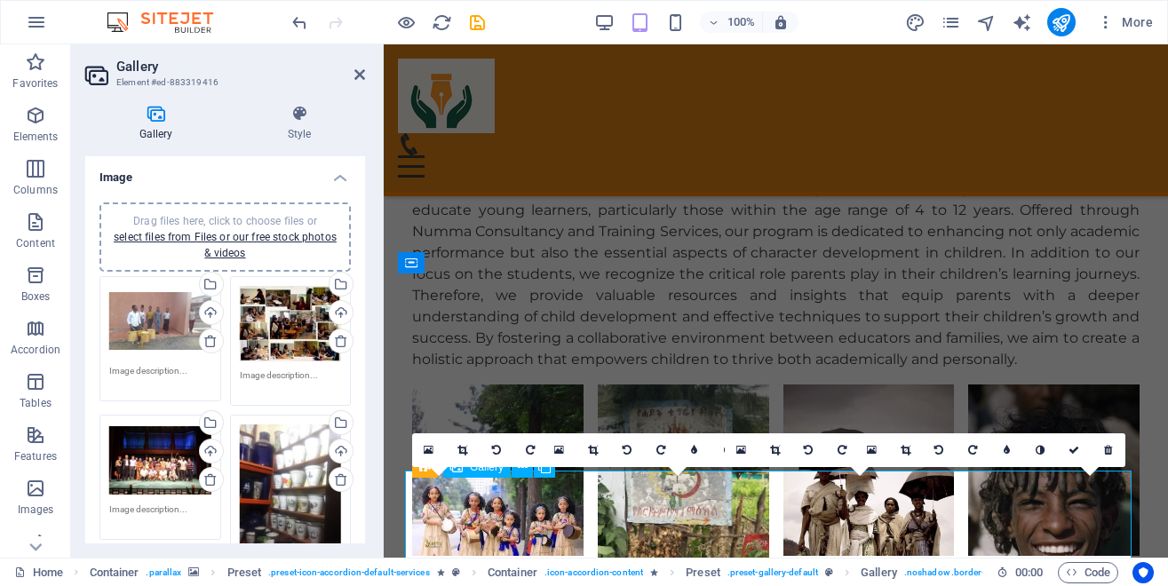
scroll to position [9016, 0]
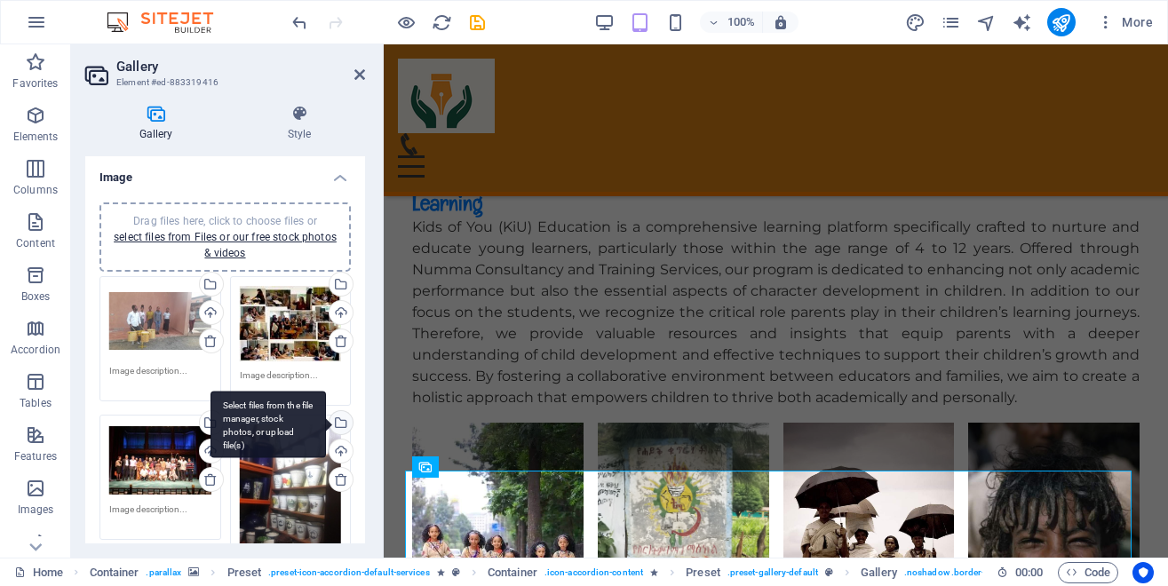
click at [323, 419] on div "Select files from the file manager, stock photos, or upload file(s)" at bounding box center [269, 425] width 116 height 67
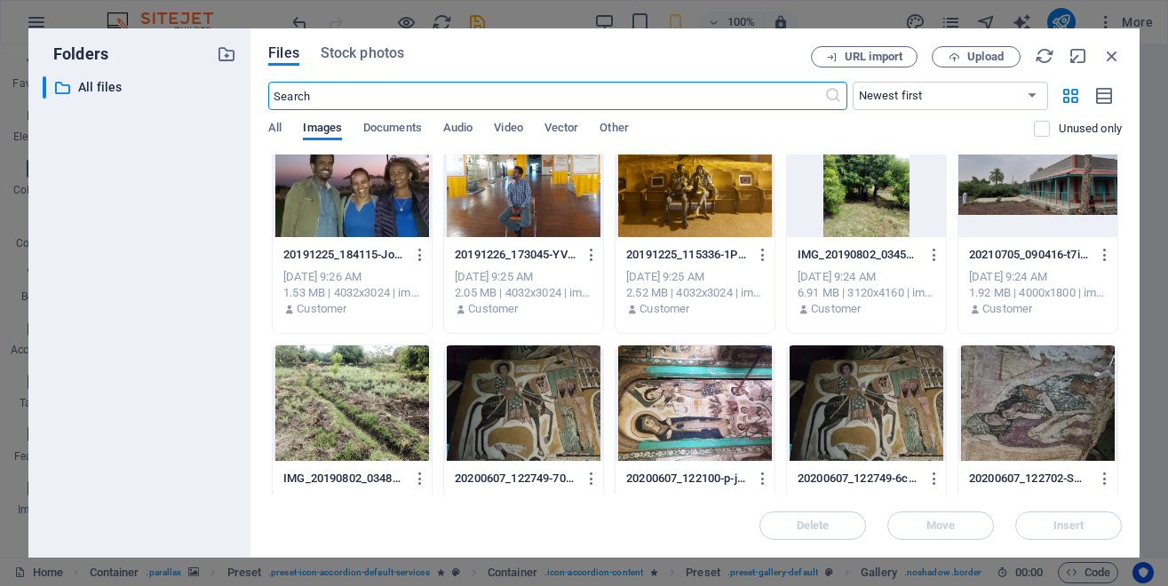
scroll to position [960, 0]
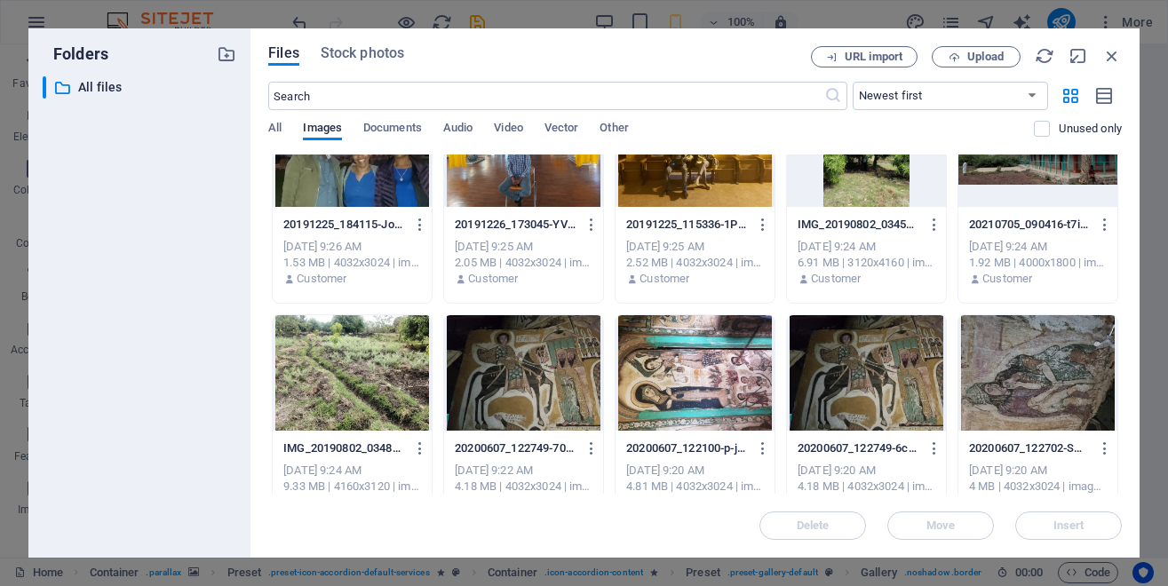
click at [378, 207] on div at bounding box center [352, 150] width 159 height 116
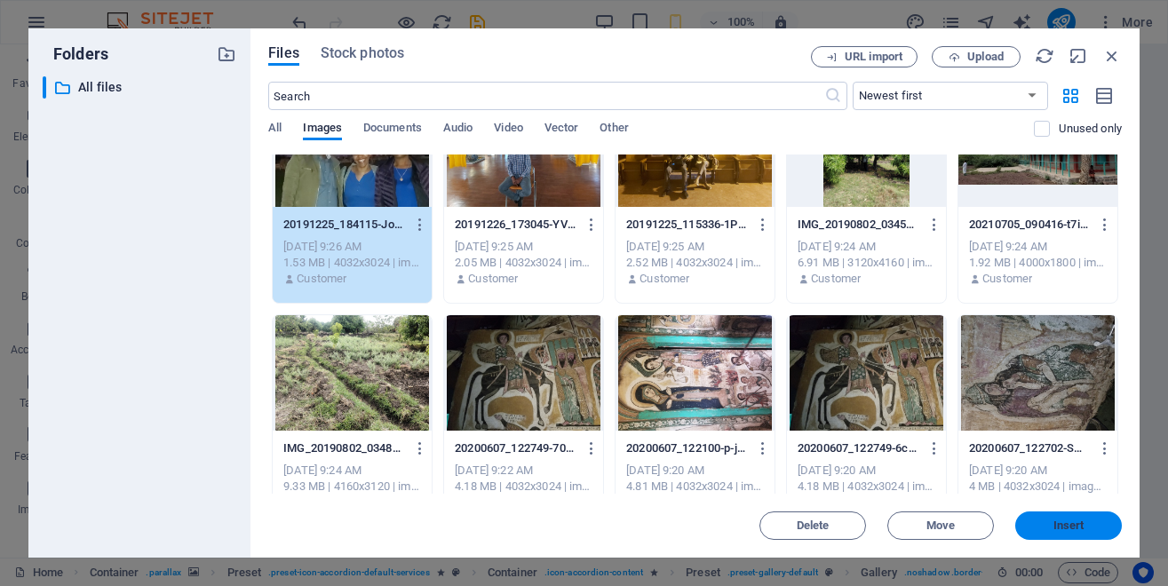
click at [1071, 534] on button "Insert" at bounding box center [1069, 526] width 107 height 28
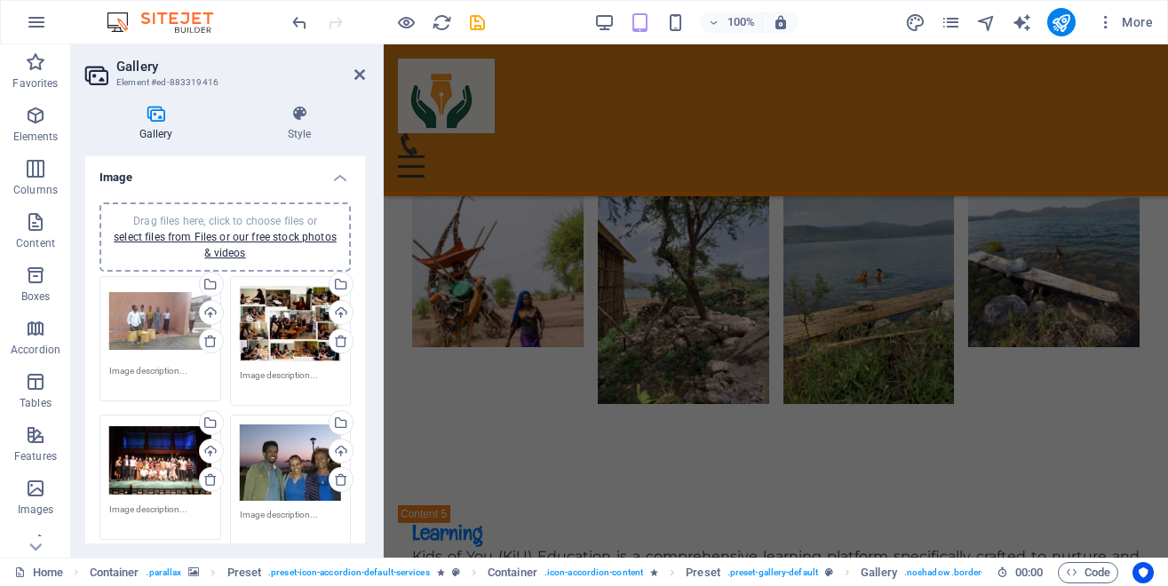
scroll to position [8688, 0]
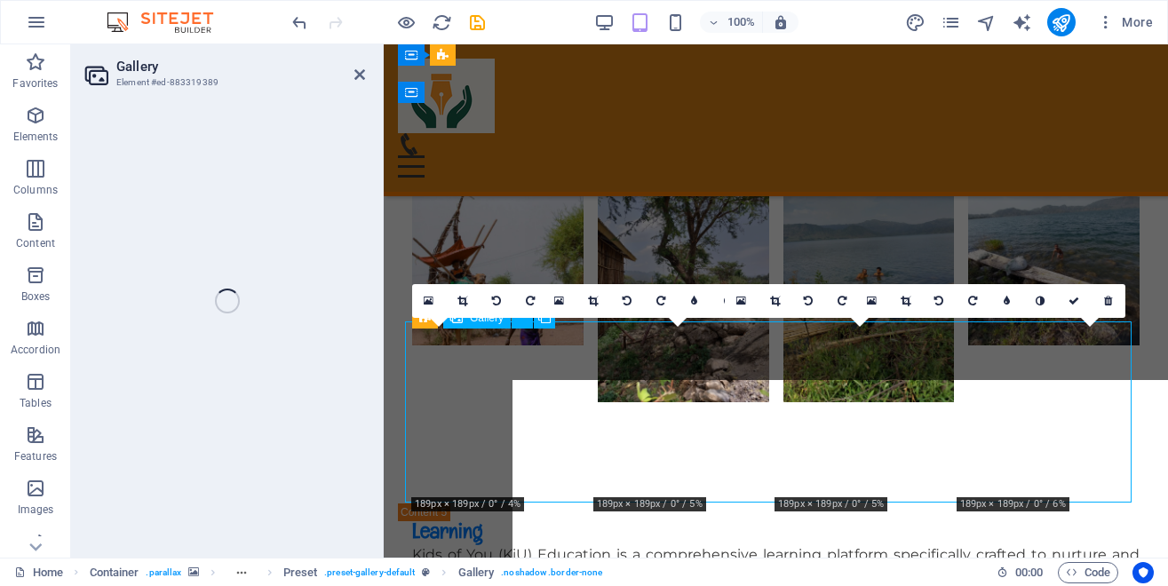
scroll to position [8650, 0]
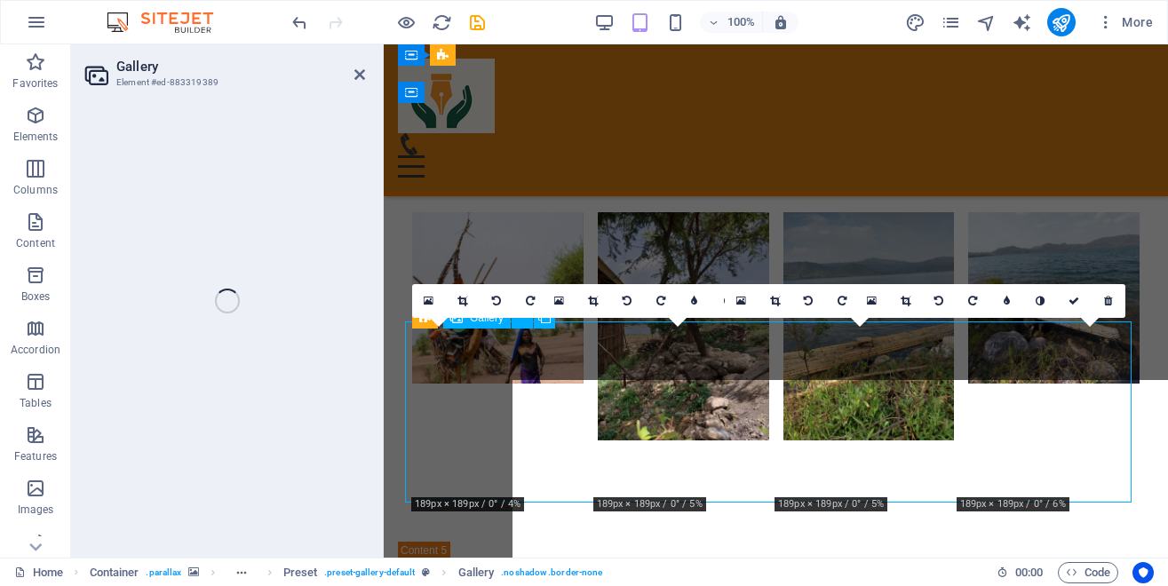
select select "4"
select select "px"
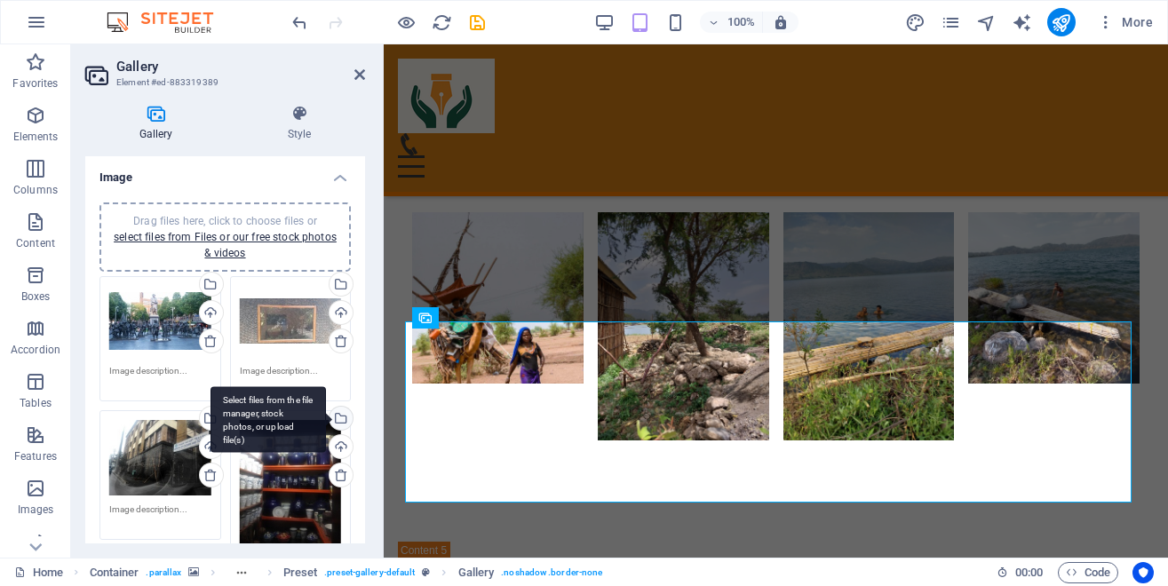
click at [326, 416] on div "Select files from the file manager, stock photos, or upload file(s)" at bounding box center [339, 420] width 27 height 27
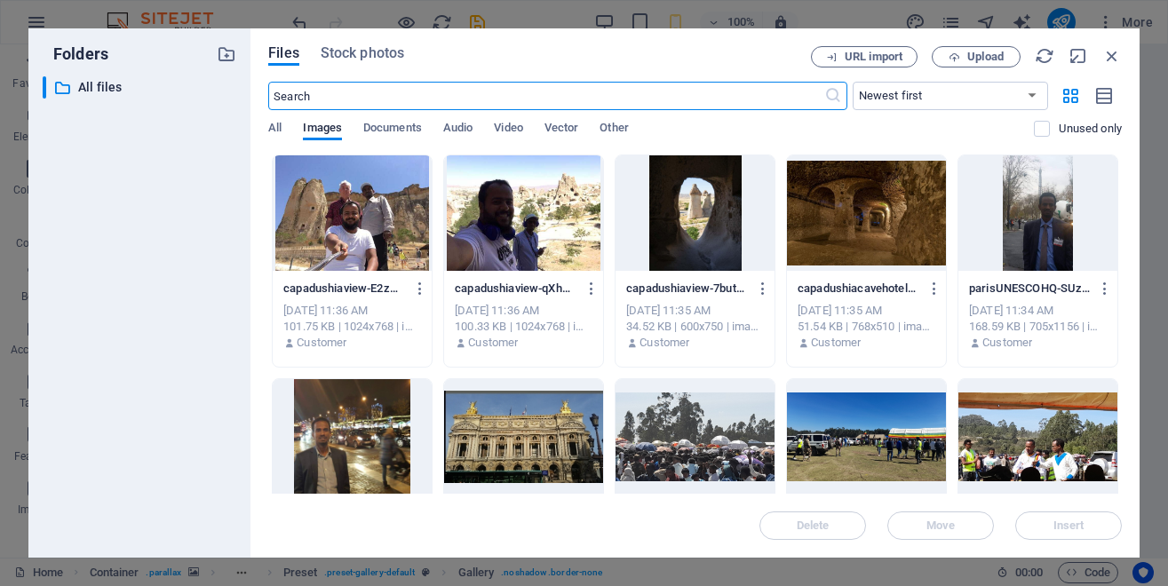
scroll to position [11917, 0]
click at [775, 206] on div at bounding box center [695, 213] width 159 height 116
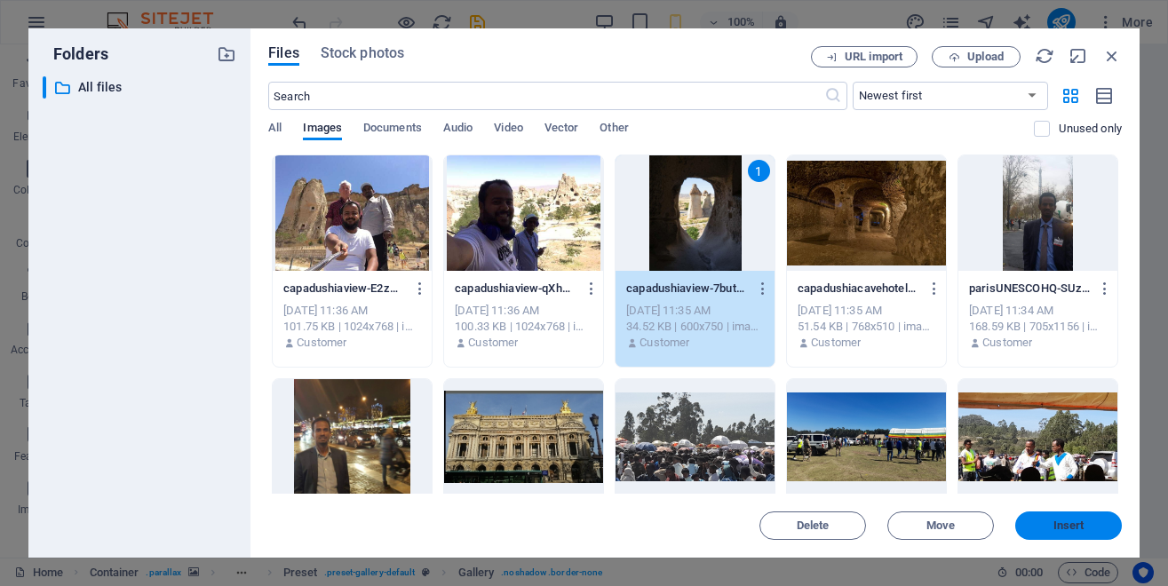
click at [1069, 523] on span "Insert" at bounding box center [1069, 526] width 31 height 11
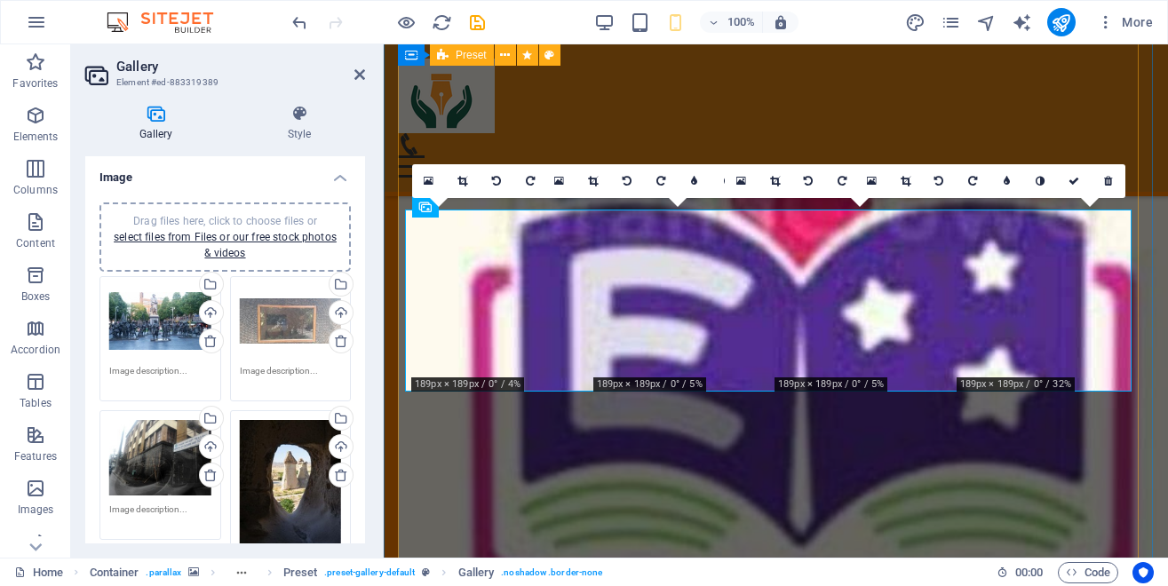
scroll to position [8762, 0]
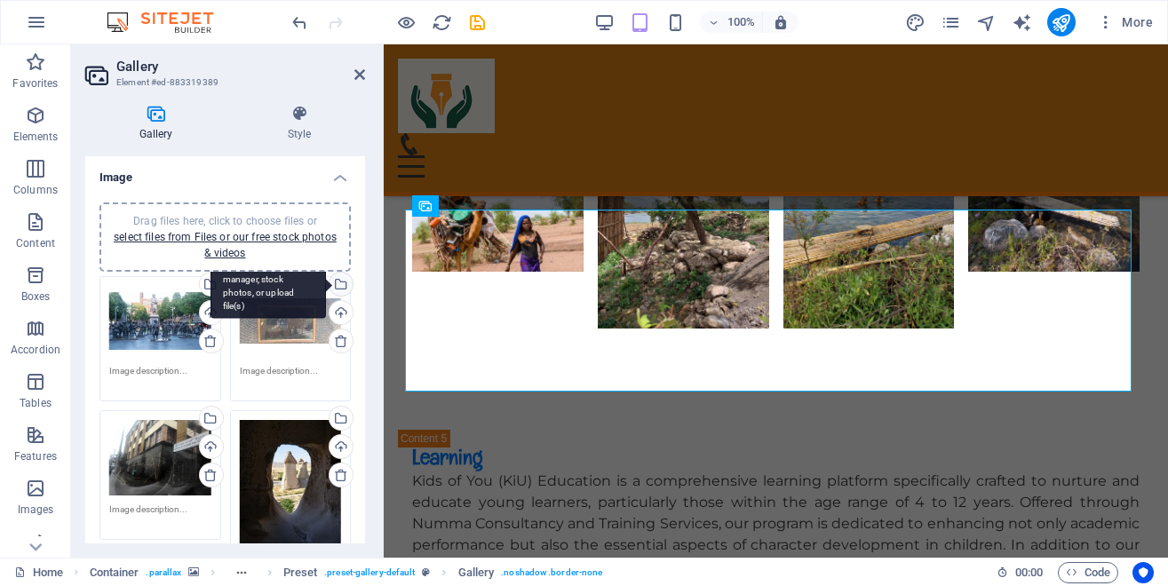
click at [326, 286] on div "Select files from the file manager, stock photos, or upload file(s)" at bounding box center [339, 286] width 27 height 27
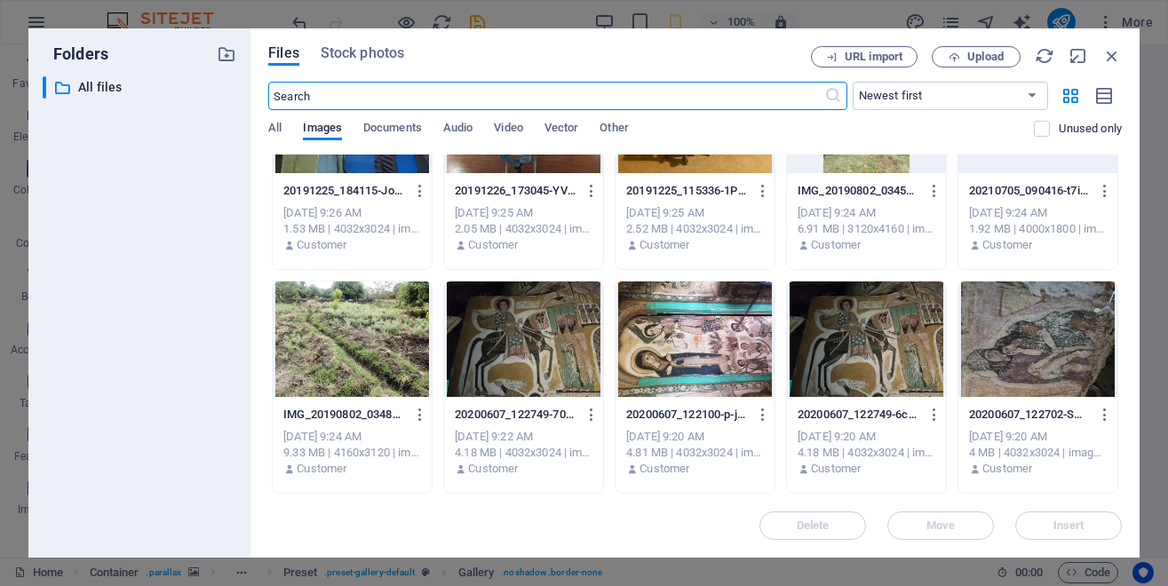
scroll to position [1040, 0]
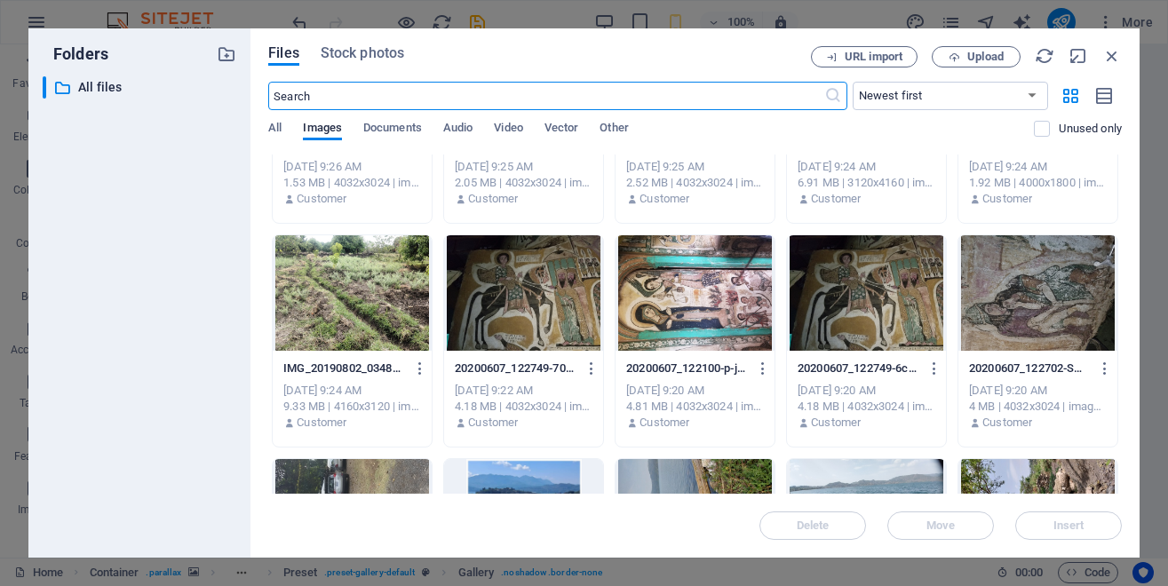
click at [775, 127] on div at bounding box center [695, 70] width 159 height 116
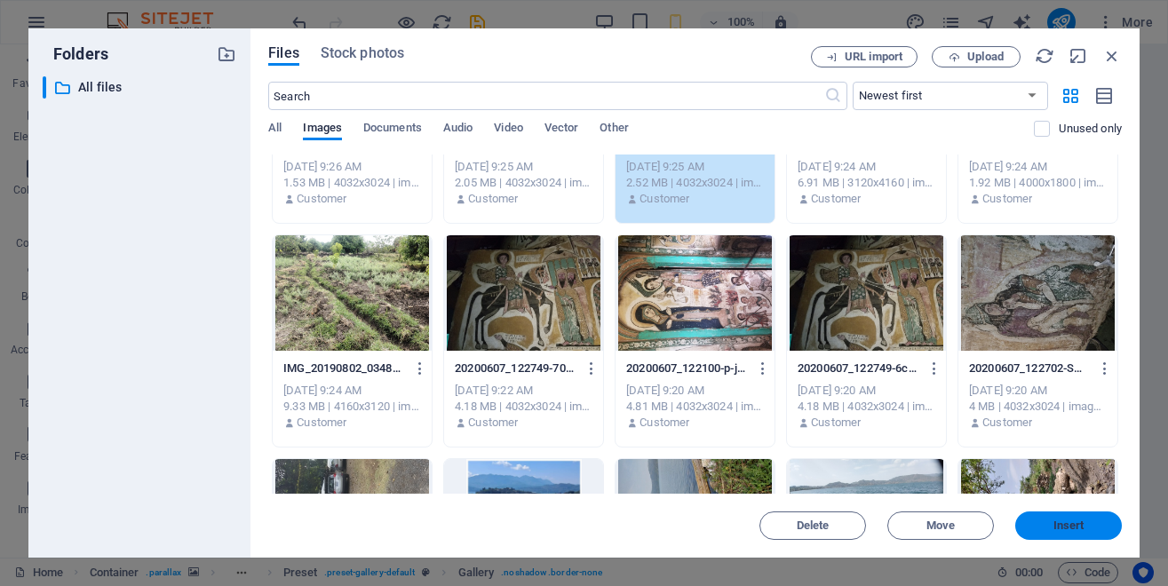
click at [1056, 522] on span "Insert" at bounding box center [1069, 526] width 31 height 11
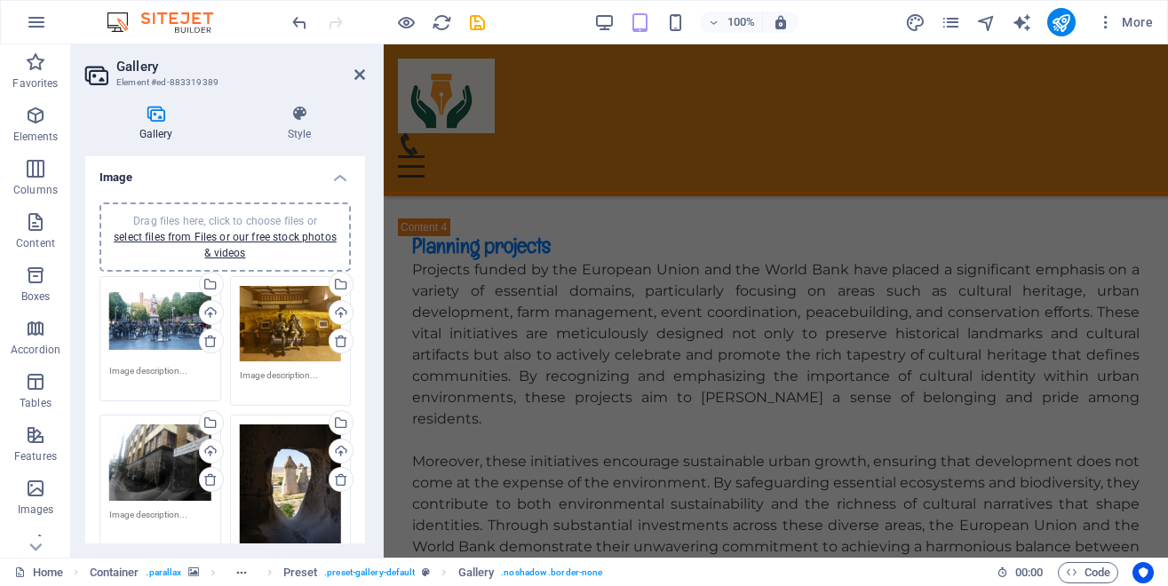
scroll to position [8127, 0]
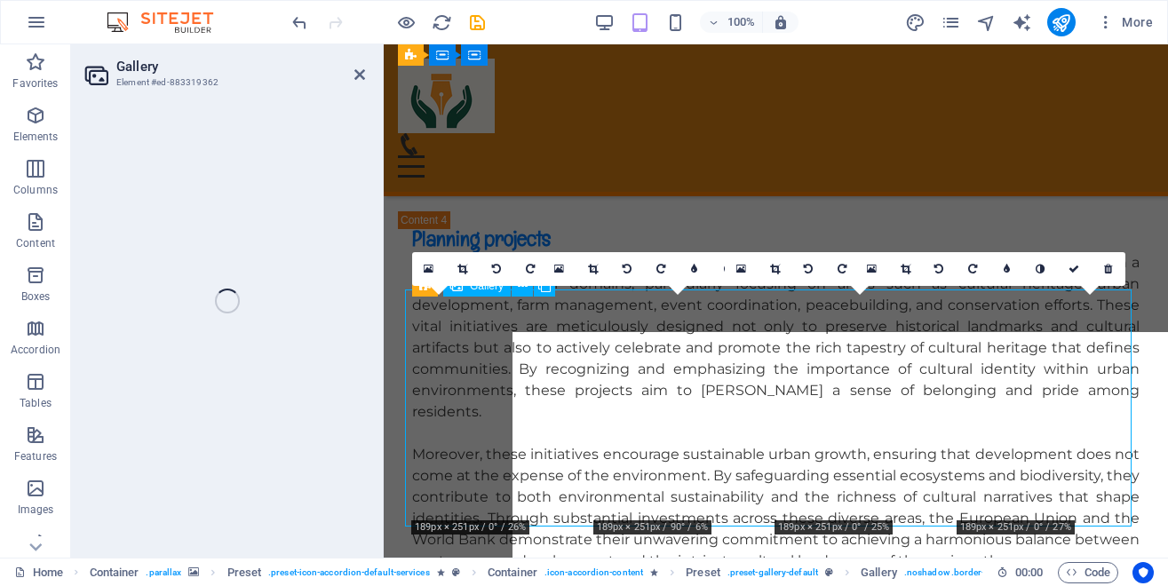
scroll to position [8088, 0]
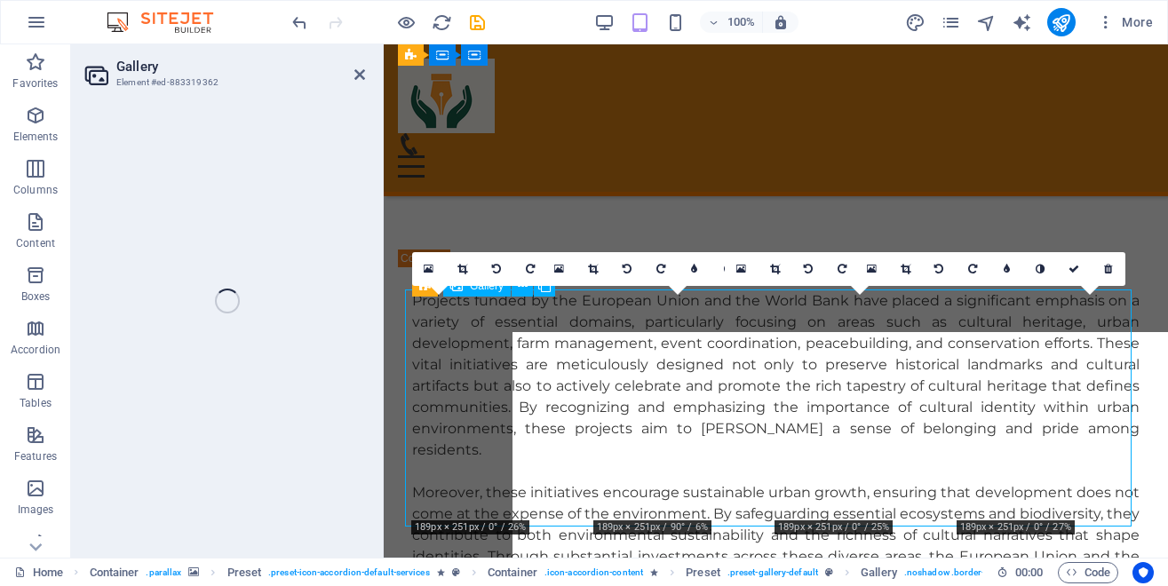
select select "4"
select select "px"
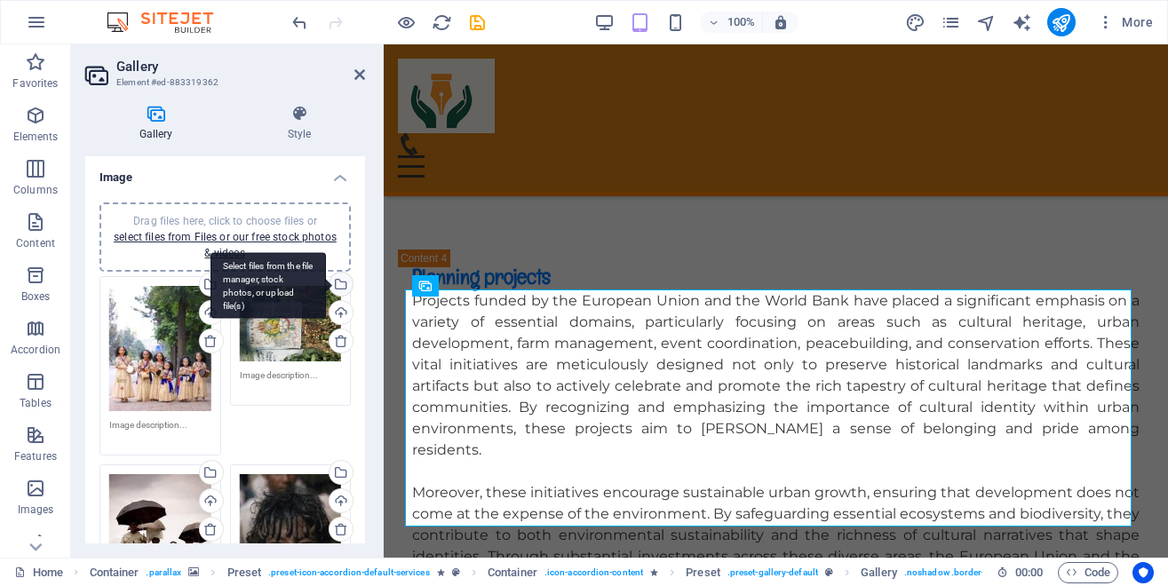
click at [327, 285] on div "Select files from the file manager, stock photos, or upload file(s)" at bounding box center [339, 286] width 27 height 27
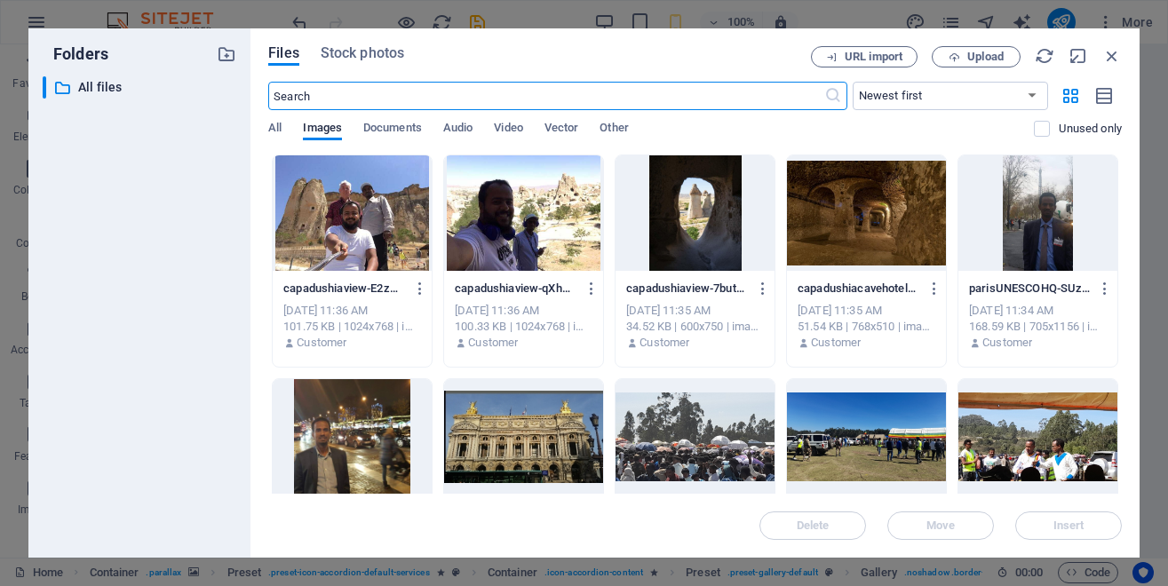
scroll to position [10953, 0]
click at [1111, 56] on icon "button" at bounding box center [1113, 56] width 20 height 20
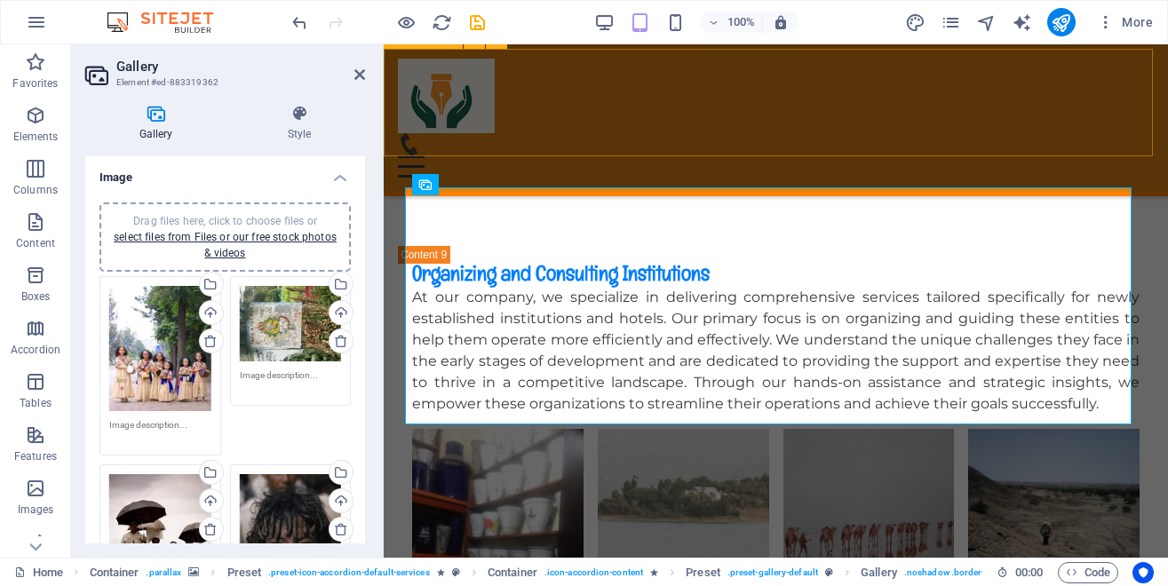
scroll to position [8196, 0]
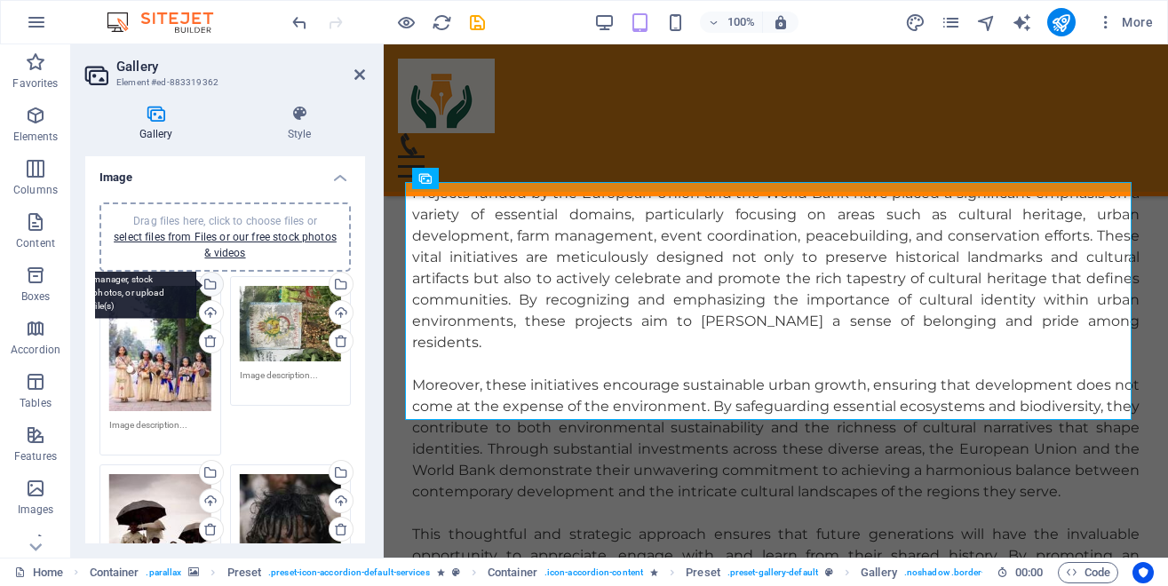
click at [203, 284] on div "Select files from the file manager, stock photos, or upload file(s)" at bounding box center [209, 286] width 27 height 27
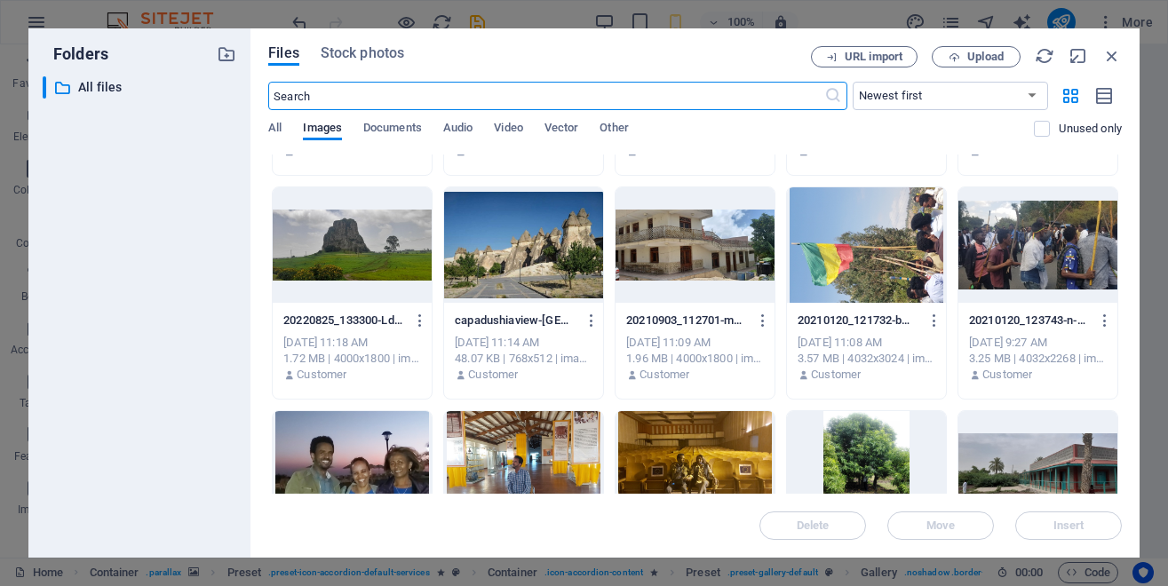
scroll to position [680, 0]
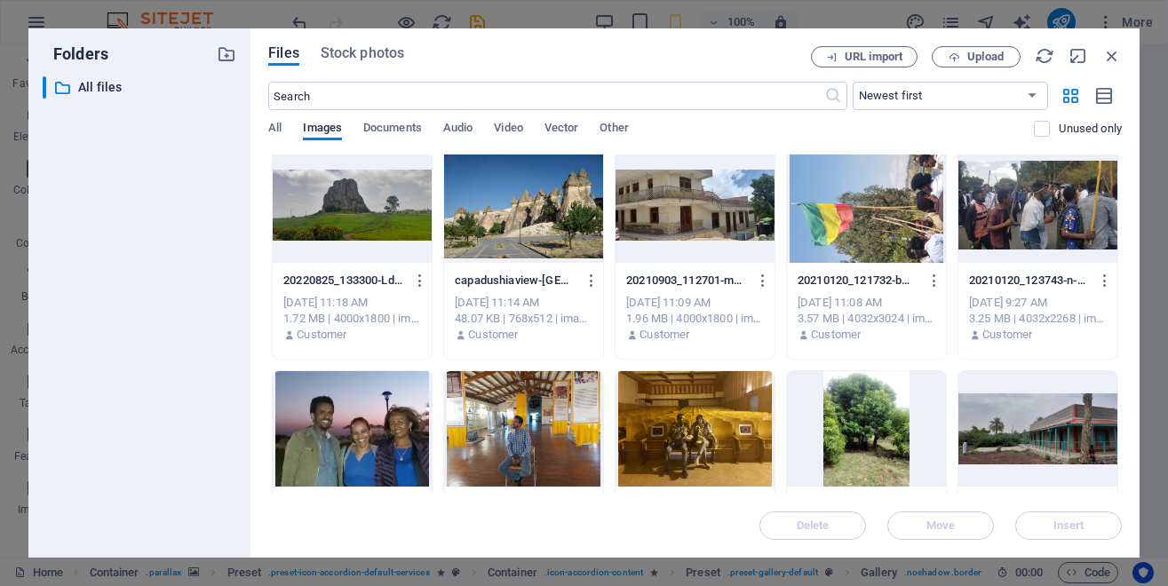
click at [798, 263] on div at bounding box center [866, 205] width 159 height 116
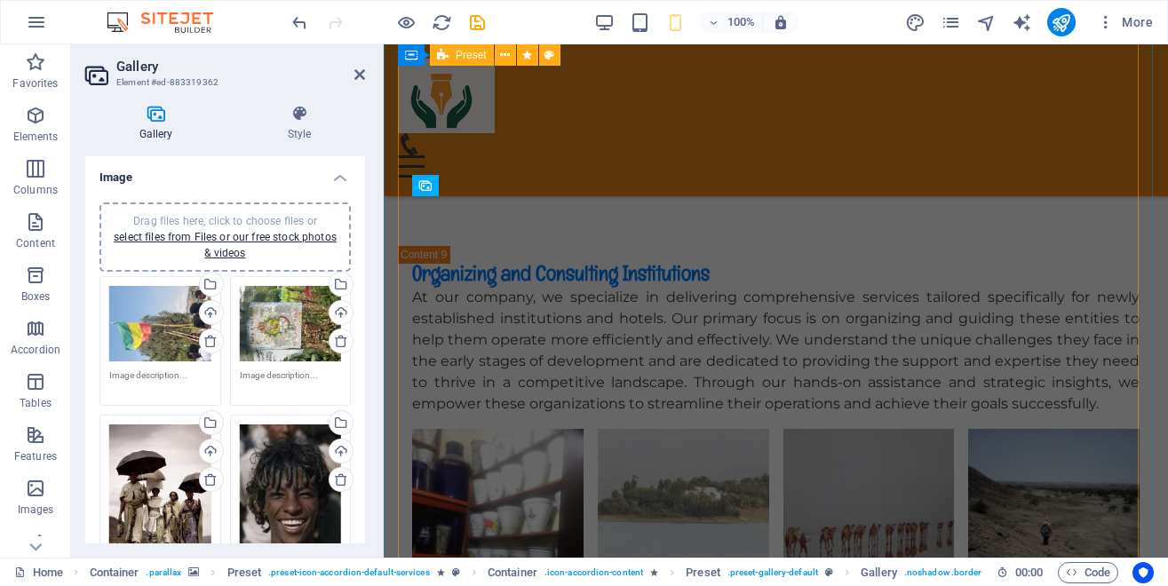
scroll to position [8196, 0]
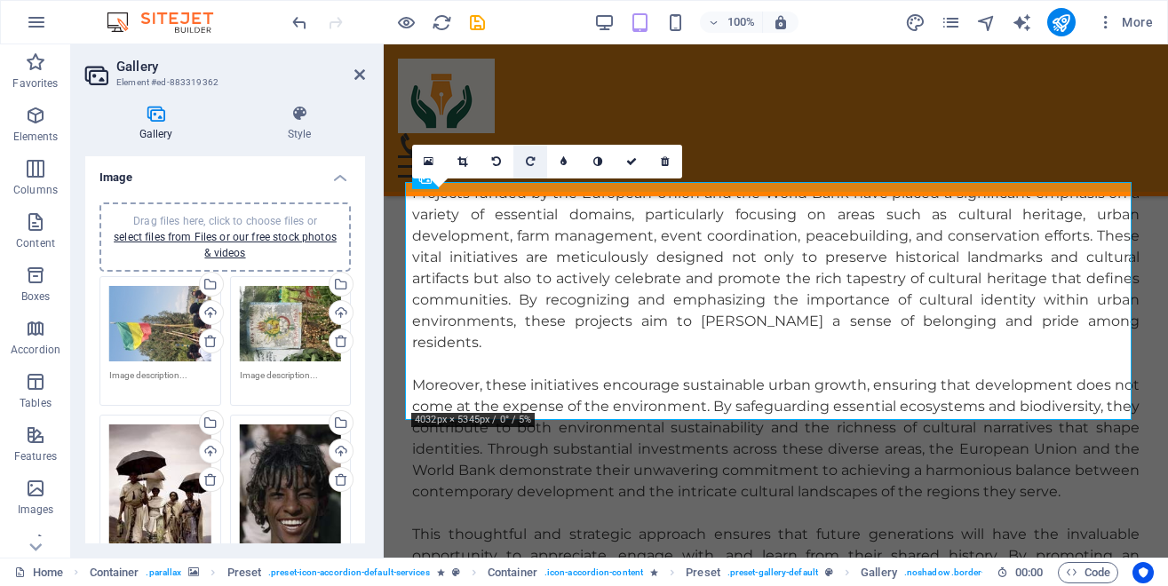
click at [526, 158] on icon at bounding box center [530, 161] width 9 height 11
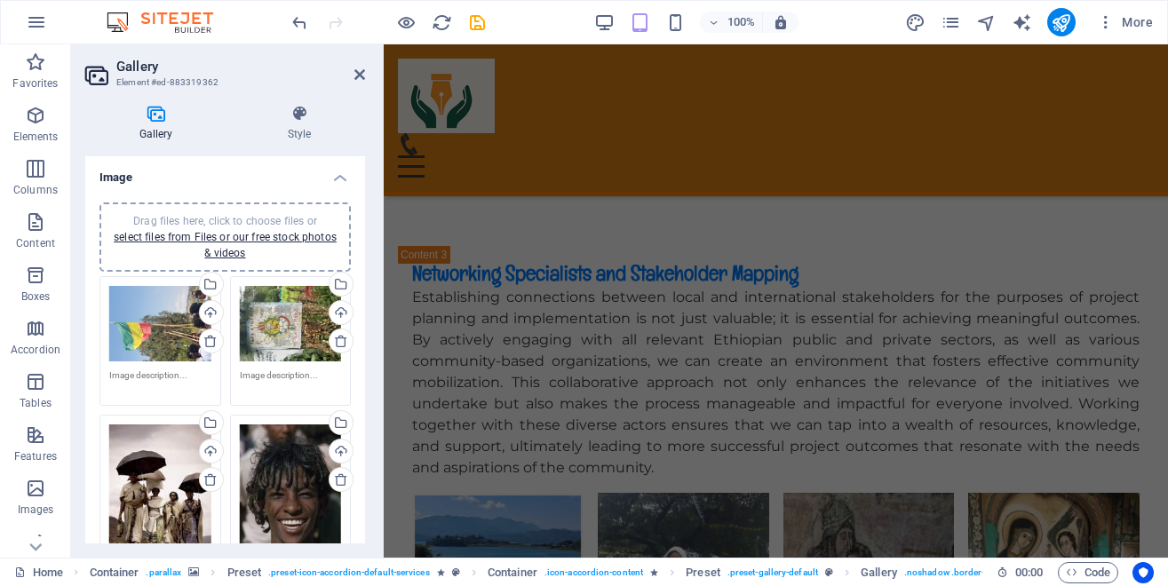
scroll to position [7516, 0]
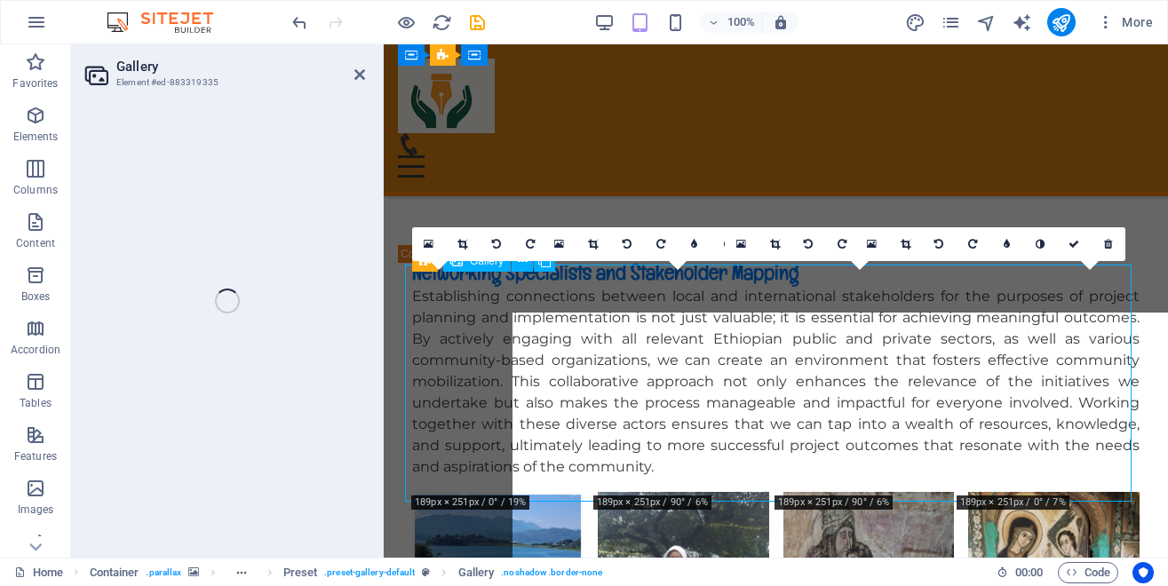
scroll to position [7478, 0]
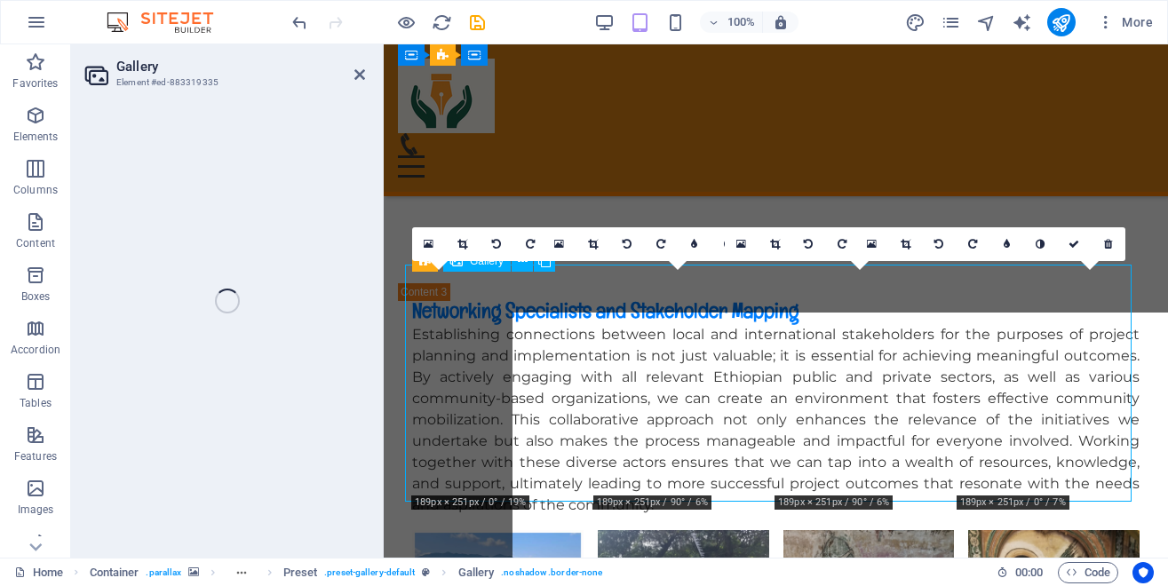
select select "4"
select select "px"
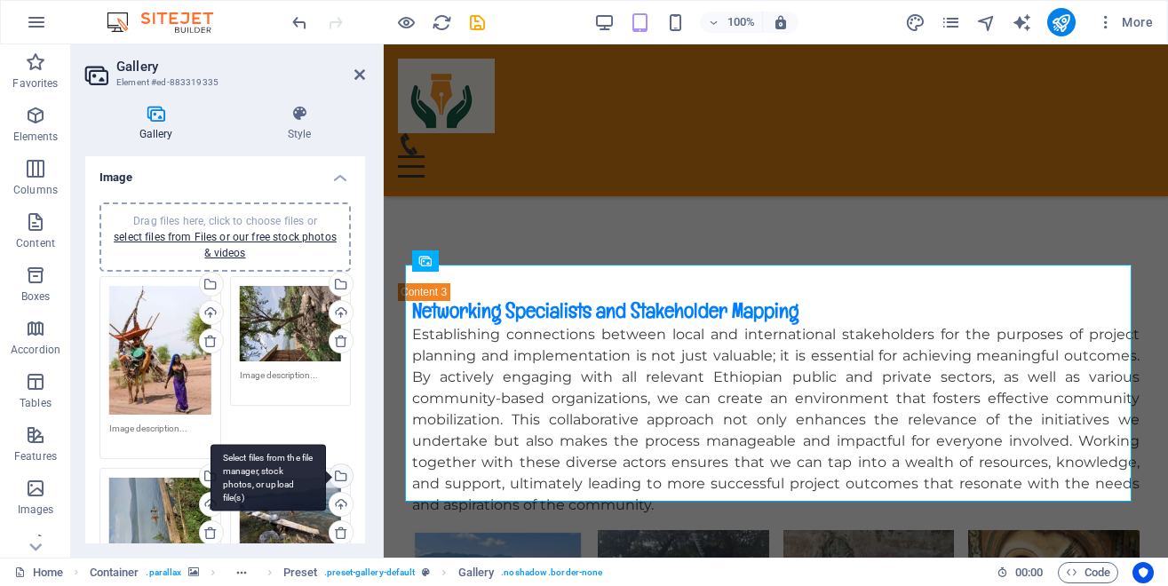
click at [328, 469] on div "Select files from the file manager, stock photos, or upload file(s)" at bounding box center [339, 478] width 27 height 27
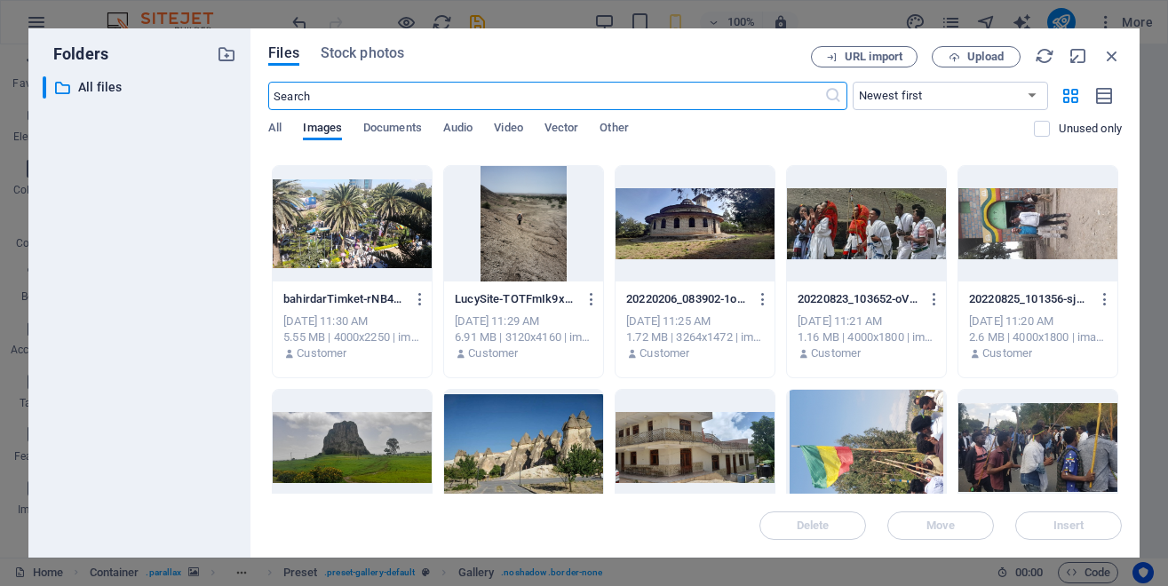
scroll to position [440, 0]
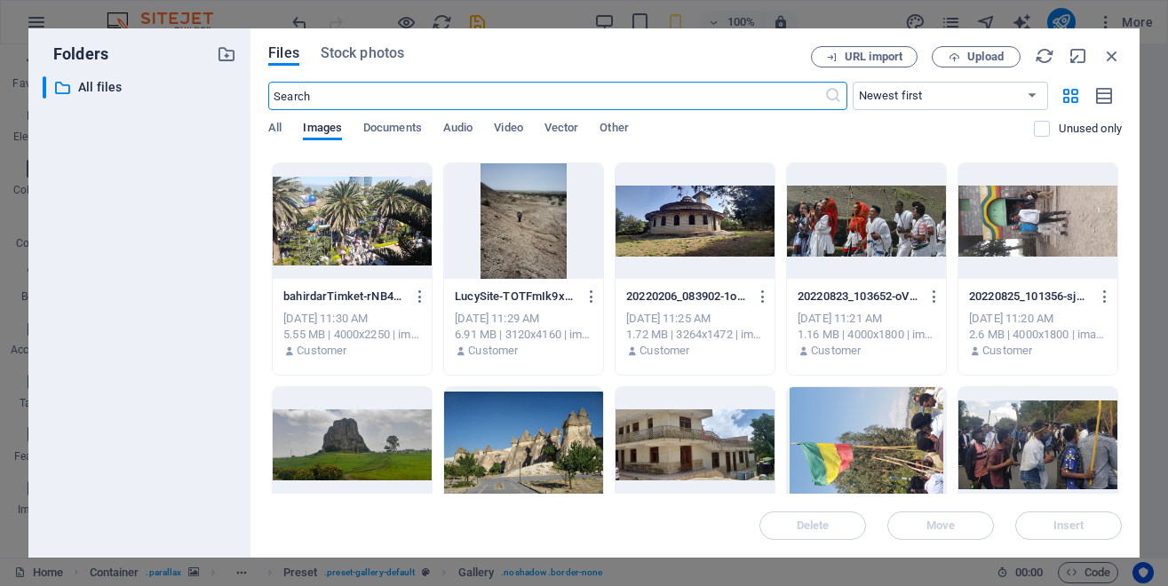
click at [616, 279] on div at bounding box center [695, 221] width 159 height 116
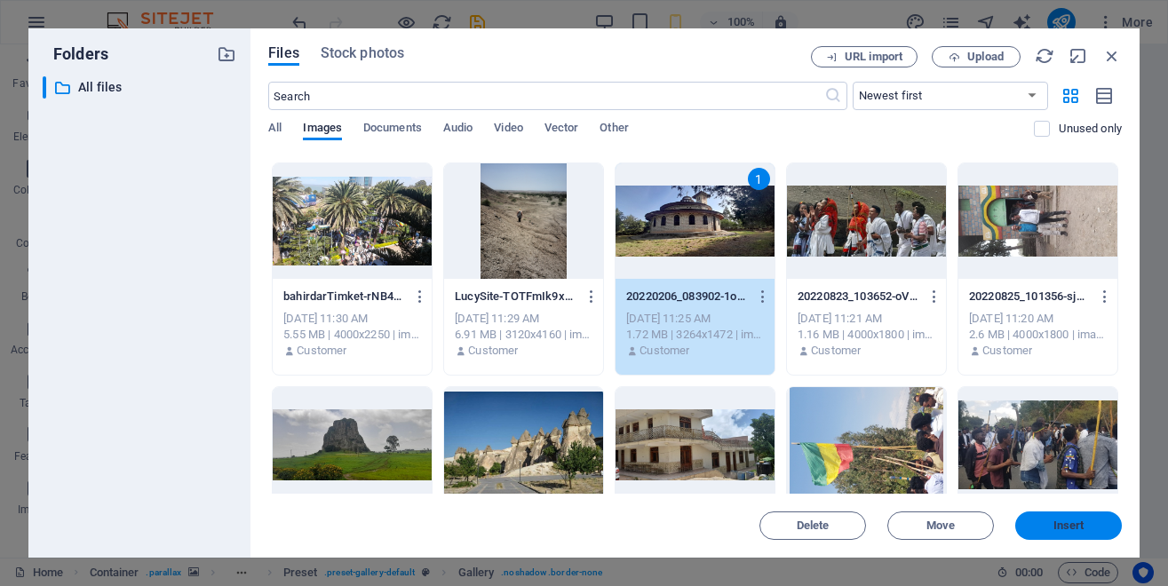
click at [1055, 525] on span "Insert" at bounding box center [1069, 526] width 31 height 11
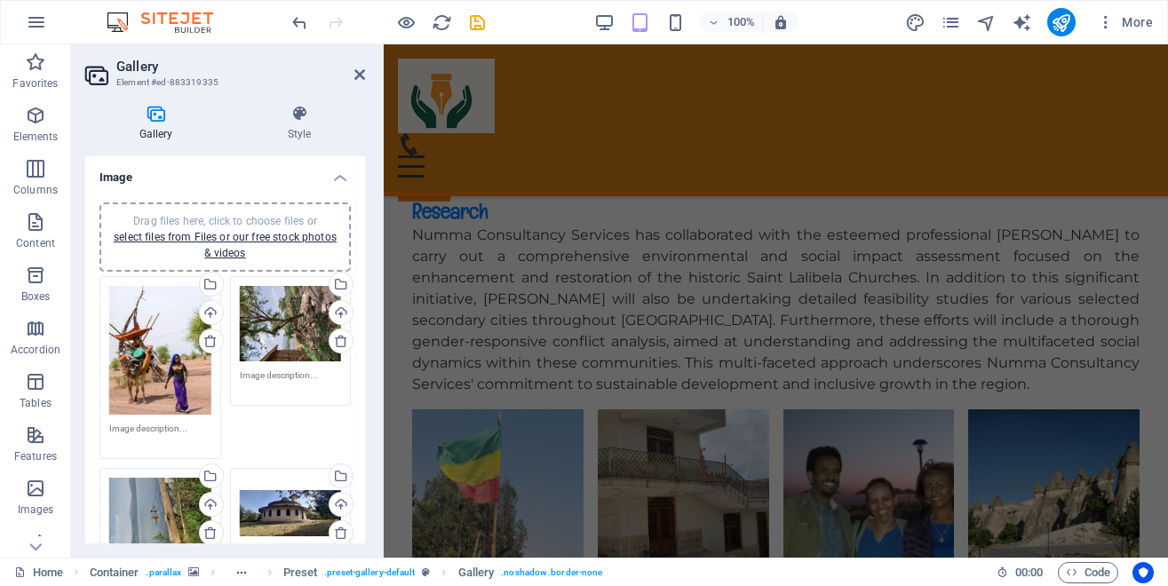
scroll to position [6654, 0]
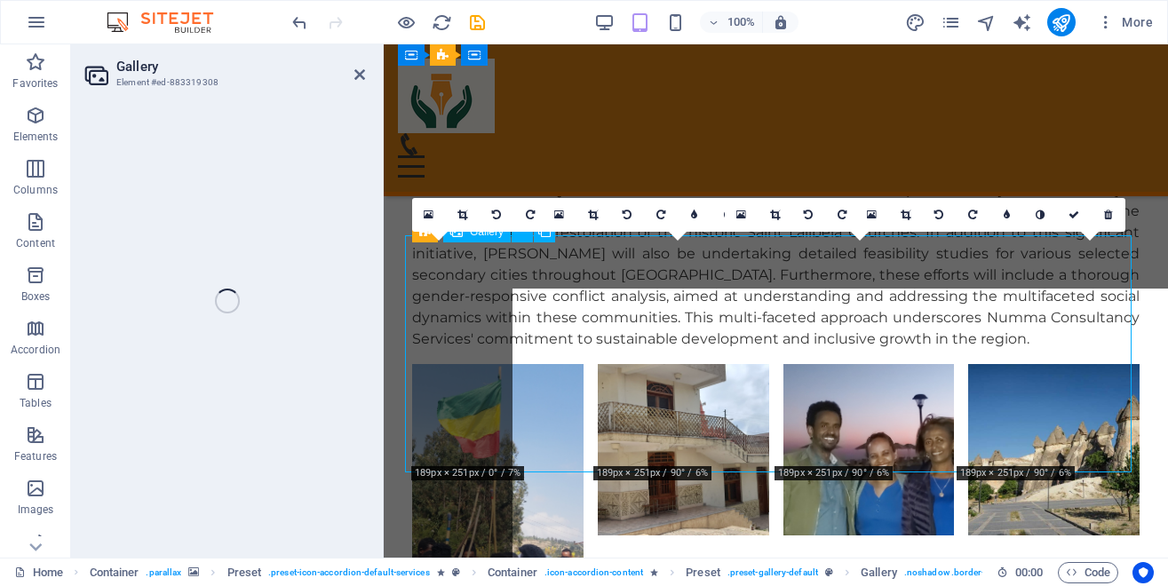
scroll to position [6616, 0]
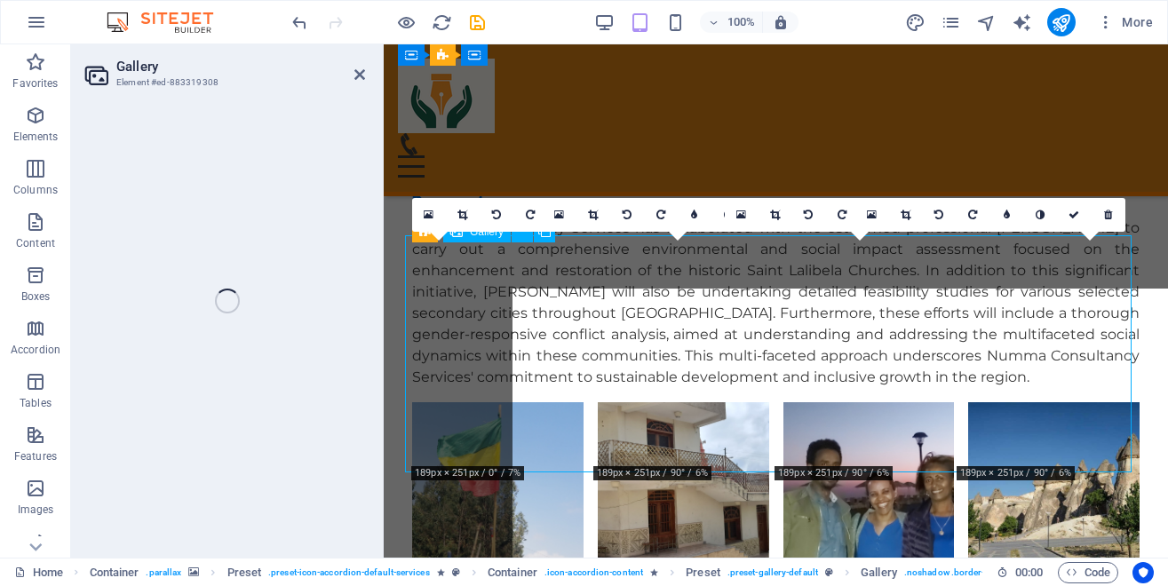
select select "4"
select select "px"
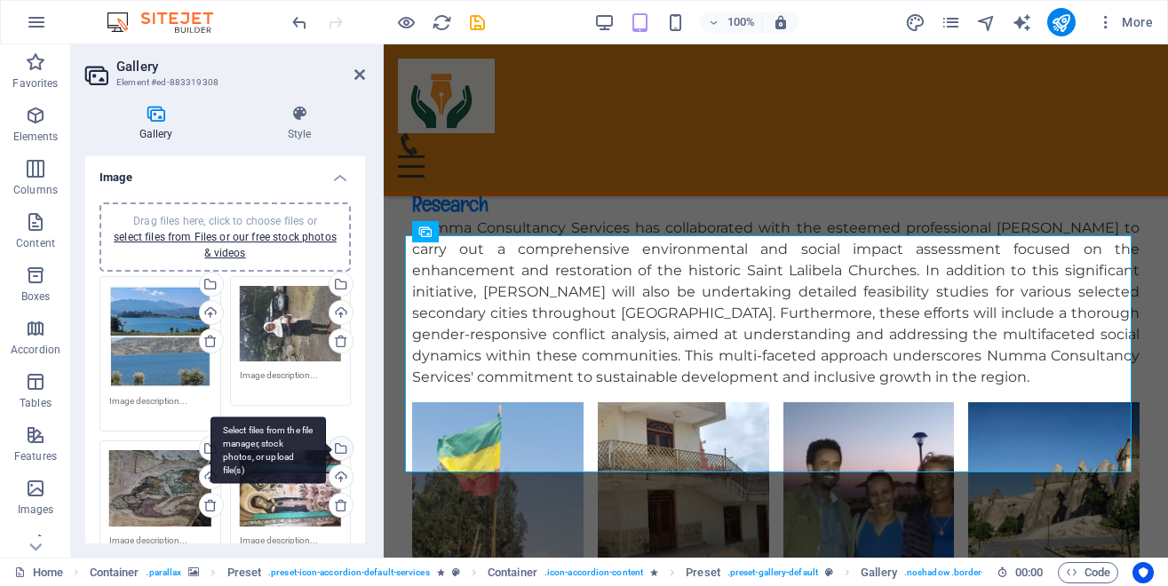
click at [323, 437] on div "Select files from the file manager, stock photos, or upload file(s)" at bounding box center [269, 451] width 116 height 67
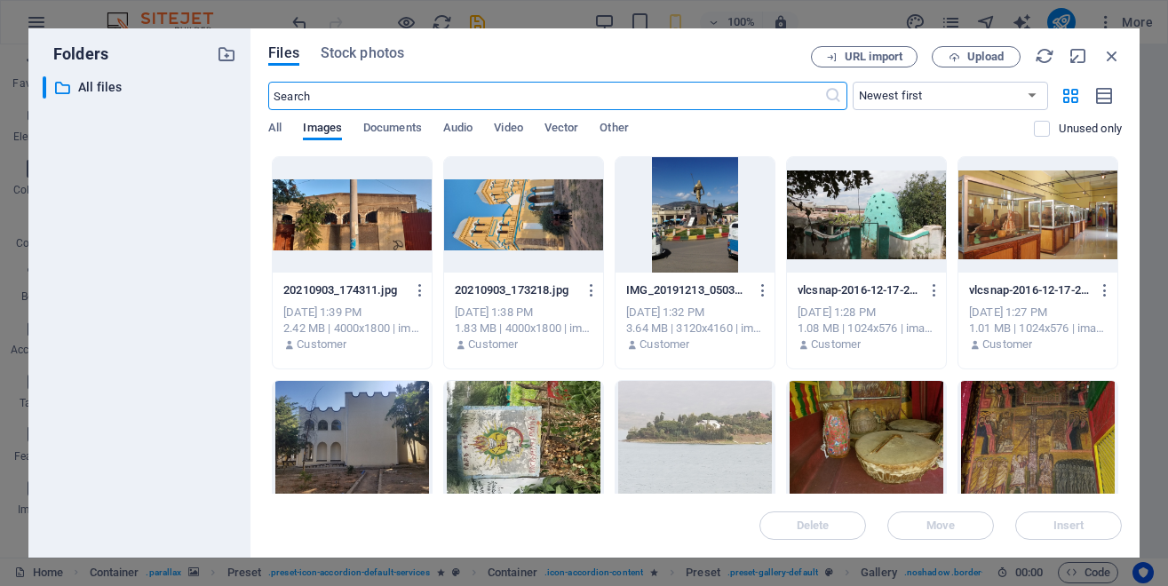
scroll to position [2587, 0]
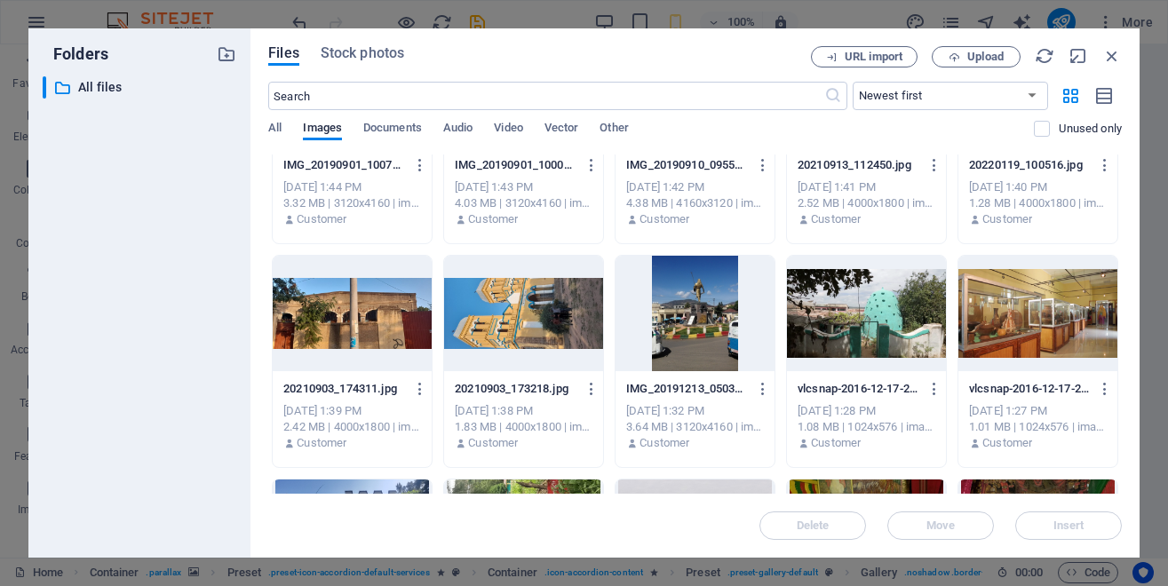
click at [1058, 522] on span "Insert" at bounding box center [1069, 526] width 31 height 11
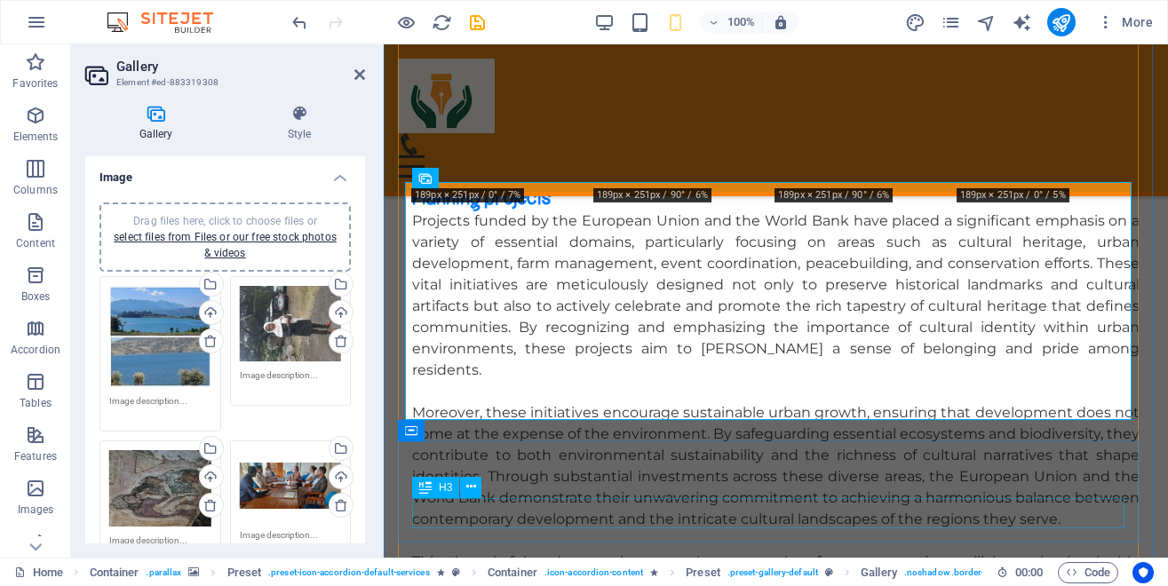
scroll to position [6669, 0]
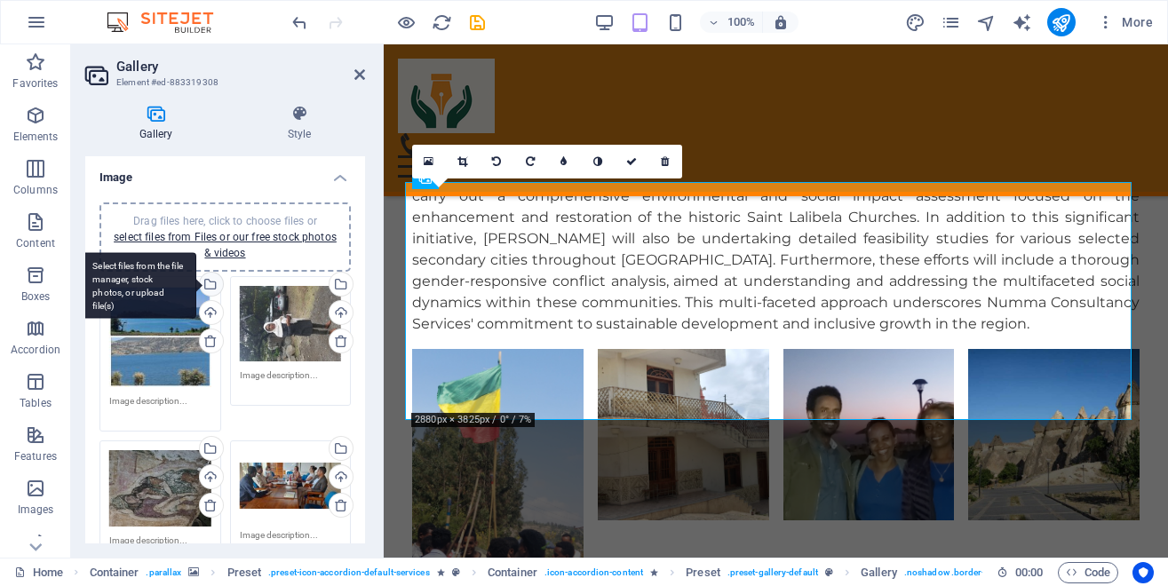
click at [196, 288] on div "Select files from the file manager, stock photos, or upload file(s)" at bounding box center [139, 285] width 116 height 67
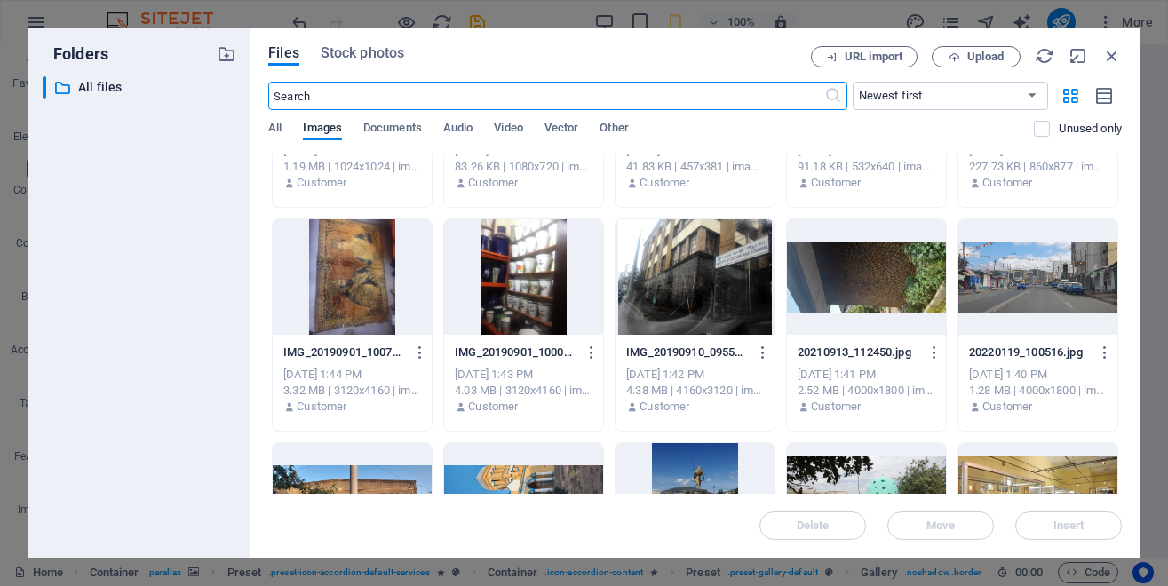
scroll to position [2439, 0]
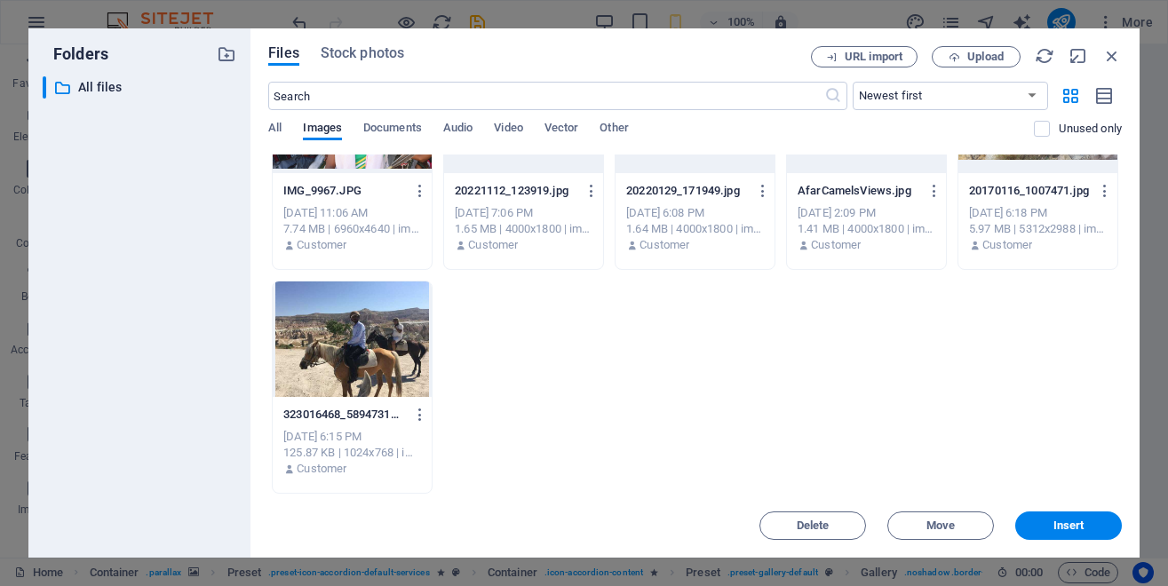
scroll to position [4558, 0]
click at [1068, 521] on span "Insert" at bounding box center [1069, 526] width 31 height 11
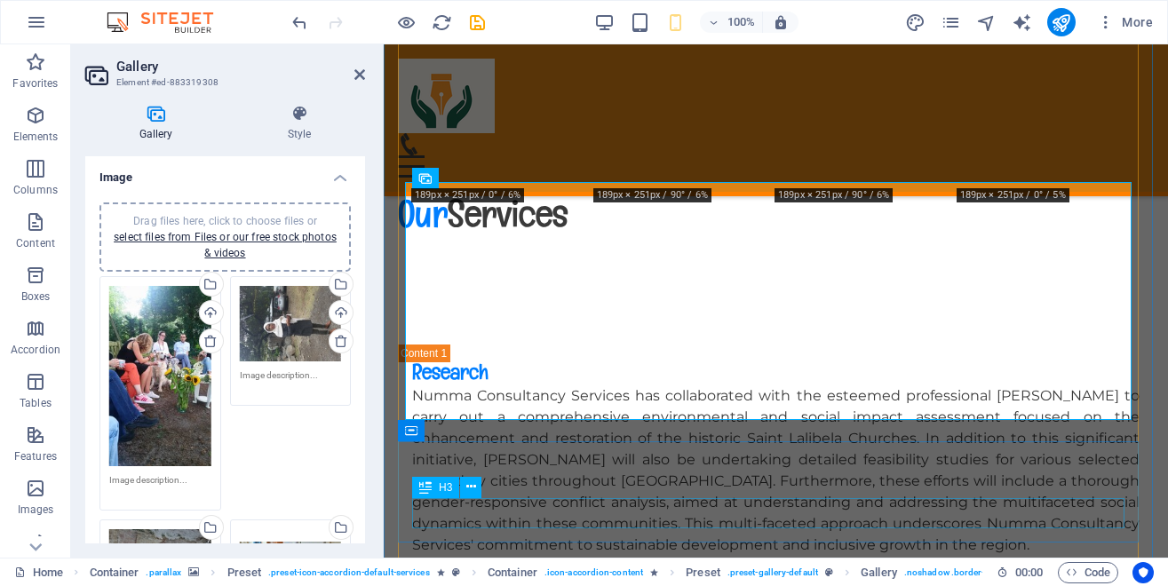
scroll to position [6668, 0]
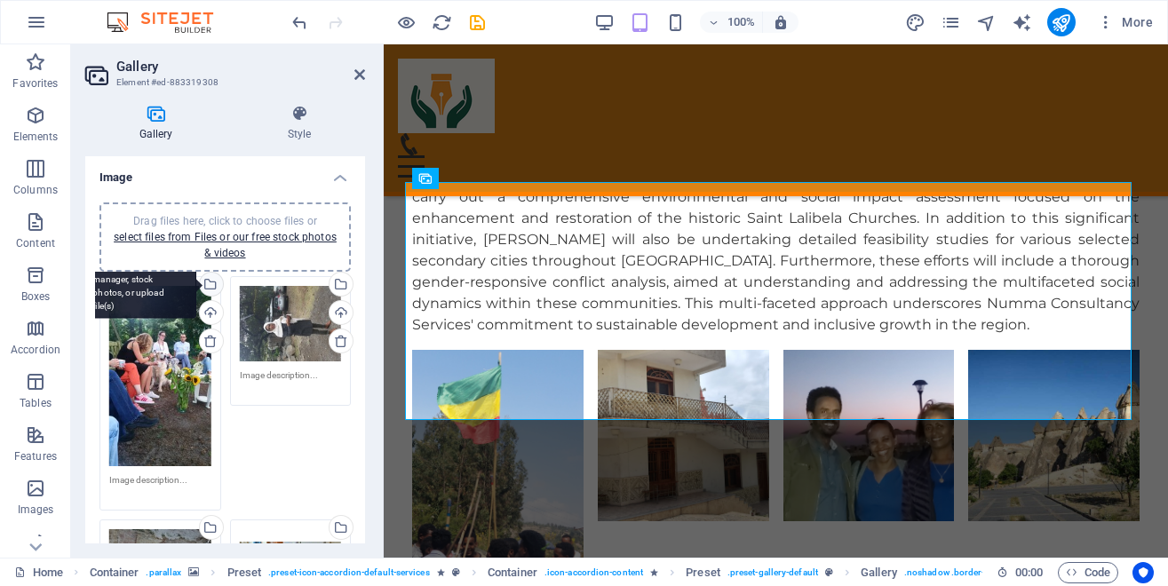
click at [203, 283] on div "Select files from the file manager, stock photos, or upload file(s)" at bounding box center [209, 286] width 27 height 27
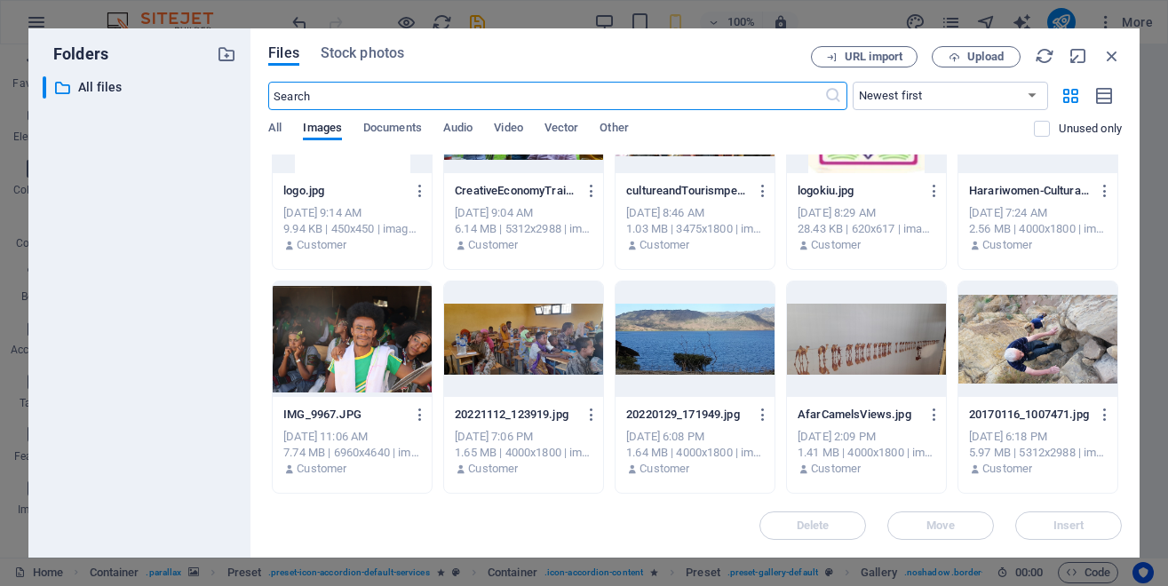
scroll to position [4361, 0]
click at [775, 173] on div at bounding box center [695, 116] width 159 height 116
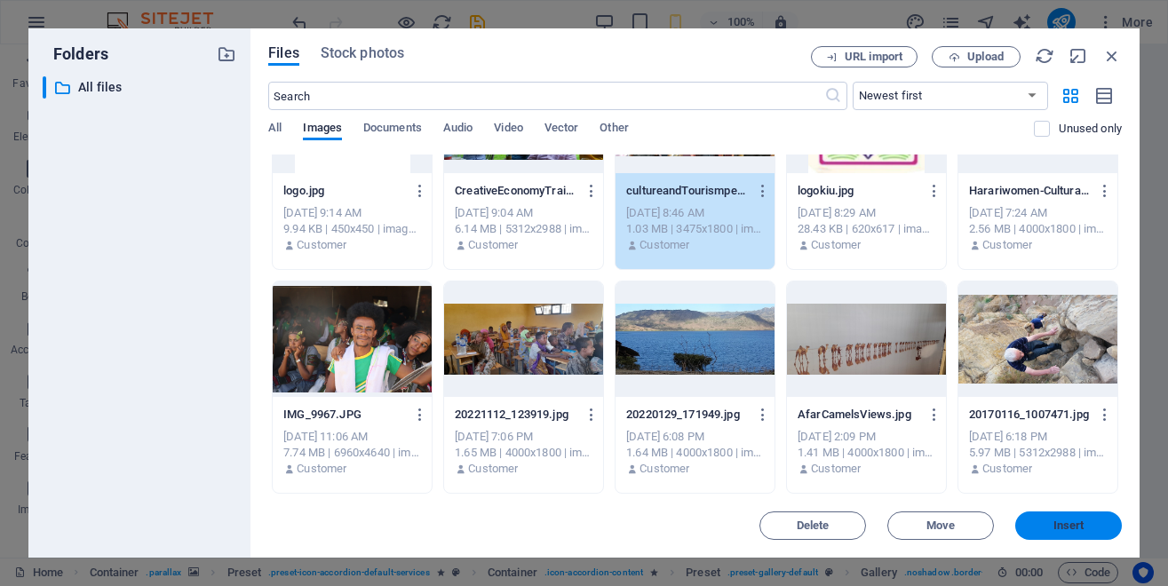
click at [1056, 521] on span "Insert" at bounding box center [1069, 526] width 31 height 11
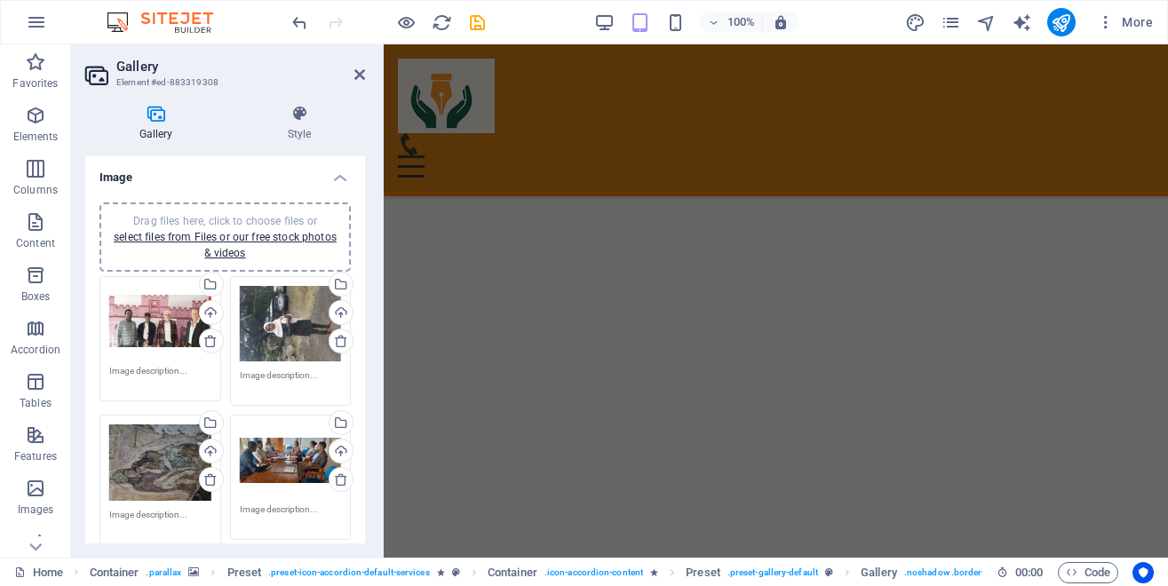
scroll to position [6079, 0]
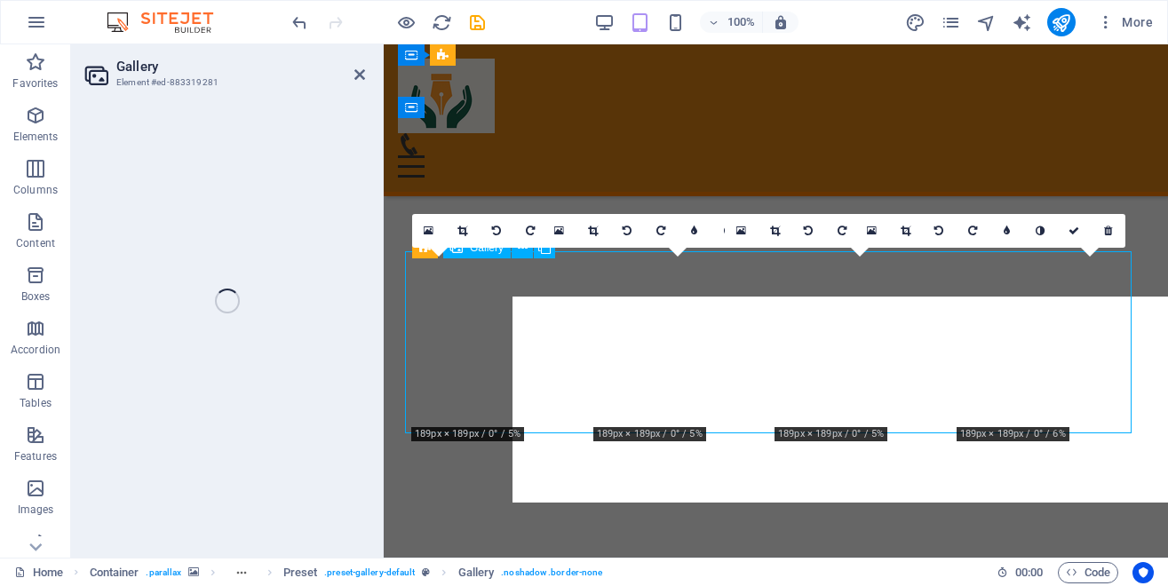
scroll to position [6041, 0]
select select "4"
select select "px"
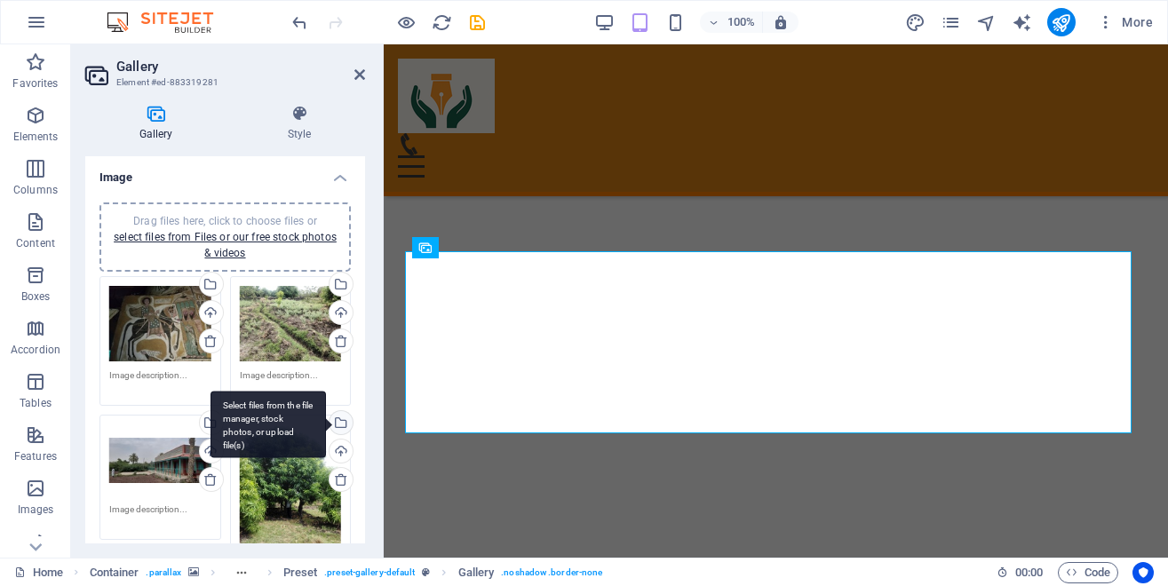
click at [323, 418] on div "Select files from the file manager, stock photos, or upload file(s)" at bounding box center [269, 425] width 116 height 67
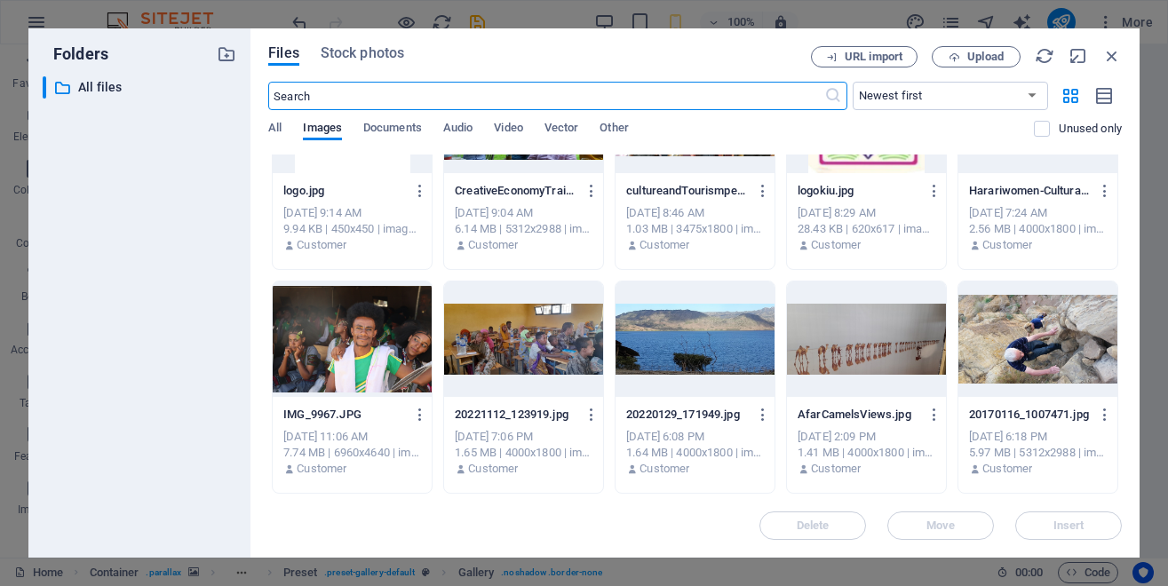
scroll to position [4379, 0]
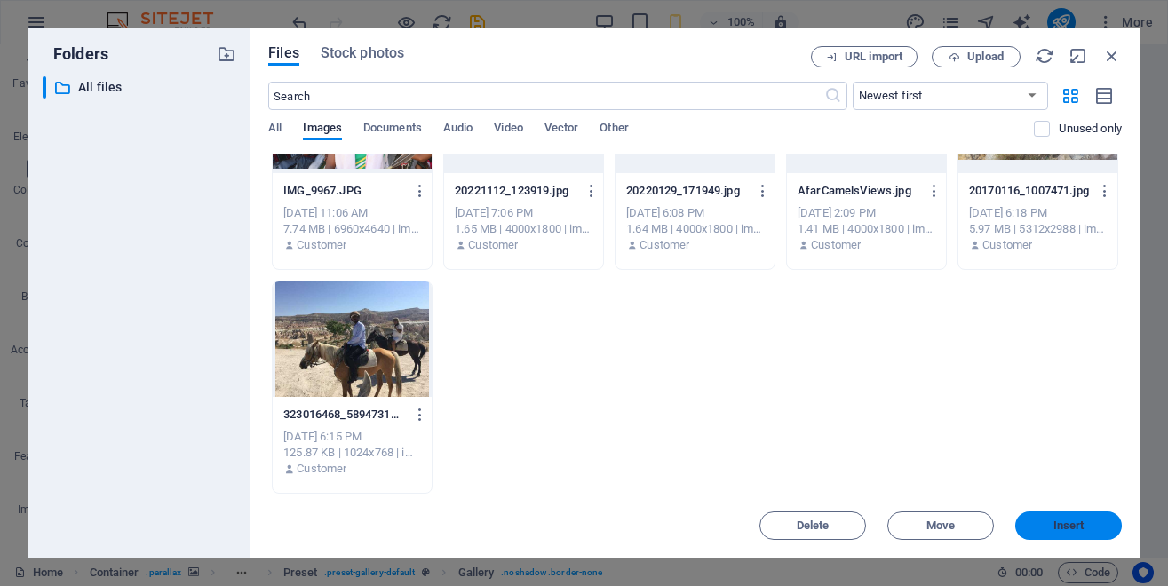
click at [1052, 531] on button "Insert" at bounding box center [1069, 526] width 107 height 28
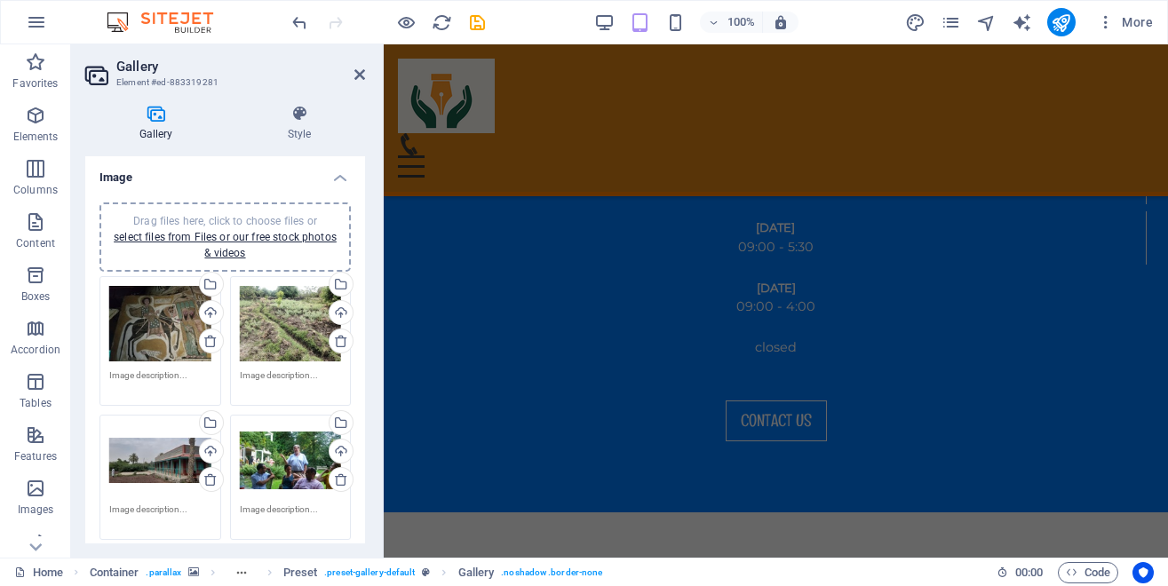
scroll to position [5537, 0]
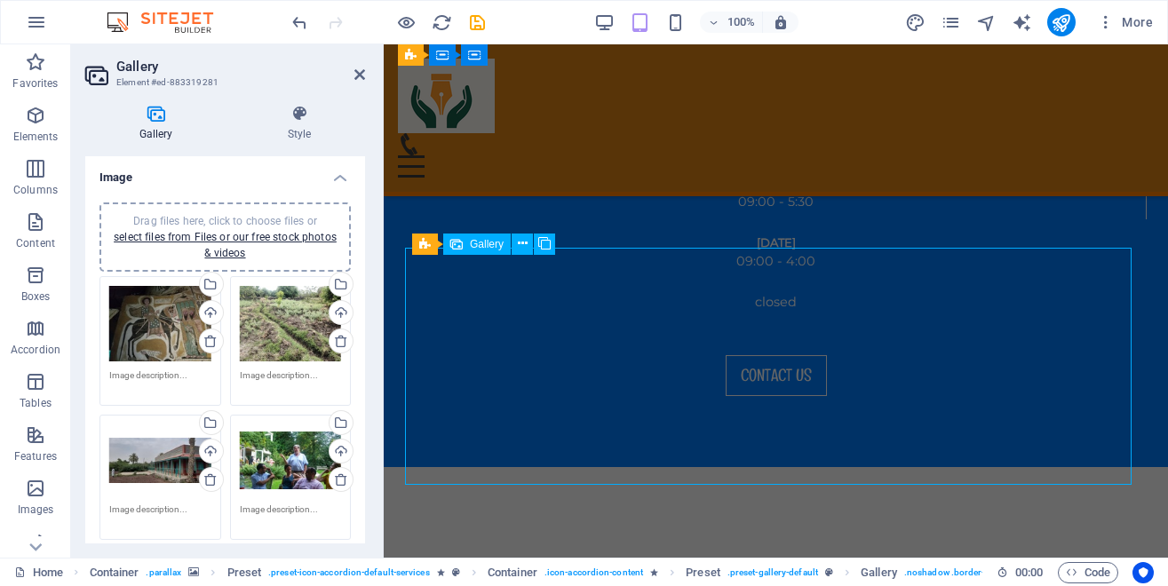
select select "4"
select select "px"
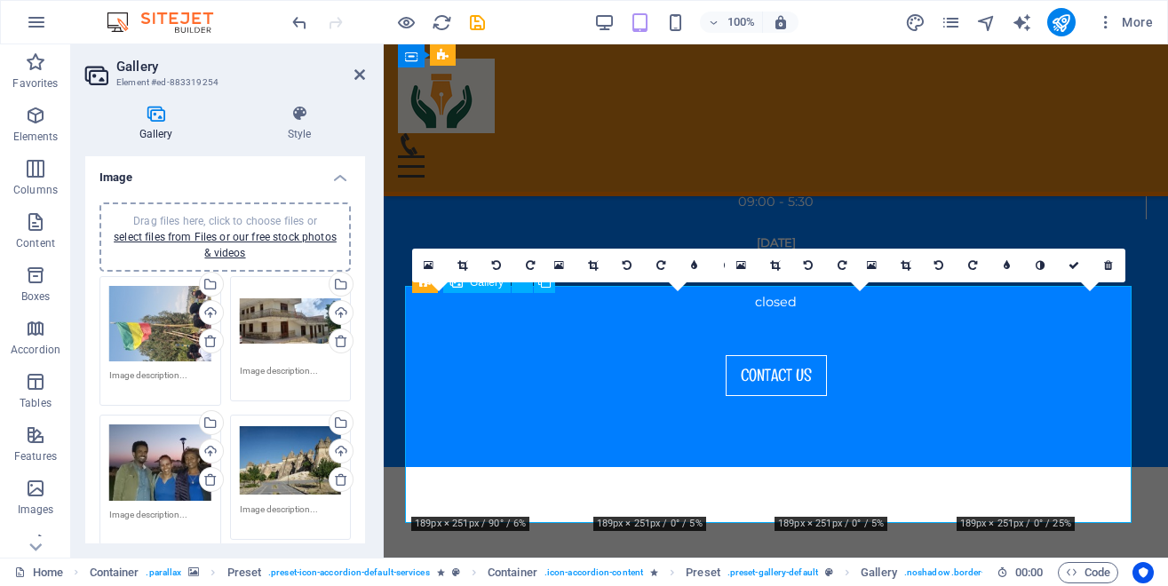
scroll to position [5499, 0]
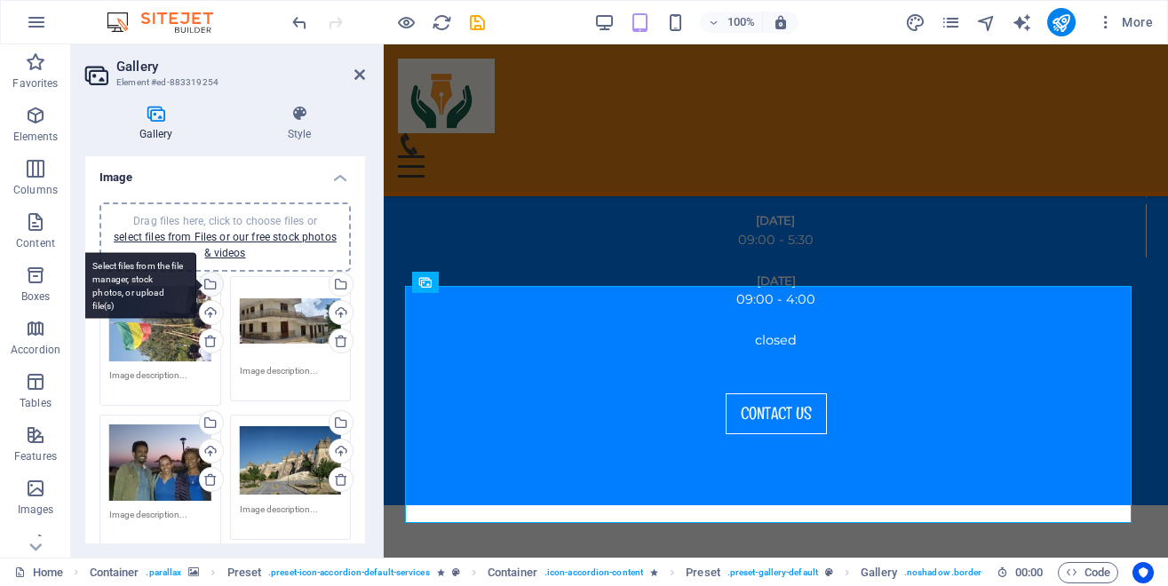
click at [203, 286] on div "Select files from the file manager, stock photos, or upload file(s)" at bounding box center [209, 286] width 27 height 27
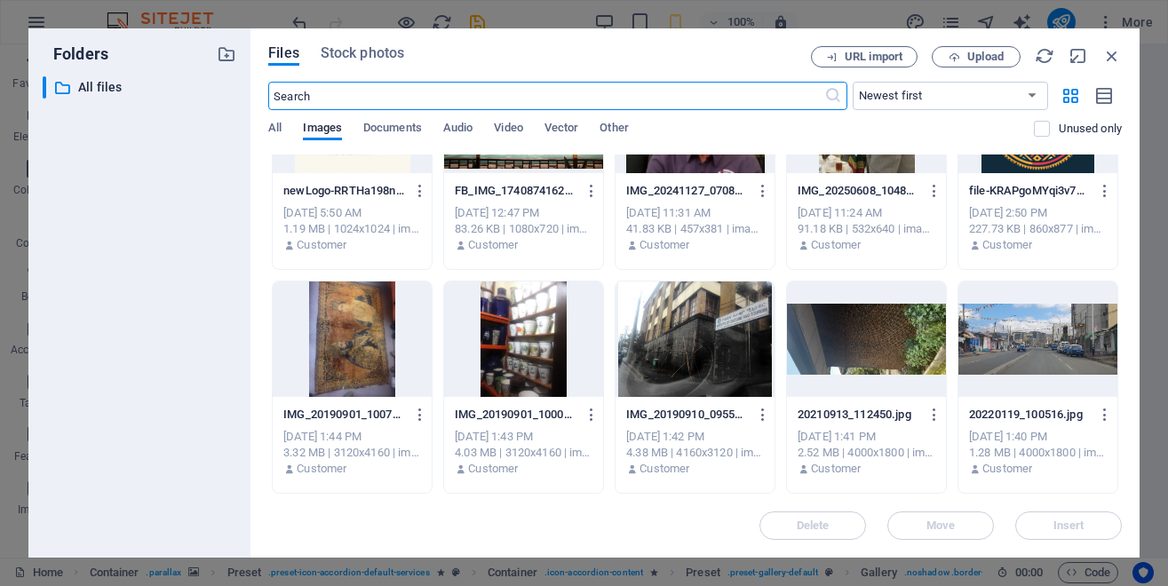
scroll to position [2399, 0]
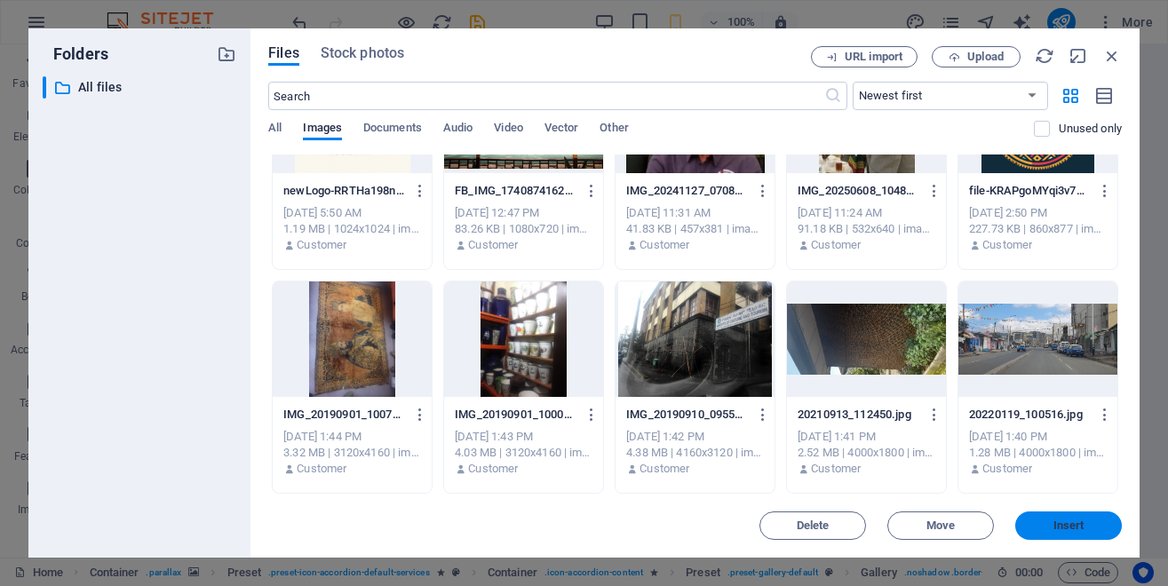
click at [1080, 533] on button "Insert" at bounding box center [1069, 526] width 107 height 28
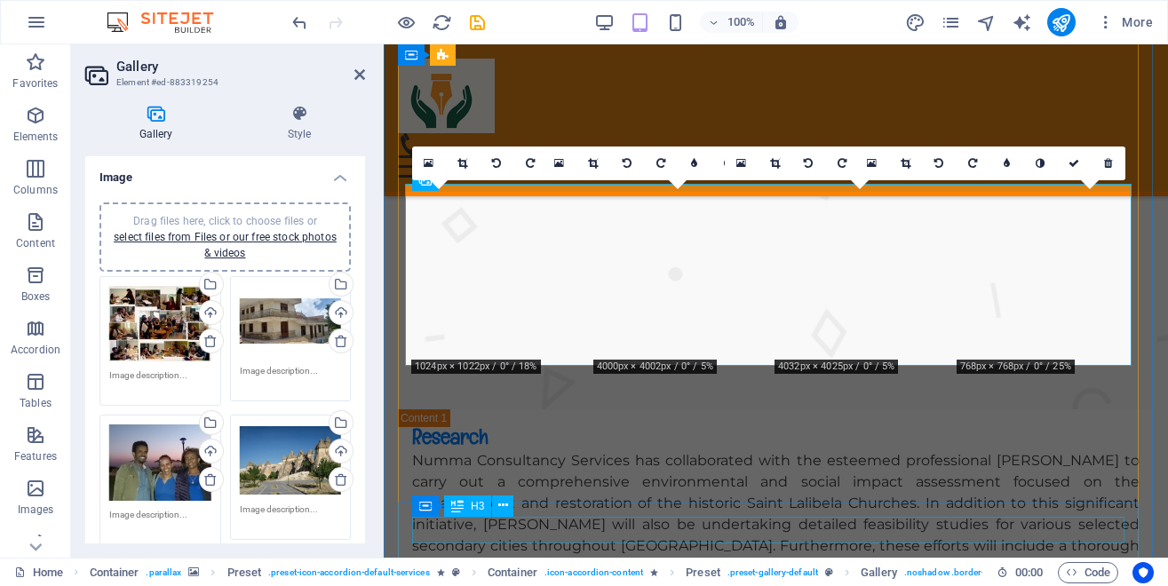
scroll to position [5601, 0]
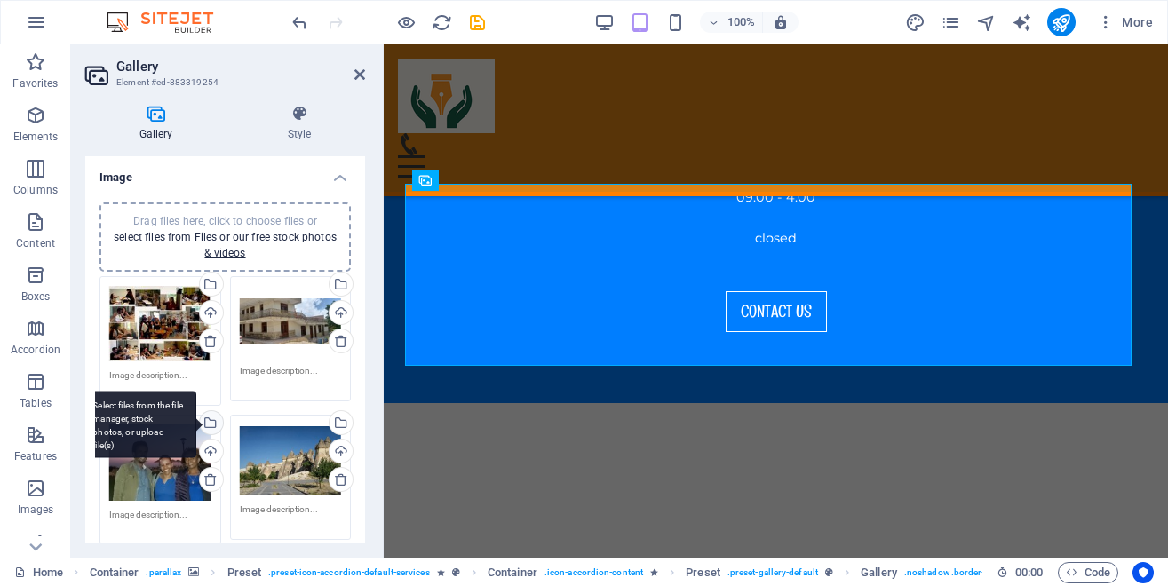
click at [203, 420] on div "Select files from the file manager, stock photos, or upload file(s)" at bounding box center [209, 424] width 27 height 27
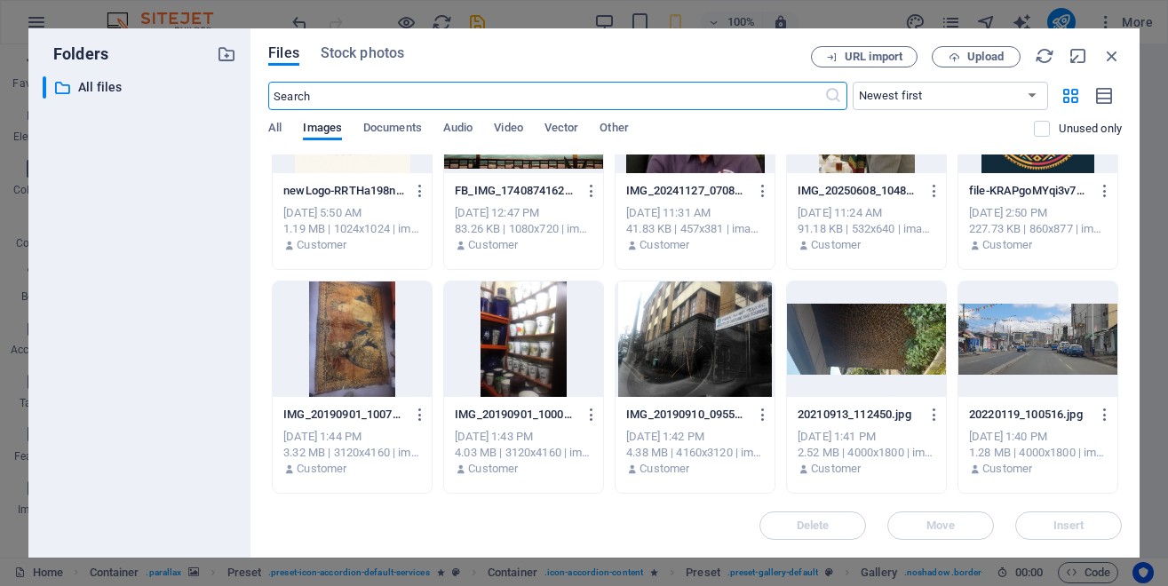
scroll to position [2627, 0]
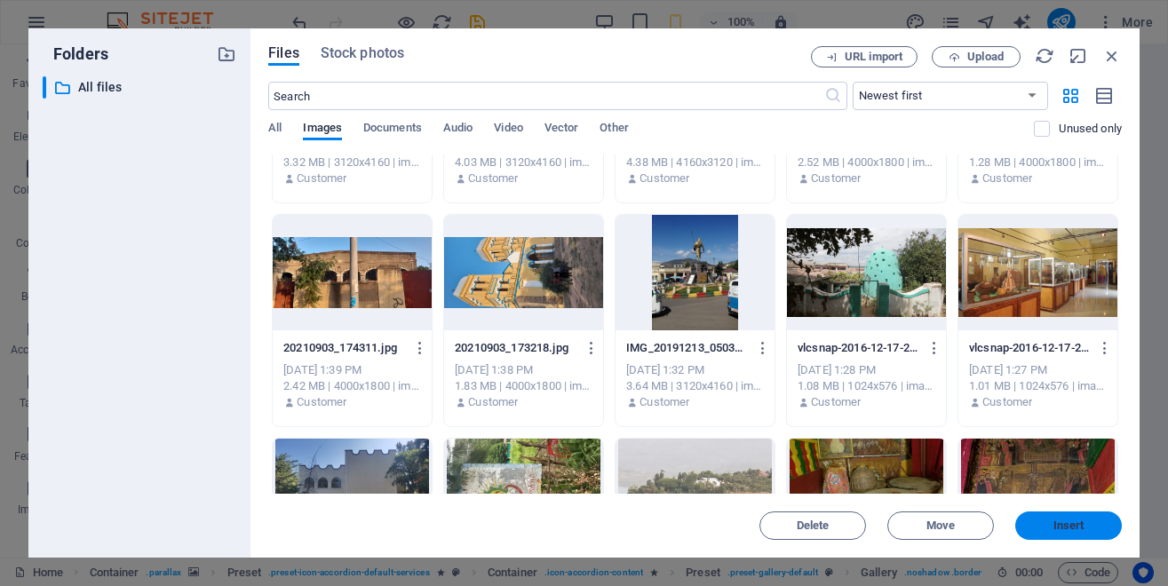
click at [1073, 522] on span "Insert" at bounding box center [1069, 526] width 31 height 11
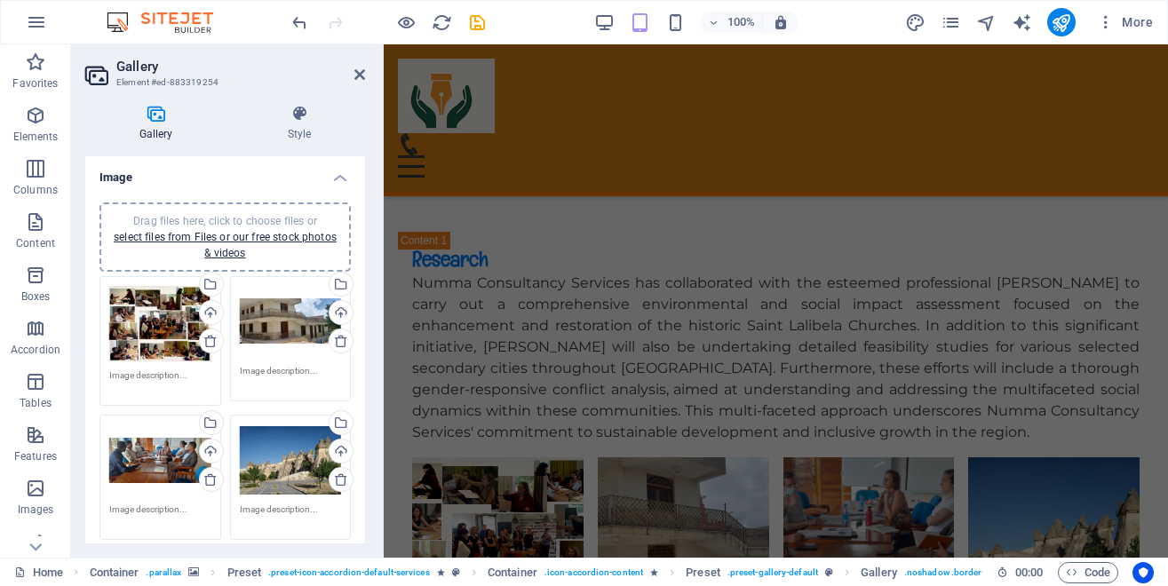
scroll to position [6493, 0]
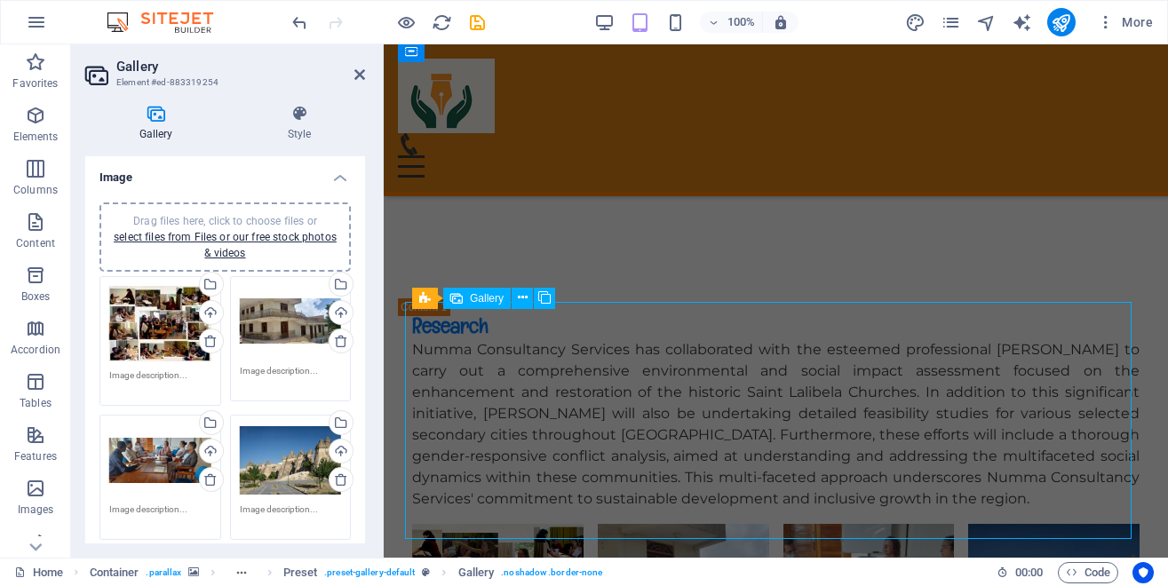
select select "4"
select select "px"
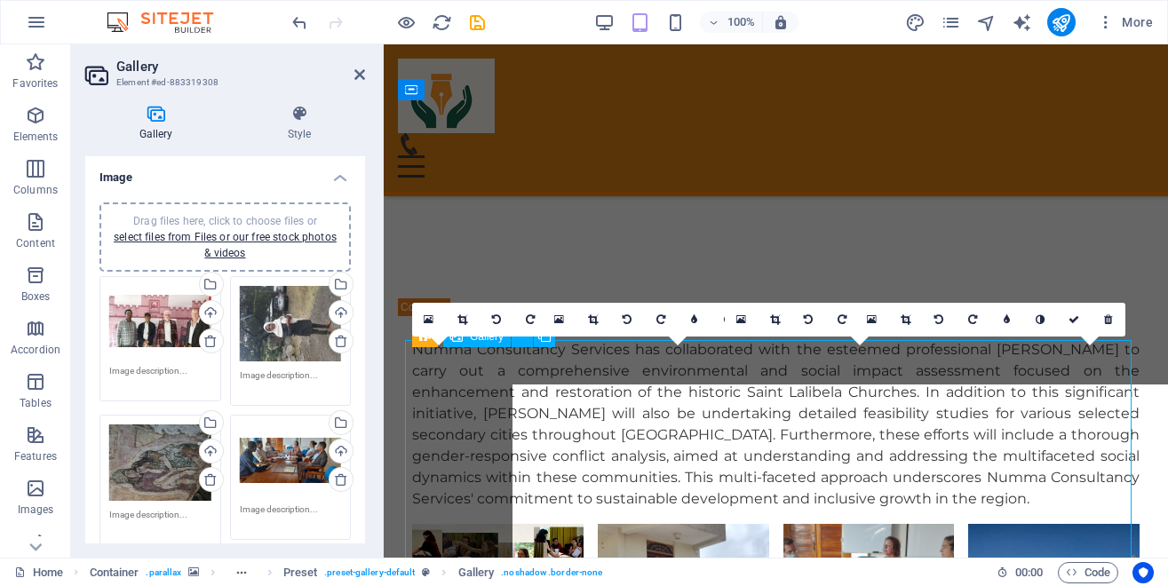
scroll to position [6455, 0]
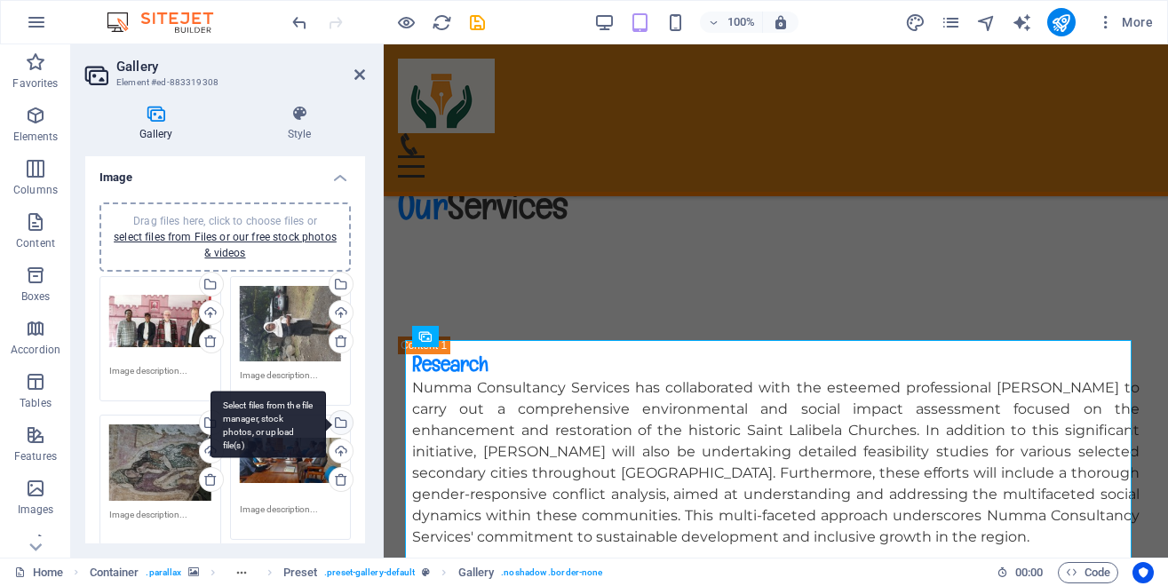
click at [329, 421] on div "Select files from the file manager, stock photos, or upload file(s)" at bounding box center [339, 424] width 27 height 27
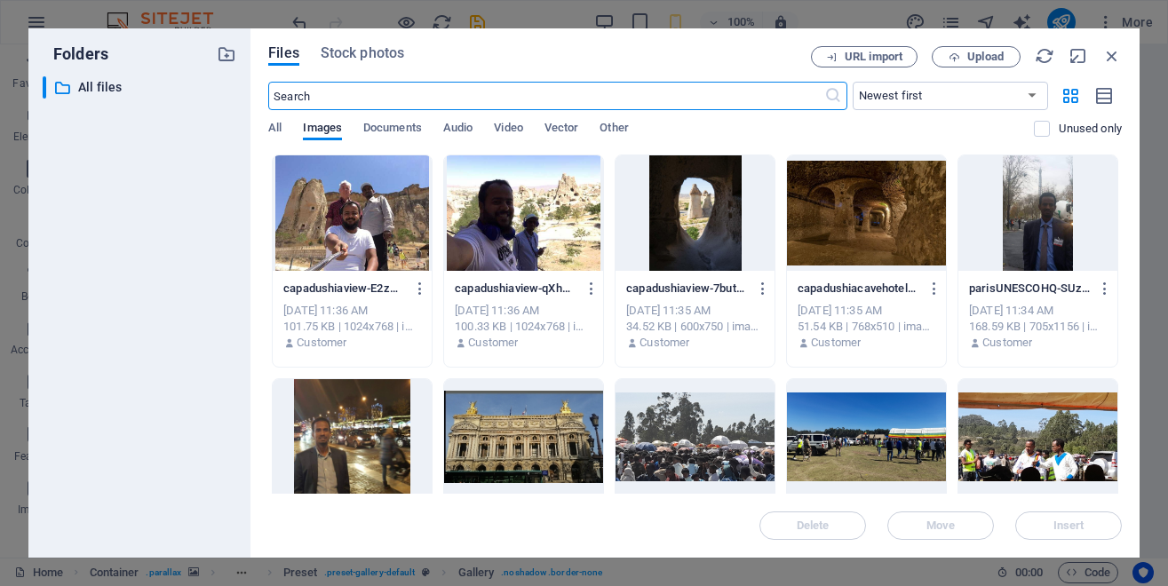
scroll to position [8125, 0]
click at [387, 214] on div at bounding box center [352, 213] width 159 height 116
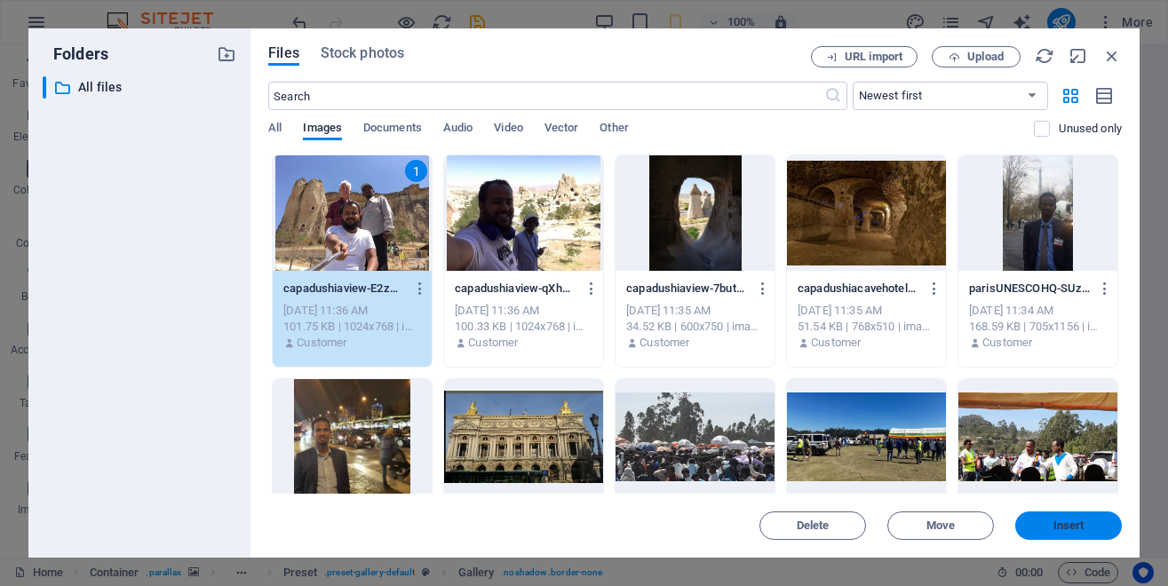
click at [1064, 528] on span "Insert" at bounding box center [1069, 526] width 31 height 11
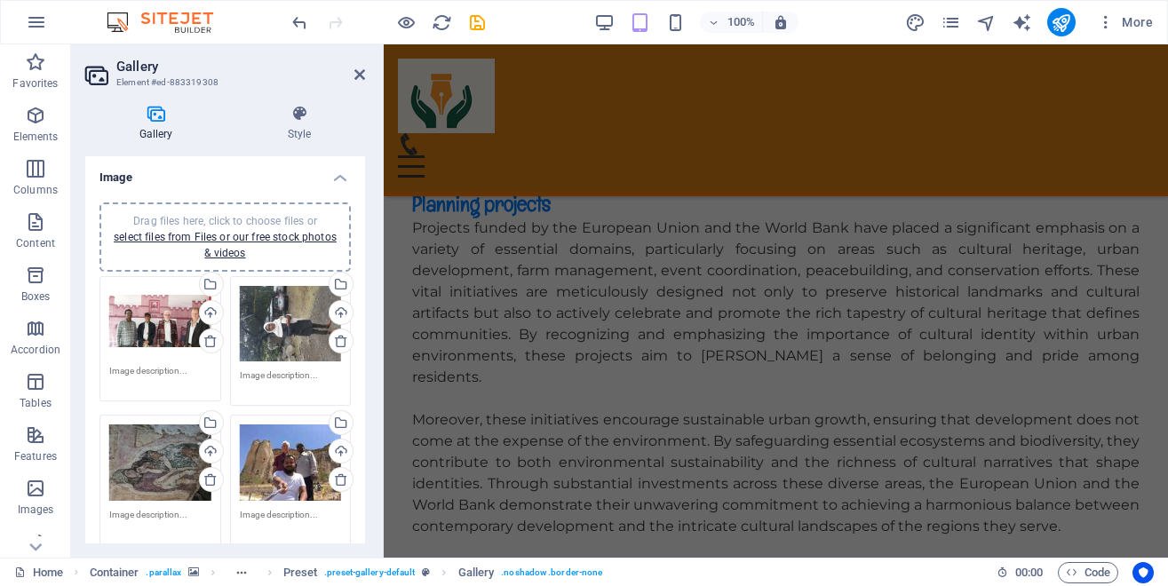
scroll to position [8109, 0]
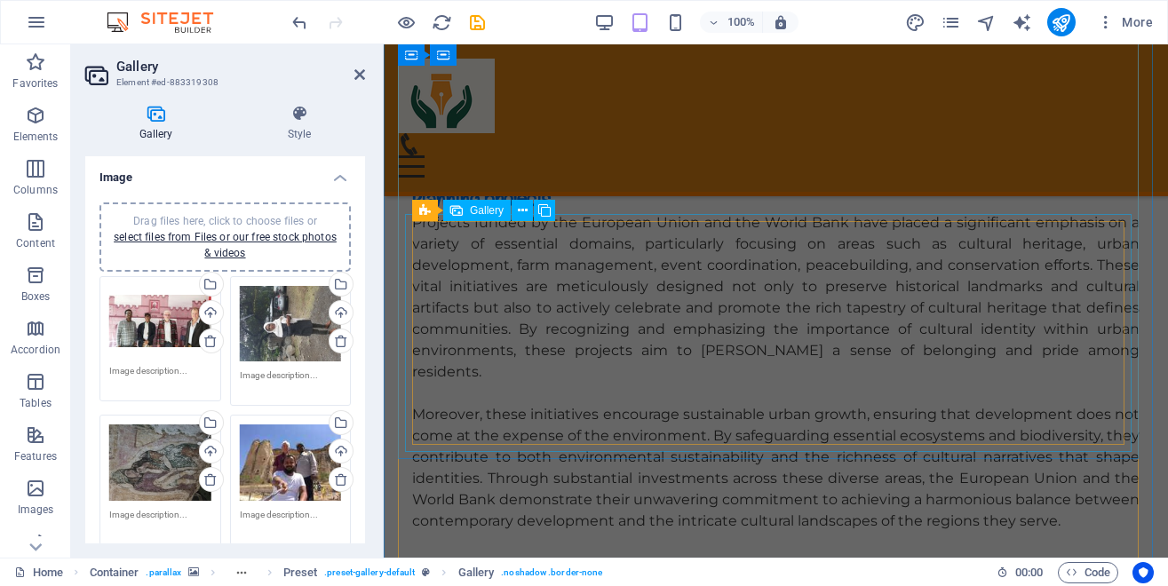
select select "4"
select select "px"
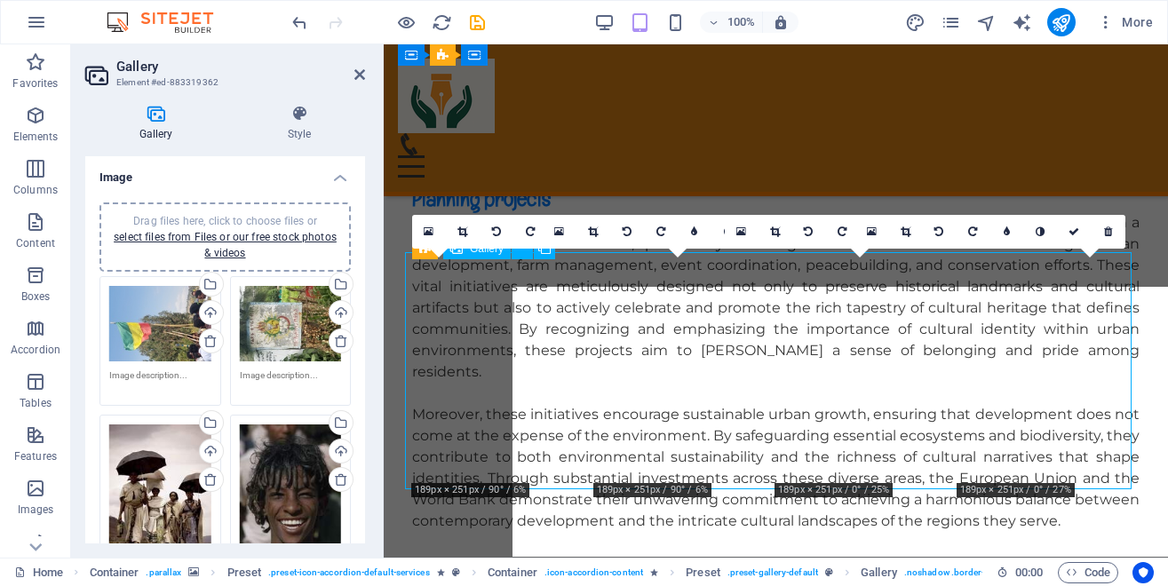
scroll to position [8071, 0]
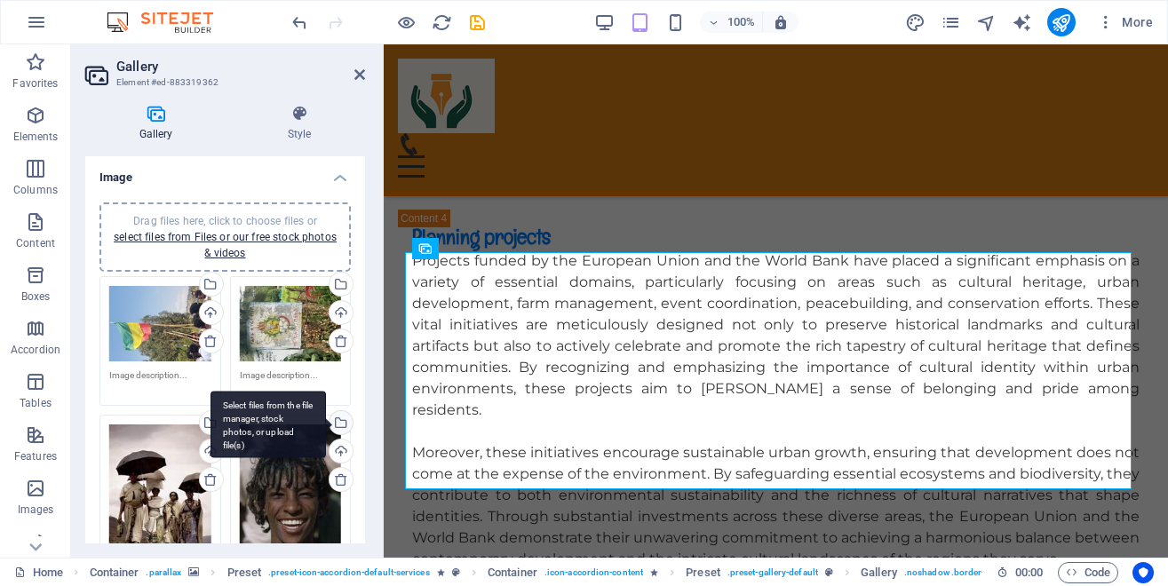
click at [326, 418] on div "Select files from the file manager, stock photos, or upload file(s)" at bounding box center [339, 424] width 27 height 27
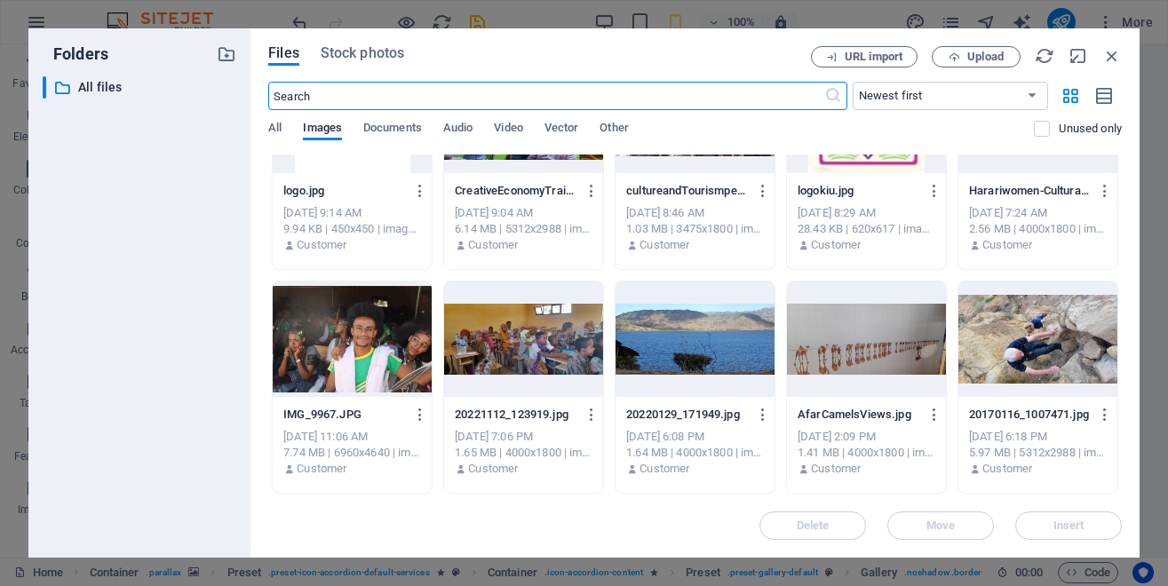
scroll to position [4156, 0]
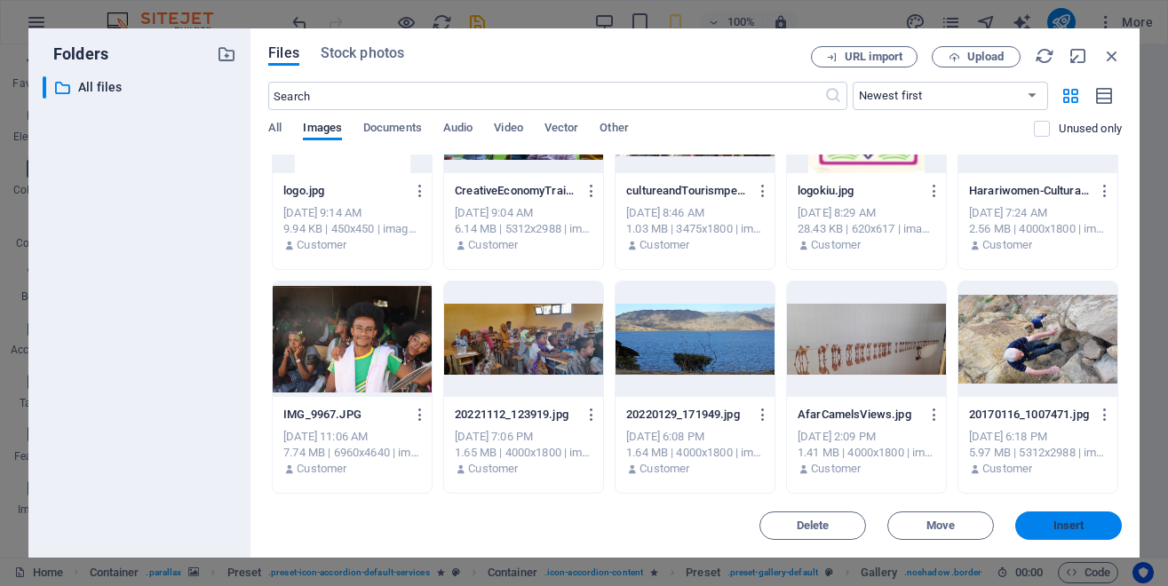
click at [1061, 522] on span "Insert" at bounding box center [1069, 526] width 31 height 11
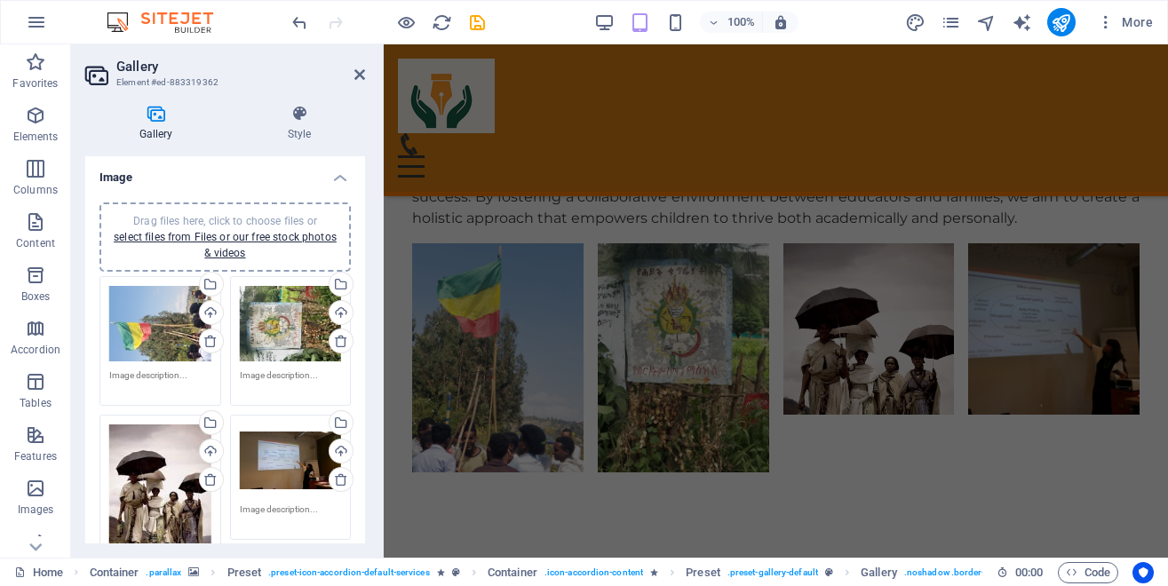
scroll to position [9182, 0]
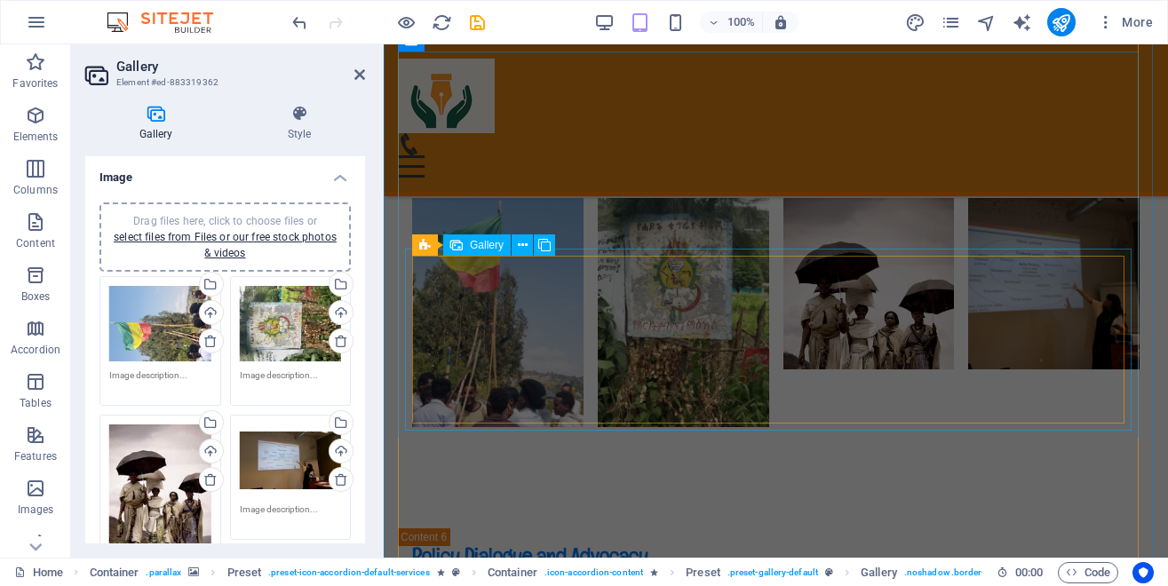
select select "4"
select select "px"
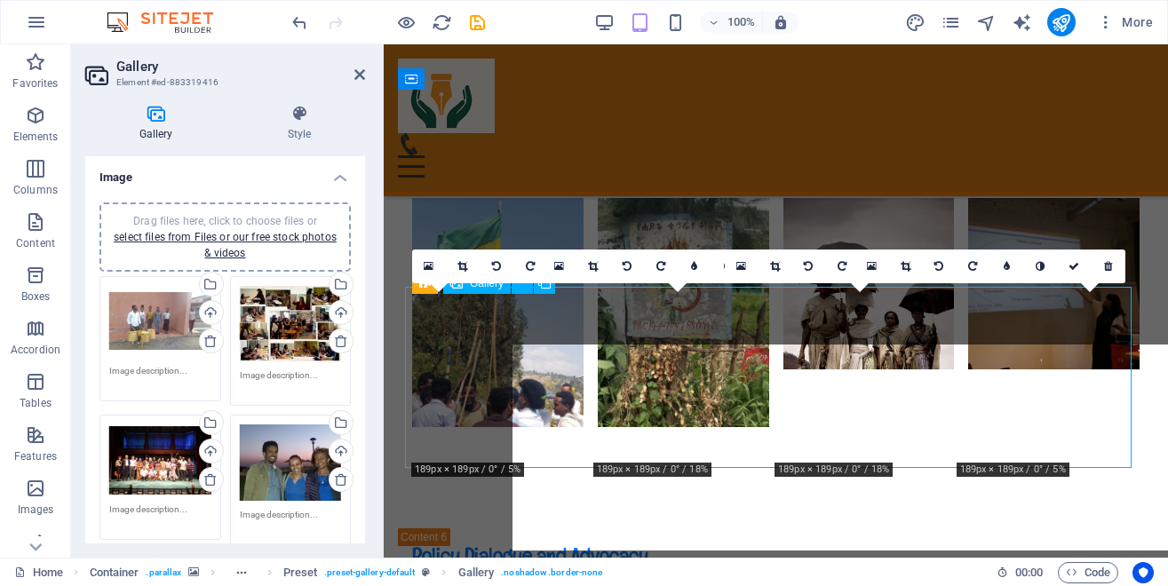
scroll to position [9144, 0]
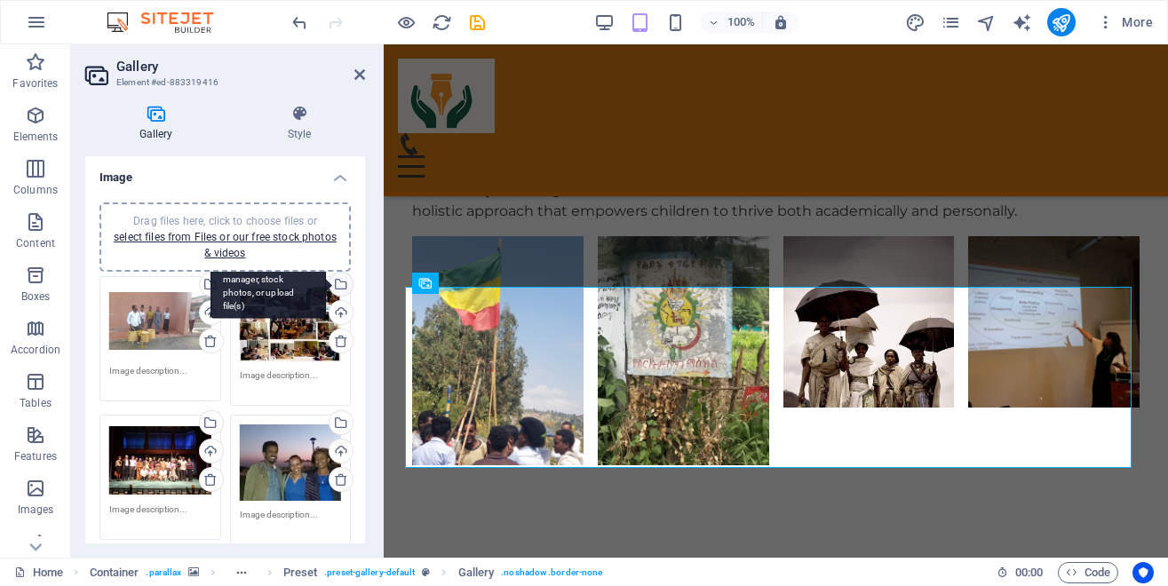
click at [326, 284] on div "Select files from the file manager, stock photos, or upload file(s)" at bounding box center [339, 286] width 27 height 27
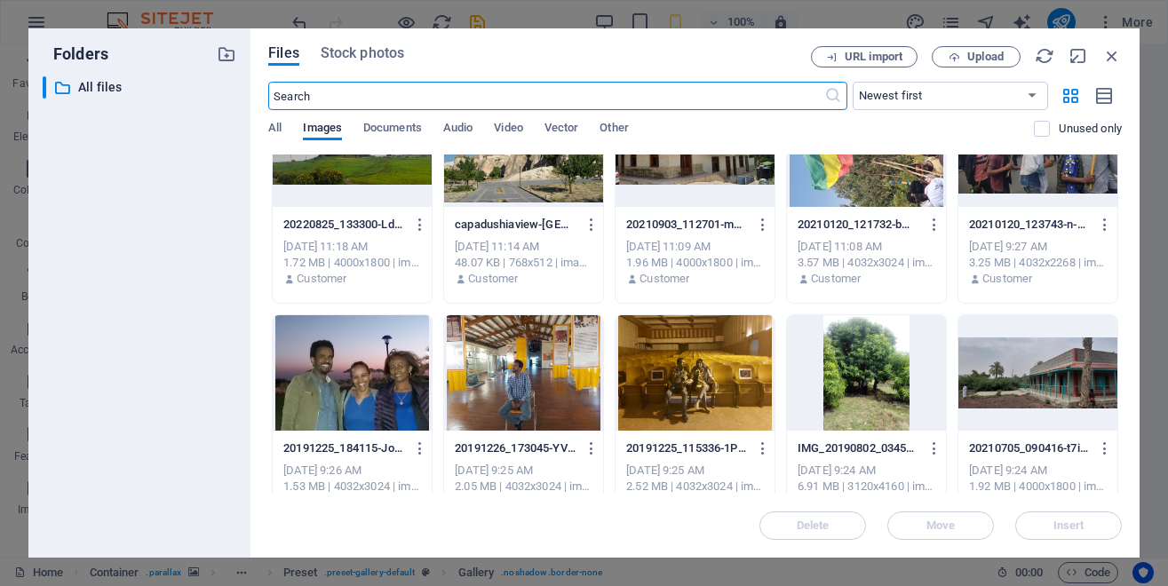
scroll to position [751, 0]
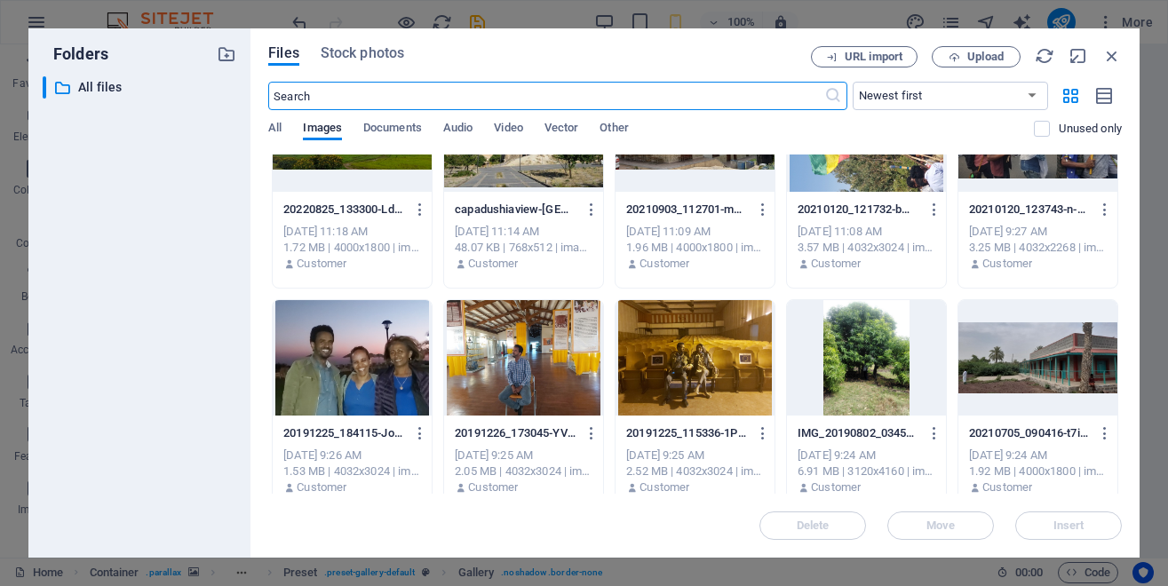
click at [984, 192] on div at bounding box center [1038, 134] width 159 height 116
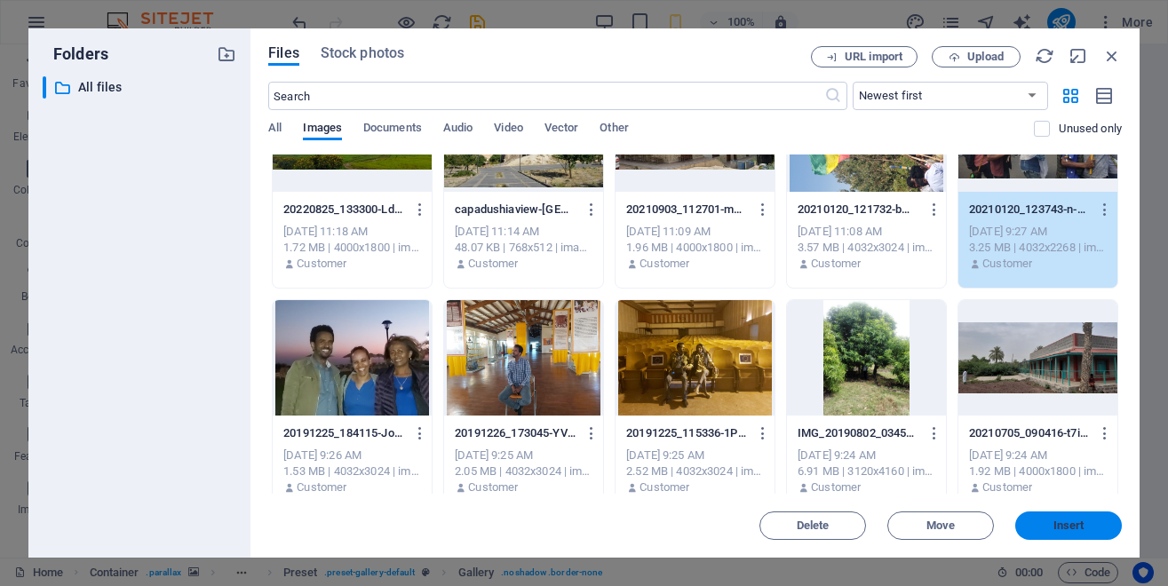
click at [1064, 522] on span "Insert" at bounding box center [1069, 526] width 31 height 11
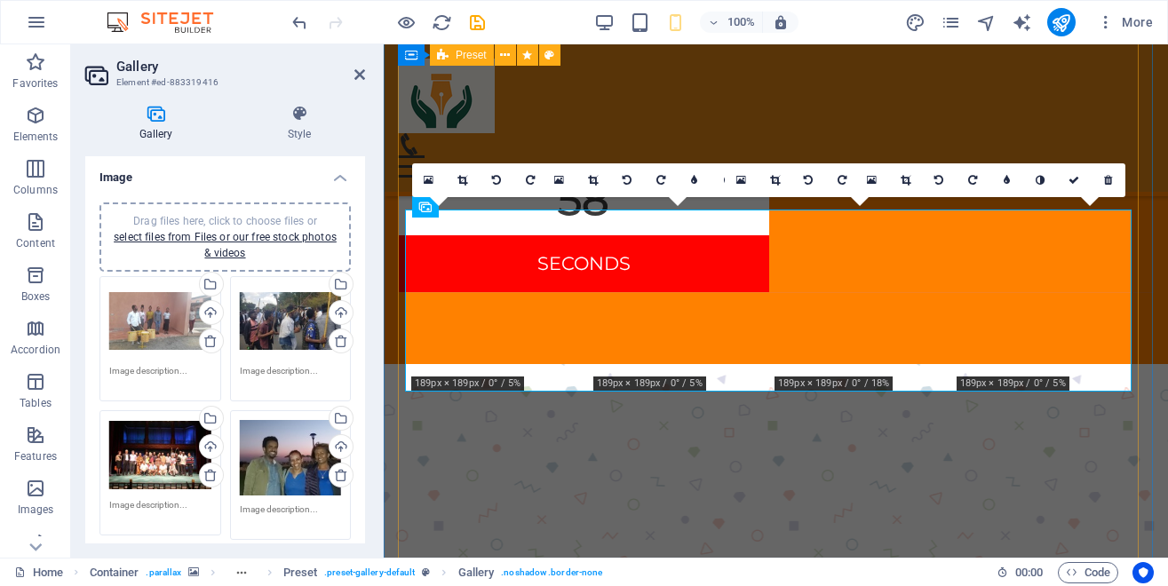
scroll to position [9221, 0]
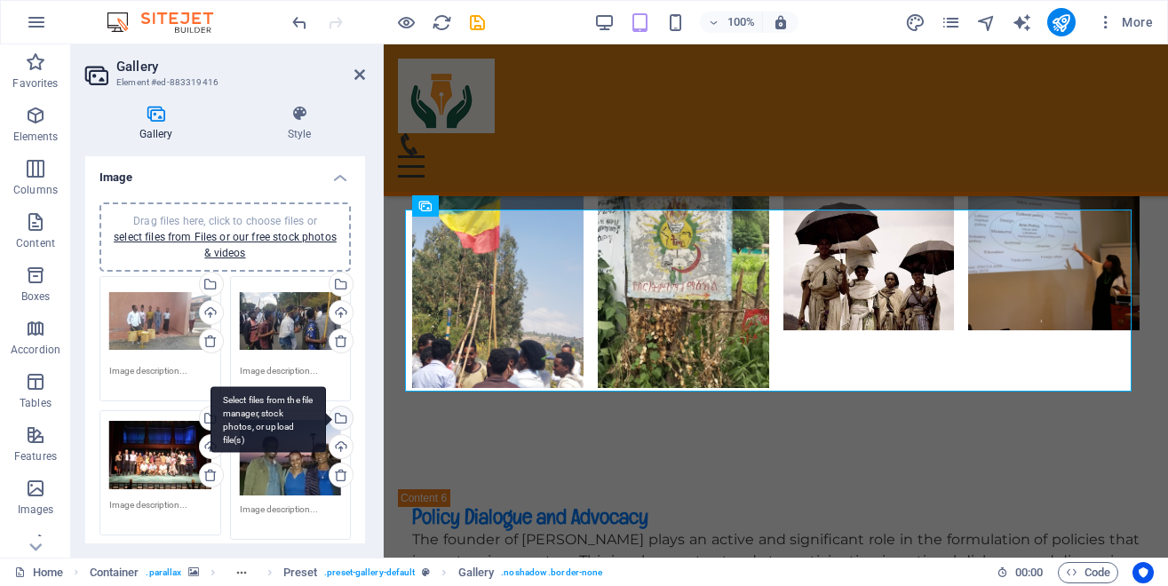
click at [326, 419] on div "Select files from the file manager, stock photos, or upload file(s)" at bounding box center [339, 420] width 27 height 27
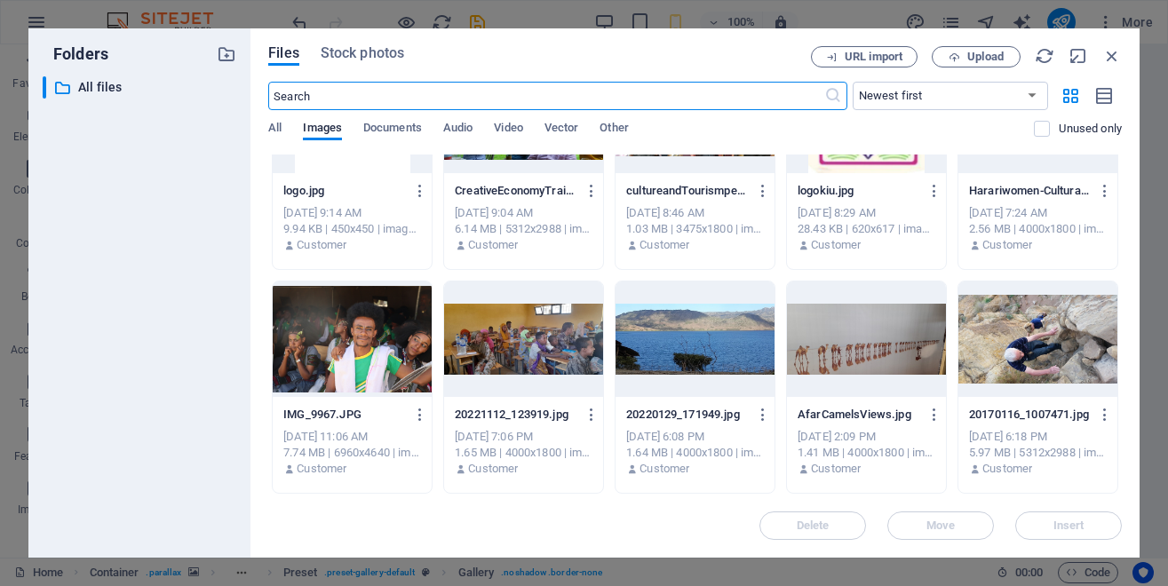
scroll to position [3995, 0]
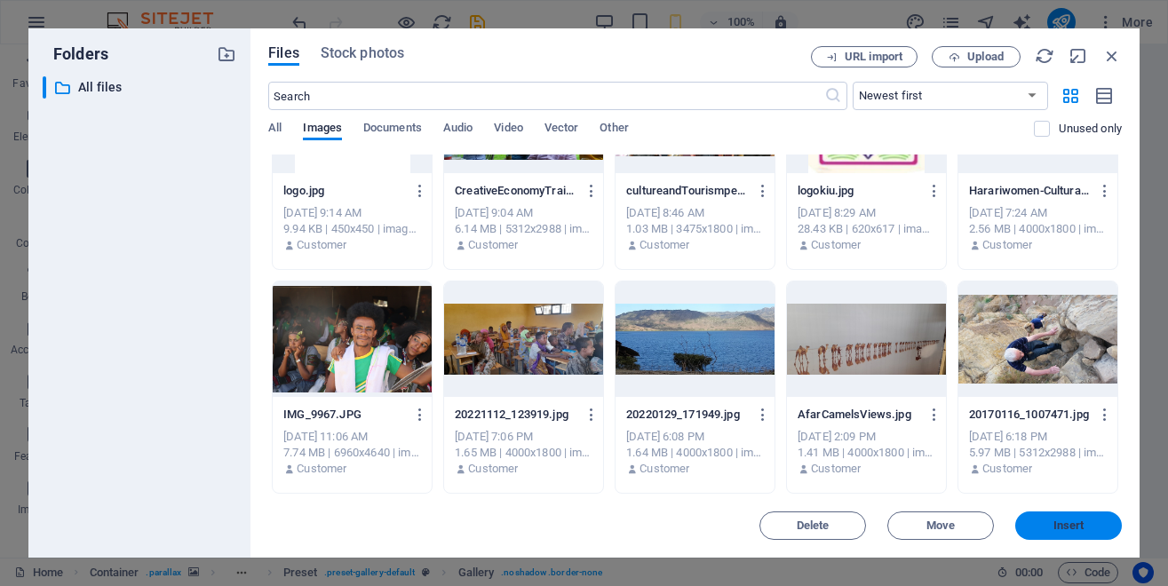
click at [1062, 514] on button "Insert" at bounding box center [1069, 526] width 107 height 28
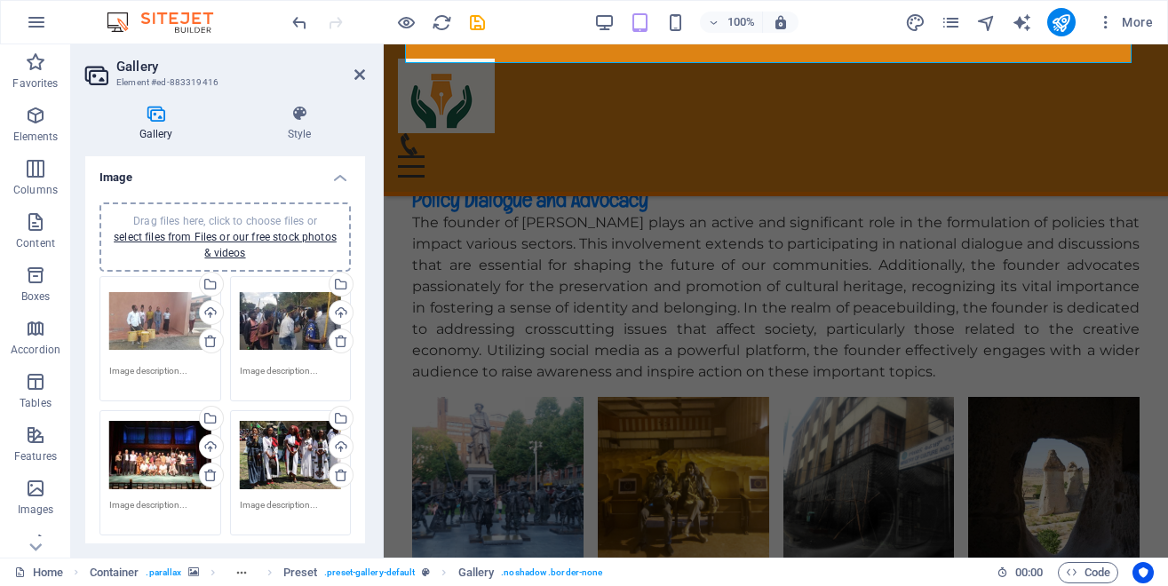
scroll to position [9584, 0]
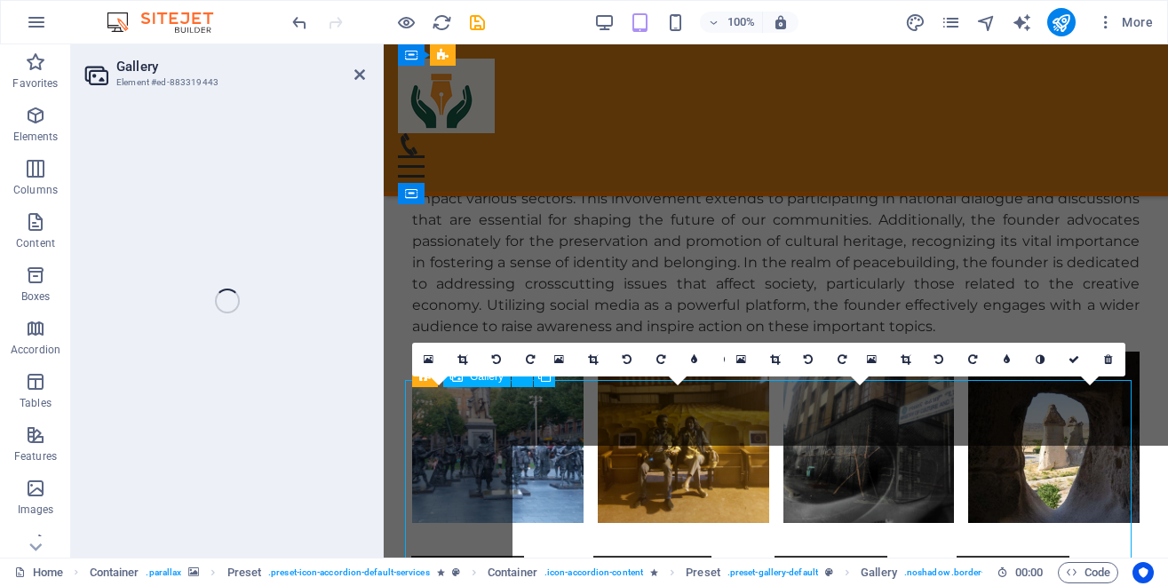
scroll to position [9546, 0]
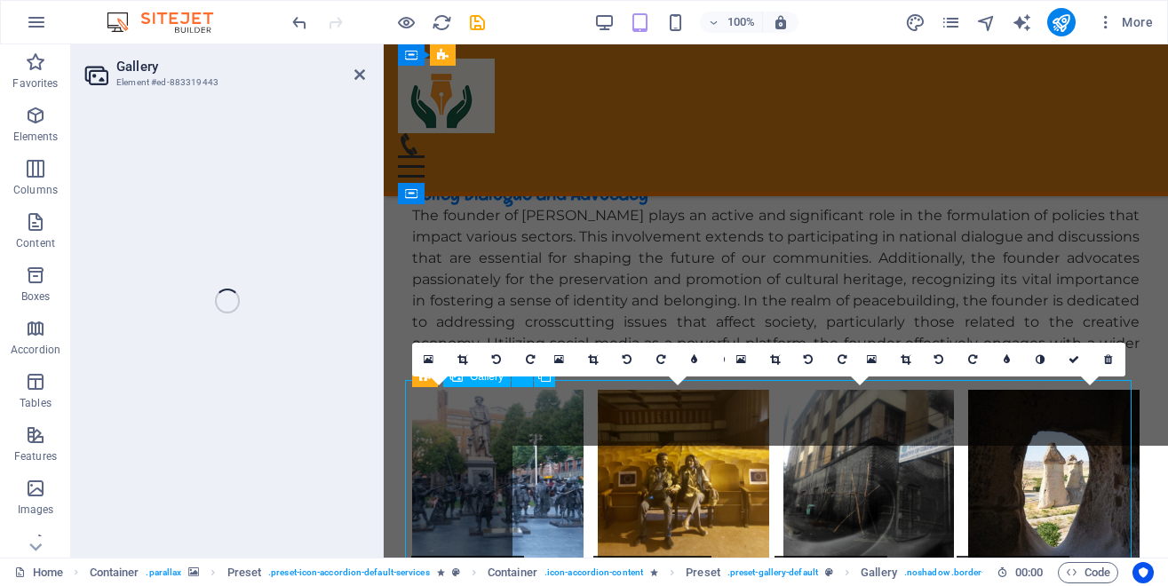
select select "4"
select select "px"
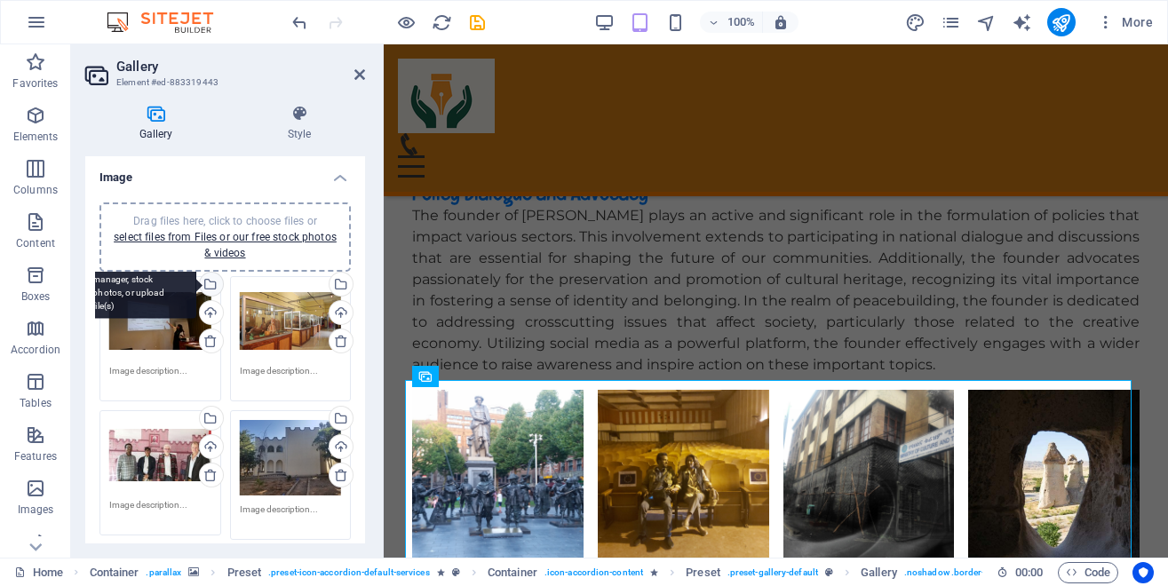
click at [204, 289] on div "Select files from the file manager, stock photos, or upload file(s)" at bounding box center [209, 286] width 27 height 27
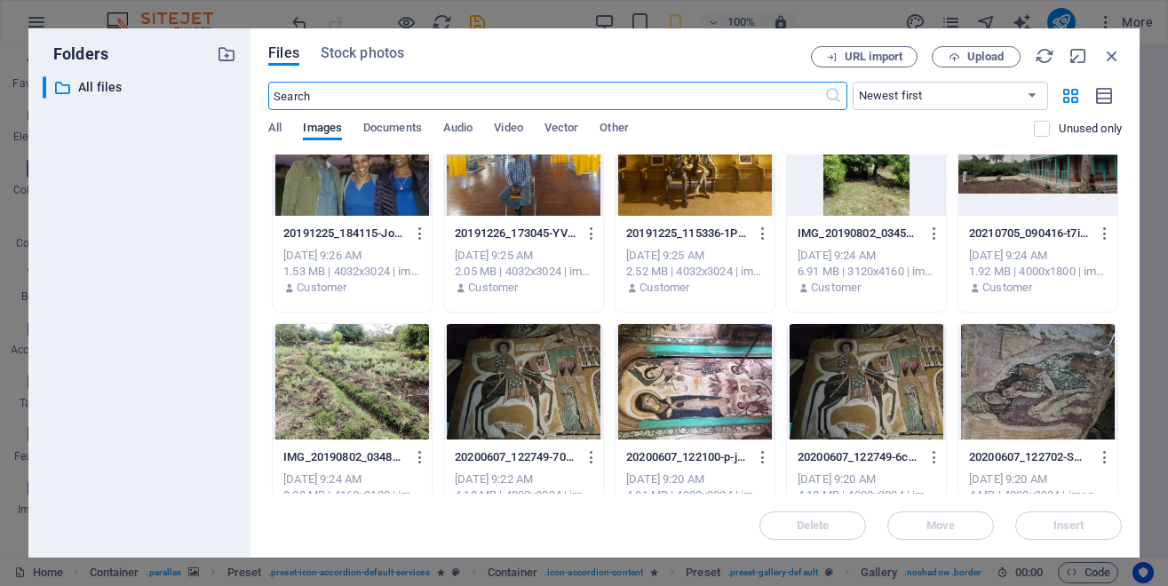
scroll to position [1006, 0]
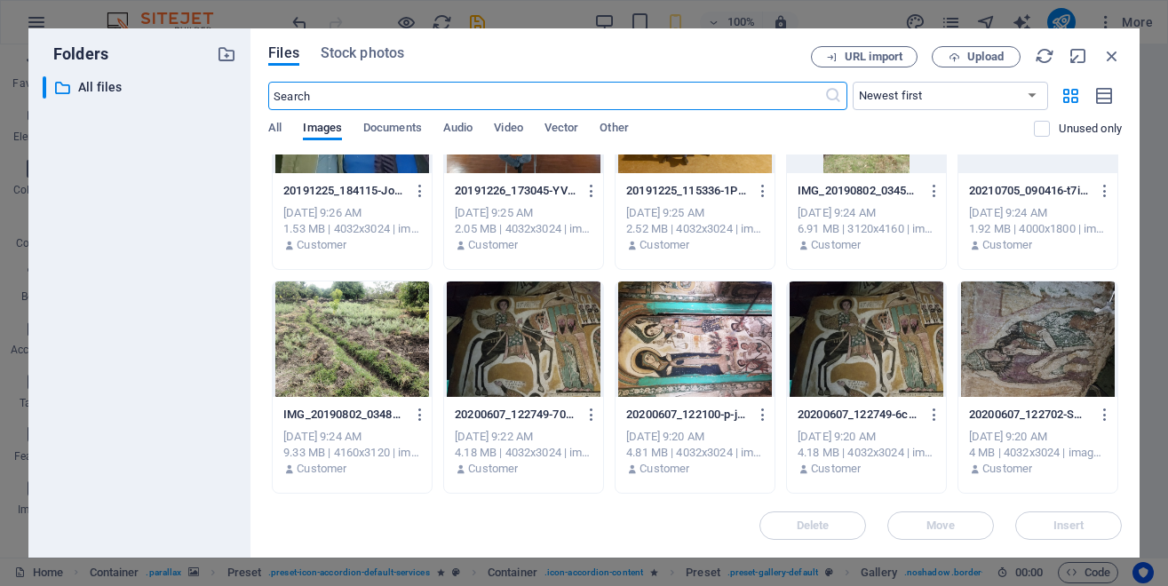
click at [352, 173] on div at bounding box center [352, 116] width 159 height 116
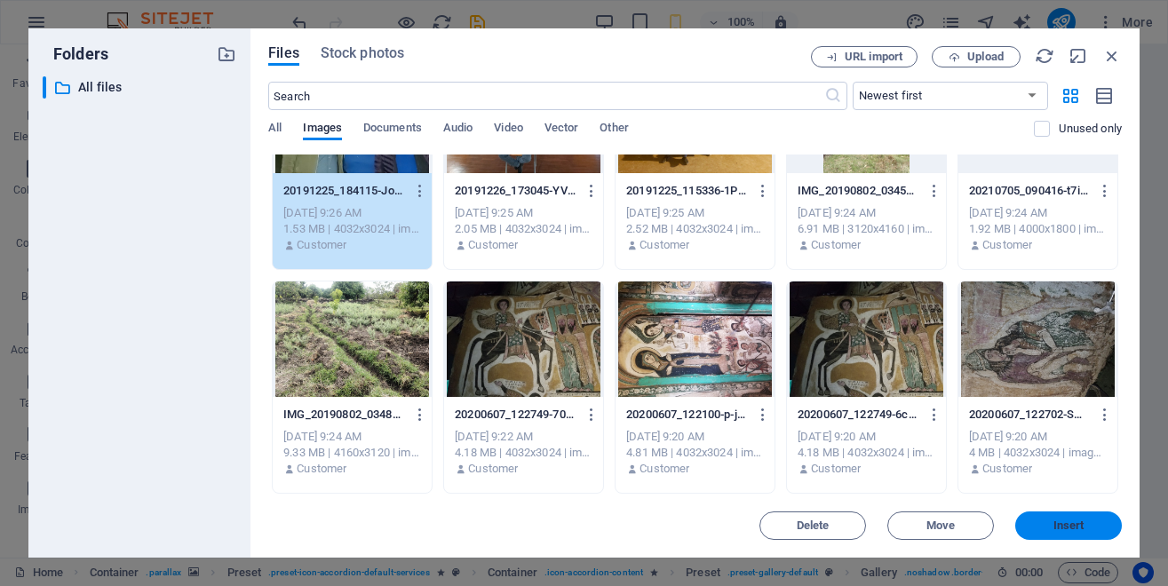
click at [1072, 523] on span "Insert" at bounding box center [1069, 526] width 31 height 11
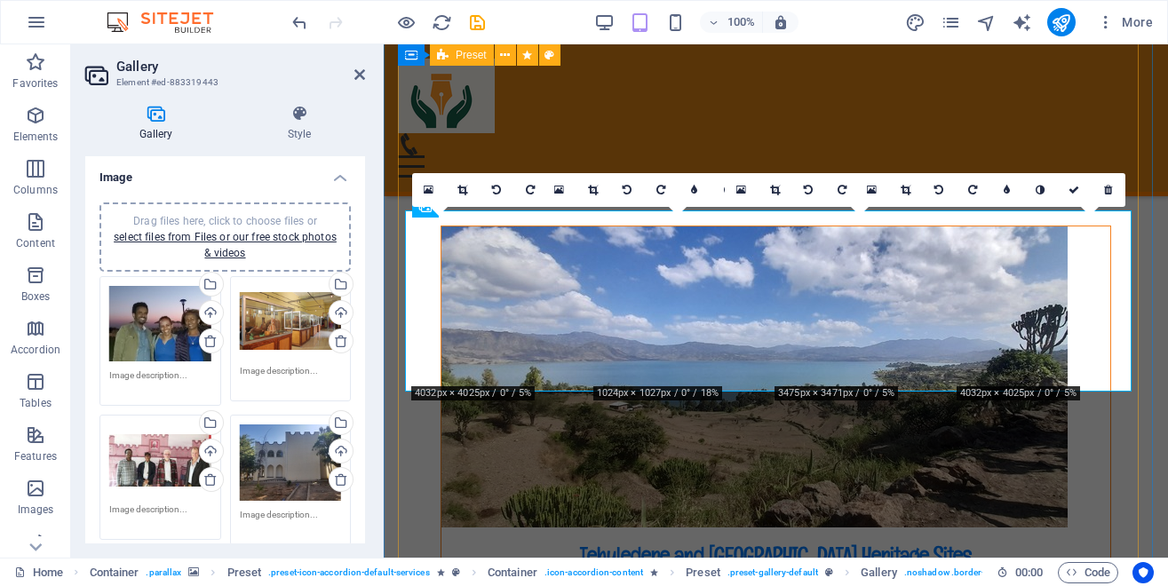
scroll to position [9715, 0]
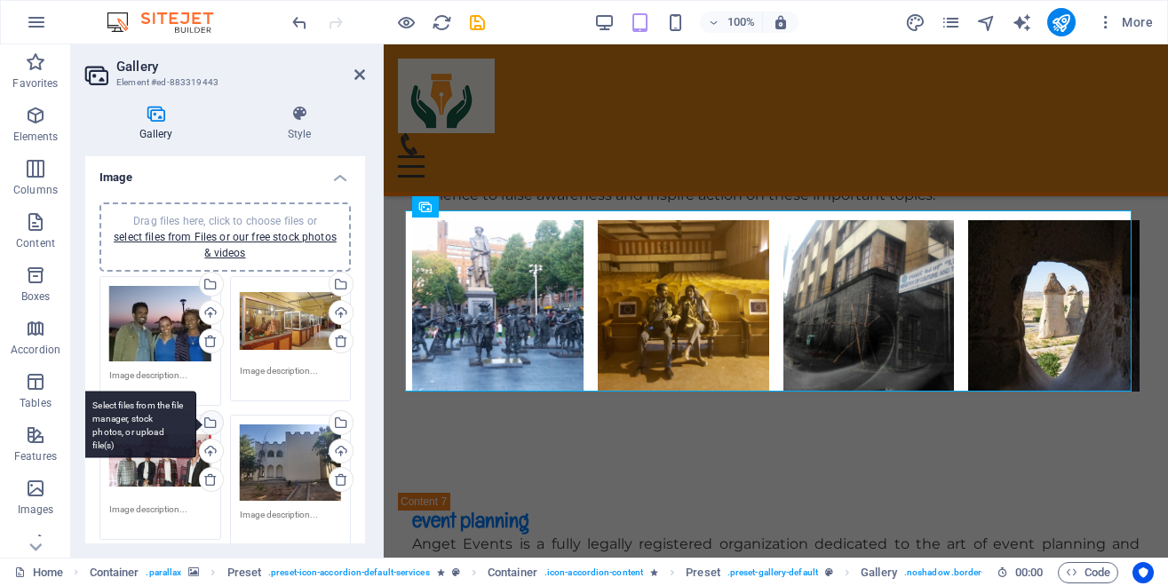
click at [196, 422] on div "Select files from the file manager, stock photos, or upload file(s)" at bounding box center [139, 425] width 116 height 67
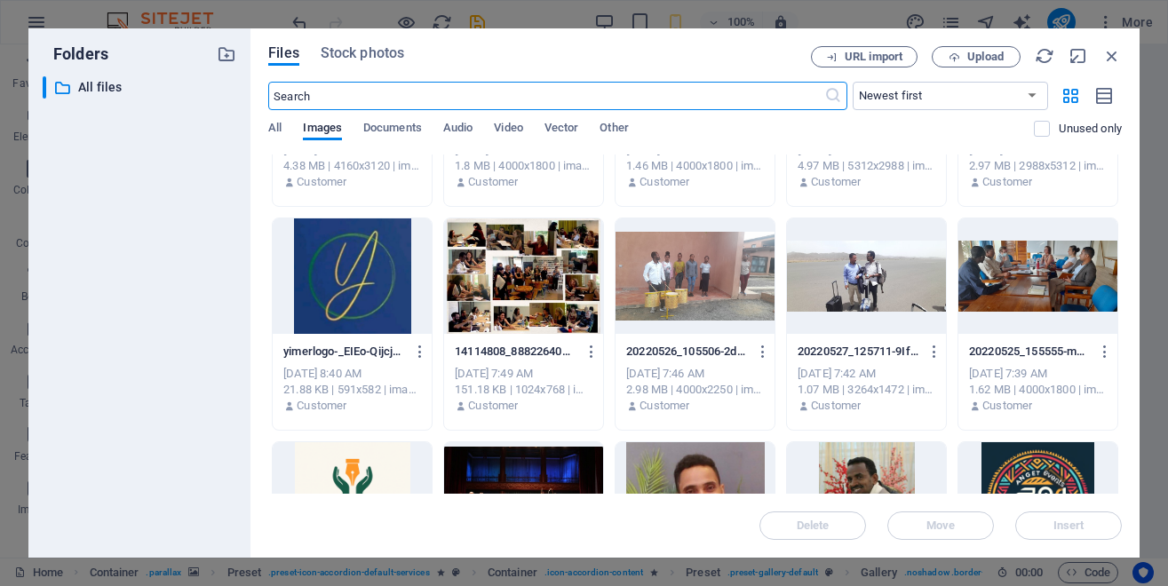
scroll to position [1961, 0]
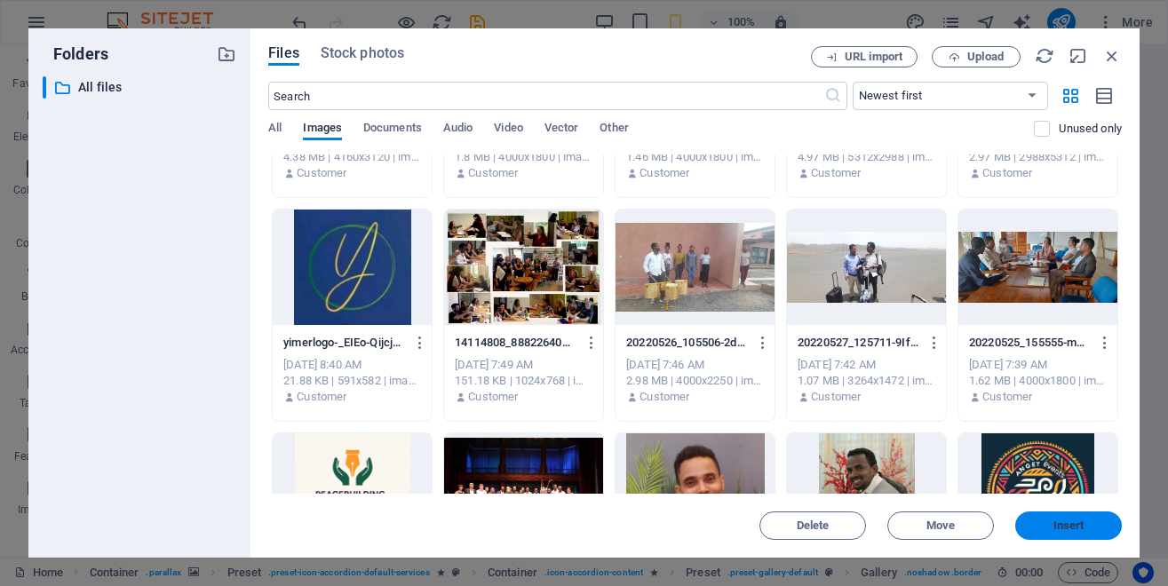
click at [1063, 525] on span "Insert" at bounding box center [1069, 526] width 31 height 11
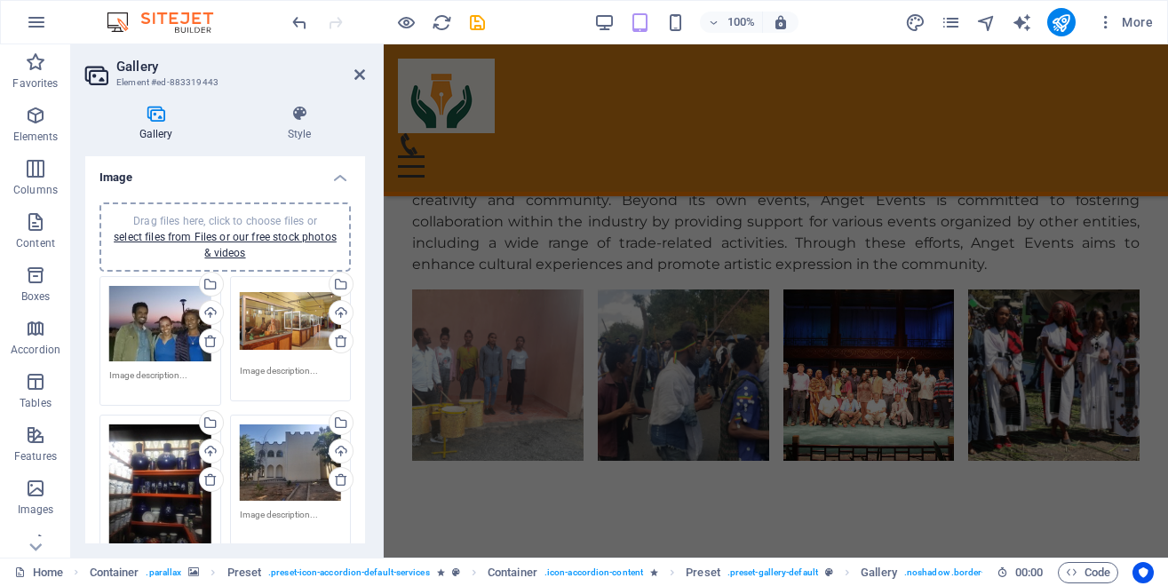
scroll to position [10168, 0]
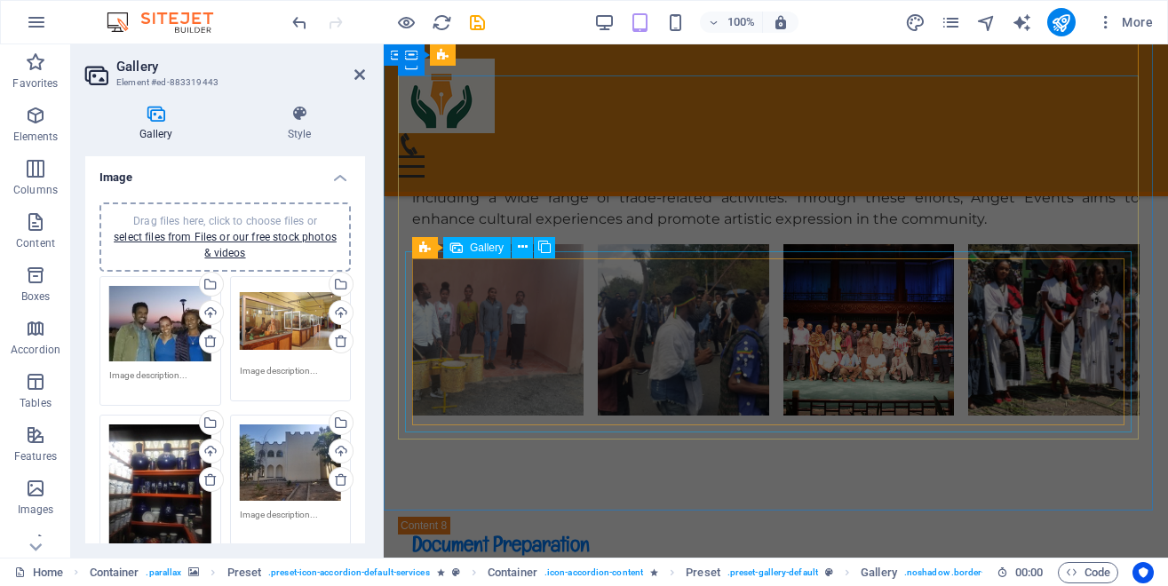
select select "4"
select select "px"
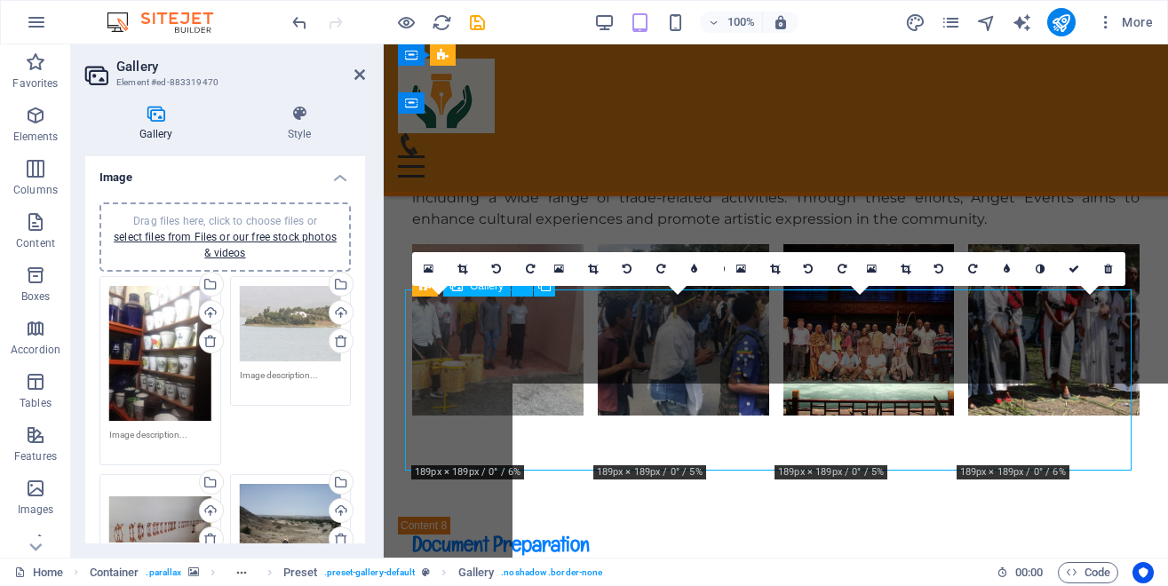
scroll to position [10130, 0]
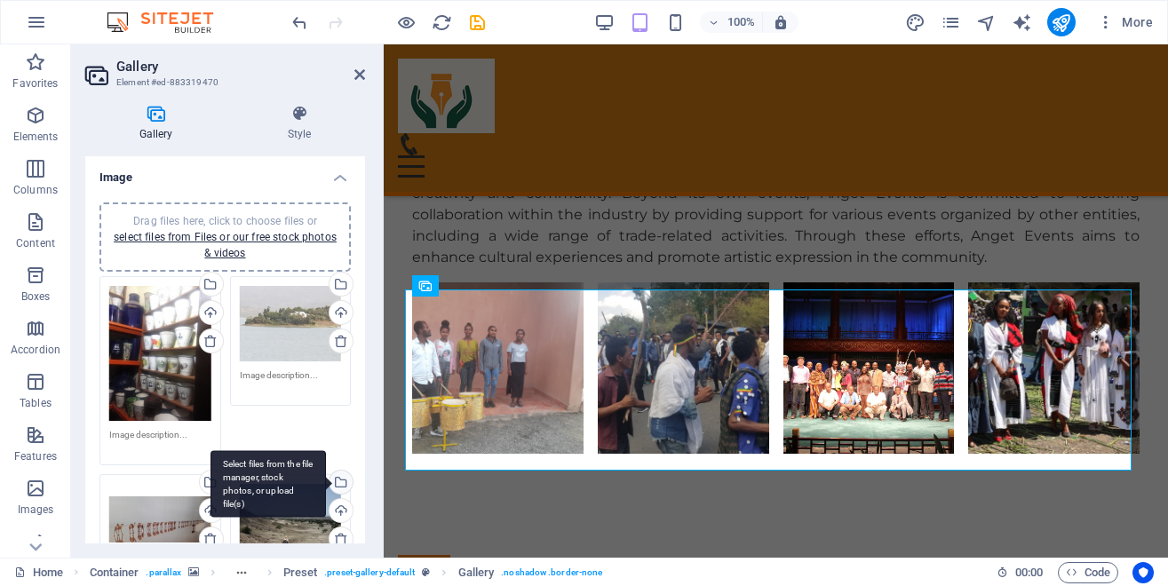
click at [327, 475] on div "Select files from the file manager, stock photos, or upload file(s)" at bounding box center [339, 484] width 27 height 27
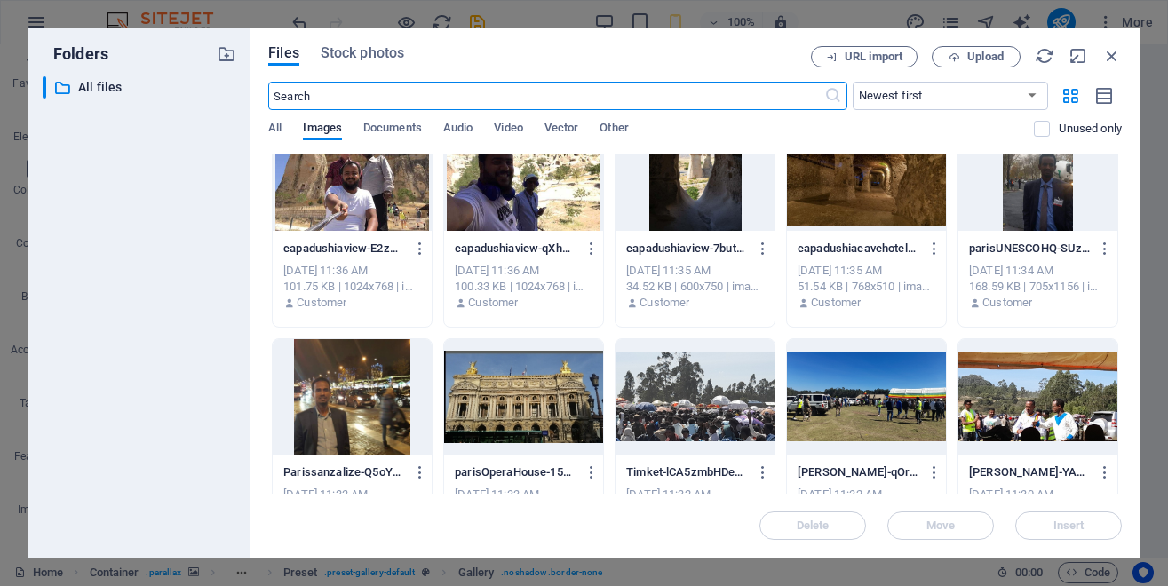
scroll to position [80, 0]
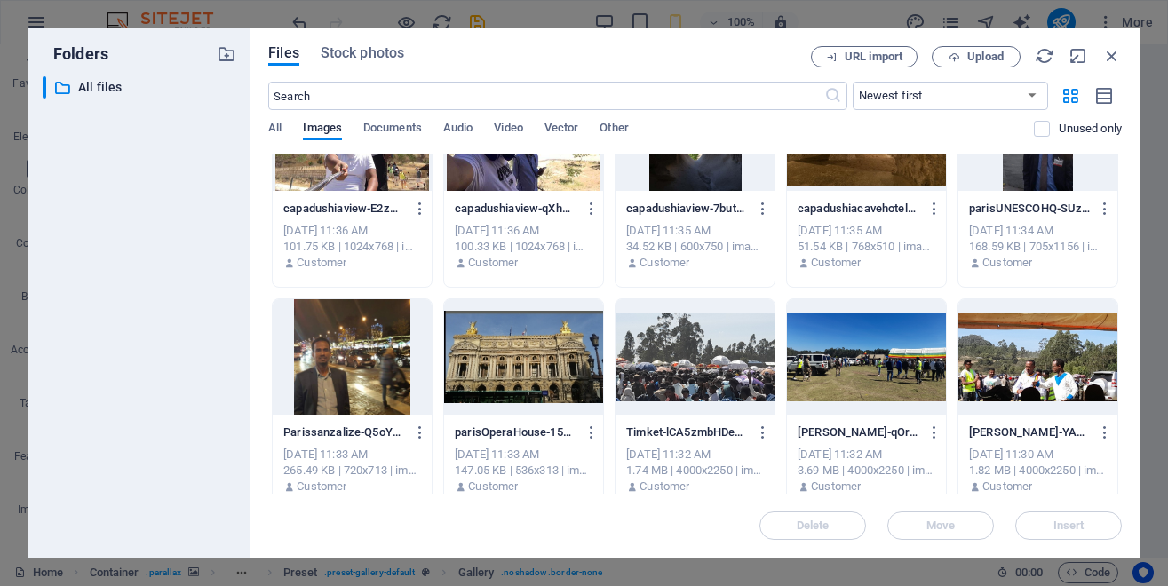
click at [603, 354] on div at bounding box center [523, 357] width 159 height 116
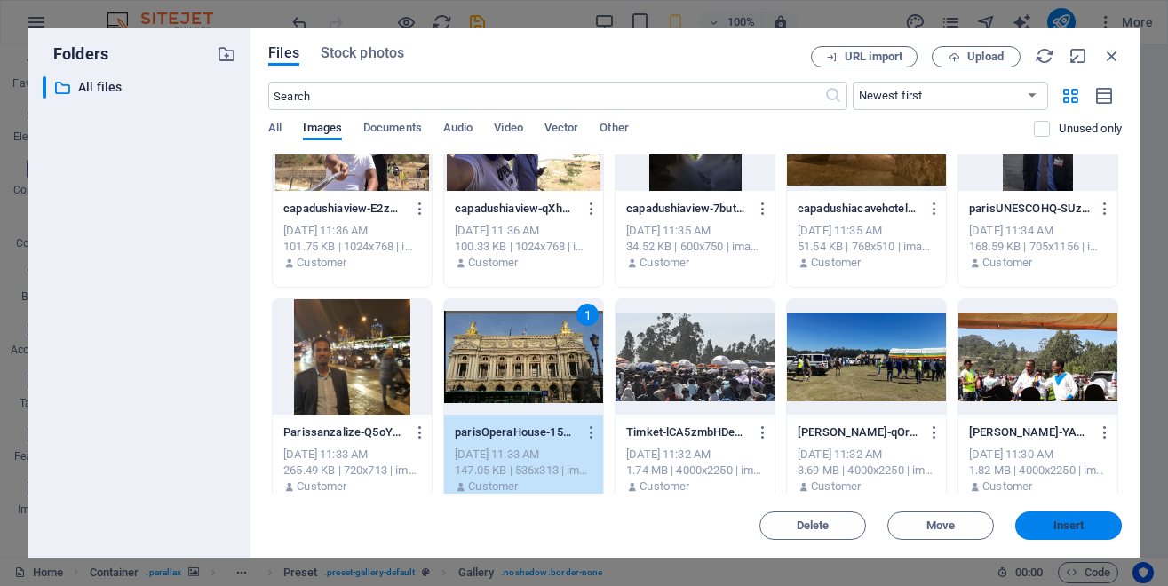
click at [1064, 525] on span "Insert" at bounding box center [1069, 526] width 31 height 11
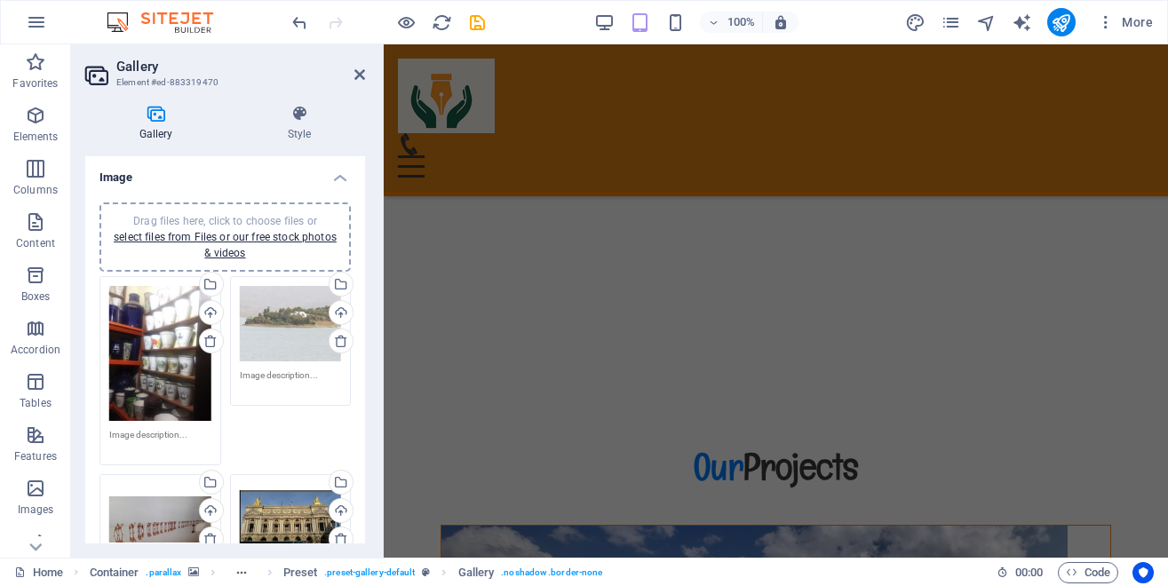
scroll to position [13292, 0]
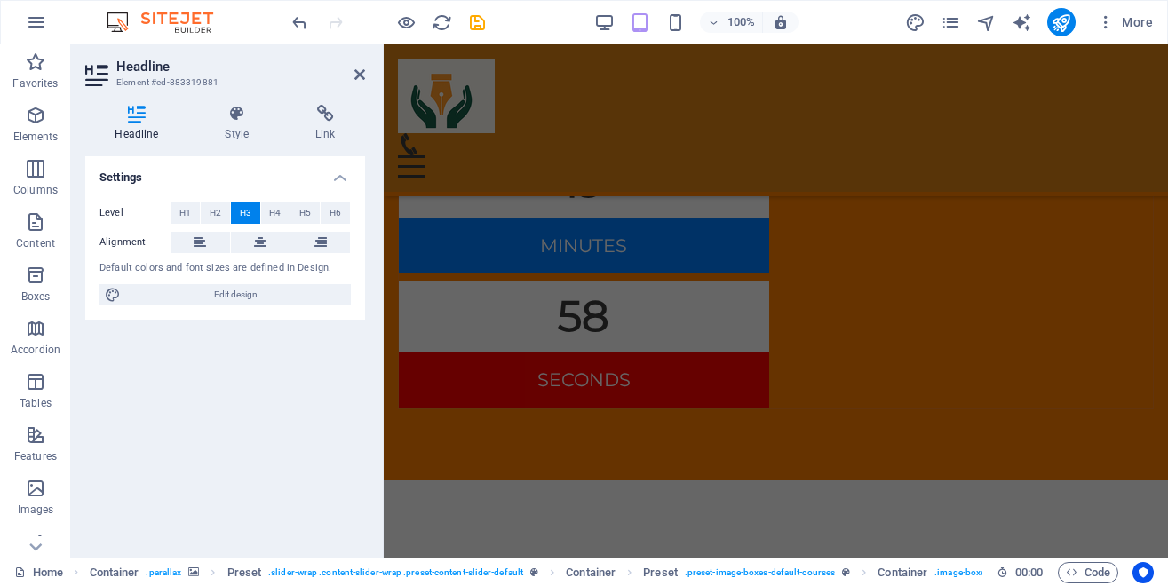
scroll to position [12603, 0]
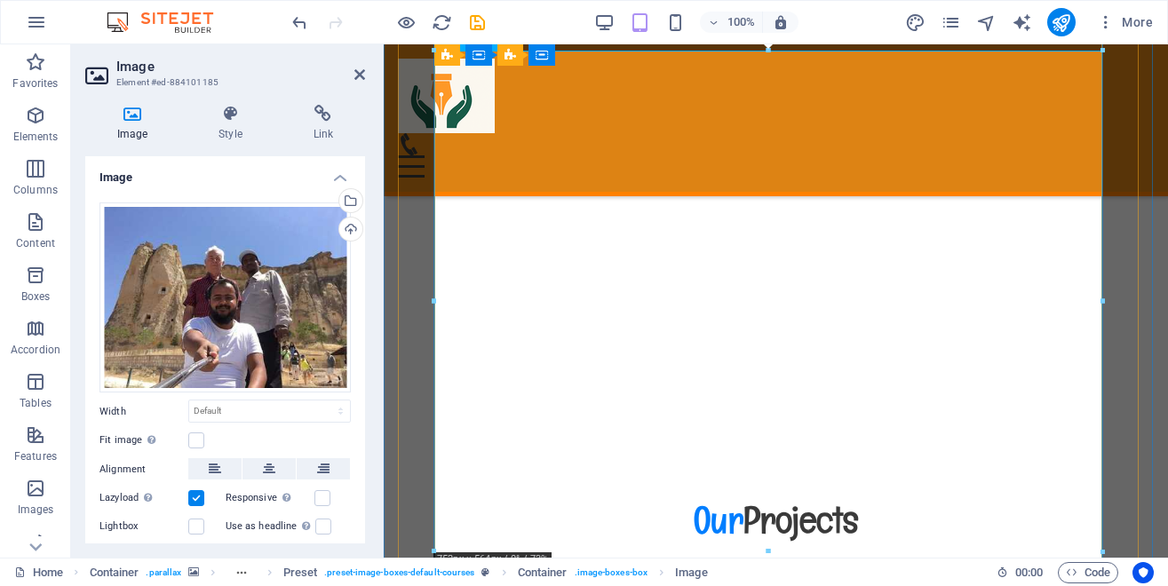
scroll to position [12634, 0]
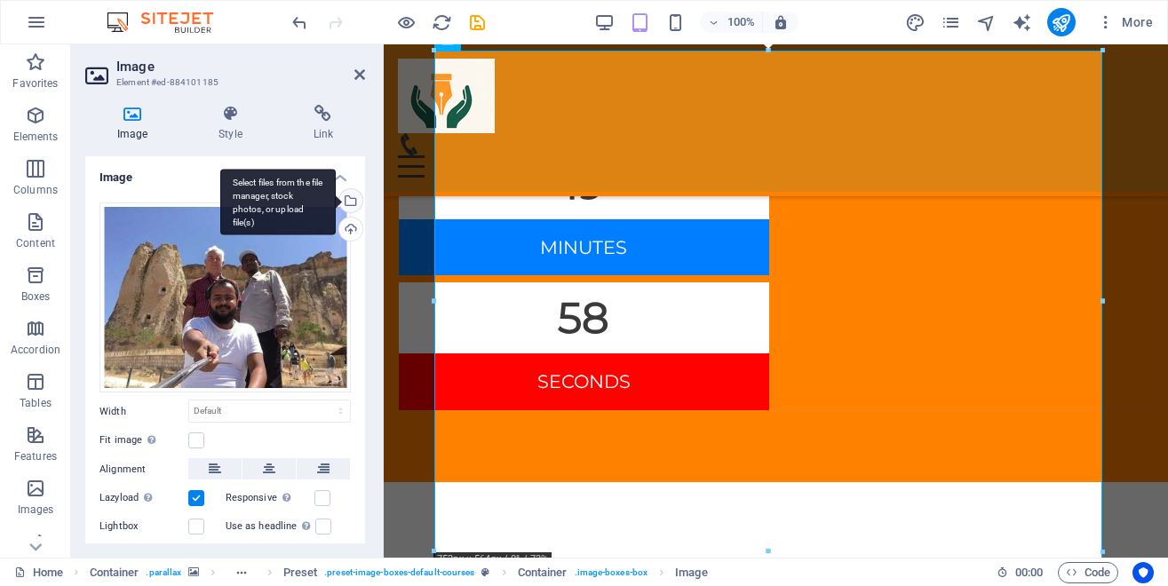
click at [333, 203] on div "Select files from the file manager, stock photos, or upload file(s)" at bounding box center [278, 202] width 116 height 67
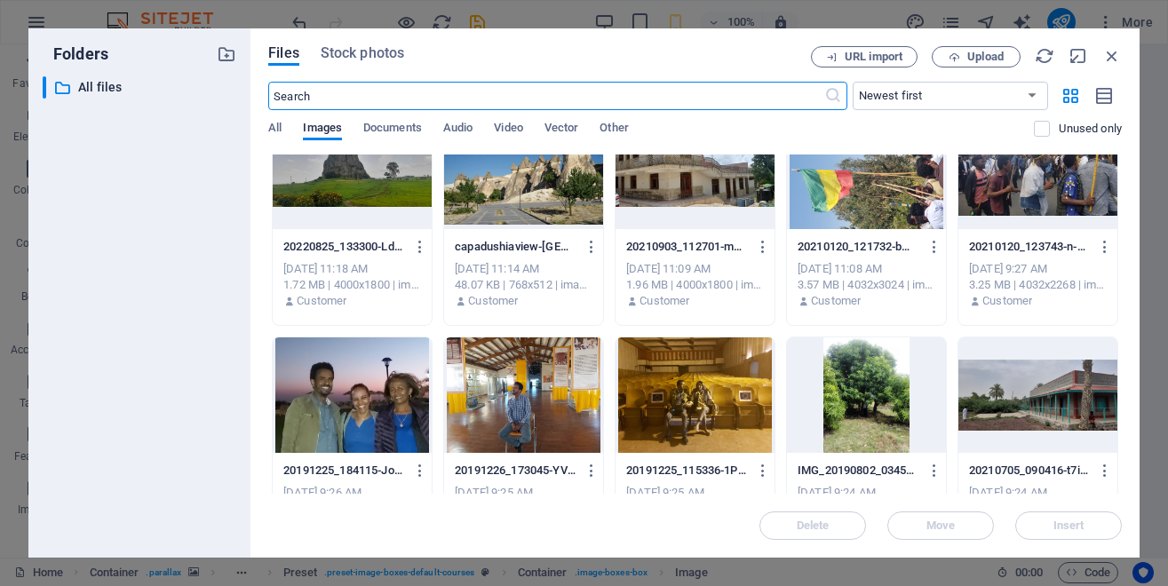
scroll to position [720, 0]
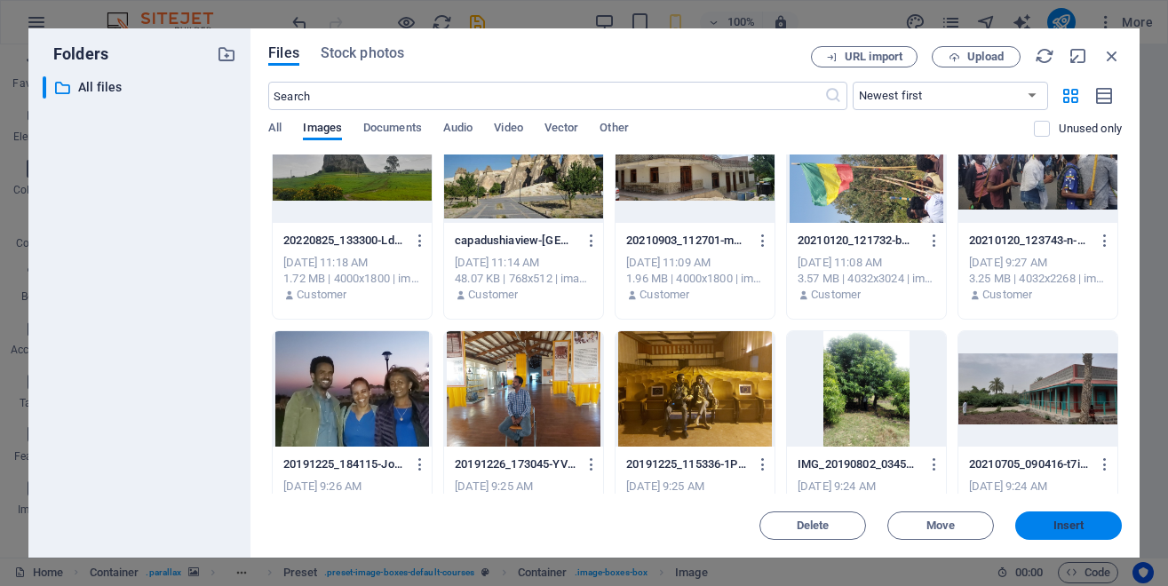
click at [1072, 530] on span "Insert" at bounding box center [1069, 526] width 31 height 11
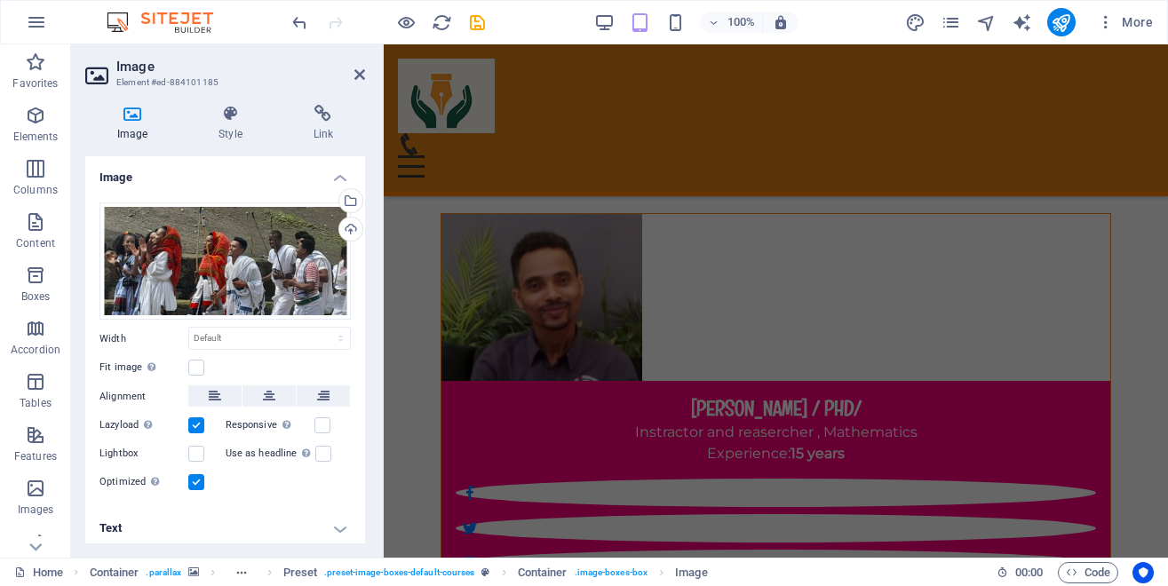
scroll to position [17350, 0]
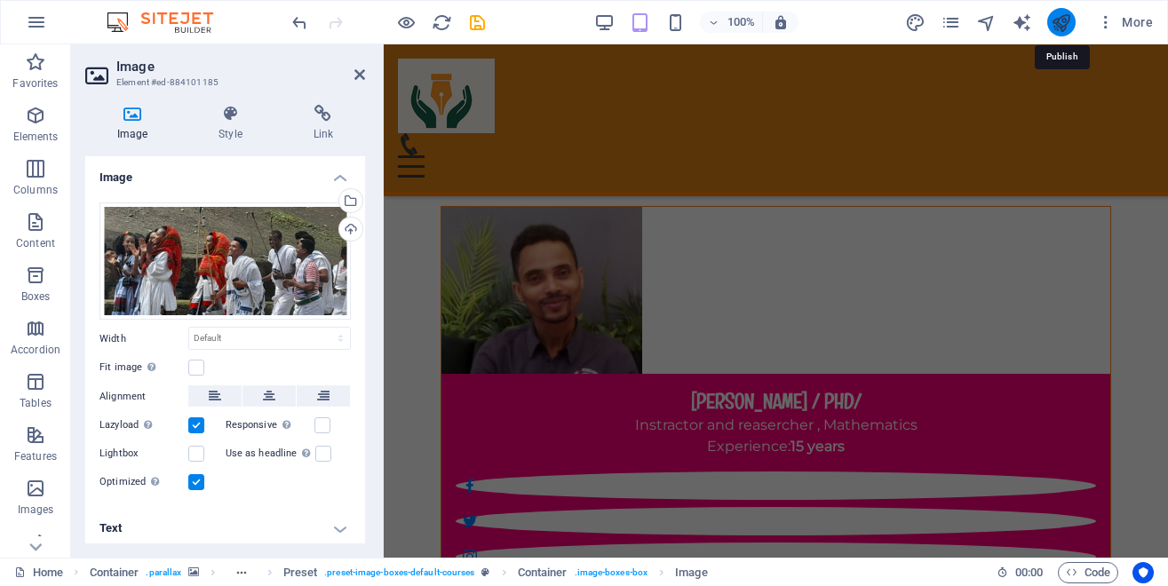
click at [1058, 22] on icon "publish" at bounding box center [1061, 22] width 20 height 20
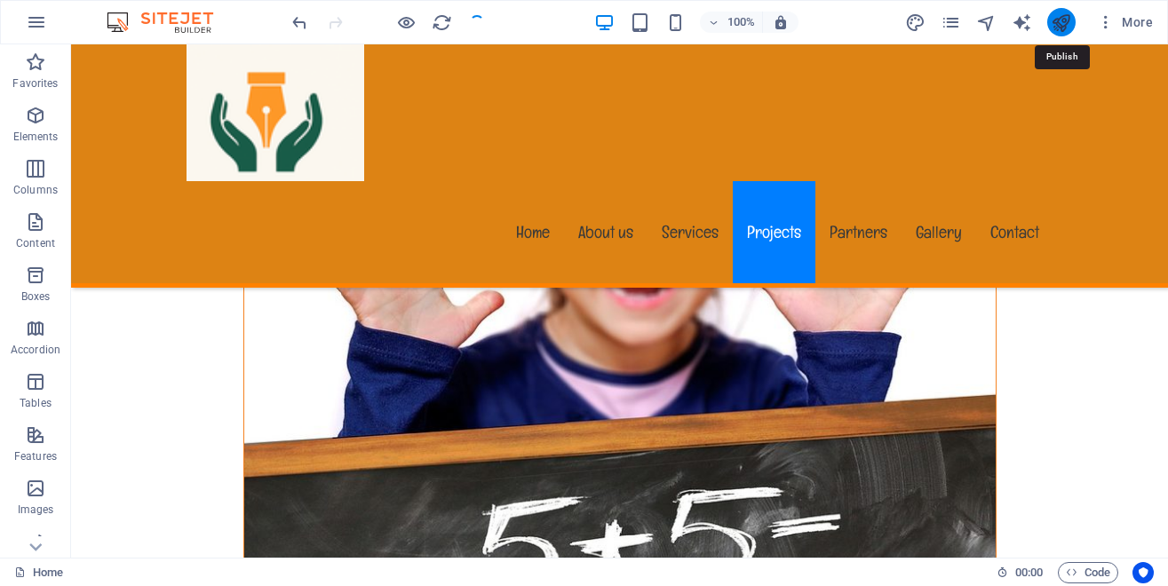
scroll to position [12693, 0]
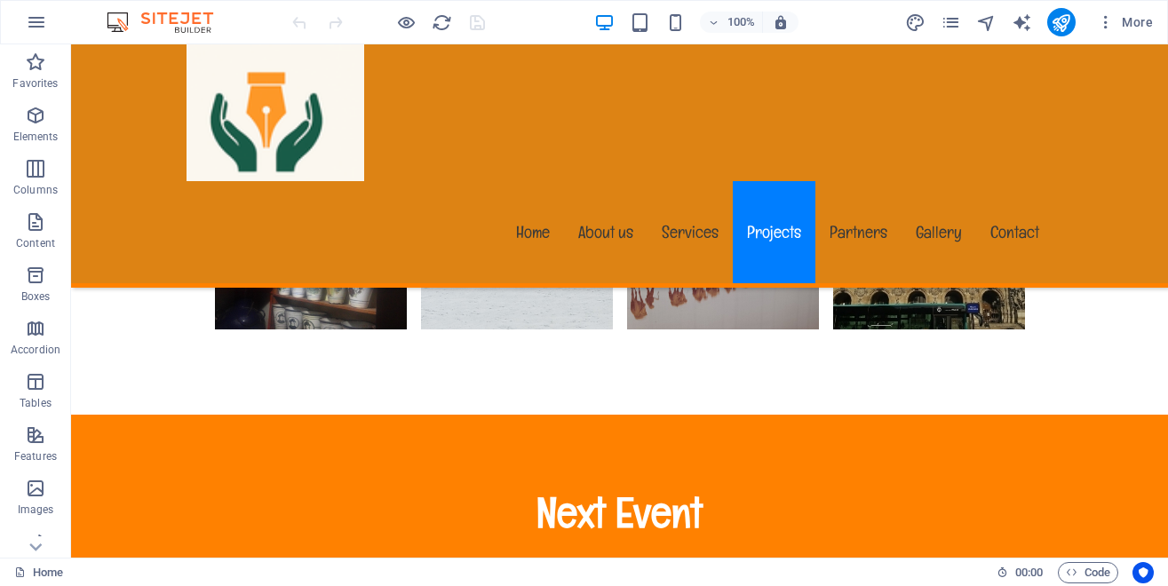
scroll to position [12175, 0]
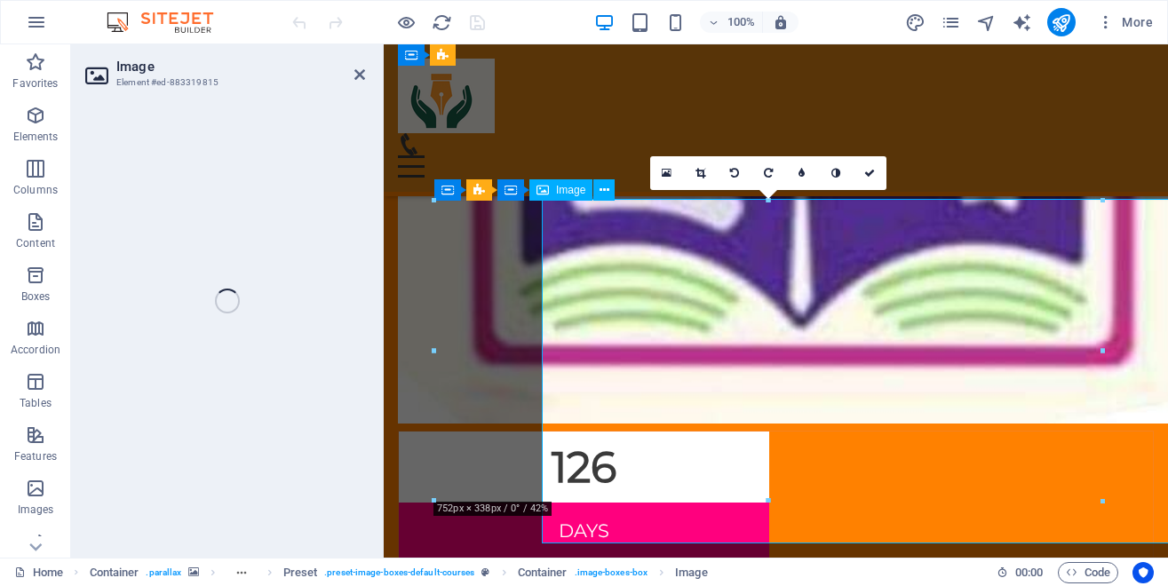
scroll to position [12117, 0]
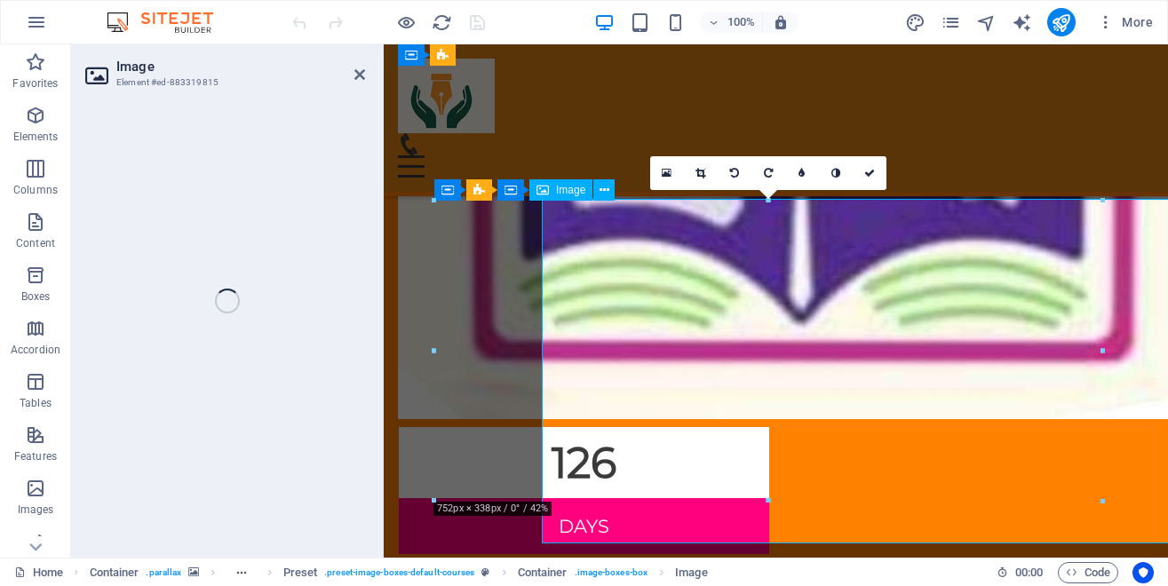
select select "px"
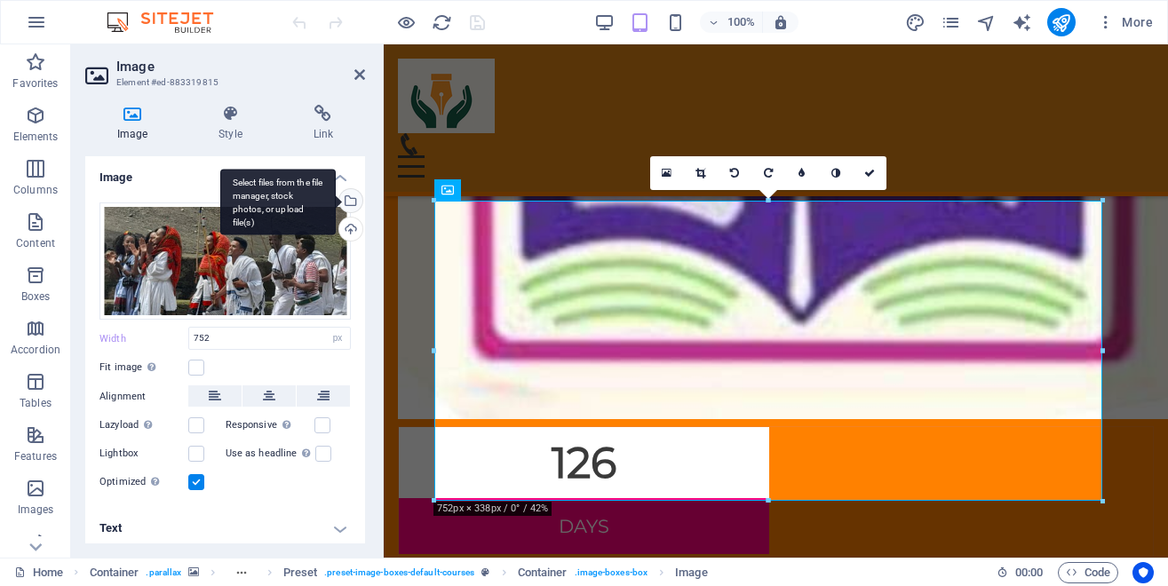
click at [333, 202] on div "Select files from the file manager, stock photos, or upload file(s)" at bounding box center [278, 202] width 116 height 67
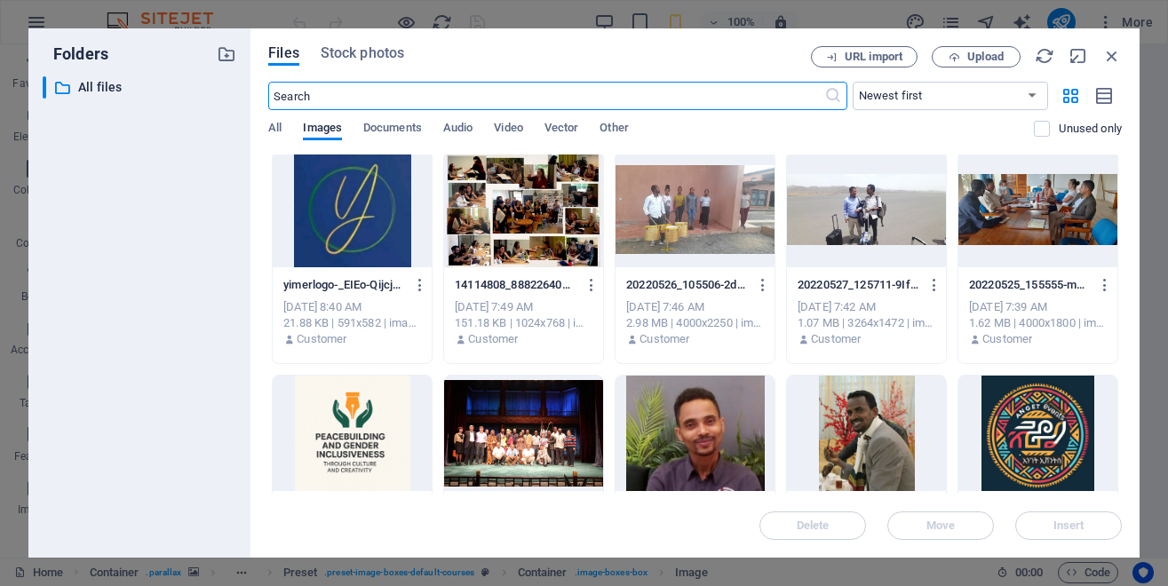
scroll to position [1914, 0]
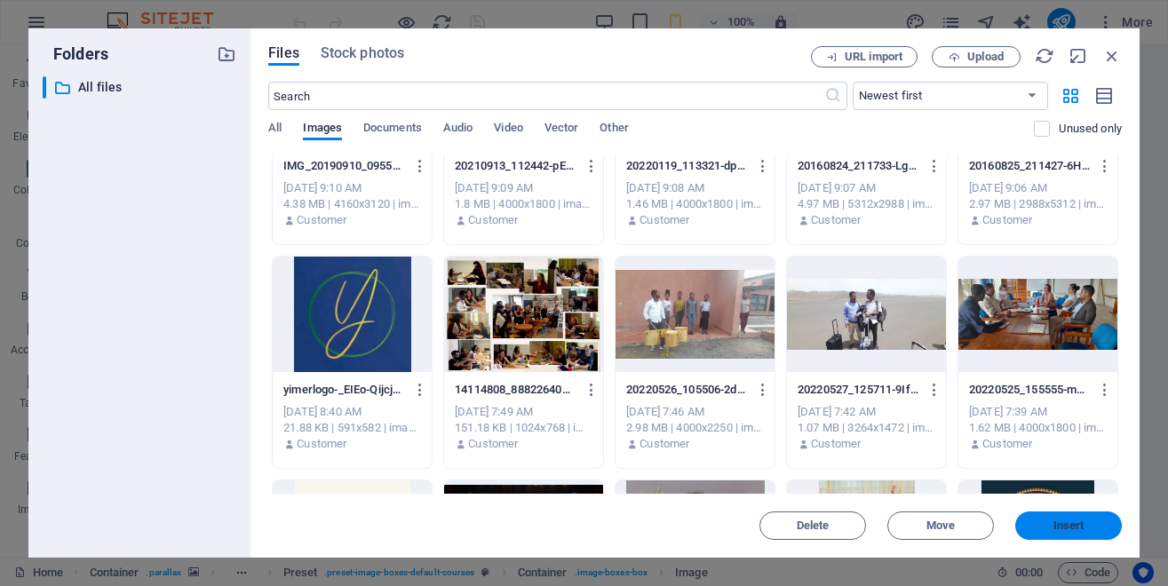
click at [1068, 527] on span "Insert" at bounding box center [1069, 526] width 31 height 11
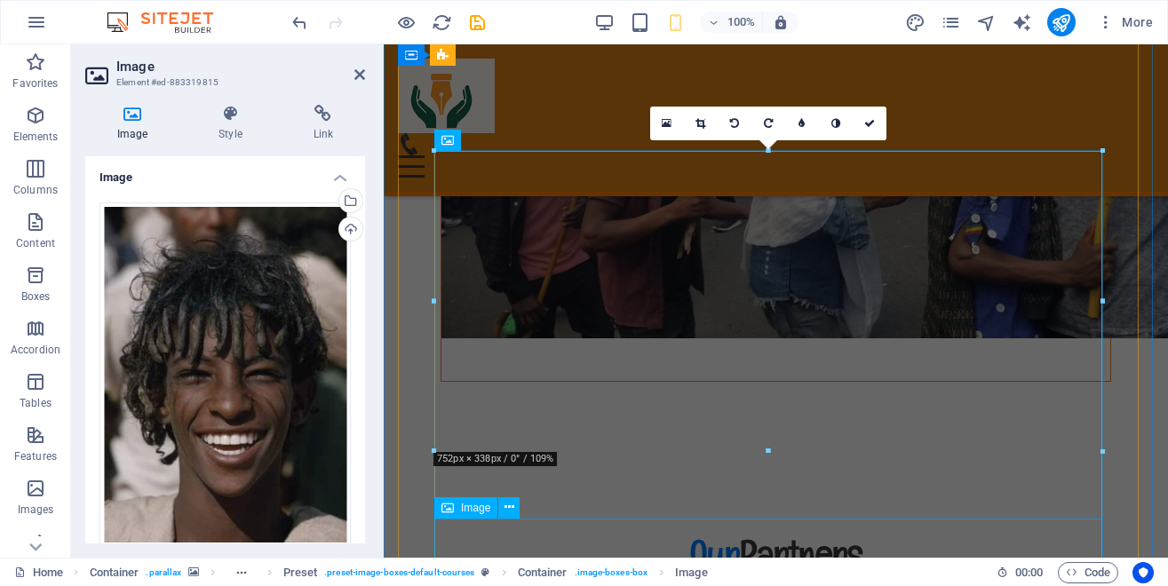
scroll to position [12166, 0]
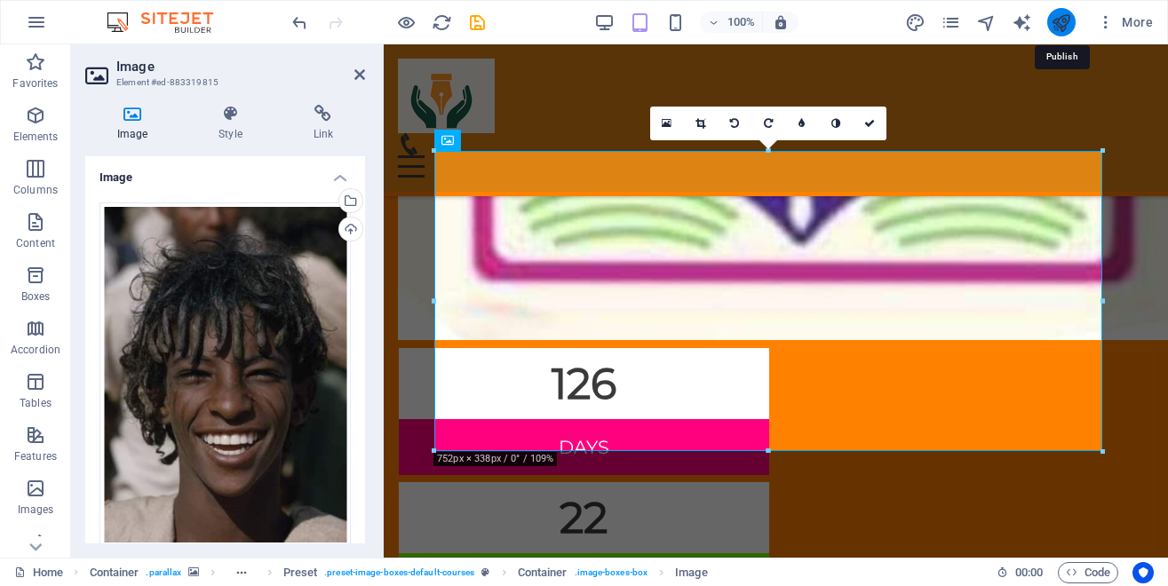
click at [1056, 26] on icon "publish" at bounding box center [1061, 22] width 20 height 20
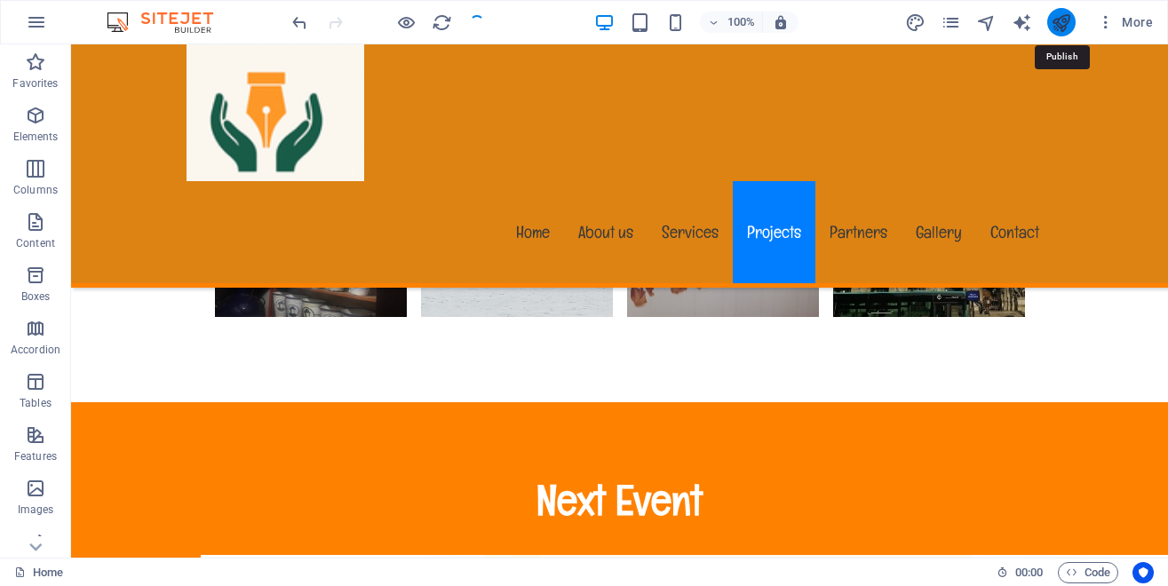
scroll to position [12293, 0]
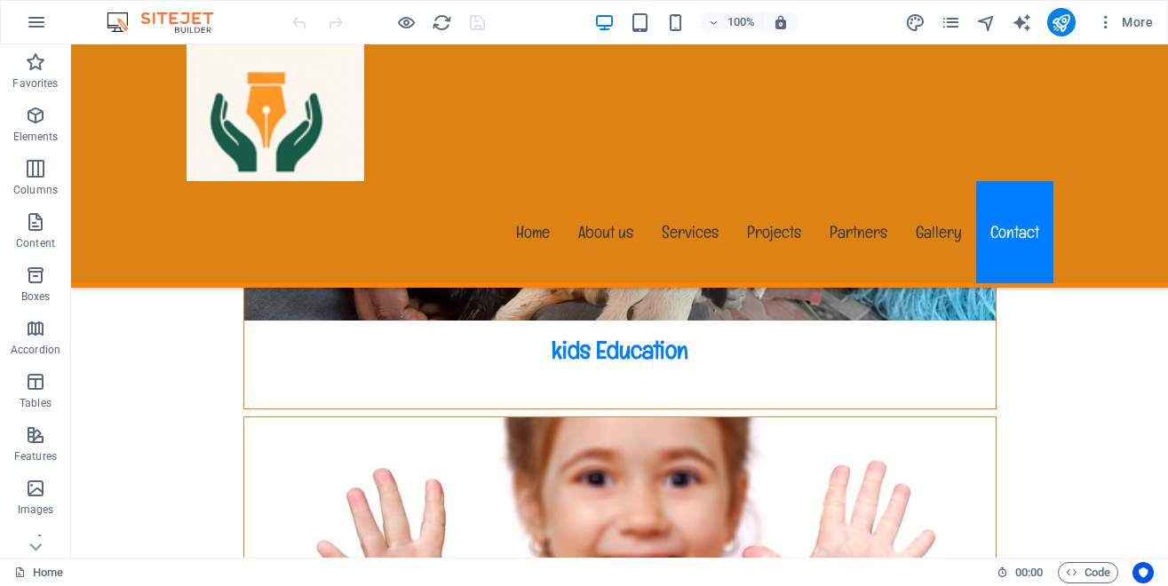
scroll to position [18094, 0]
